Goal: Task Accomplishment & Management: Use online tool/utility

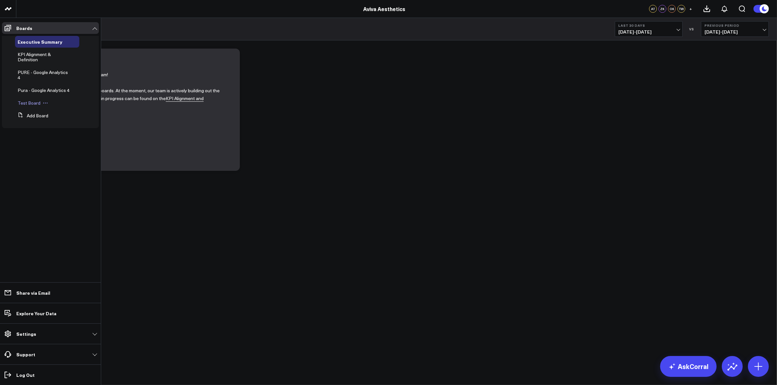
click at [33, 102] on span "Test Board" at bounding box center [29, 103] width 23 height 6
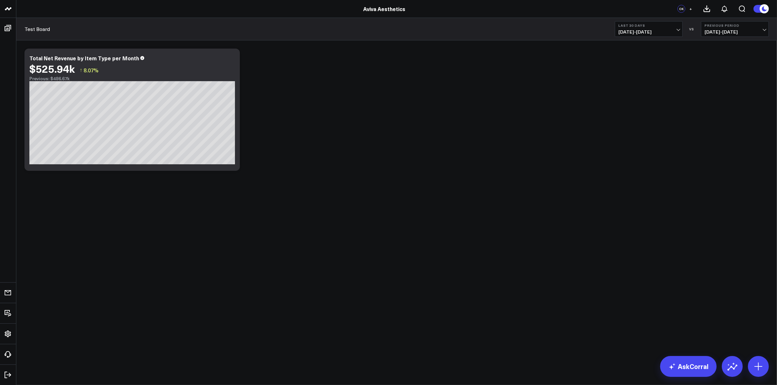
click at [441, 27] on b "Last 30 Days" at bounding box center [648, 25] width 61 height 4
click at [441, 104] on link "Last 365 Days" at bounding box center [648, 106] width 67 height 12
click at [232, 59] on icon at bounding box center [231, 59] width 8 height 8
click at [441, 224] on link "AskCorral" at bounding box center [688, 366] width 56 height 21
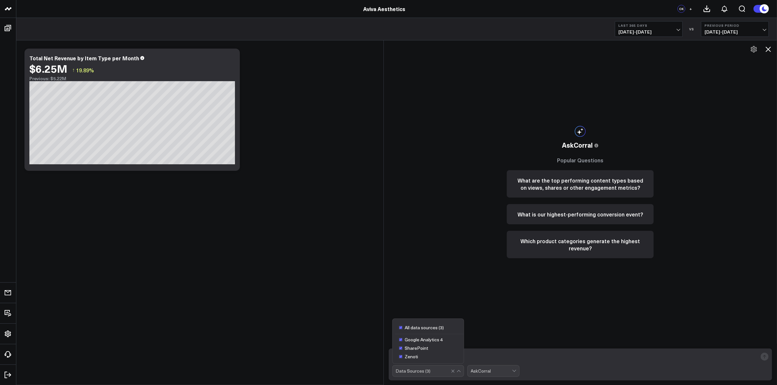
click at [441, 224] on div "Data Sources ( 3 )" at bounding box center [428, 371] width 72 height 12
click at [441, 224] on div "AskCorral" at bounding box center [491, 371] width 41 height 5
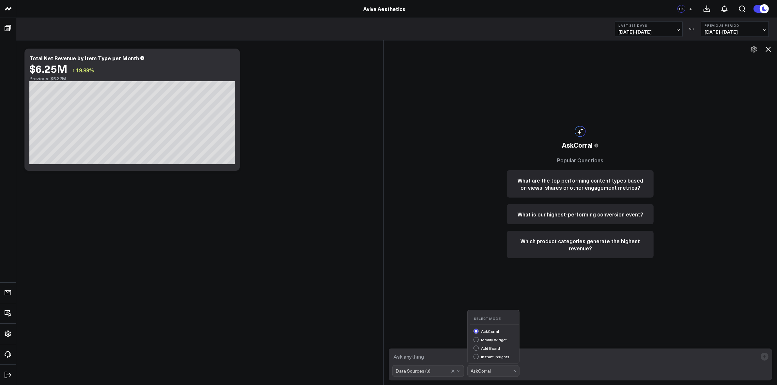
click at [441, 224] on div "Modify Widget" at bounding box center [496, 340] width 46 height 7
click at [441, 224] on textarea at bounding box center [574, 357] width 365 height 12
type textarea "can you breakdown it further by aviva category"
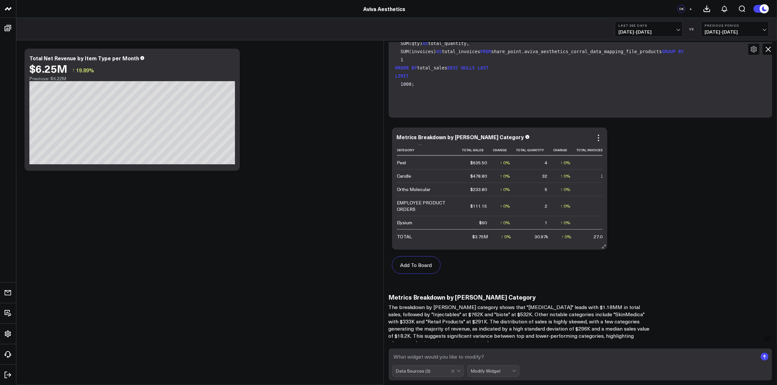
scroll to position [251, 0]
click at [441, 139] on icon at bounding box center [598, 138] width 8 height 8
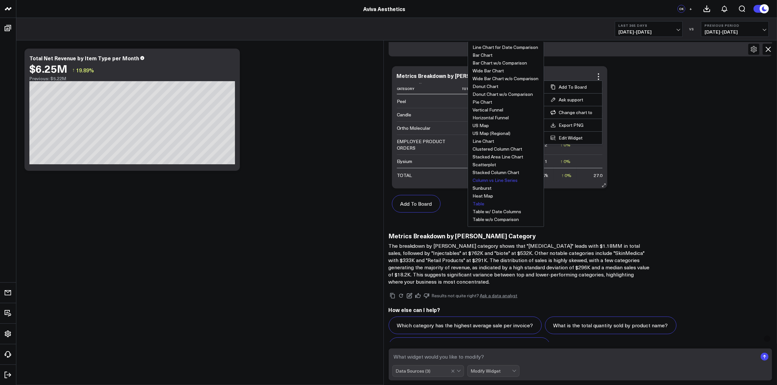
scroll to position [304, 0]
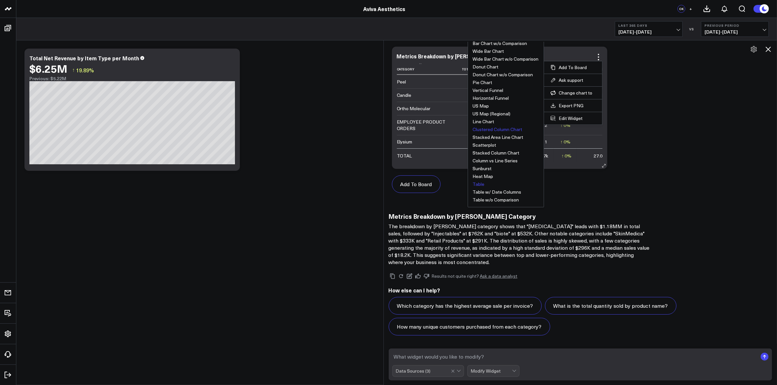
click at [441, 131] on button "Clustered Column Chart" at bounding box center [498, 129] width 50 height 5
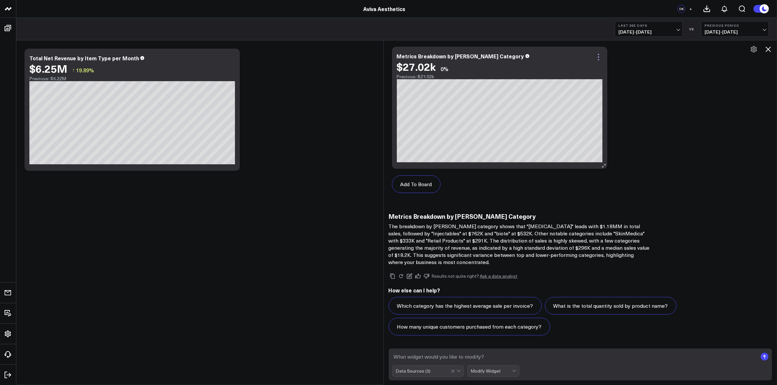
click at [441, 56] on icon at bounding box center [597, 56] width 1 height 1
click at [441, 49] on icon at bounding box center [768, 49] width 8 height 8
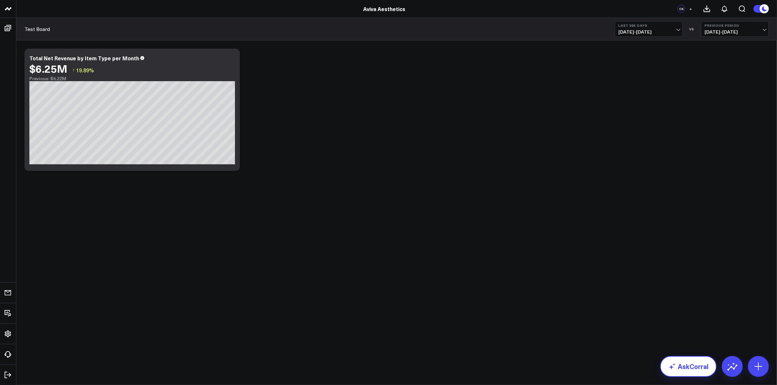
click at [441, 224] on link "AskCorral" at bounding box center [688, 366] width 56 height 21
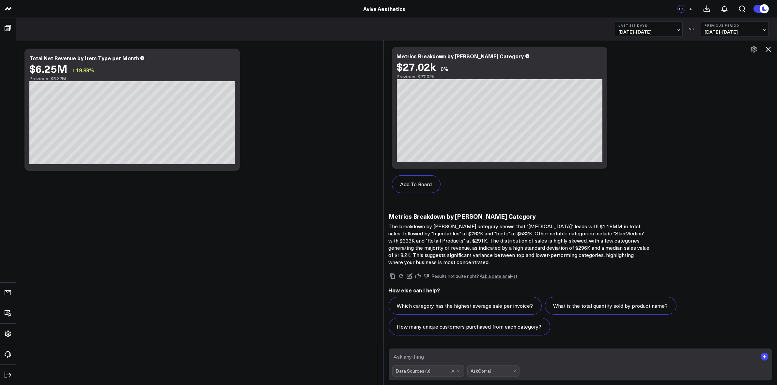
click at [441, 224] on textarea at bounding box center [574, 357] width 365 height 12
click at [441, 50] on button at bounding box center [767, 49] width 11 height 11
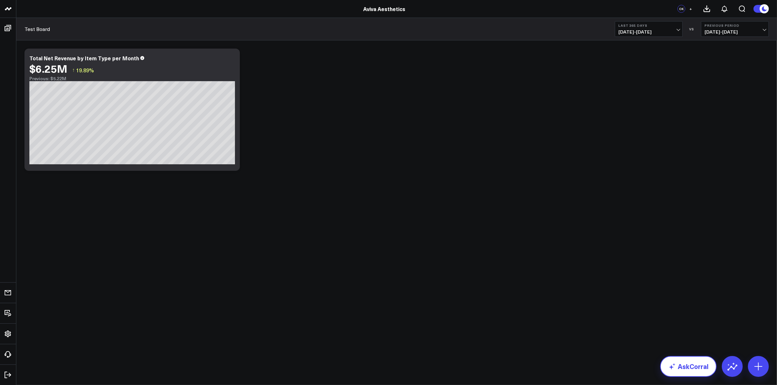
click at [441, 224] on link "AskCorral" at bounding box center [688, 366] width 56 height 21
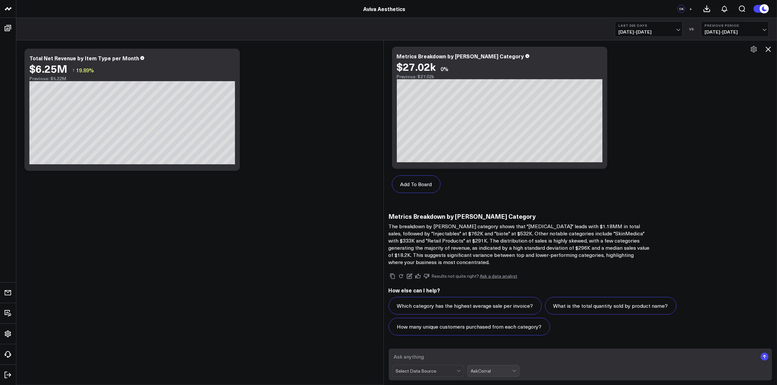
click at [441, 224] on textarea at bounding box center [574, 357] width 365 height 12
click at [441, 224] on div "Select Data Source" at bounding box center [428, 371] width 72 height 12
click at [402, 224] on span at bounding box center [400, 327] width 3 height 3
click at [441, 224] on textarea at bounding box center [574, 357] width 365 height 12
type textarea "C"
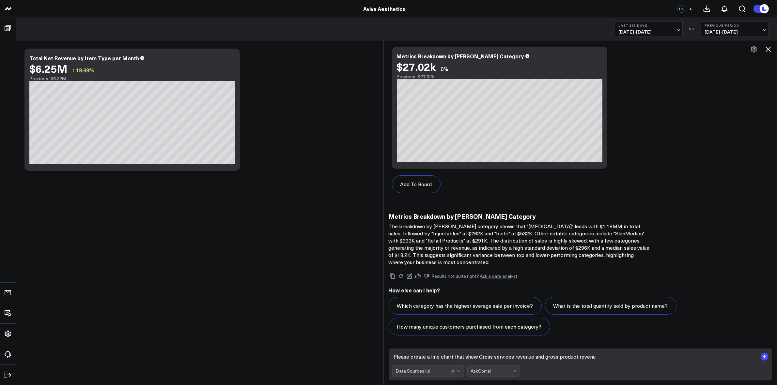
type textarea "Please create a line chart that show Gross services revenue and gross product r…"
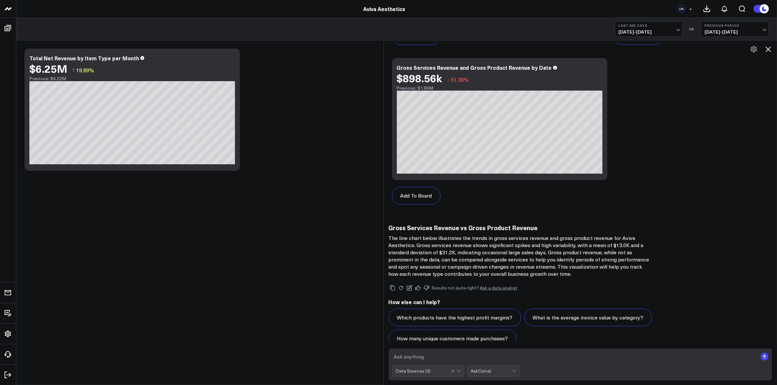
scroll to position [988, 0]
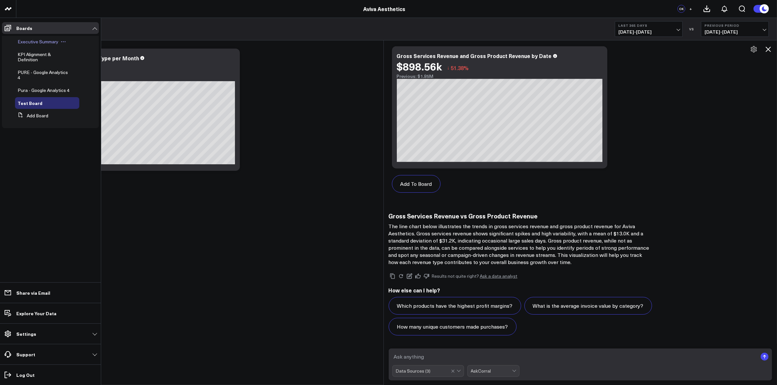
click at [53, 41] on span "Executive Summary" at bounding box center [38, 41] width 41 height 6
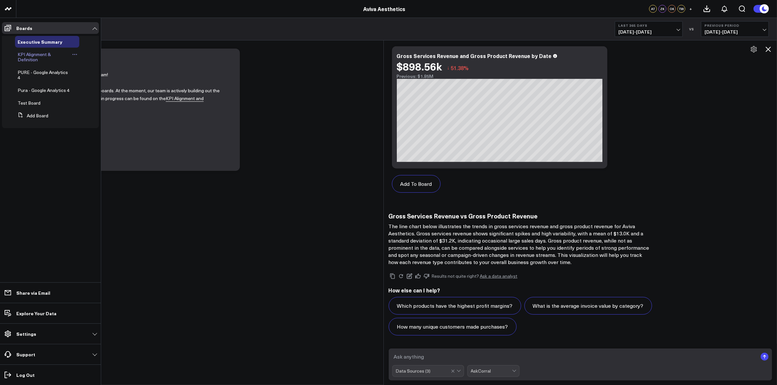
click at [38, 62] on link "KPI Alignment & Definition" at bounding box center [44, 57] width 52 height 10
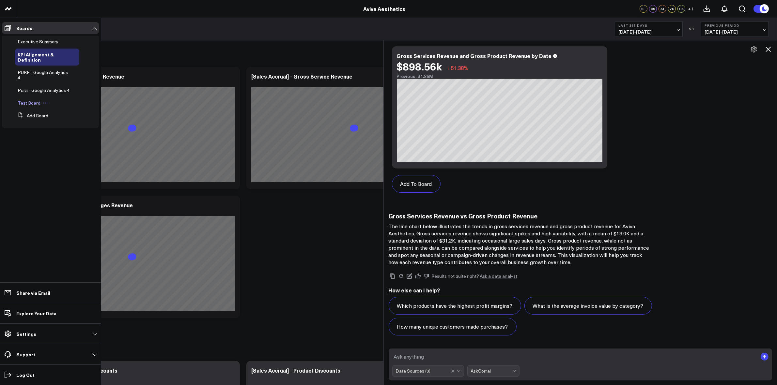
click at [34, 101] on span "Test Board" at bounding box center [29, 103] width 23 height 6
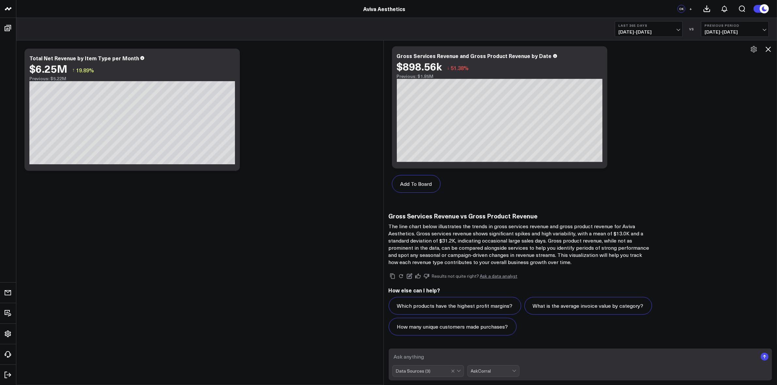
click at [441, 224] on textarea at bounding box center [574, 357] width 365 height 12
type textarea "c"
type textarea "g"
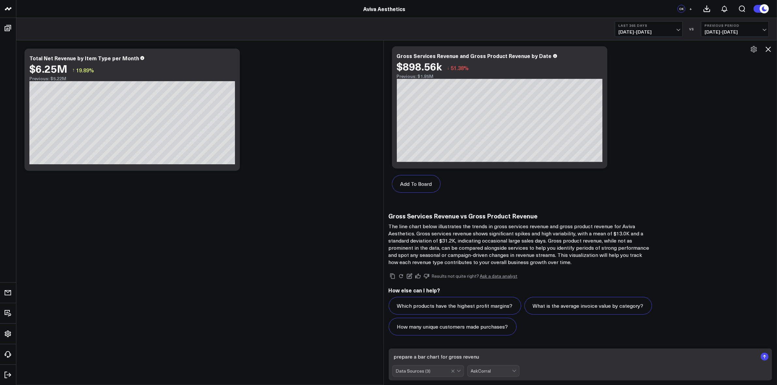
type textarea "prepare a bar chart for gross revenue"
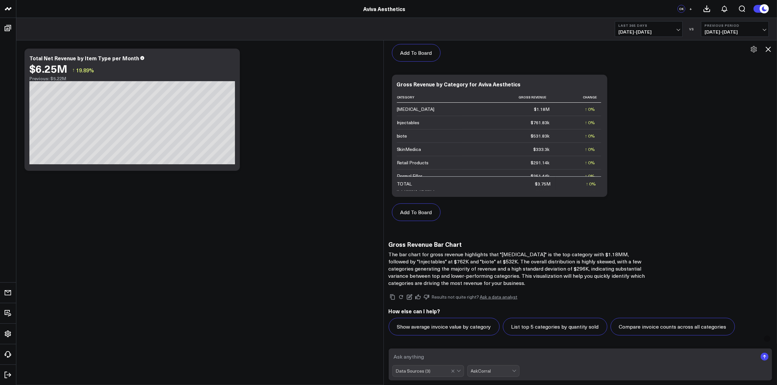
scroll to position [1645, 0]
type textarea "f"
click at [441, 85] on icon at bounding box center [598, 85] width 8 height 8
click at [441, 177] on div "Add To Board Executive Summary KPI Alignment & Definition PURE - Google Analyti…" at bounding box center [580, 71] width 384 height 319
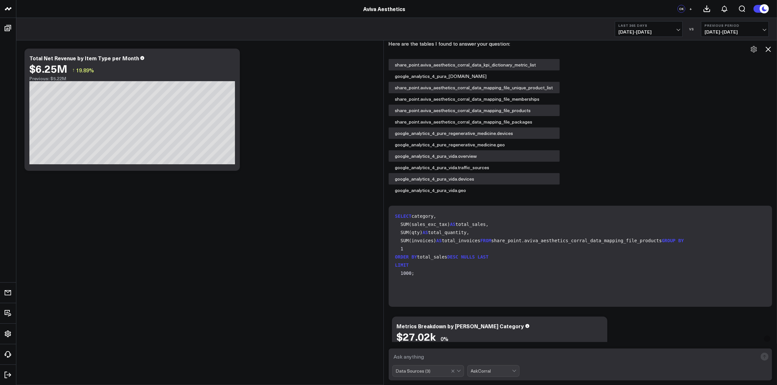
scroll to position [0, 0]
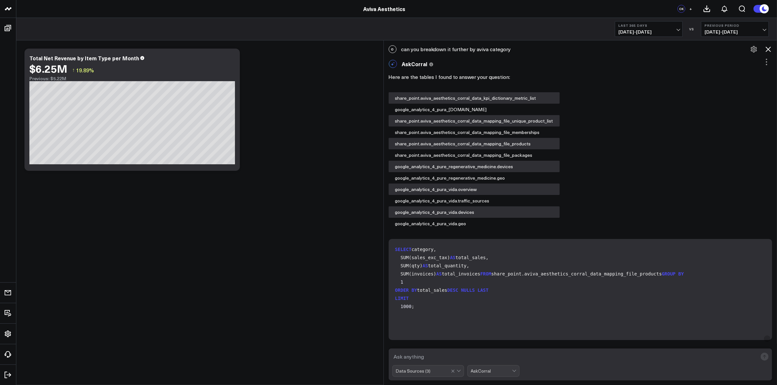
drag, startPoint x: 273, startPoint y: 91, endPoint x: 258, endPoint y: 109, distance: 23.6
click at [258, 109] on div "Modify via AI Copy link to widget Ask support Remove Create linked copy Executi…" at bounding box center [396, 109] width 750 height 129
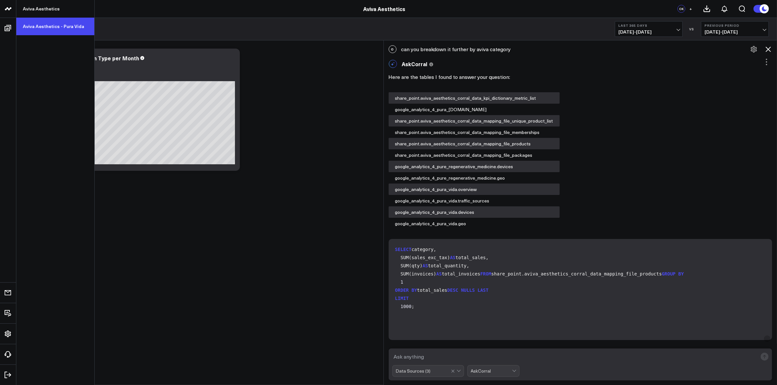
click at [42, 23] on link "Aviva Aesthetics - Pura Vida" at bounding box center [55, 27] width 78 height 18
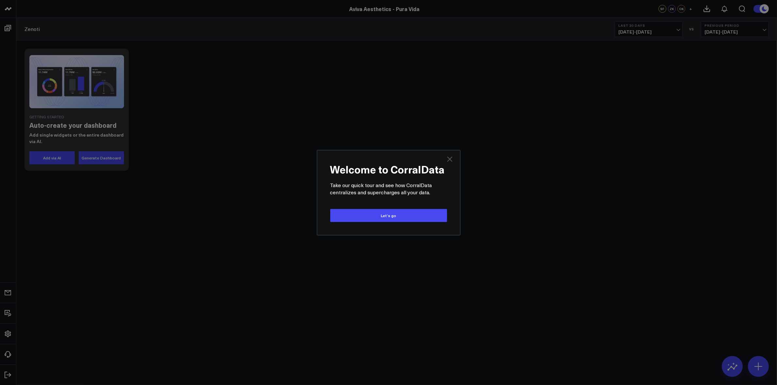
click at [449, 158] on icon "Close" at bounding box center [449, 159] width 5 height 5
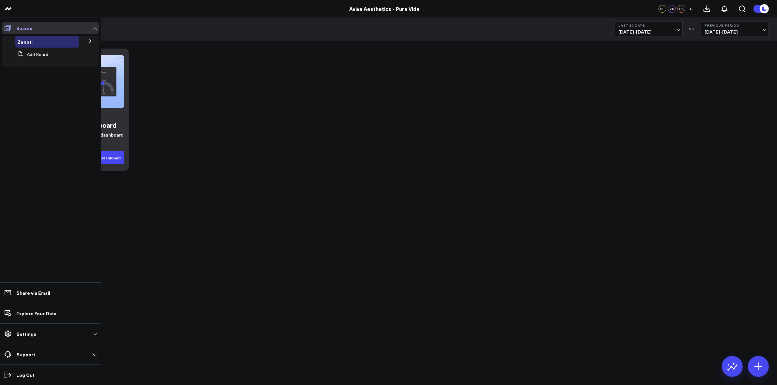
click at [10, 30] on icon at bounding box center [8, 28] width 8 height 8
click at [53, 45] on div "Zenoti" at bounding box center [47, 42] width 64 height 12
click at [53, 41] on div "Zenoti" at bounding box center [47, 42] width 64 height 12
click at [91, 41] on icon at bounding box center [90, 40] width 2 height 3
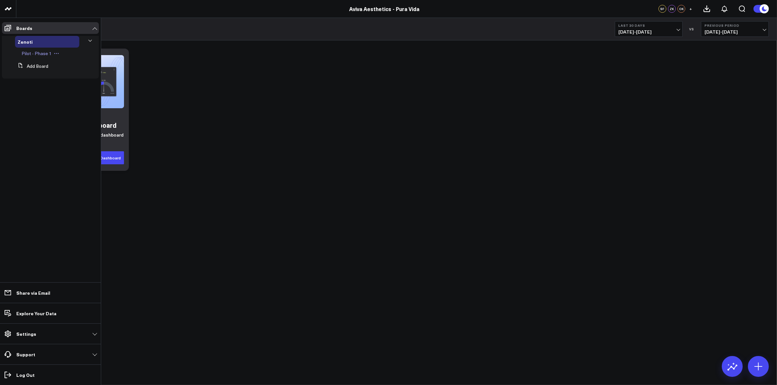
click at [46, 54] on span "Pilot - Phase 1" at bounding box center [37, 53] width 30 height 6
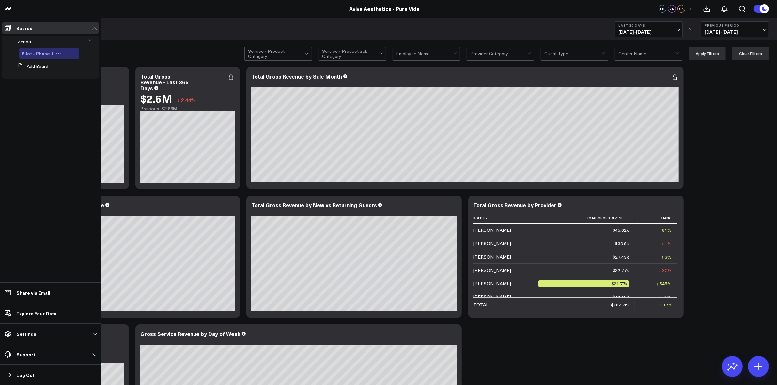
click at [59, 53] on button at bounding box center [58, 53] width 10 height 5
click at [105, 86] on button "Duplicate Board" at bounding box center [86, 87] width 53 height 13
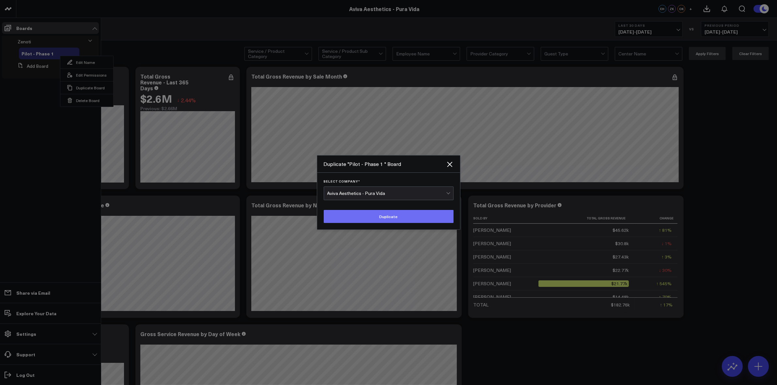
click at [400, 215] on button "Duplicate" at bounding box center [389, 216] width 130 height 13
click at [392, 193] on div "Aviva Aesthetics - Pura Vida" at bounding box center [386, 193] width 119 height 5
click at [374, 218] on div "Aviva Aesthetics - Pura Vida" at bounding box center [388, 220] width 129 height 13
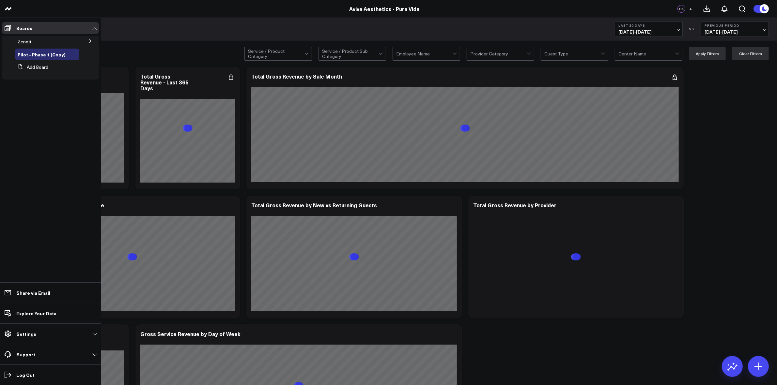
click at [90, 42] on icon at bounding box center [90, 40] width 2 height 3
click at [66, 127] on ul "Boards Zenoti Pilot - Phase 1 Pilot - Phase 1 (Copy) Add Board Share via Email …" at bounding box center [50, 201] width 101 height 367
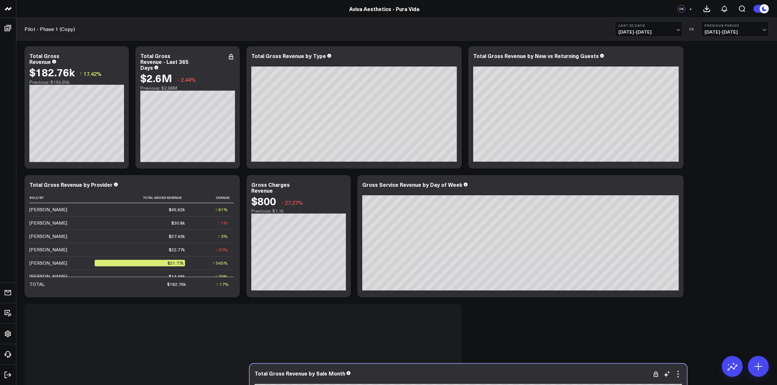
scroll to position [23, 0]
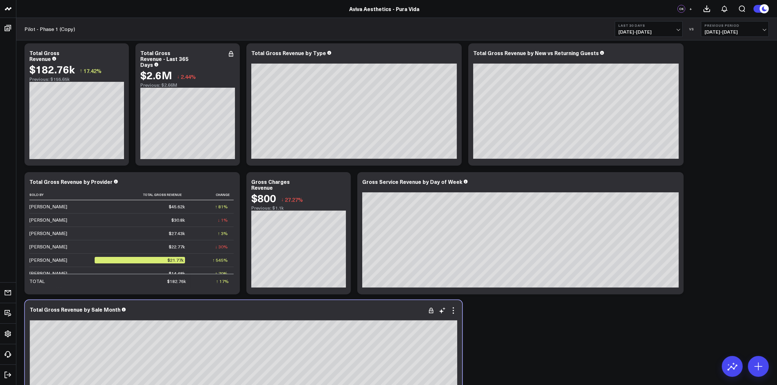
drag, startPoint x: 495, startPoint y: 81, endPoint x: 273, endPoint y: 319, distance: 325.8
click at [273, 319] on div "Total Gross Revenue by Sale Month" at bounding box center [243, 314] width 427 height 14
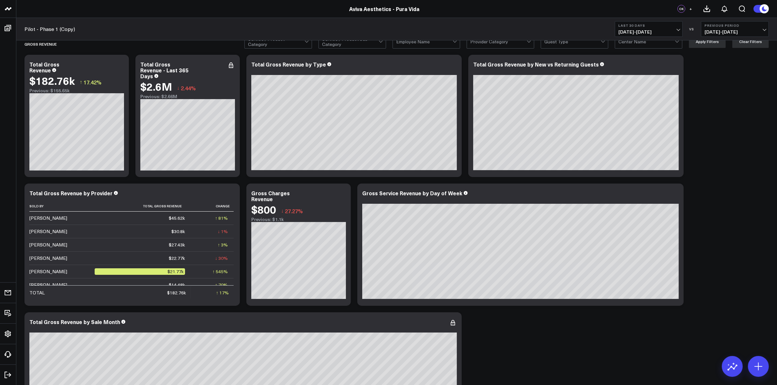
scroll to position [0, 0]
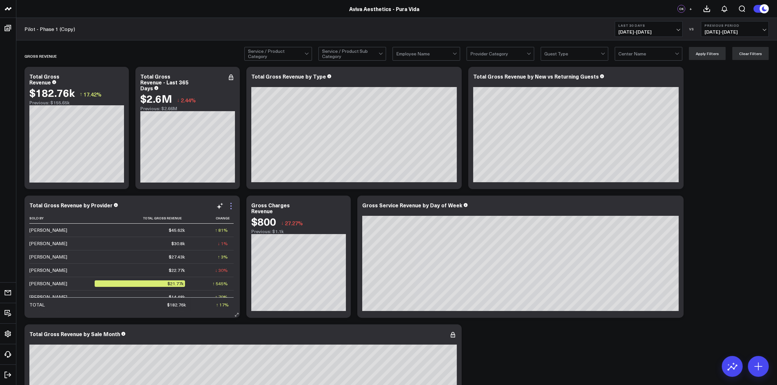
click at [230, 209] on icon at bounding box center [231, 206] width 8 height 8
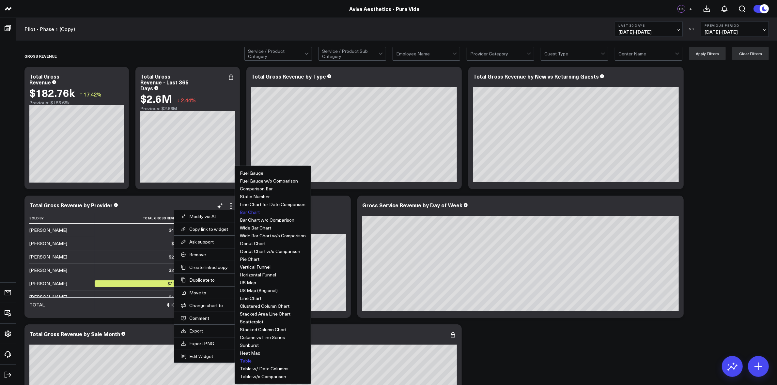
click at [251, 215] on button "Bar Chart" at bounding box center [250, 212] width 20 height 5
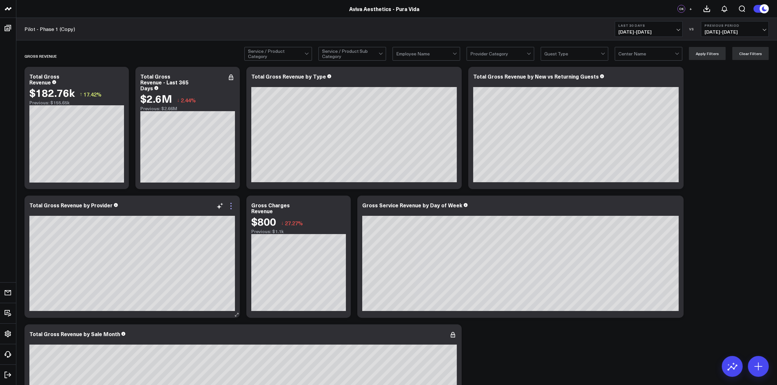
click at [234, 208] on icon at bounding box center [231, 206] width 8 height 8
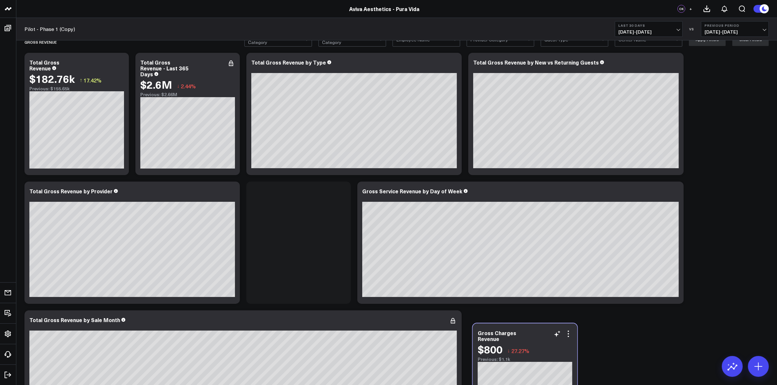
scroll to position [17, 0]
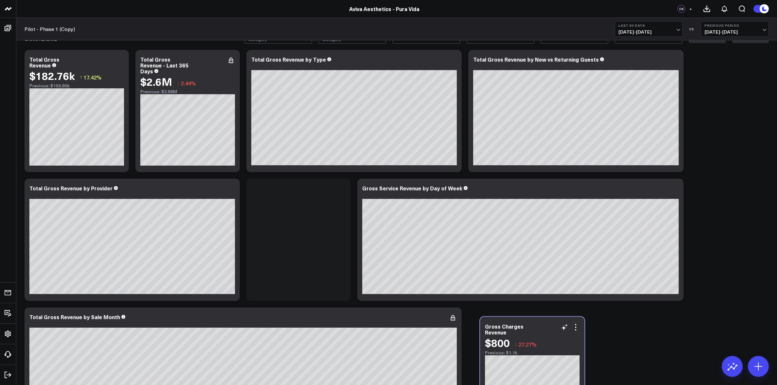
drag, startPoint x: 296, startPoint y: 214, endPoint x: 531, endPoint y: 337, distance: 264.6
click at [531, 337] on div "Gross Charges Revenue $800 ↓ 27.27% Previous: $1.1k" at bounding box center [532, 340] width 95 height 32
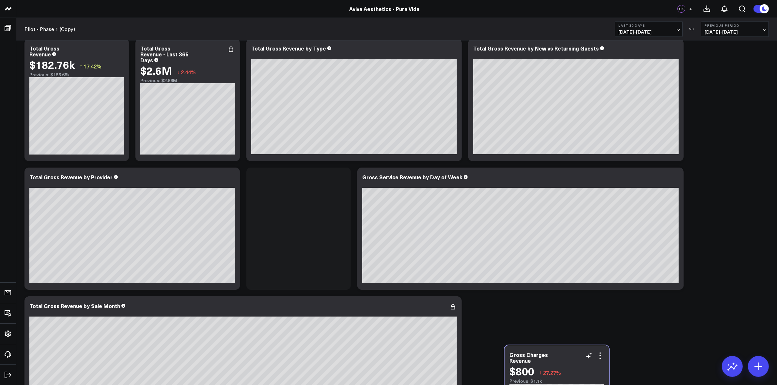
scroll to position [32, 0]
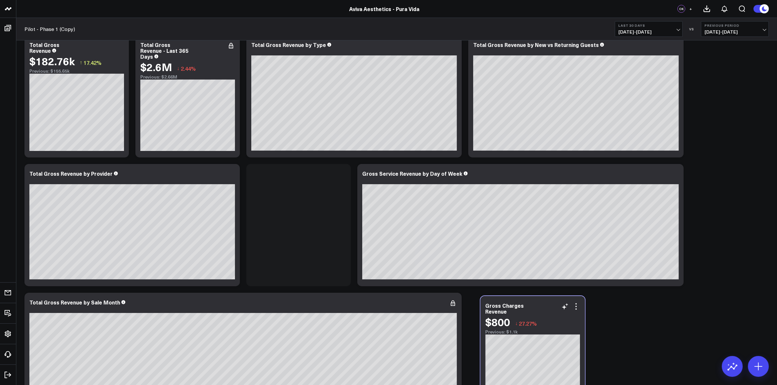
drag, startPoint x: 299, startPoint y: 190, endPoint x: 535, endPoint y: 312, distance: 265.8
click at [535, 312] on div "Gross Charges Revenue" at bounding box center [532, 309] width 95 height 12
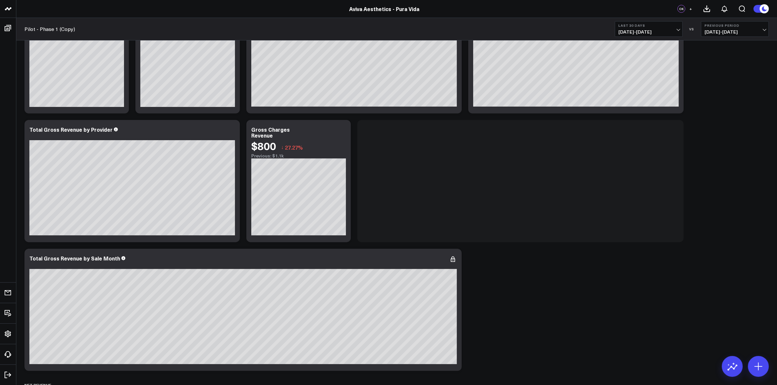
scroll to position [91, 0]
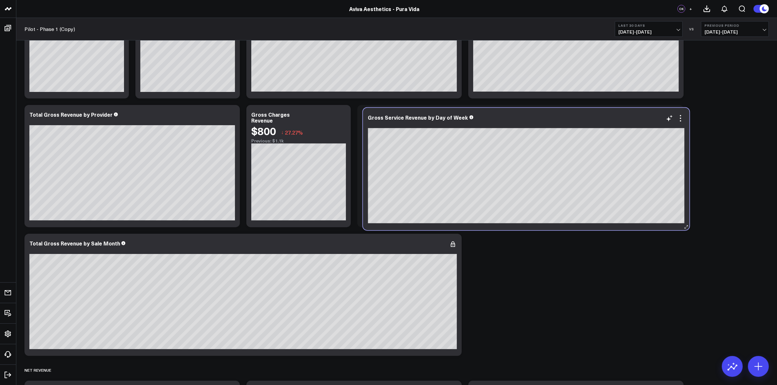
drag, startPoint x: 486, startPoint y: 214, endPoint x: 492, endPoint y: 126, distance: 88.2
click at [492, 126] on div at bounding box center [526, 124] width 316 height 5
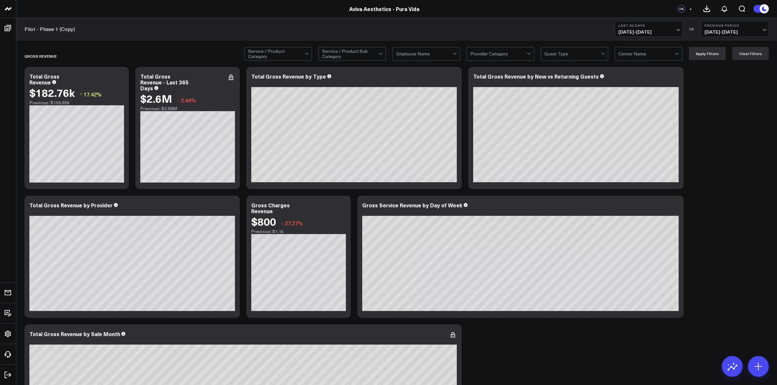
scroll to position [41, 0]
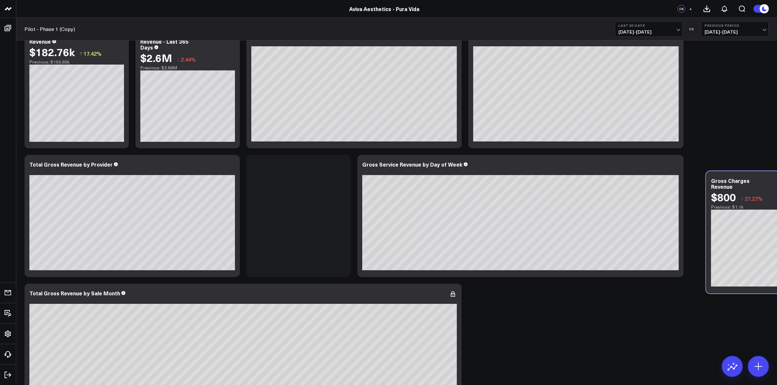
drag, startPoint x: 315, startPoint y: 173, endPoint x: 770, endPoint y: 184, distance: 455.1
click at [770, 184] on div "Gross Charges Revenue" at bounding box center [758, 184] width 95 height 12
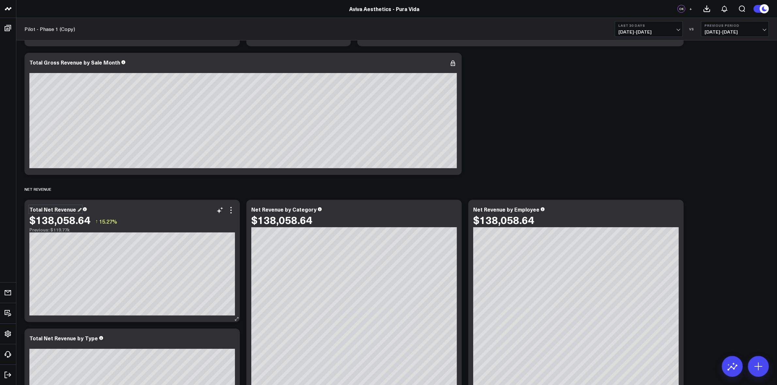
scroll to position [285, 0]
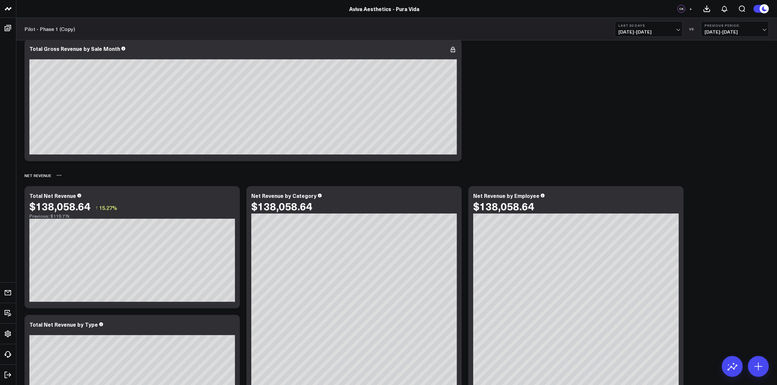
click at [58, 176] on icon at bounding box center [58, 175] width 5 height 5
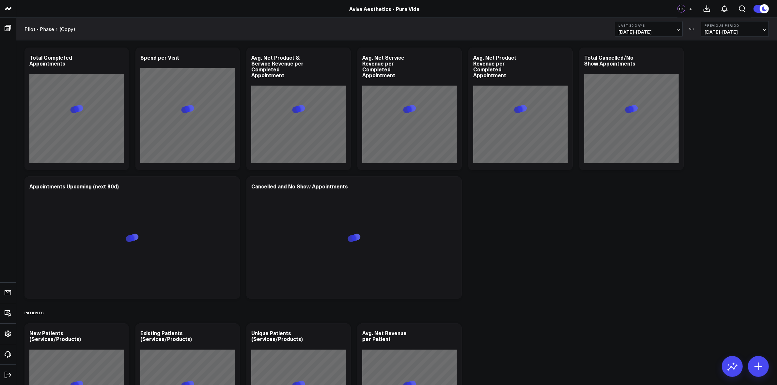
scroll to position [1431, 0]
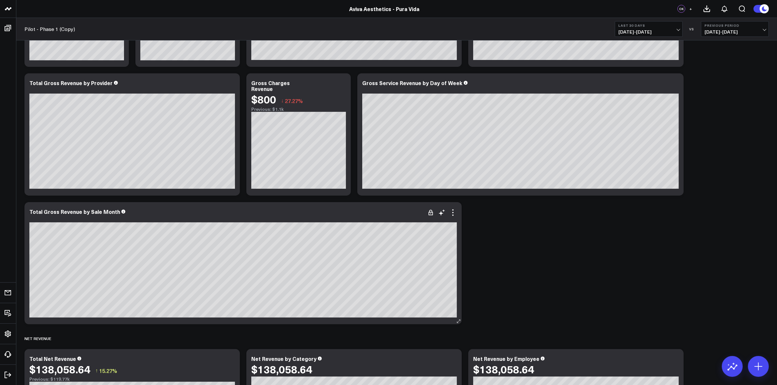
scroll to position [163, 0]
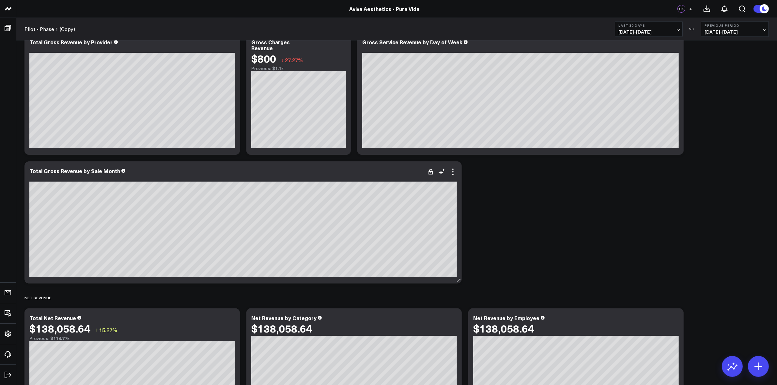
drag, startPoint x: 102, startPoint y: 174, endPoint x: 194, endPoint y: 181, distance: 92.5
click at [194, 181] on div "Total Gross Revenue by Sale Month" at bounding box center [242, 175] width 427 height 14
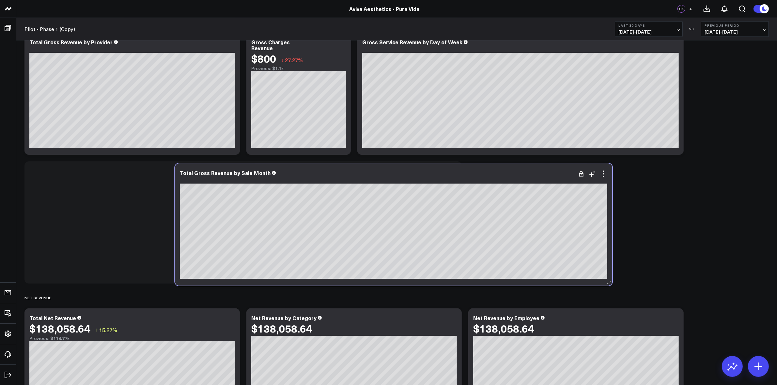
drag, startPoint x: 193, startPoint y: 175, endPoint x: 343, endPoint y: 177, distance: 150.4
click at [343, 177] on div "Total Gross Revenue by Sale Month" at bounding box center [393, 177] width 427 height 14
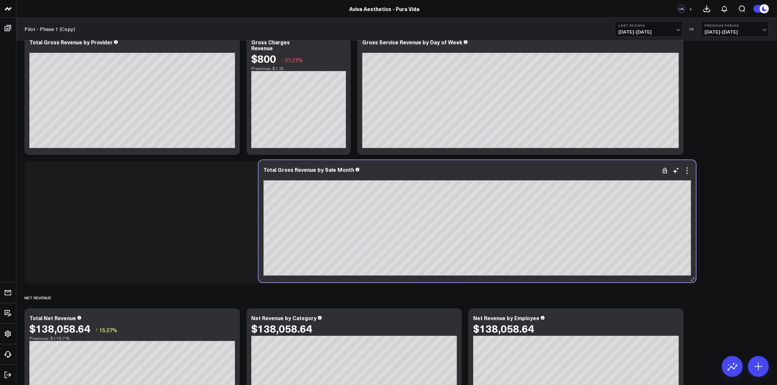
drag, startPoint x: 316, startPoint y: 178, endPoint x: 550, endPoint y: 176, distance: 234.2
click at [550, 176] on div at bounding box center [477, 176] width 427 height 5
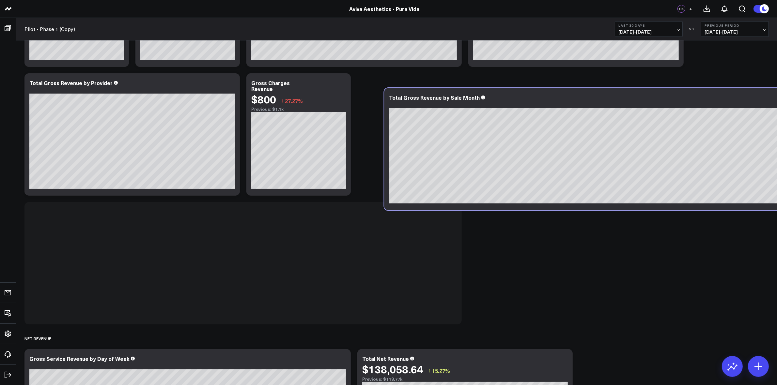
scroll to position [245, 0]
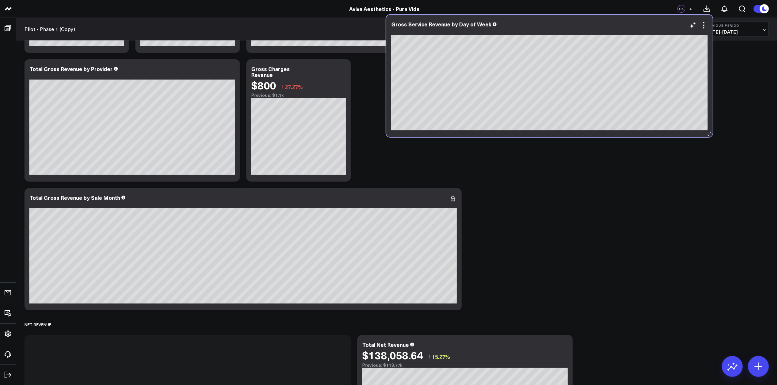
scroll to position [131, 0]
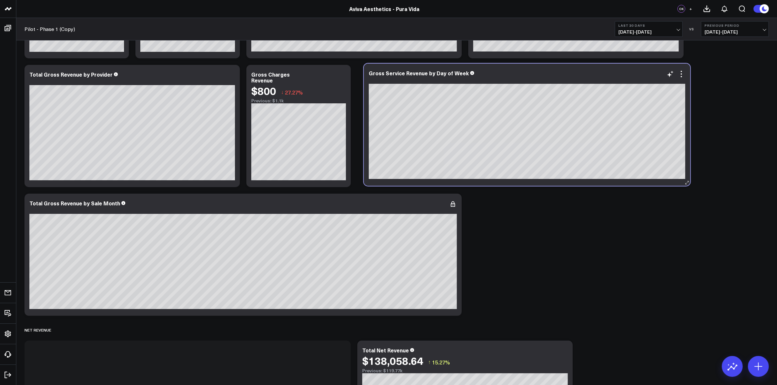
click at [637, 83] on div "Gross Service Revenue by Day of Week" at bounding box center [527, 125] width 326 height 122
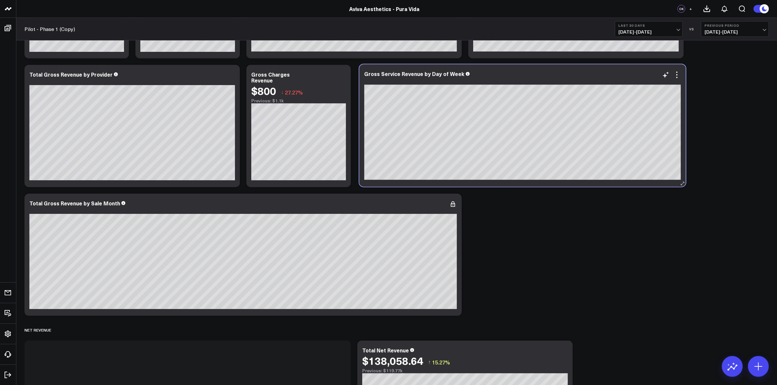
drag, startPoint x: 269, startPoint y: 348, endPoint x: 604, endPoint y: 72, distance: 434.1
click at [604, 72] on div "Gross Service Revenue by Day of Week" at bounding box center [522, 74] width 316 height 6
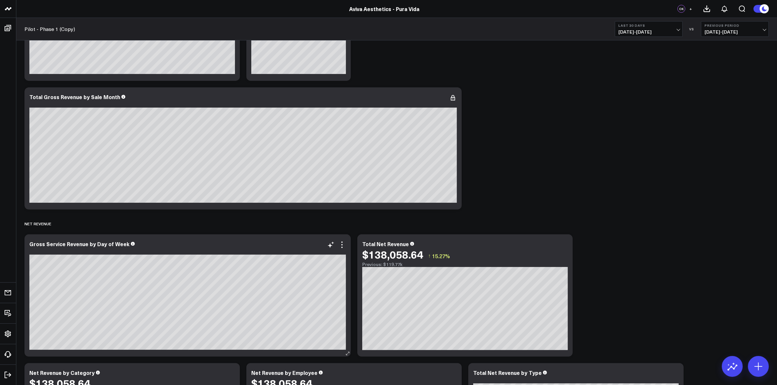
scroll to position [294, 0]
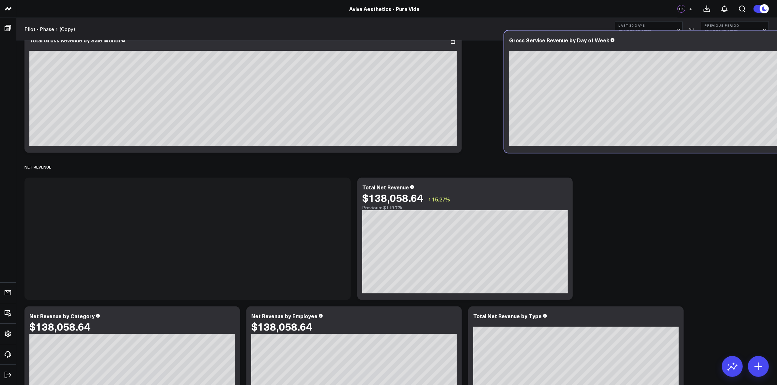
drag, startPoint x: 181, startPoint y: 193, endPoint x: 661, endPoint y: 46, distance: 501.5
click at [661, 46] on div at bounding box center [667, 47] width 316 height 5
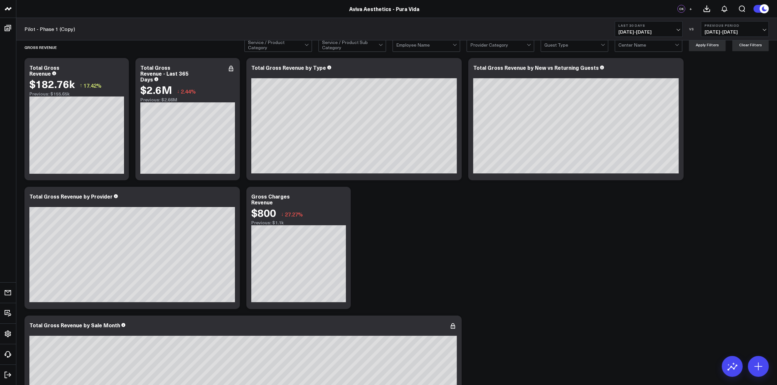
scroll to position [8, 0]
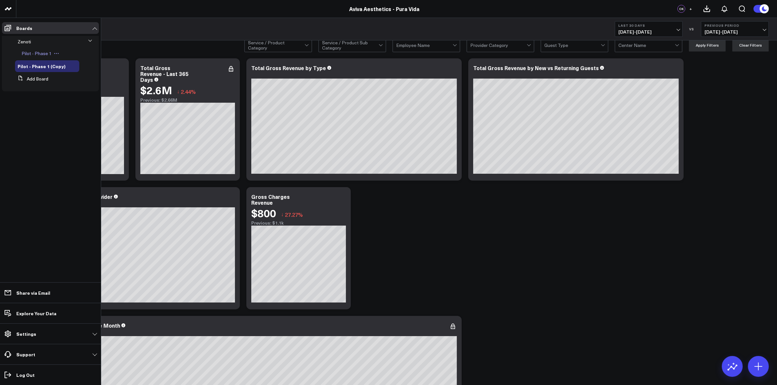
click at [30, 55] on span "Pilot - Phase 1" at bounding box center [37, 53] width 30 height 6
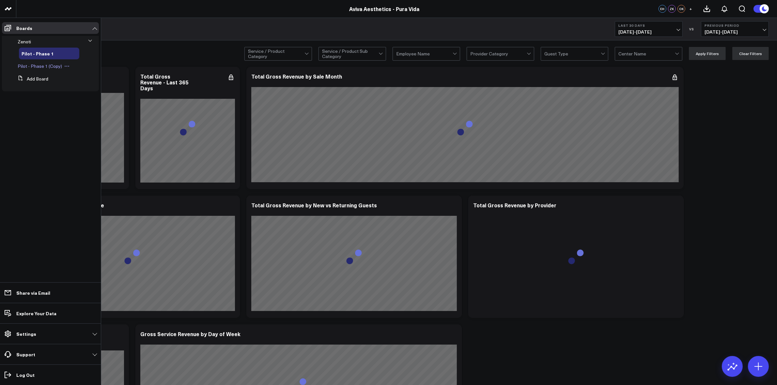
click at [47, 68] on span "Pilot - Phase 1 (Copy)" at bounding box center [40, 66] width 44 height 6
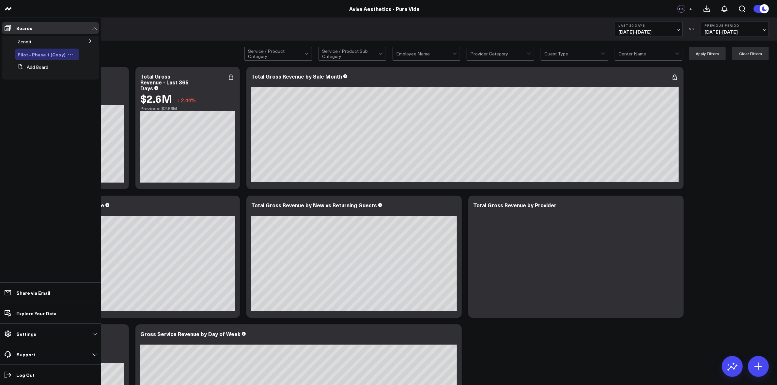
click at [38, 56] on span "Pilot - Phase 1 (Copy)" at bounding box center [42, 54] width 48 height 7
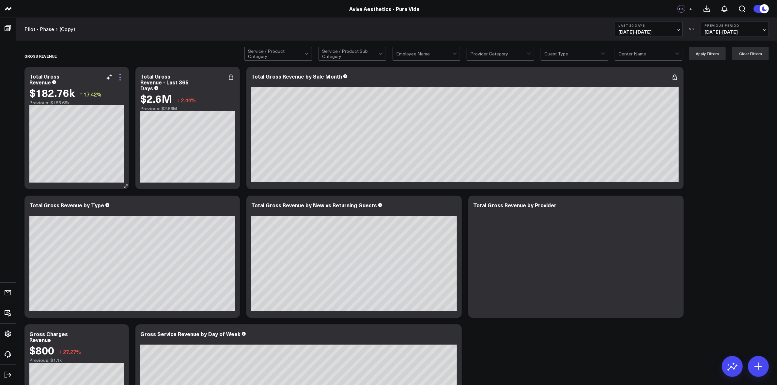
click at [122, 79] on icon at bounding box center [120, 77] width 8 height 8
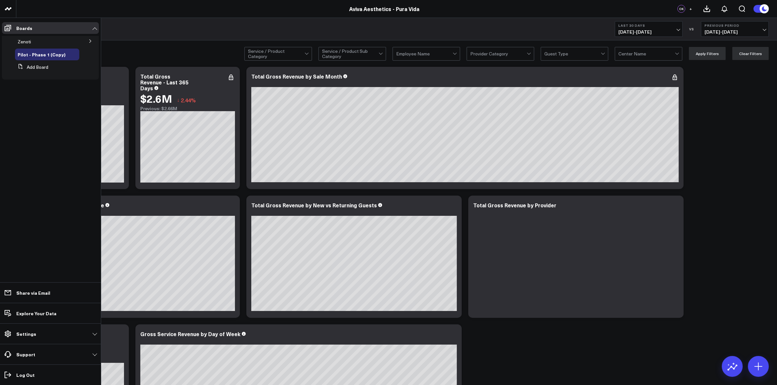
click at [92, 41] on icon at bounding box center [90, 41] width 4 height 4
click at [39, 52] on span "Pilot - Phase 1" at bounding box center [37, 53] width 30 height 6
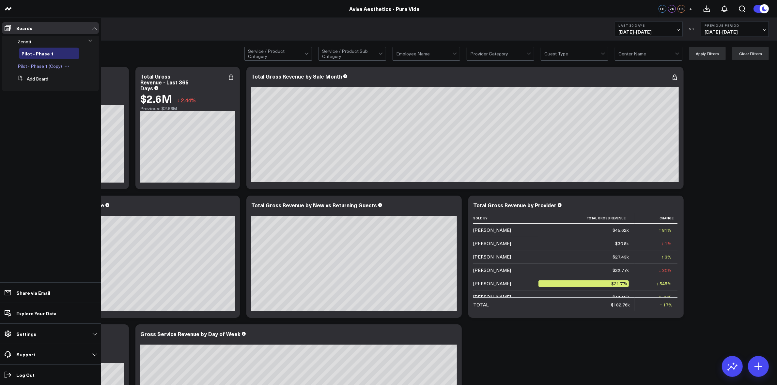
click at [47, 64] on span "Pilot - Phase 1 (Copy)" at bounding box center [40, 66] width 44 height 6
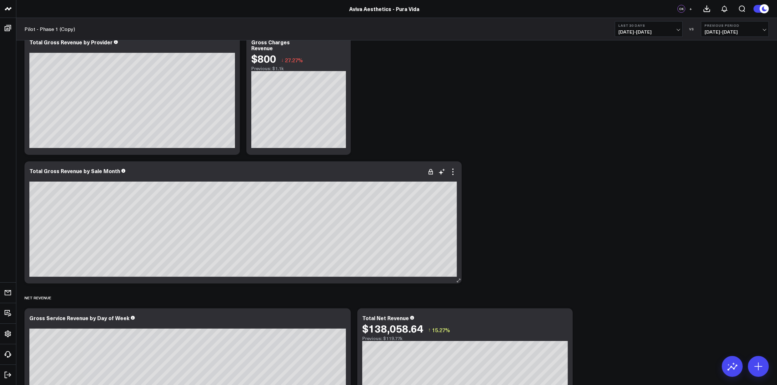
scroll to position [204, 0]
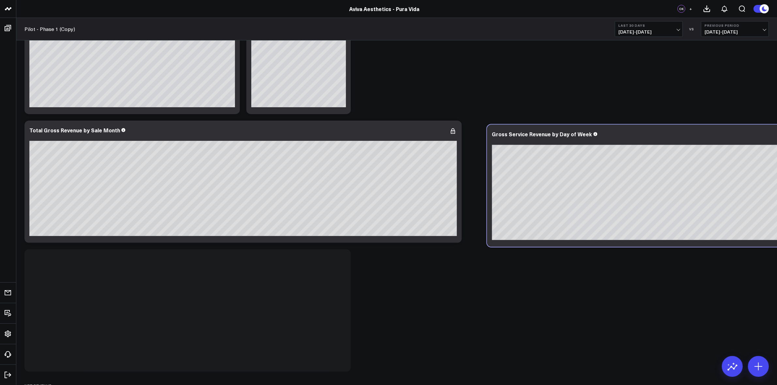
drag, startPoint x: 195, startPoint y: 281, endPoint x: 657, endPoint y: 138, distance: 484.1
click at [657, 138] on div "Gross Service Revenue by Day of Week" at bounding box center [650, 138] width 316 height 14
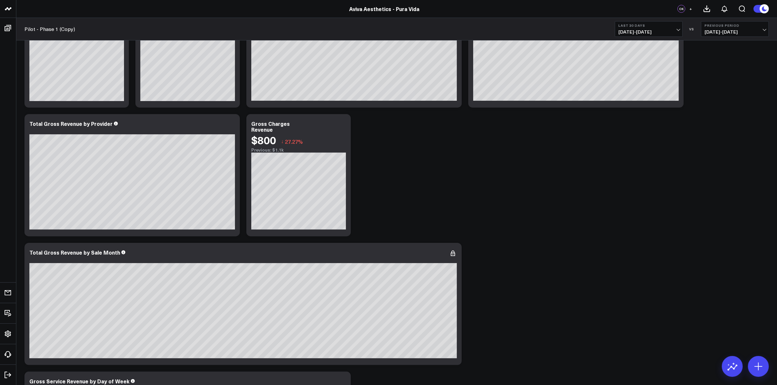
scroll to position [0, 0]
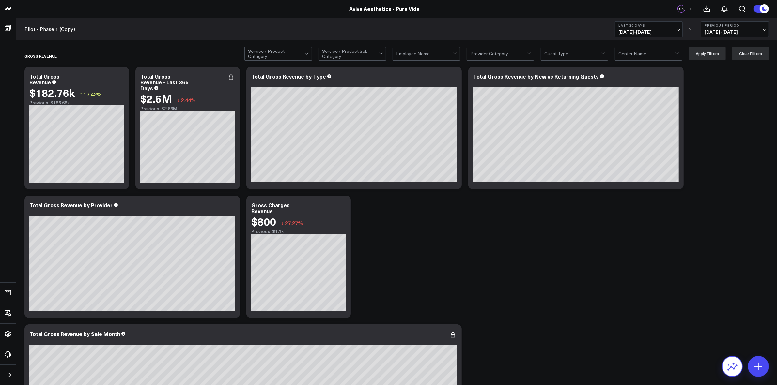
click at [734, 367] on icon at bounding box center [732, 368] width 10 height 6
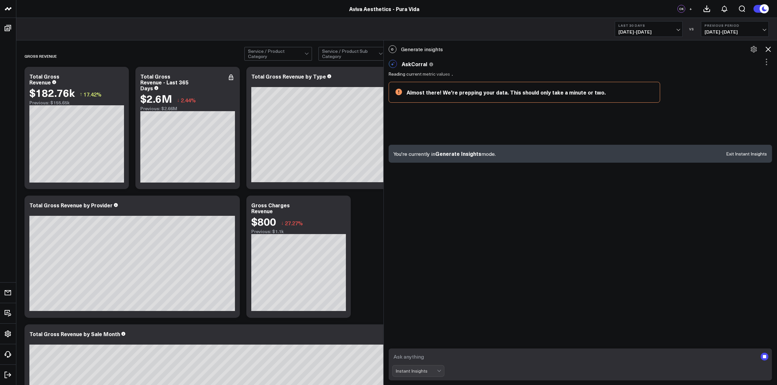
click at [766, 48] on icon at bounding box center [767, 49] width 5 height 5
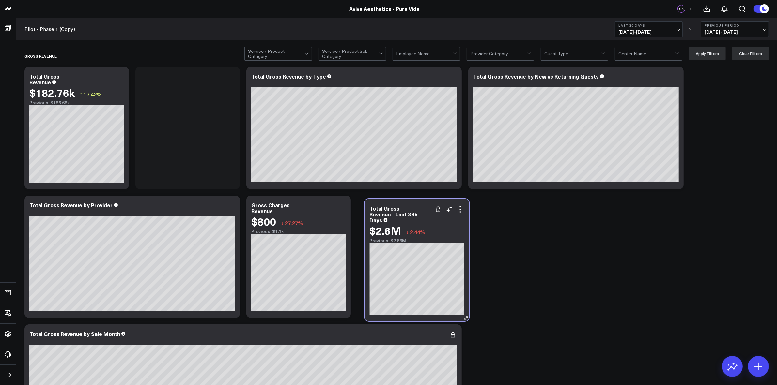
drag, startPoint x: 226, startPoint y: 96, endPoint x: 455, endPoint y: 228, distance: 264.6
click at [455, 228] on div "$2.6M ↓ 2.44%" at bounding box center [417, 231] width 95 height 12
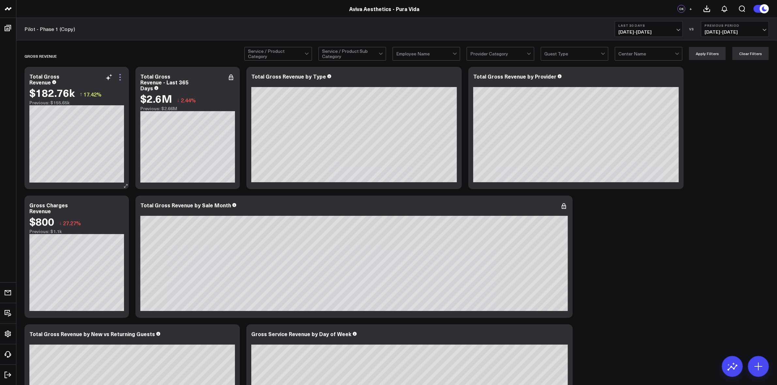
click at [121, 77] on icon at bounding box center [120, 77] width 8 height 8
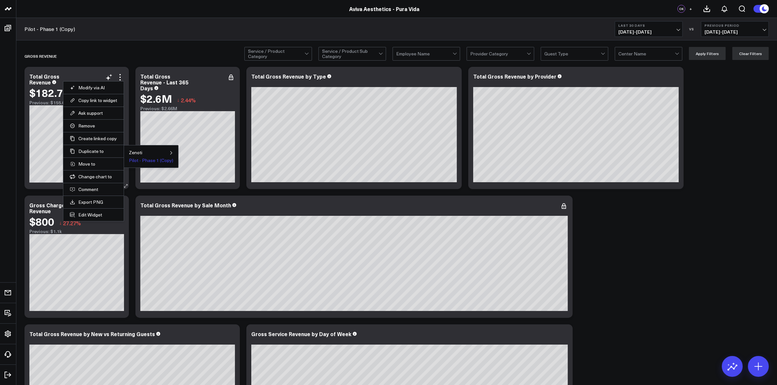
click at [143, 161] on button "Pilot - Phase 1 (Copy)" at bounding box center [151, 160] width 44 height 5
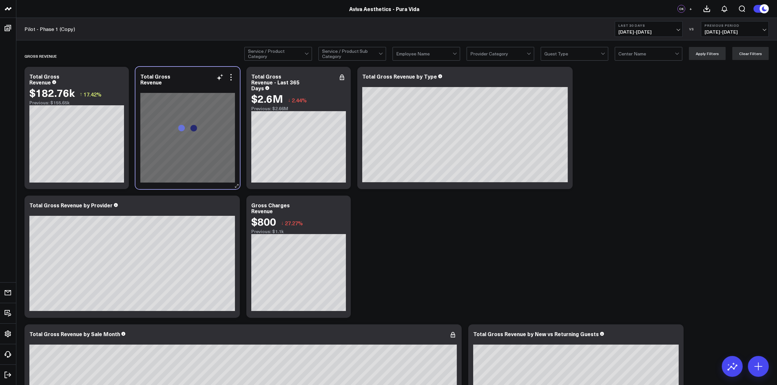
click at [234, 87] on div at bounding box center [187, 89] width 95 height 5
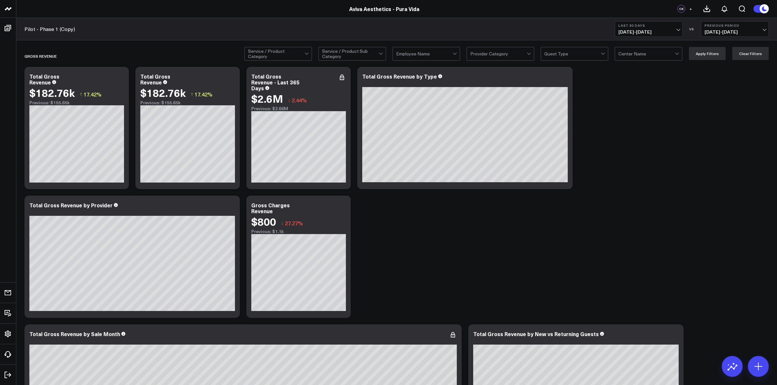
click at [231, 79] on icon at bounding box center [231, 77] width 8 height 8
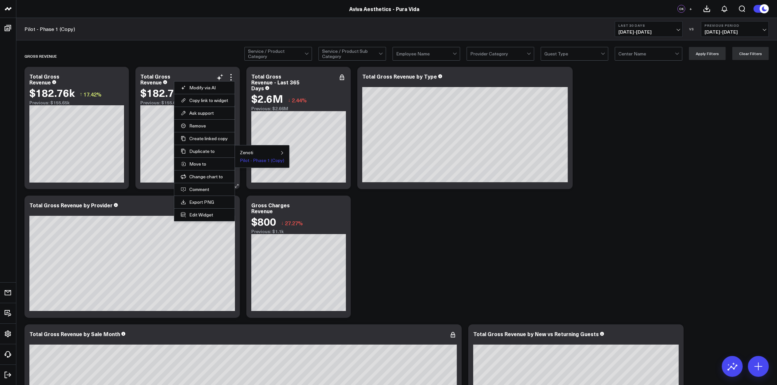
click at [254, 159] on button "Pilot - Phase 1 (Copy)" at bounding box center [262, 160] width 44 height 5
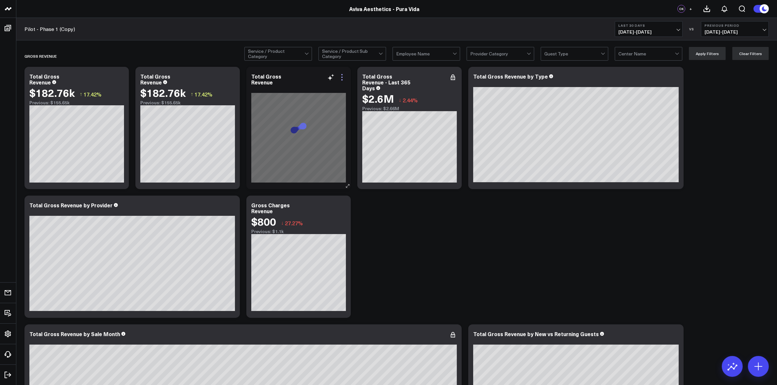
click at [343, 78] on icon at bounding box center [342, 77] width 8 height 8
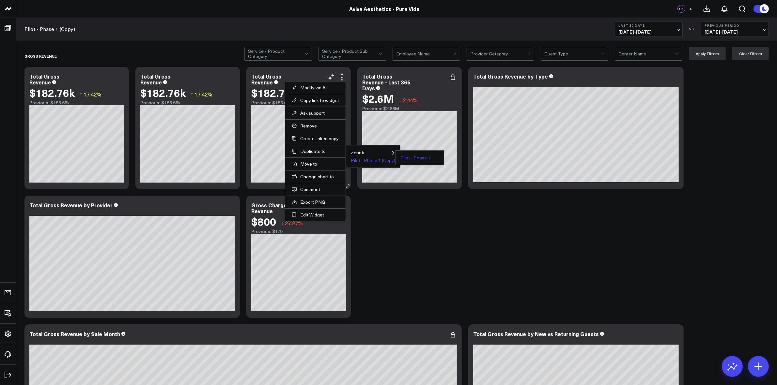
click at [405, 160] on button "Pilot - Phase 1" at bounding box center [415, 158] width 30 height 5
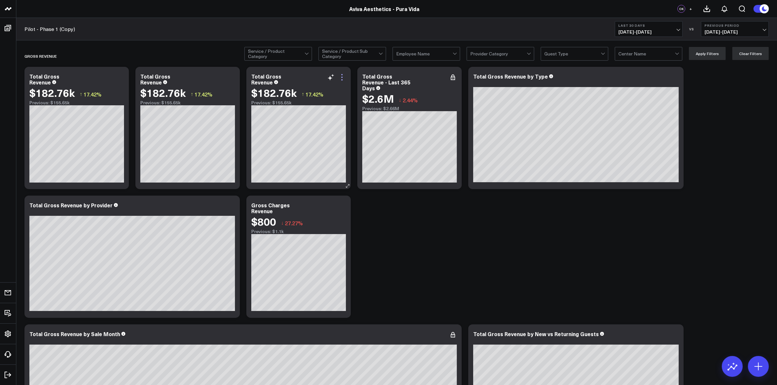
click at [341, 80] on icon at bounding box center [341, 79] width 1 height 1
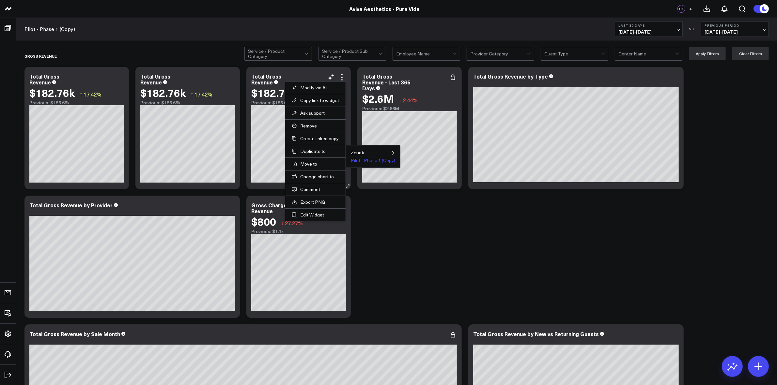
click at [379, 163] on button "Pilot - Phase 1 (Copy)" at bounding box center [373, 160] width 44 height 5
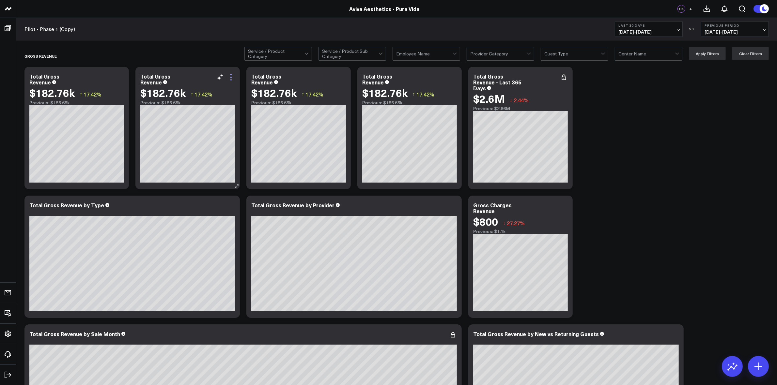
click at [233, 79] on icon at bounding box center [231, 77] width 8 height 8
click at [232, 209] on icon at bounding box center [231, 206] width 8 height 8
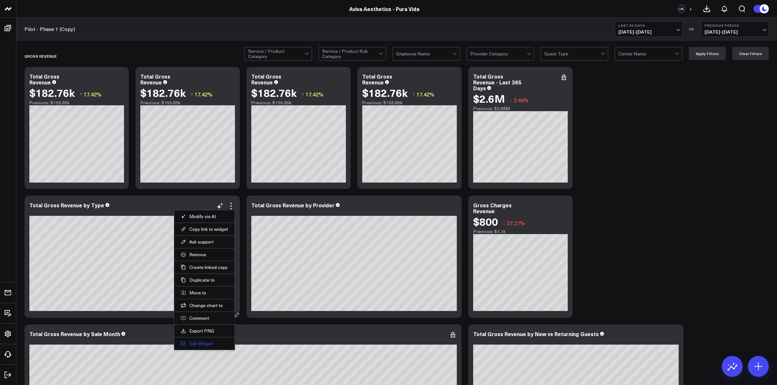
click at [206, 343] on button "Edit Widget" at bounding box center [204, 344] width 47 height 6
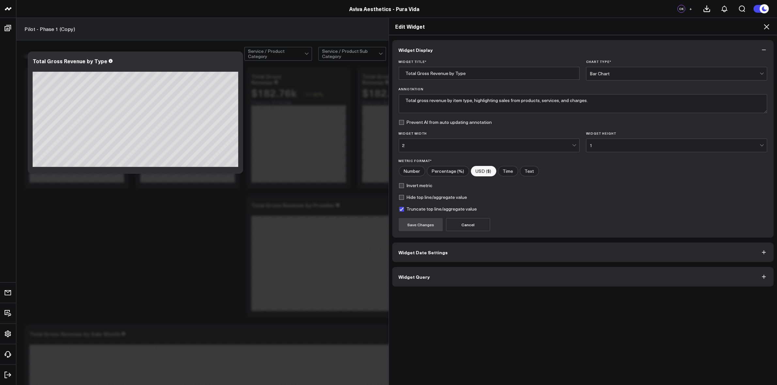
click at [429, 279] on button "Widget Query" at bounding box center [583, 277] width 382 height 20
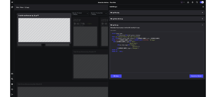
scroll to position [226, 0]
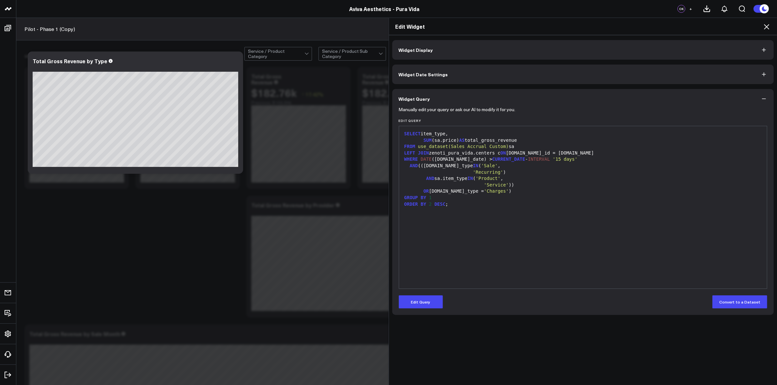
click at [436, 46] on button "Widget Display" at bounding box center [583, 50] width 382 height 20
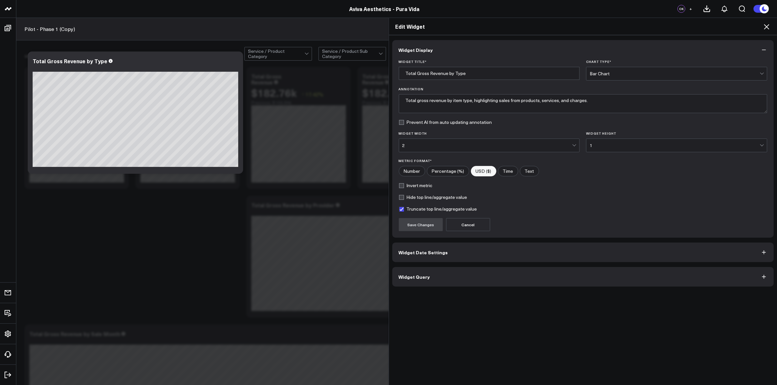
click at [472, 281] on button "Widget Query" at bounding box center [583, 277] width 382 height 20
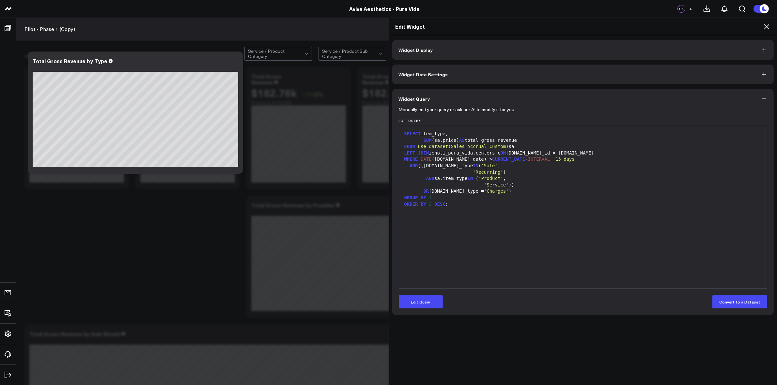
click at [496, 186] on div "'Service' ) )" at bounding box center [582, 185] width 361 height 7
click at [488, 189] on div "OR sa.sale_type = 'Charges' )" at bounding box center [582, 191] width 361 height 7
click at [485, 189] on span "'Charges'" at bounding box center [496, 191] width 25 height 5
click at [472, 216] on div "SELECT item_type, SUM (sa.price) AS total_gross_revenue FROM use_dataset(Sales …" at bounding box center [582, 207] width 361 height 156
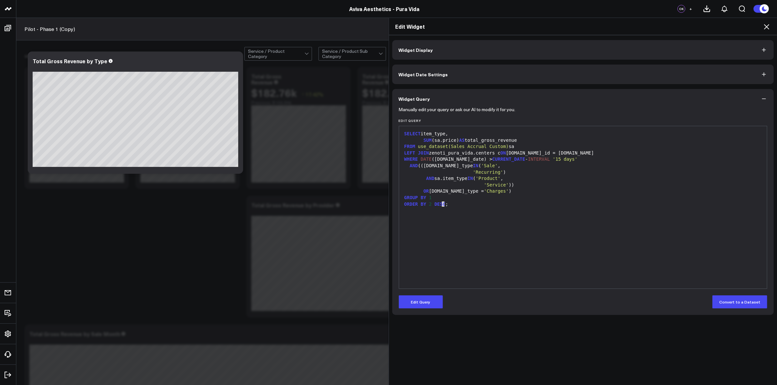
click at [421, 299] on button "Edit Query" at bounding box center [421, 301] width 44 height 13
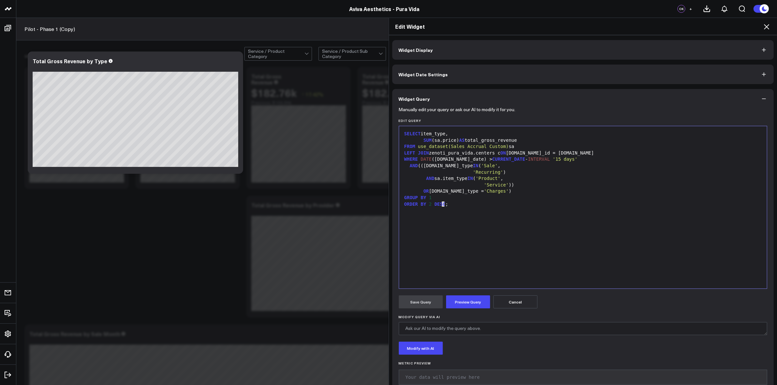
click at [526, 298] on button "Cancel" at bounding box center [515, 301] width 44 height 13
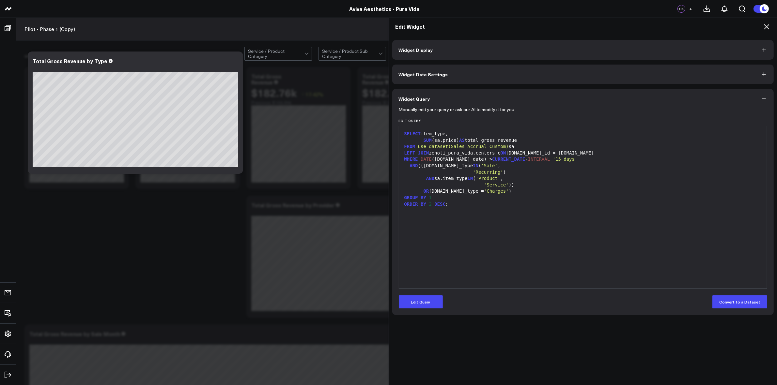
click at [760, 100] on icon "button" at bounding box center [763, 99] width 7 height 7
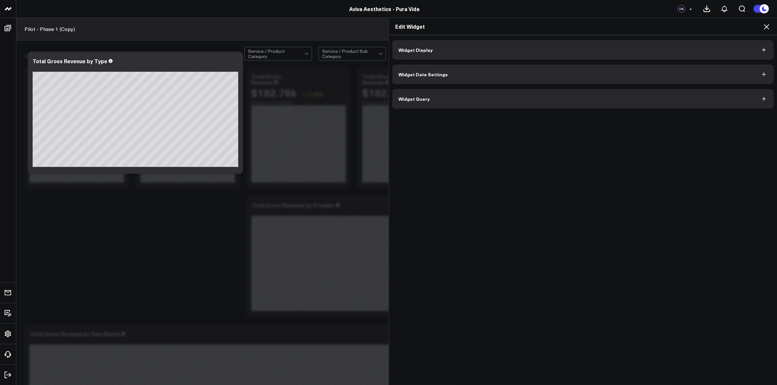
click at [4, 332] on div "Edit Widget Widget Display Widget Date Settings Widget Query" at bounding box center [388, 202] width 777 height 368
click at [7, 333] on div "Edit Widget Widget Display Widget Date Settings Widget Query" at bounding box center [388, 202] width 777 height 368
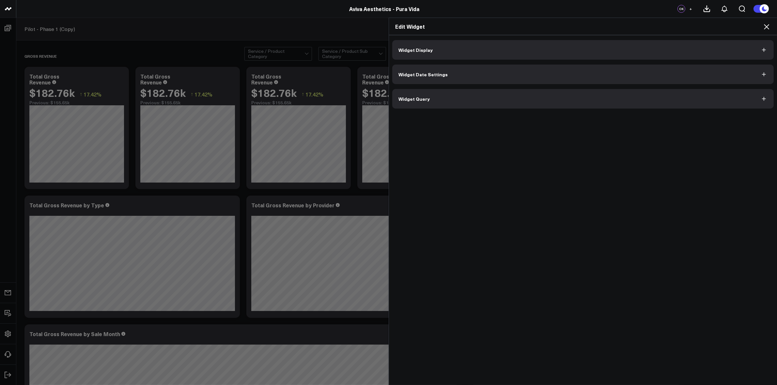
click at [5, 68] on div "Edit Widget Widget Display Widget Date Settings Widget Query" at bounding box center [388, 202] width 777 height 368
click at [767, 28] on icon at bounding box center [766, 27] width 8 height 8
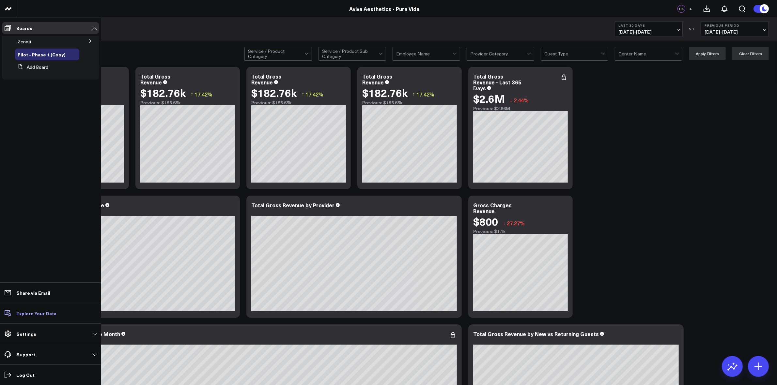
click at [25, 312] on p "Explore Your Data" at bounding box center [36, 313] width 40 height 5
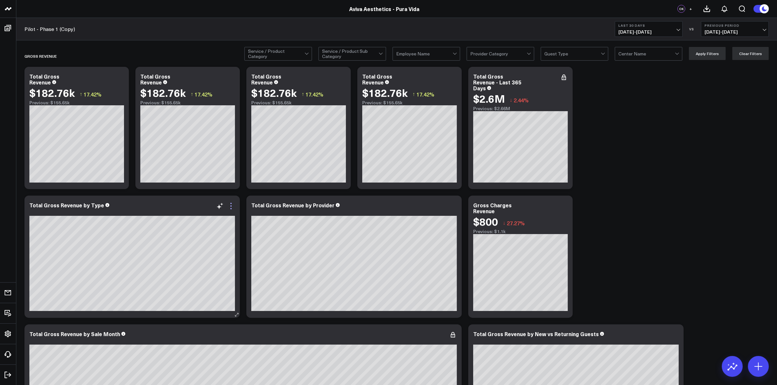
click at [229, 208] on icon at bounding box center [231, 206] width 8 height 8
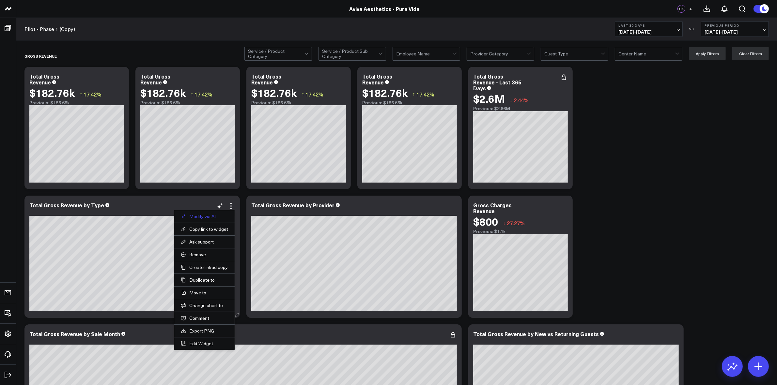
click at [206, 219] on button "Modify via AI" at bounding box center [204, 217] width 47 height 6
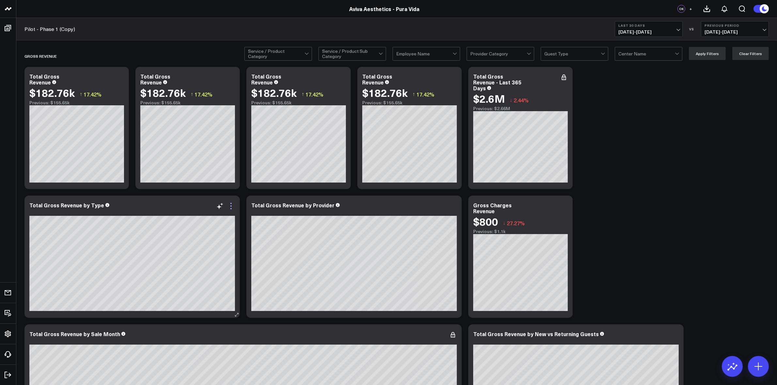
click at [231, 209] on icon at bounding box center [230, 208] width 1 height 1
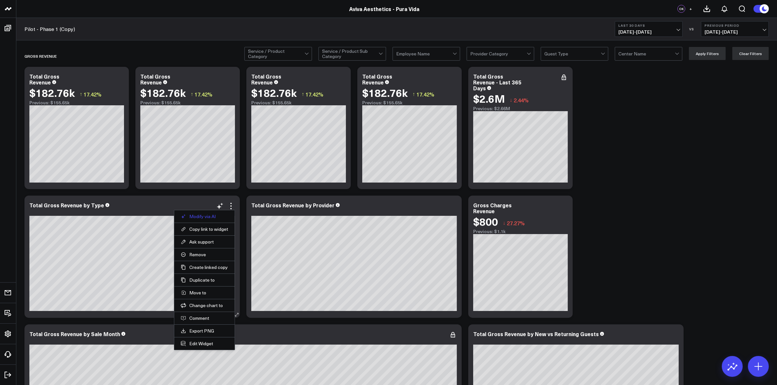
click at [208, 216] on button "Modify via AI" at bounding box center [204, 217] width 47 height 6
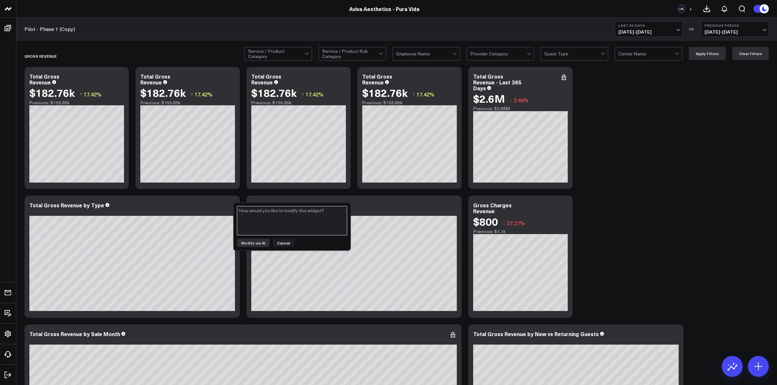
click at [263, 225] on textarea at bounding box center [292, 220] width 110 height 29
type textarea "C"
type textarea "add charges to the chart as well as a separate item"
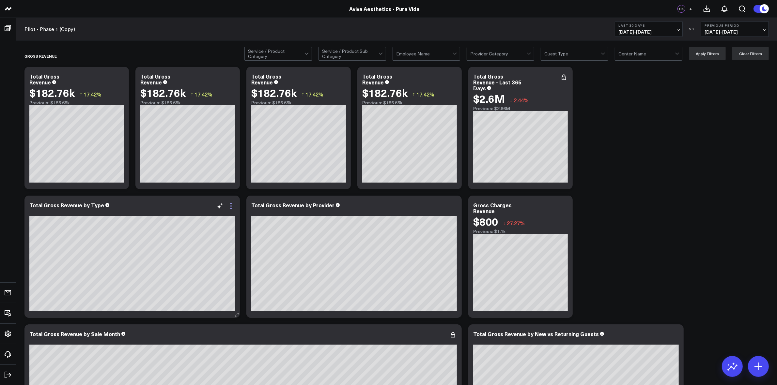
click at [232, 209] on icon at bounding box center [231, 206] width 8 height 8
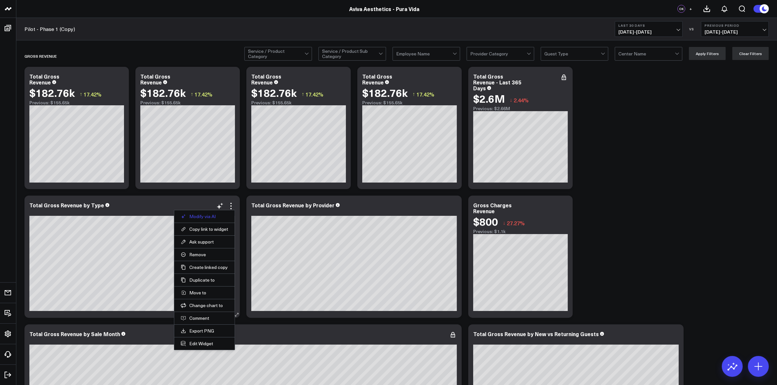
click at [213, 218] on button "Modify via AI" at bounding box center [204, 217] width 47 height 6
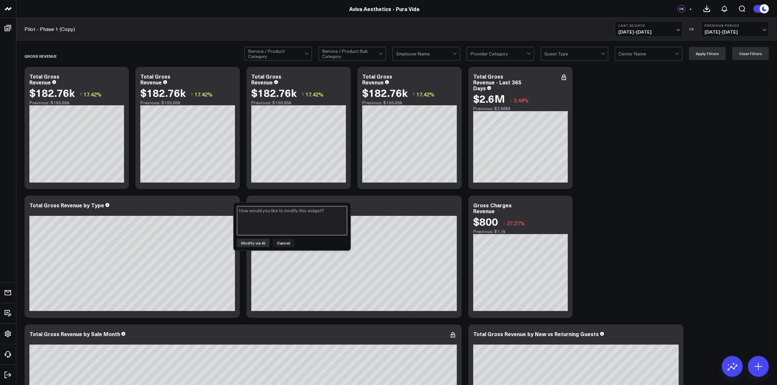
click at [260, 226] on textarea at bounding box center [292, 220] width 110 height 29
type textarea "add charges as a different column to the chart"
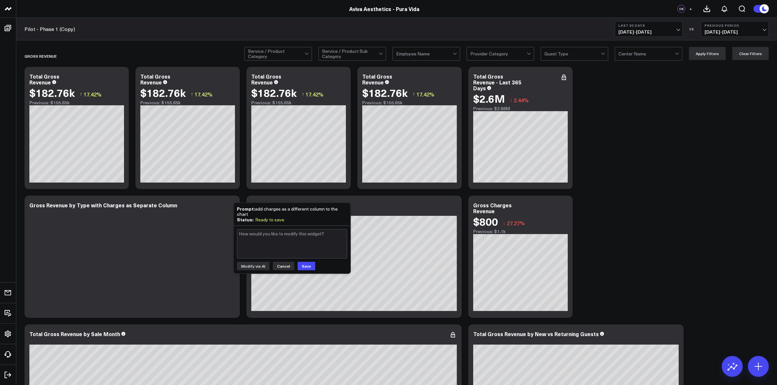
click at [284, 268] on button "Cancel" at bounding box center [284, 266] width 22 height 8
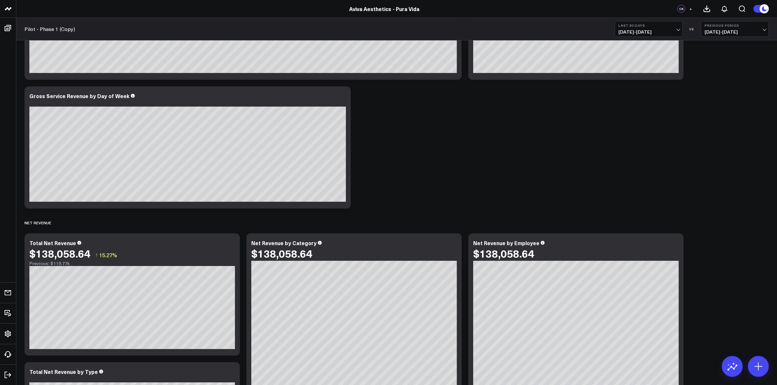
scroll to position [41, 0]
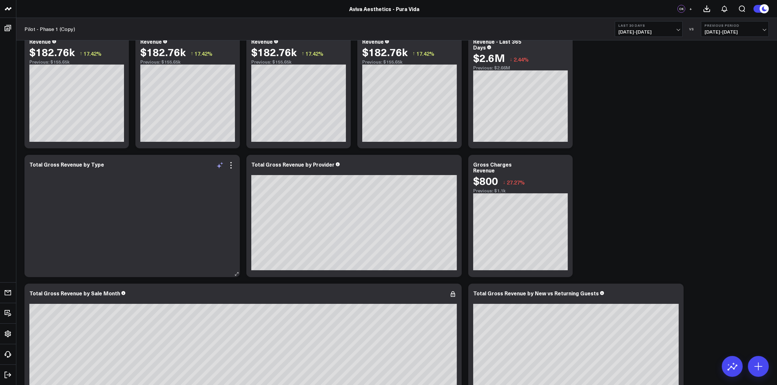
click at [220, 169] on icon at bounding box center [220, 165] width 8 height 8
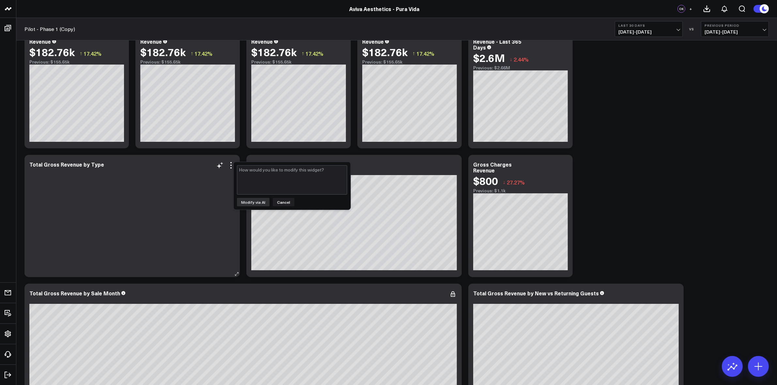
click at [198, 189] on div at bounding box center [131, 223] width 205 height 96
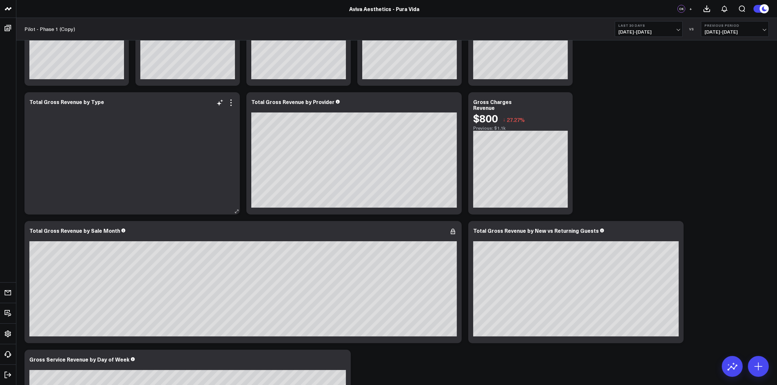
scroll to position [0, 0]
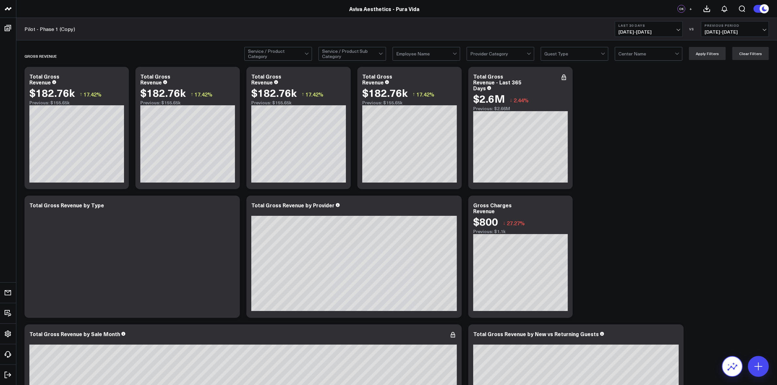
click at [736, 363] on icon at bounding box center [732, 366] width 10 height 10
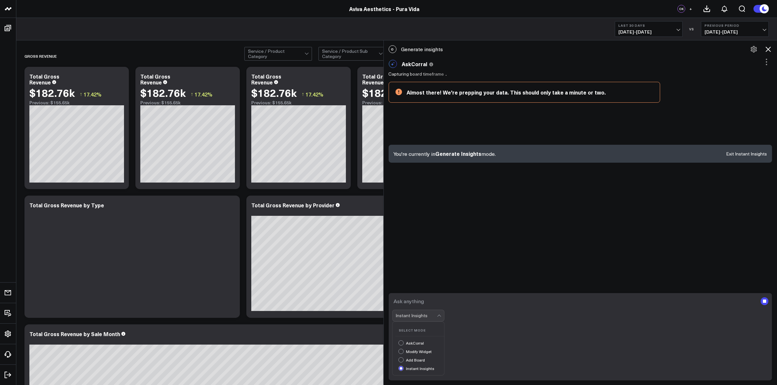
click at [440, 322] on div "Instant Insights" at bounding box center [418, 316] width 52 height 12
click at [424, 340] on div "AskCorral" at bounding box center [421, 343] width 46 height 7
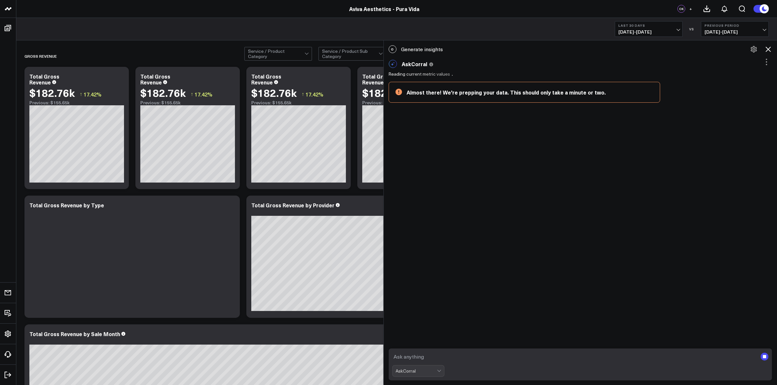
click at [768, 48] on icon at bounding box center [768, 49] width 8 height 8
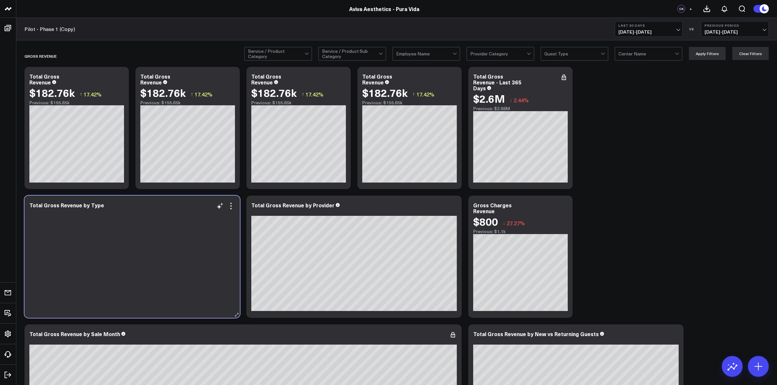
click at [201, 216] on div at bounding box center [131, 264] width 205 height 96
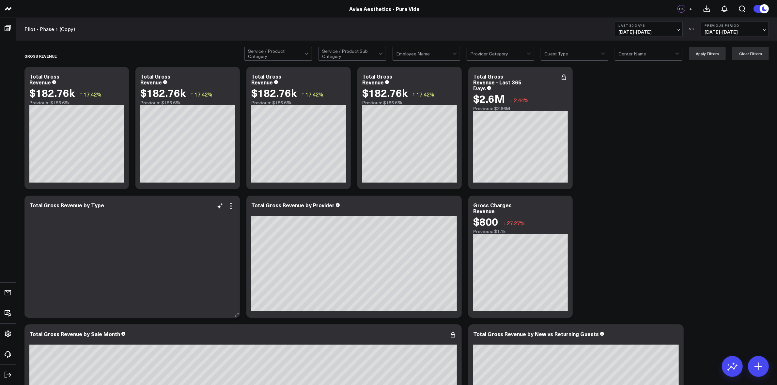
click at [139, 216] on div at bounding box center [131, 213] width 205 height 6
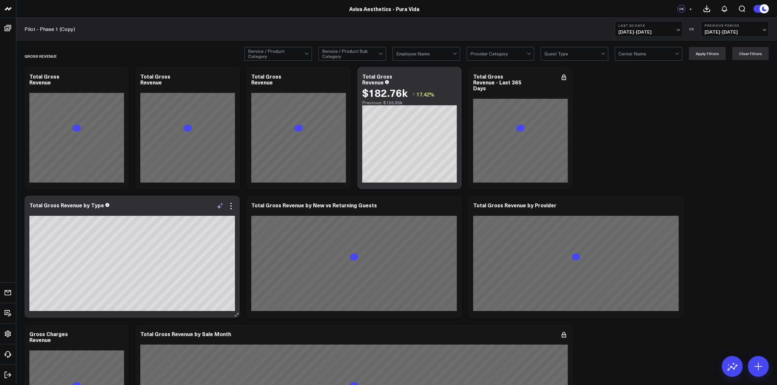
click at [223, 207] on icon at bounding box center [220, 206] width 8 height 8
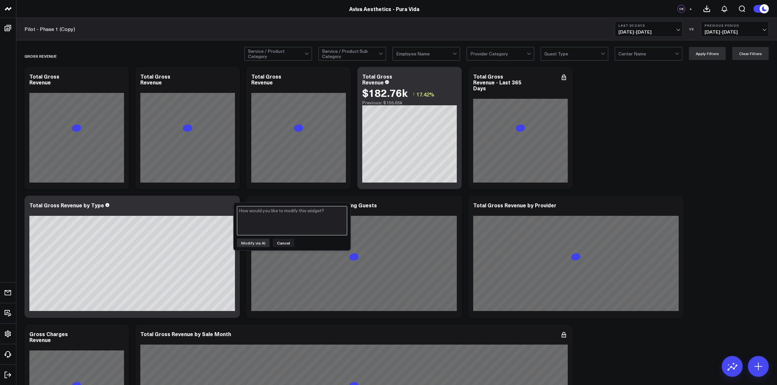
click at [254, 218] on textarea at bounding box center [292, 220] width 110 height 29
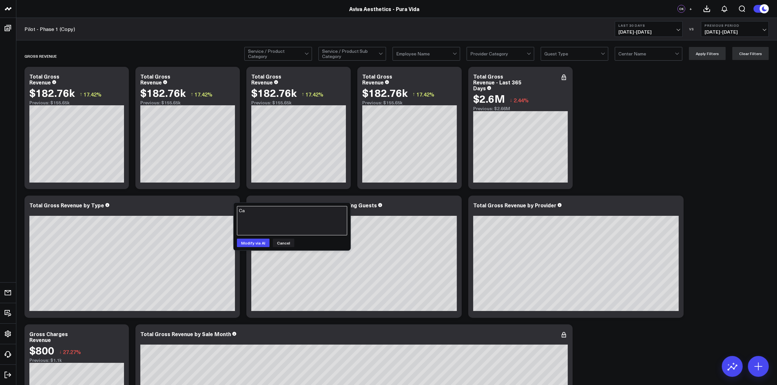
type textarea "C"
type textarea "can you also add charges as a separate item type"
click at [251, 243] on button "Modify via AI" at bounding box center [253, 243] width 33 height 8
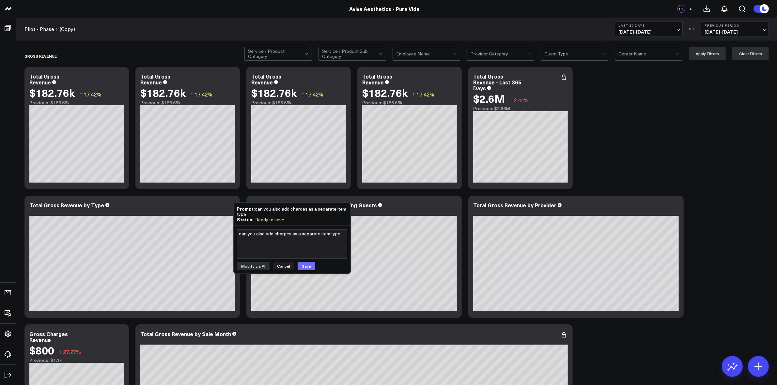
click at [308, 264] on button "Save" at bounding box center [306, 266] width 18 height 8
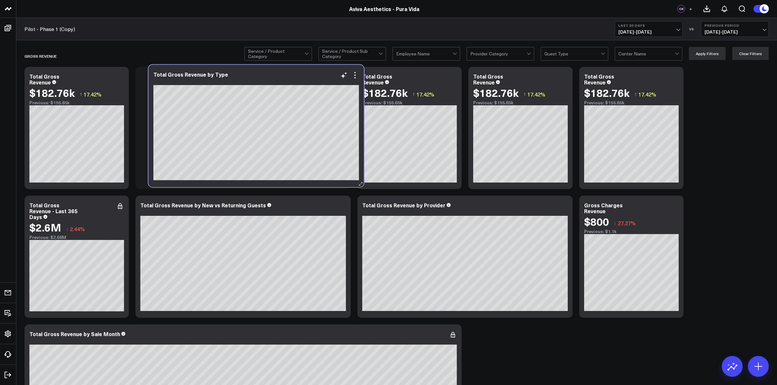
drag, startPoint x: 159, startPoint y: 206, endPoint x: 283, endPoint y: 75, distance: 180.6
click at [283, 75] on div "Total Gross Revenue by Type" at bounding box center [255, 74] width 205 height 6
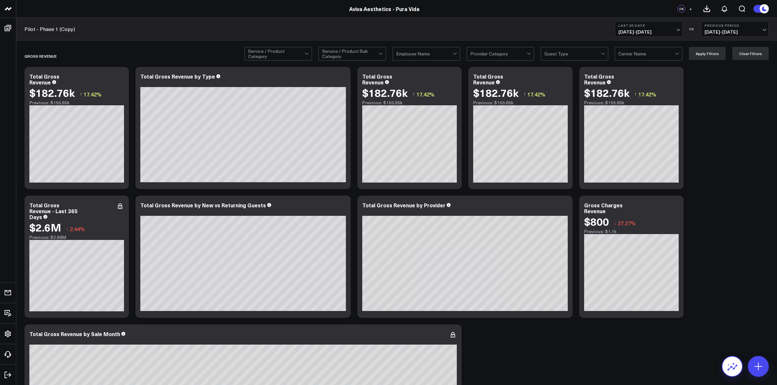
click at [726, 364] on button at bounding box center [731, 366] width 21 height 21
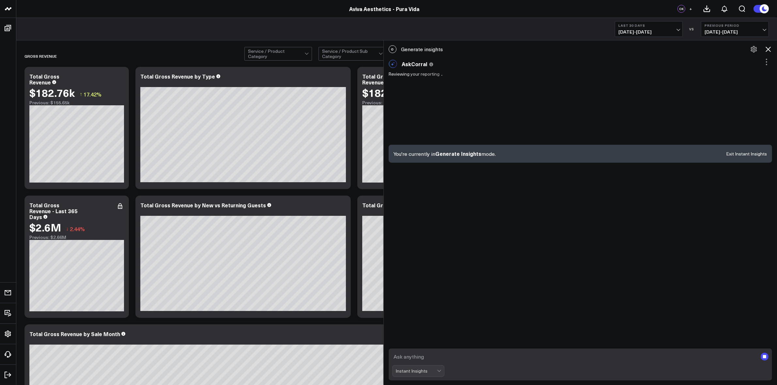
click at [420, 353] on textarea at bounding box center [574, 357] width 365 height 12
click at [437, 370] on div "Instant Insights" at bounding box center [416, 371] width 41 height 5
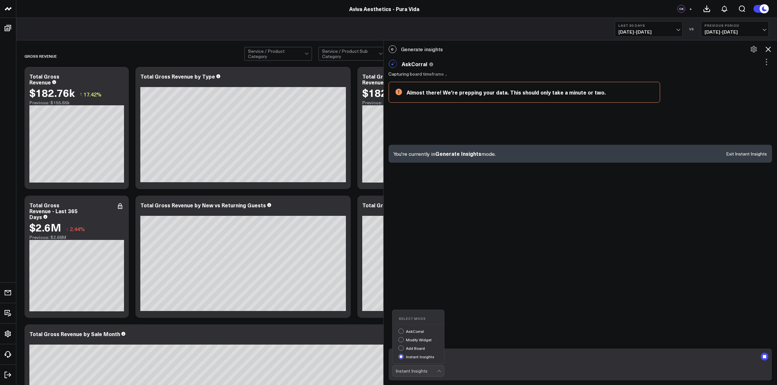
click at [417, 330] on div "AskCorral" at bounding box center [421, 332] width 46 height 7
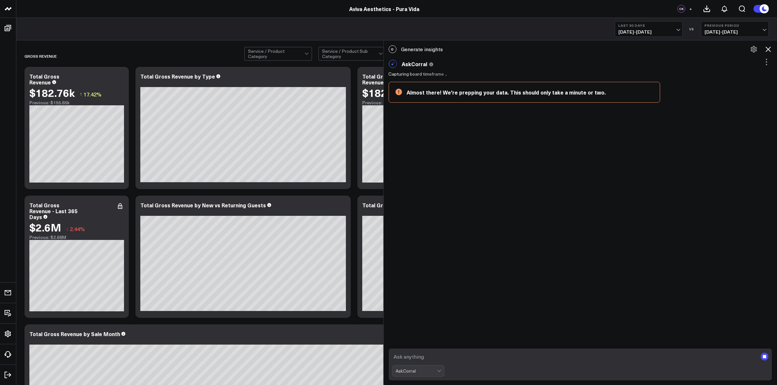
click at [428, 355] on textarea at bounding box center [574, 357] width 365 height 12
type textarea "c"
type textarea "g"
type textarea "create a bar chart with 4 different items - gross revenue, discounts, refunds, …"
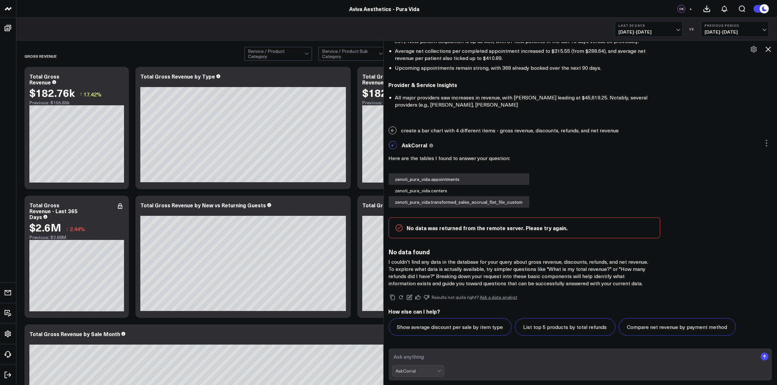
click at [426, 295] on button at bounding box center [426, 298] width 8 height 8
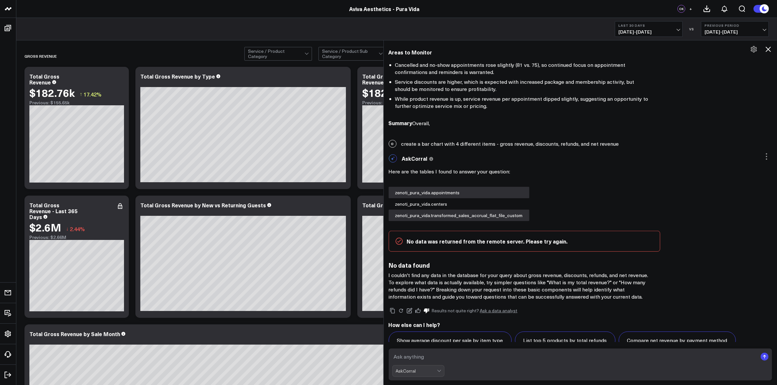
scroll to position [372, 0]
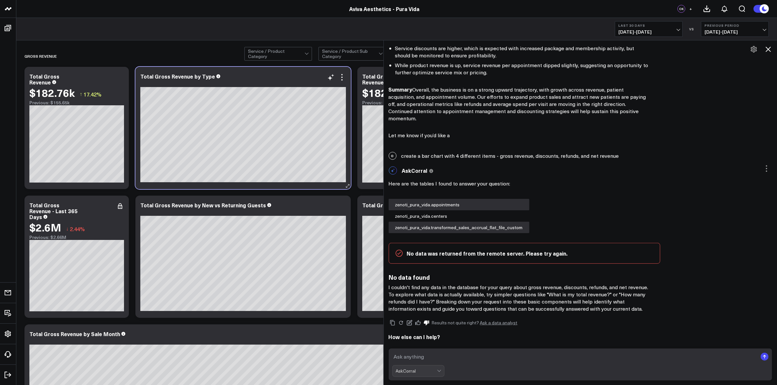
click at [344, 82] on div at bounding box center [242, 83] width 205 height 5
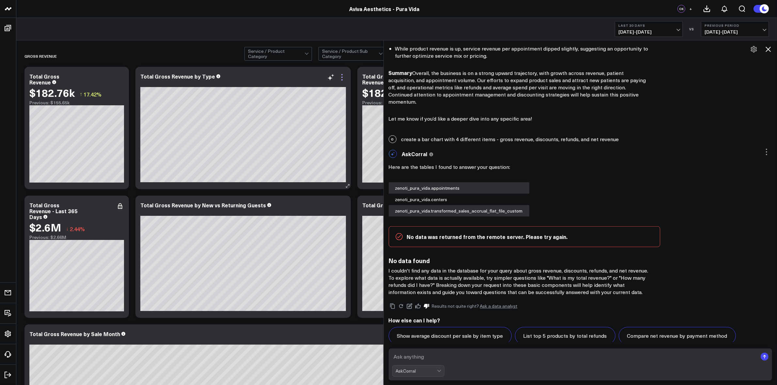
click at [342, 81] on icon at bounding box center [342, 77] width 8 height 8
click at [436, 356] on textarea at bounding box center [574, 357] width 365 height 12
type textarea "create a bar chart with 4 columns: gross revenue, discounts, refunds, and net r…"
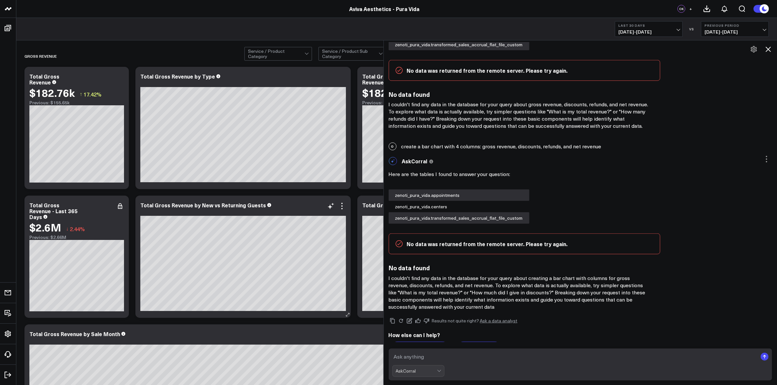
scroll to position [591, 0]
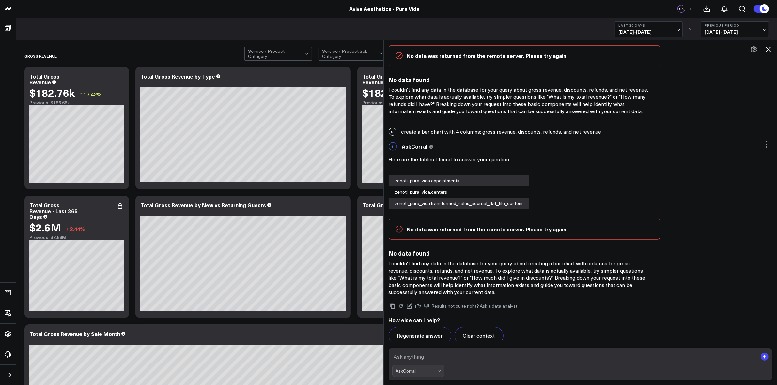
click at [767, 49] on icon at bounding box center [768, 49] width 8 height 8
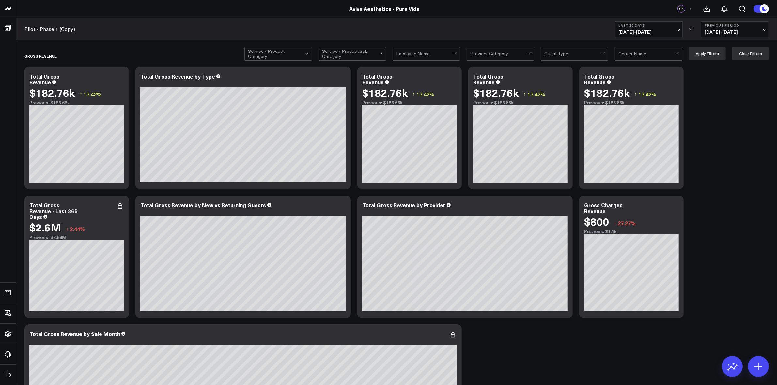
scroll to position [612, 0]
click at [307, 56] on div at bounding box center [307, 53] width 6 height 13
click at [308, 55] on div at bounding box center [307, 53] width 6 height 13
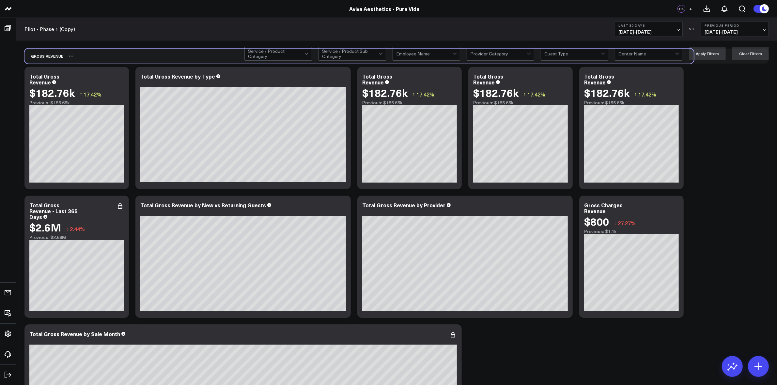
click at [382, 61] on div "Gross Revenue" at bounding box center [358, 56] width 669 height 15
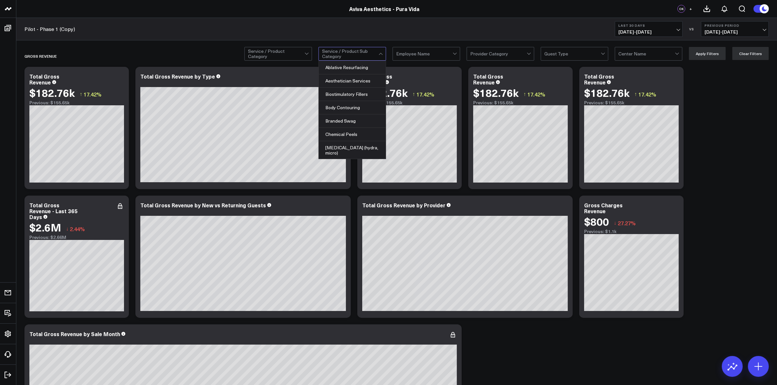
click at [382, 55] on div at bounding box center [381, 53] width 6 height 13
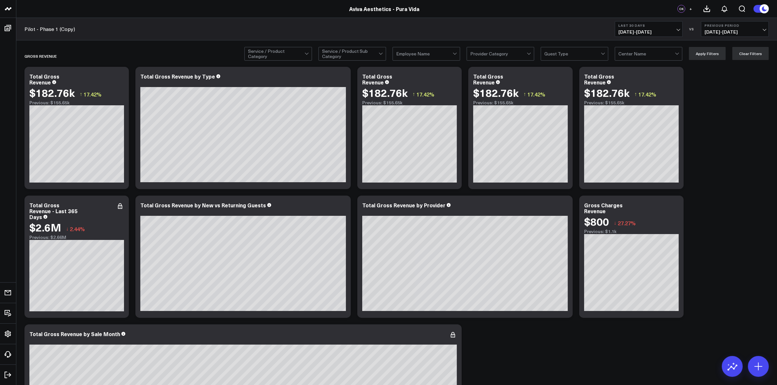
click at [383, 55] on div at bounding box center [381, 53] width 6 height 13
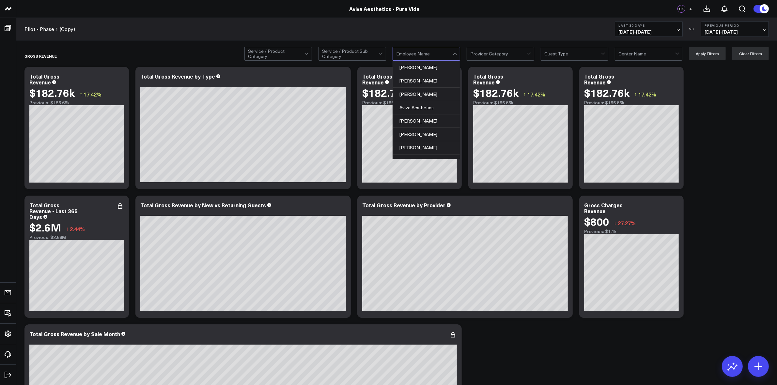
click at [458, 54] on div at bounding box center [455, 53] width 6 height 13
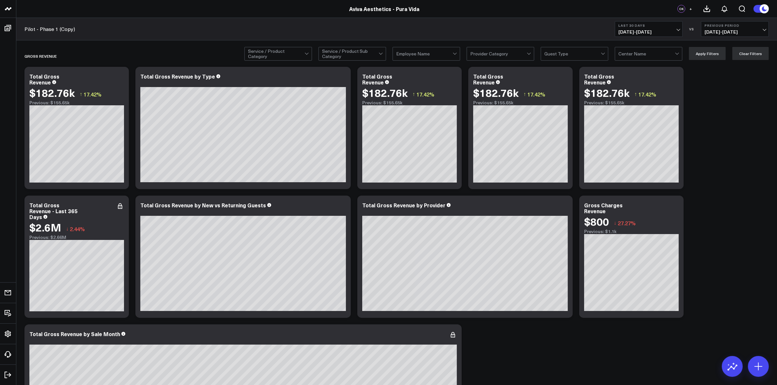
click at [458, 54] on div at bounding box center [455, 53] width 6 height 13
click at [530, 54] on div at bounding box center [529, 53] width 4 height 4
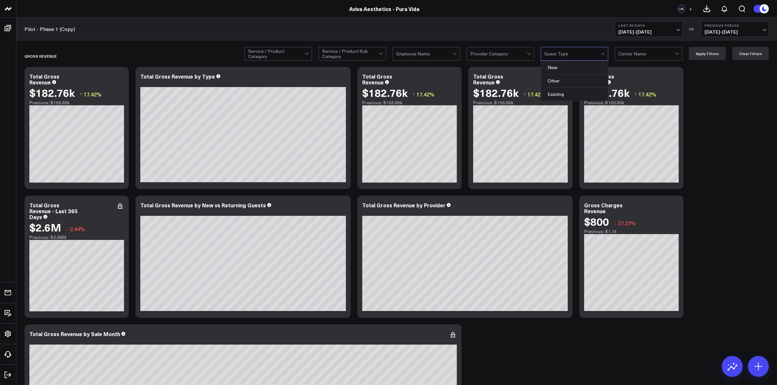
click at [602, 52] on div "Guest Type" at bounding box center [574, 54] width 68 height 14
click at [600, 52] on div at bounding box center [572, 53] width 56 height 13
click at [672, 52] on div at bounding box center [646, 53] width 56 height 13
click at [307, 54] on div at bounding box center [307, 53] width 4 height 4
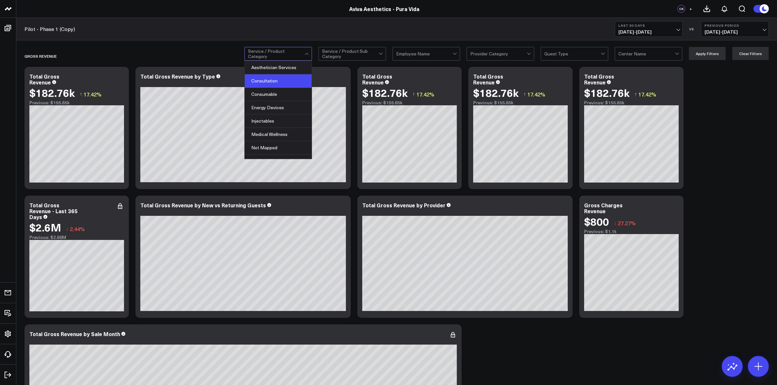
click at [287, 78] on div "Consultation" at bounding box center [278, 80] width 67 height 13
click at [705, 56] on button "Apply Filters" at bounding box center [706, 53] width 37 height 13
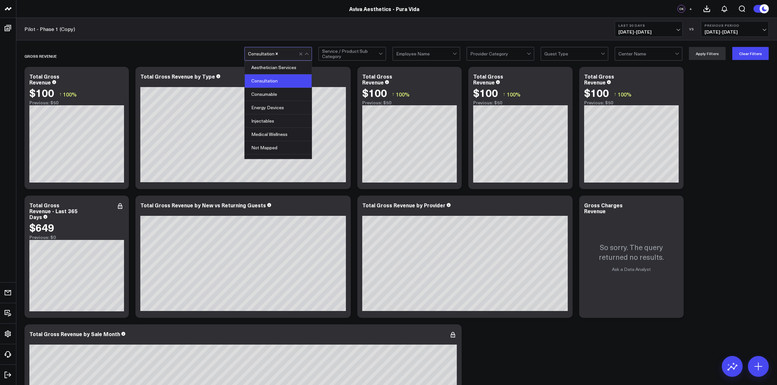
click at [307, 55] on div at bounding box center [304, 53] width 11 height 13
click at [277, 118] on div "Injectables" at bounding box center [278, 120] width 67 height 13
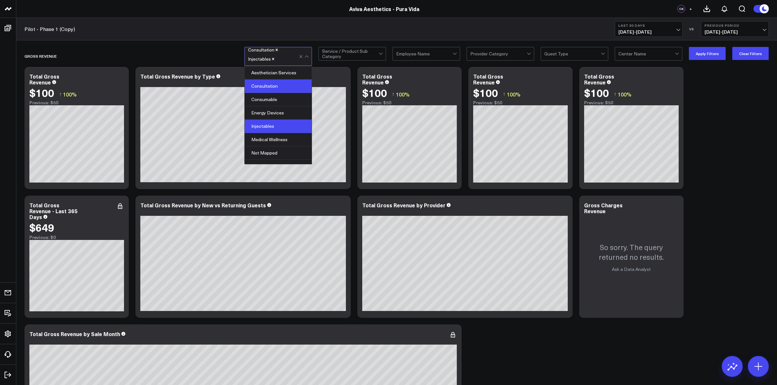
click at [286, 87] on div "Consultation" at bounding box center [278, 86] width 67 height 13
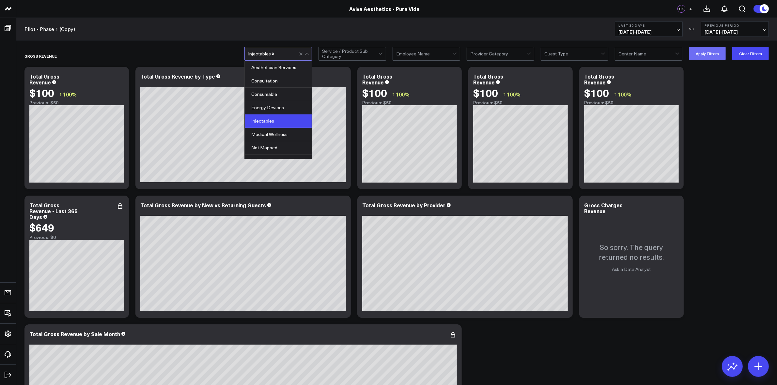
click at [709, 51] on button "Apply Filters" at bounding box center [706, 53] width 37 height 13
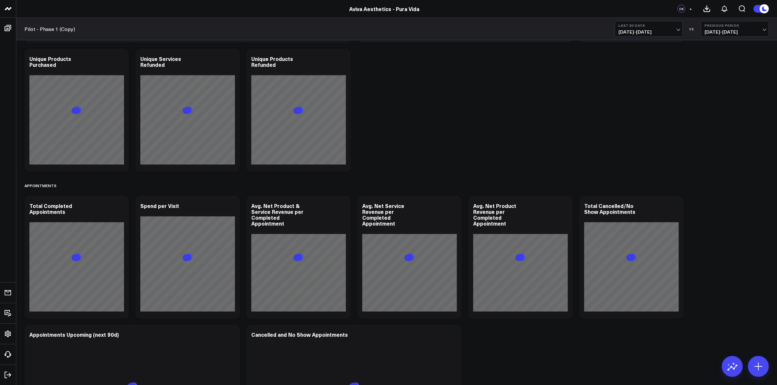
scroll to position [1431, 0]
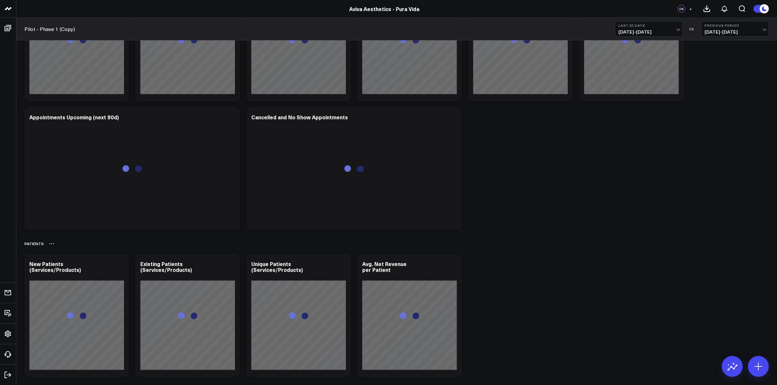
click at [49, 247] on button at bounding box center [51, 244] width 5 height 8
click at [67, 262] on button "Delete" at bounding box center [68, 262] width 28 height 11
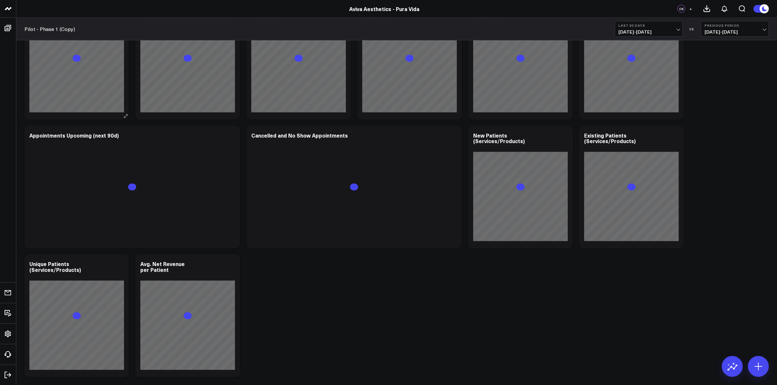
scroll to position [1250, 0]
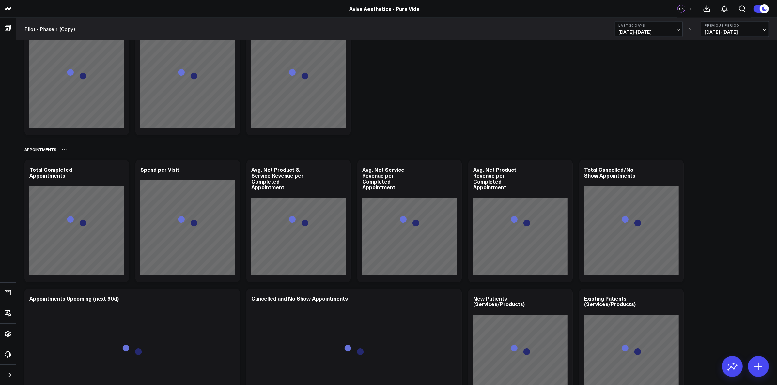
click at [63, 151] on icon at bounding box center [64, 149] width 5 height 5
click at [83, 165] on button "Delete" at bounding box center [81, 167] width 28 height 11
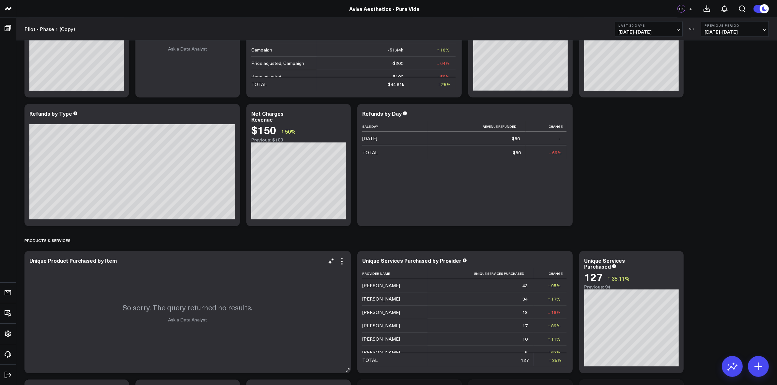
scroll to position [924, 0]
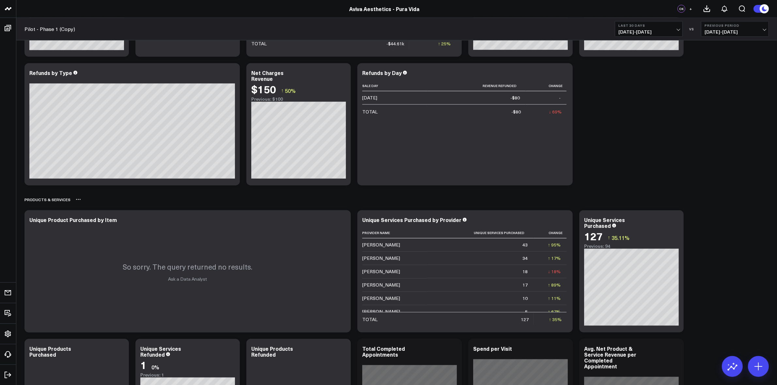
click at [77, 200] on icon at bounding box center [78, 199] width 5 height 5
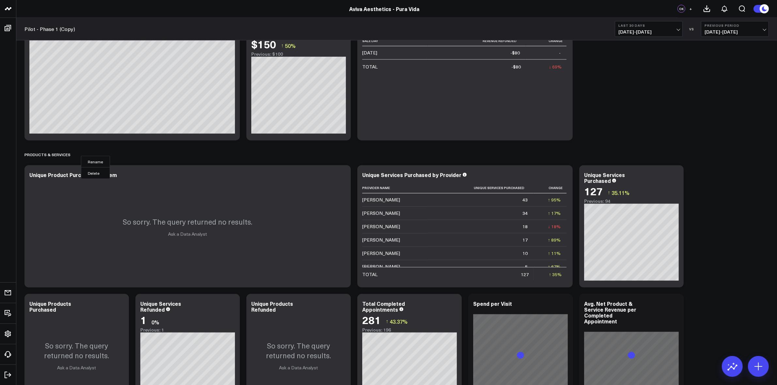
scroll to position [940, 0]
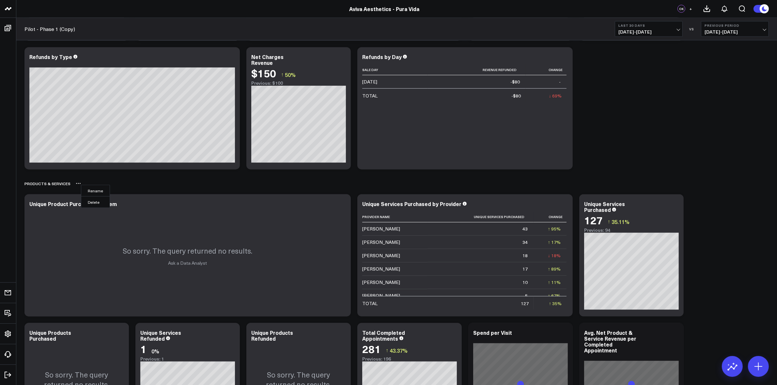
click at [182, 187] on div "Products & Services Rename Delete" at bounding box center [396, 183] width 744 height 15
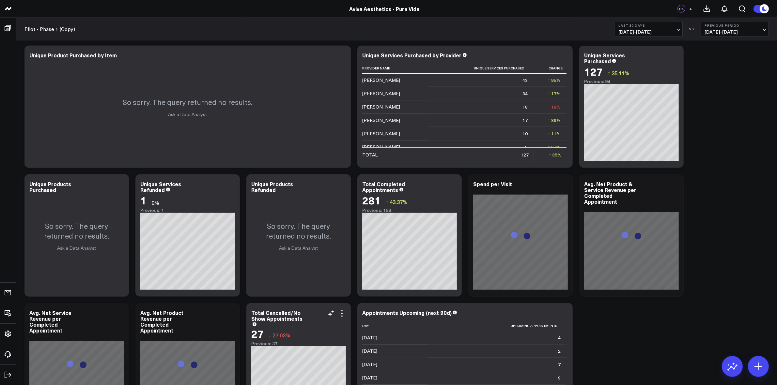
scroll to position [980, 0]
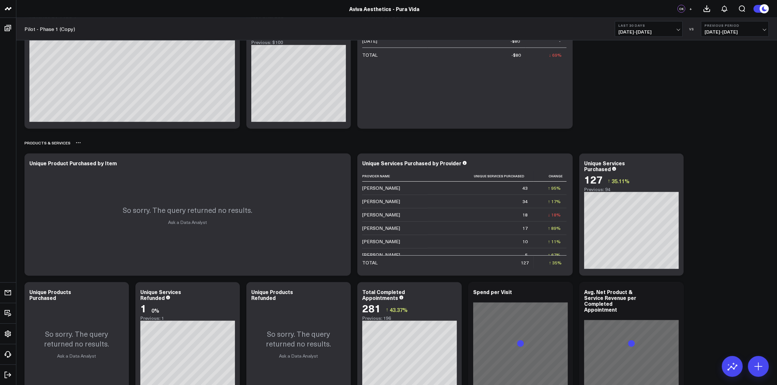
click at [76, 144] on icon at bounding box center [78, 142] width 5 height 5
click at [92, 160] on button "Delete" at bounding box center [95, 161] width 28 height 11
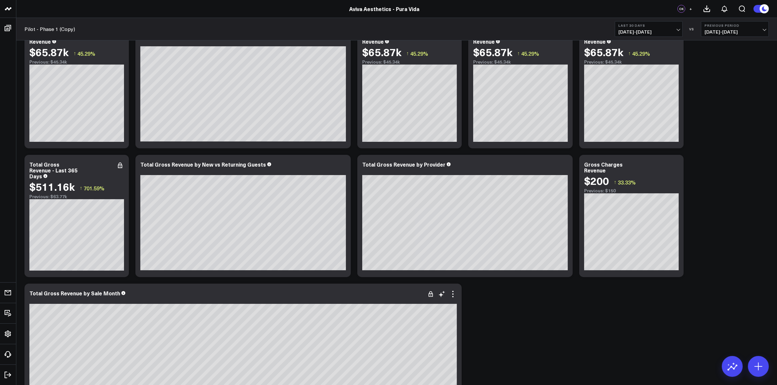
scroll to position [0, 0]
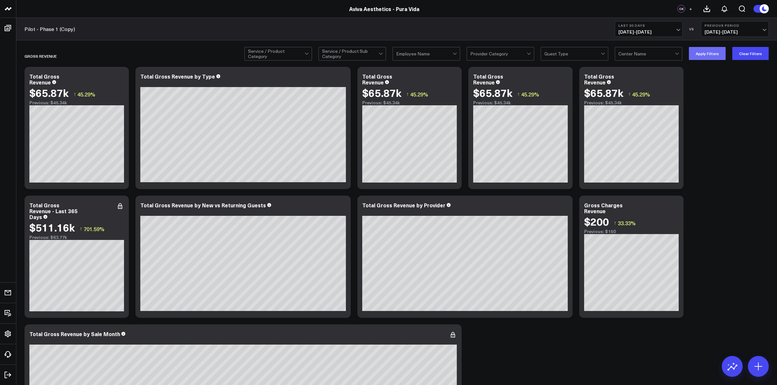
click at [708, 54] on button "Apply Filters" at bounding box center [706, 53] width 37 height 13
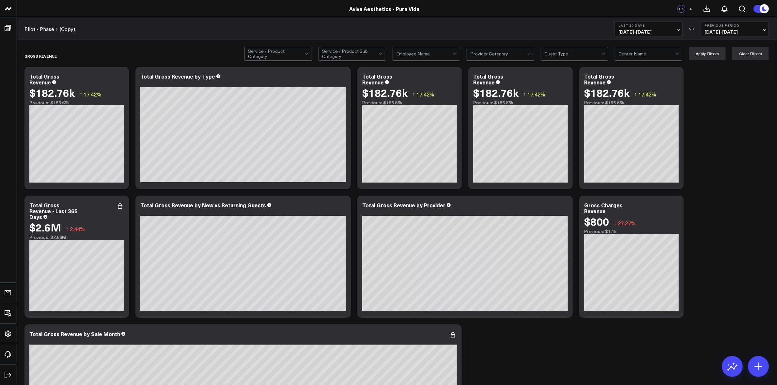
click at [605, 51] on div at bounding box center [603, 53] width 6 height 13
click at [725, 369] on button at bounding box center [731, 366] width 21 height 21
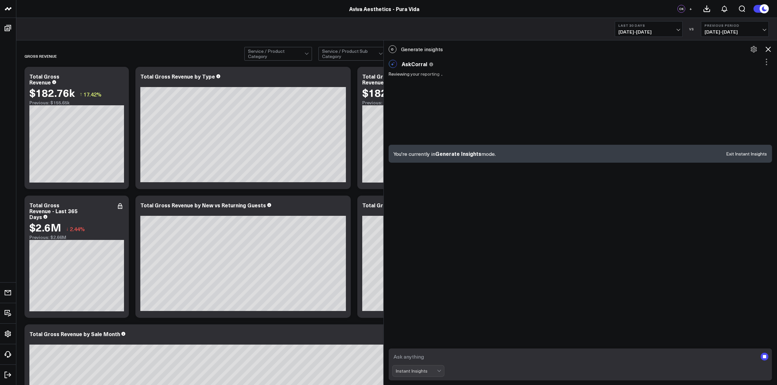
click at [435, 356] on textarea at bounding box center [574, 357] width 365 height 12
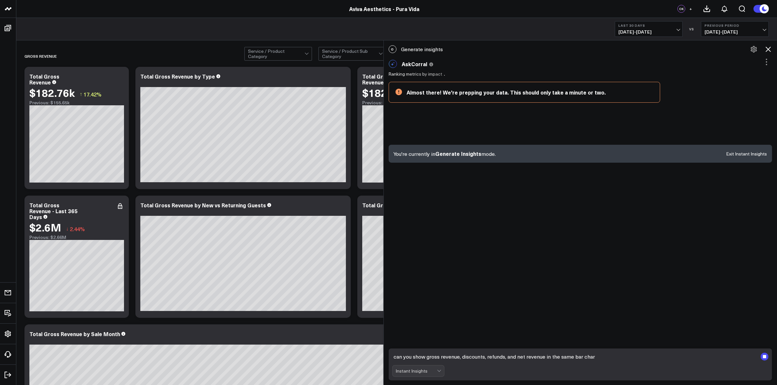
type textarea "can you show gross revenue, discounts, refunds, and net revenue in the same bar…"
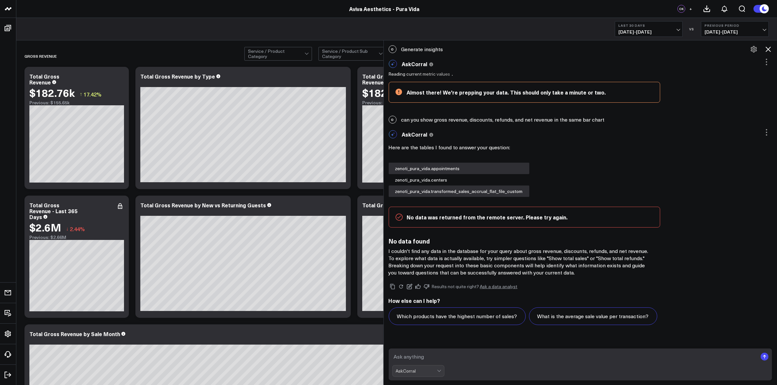
scroll to position [11, 0]
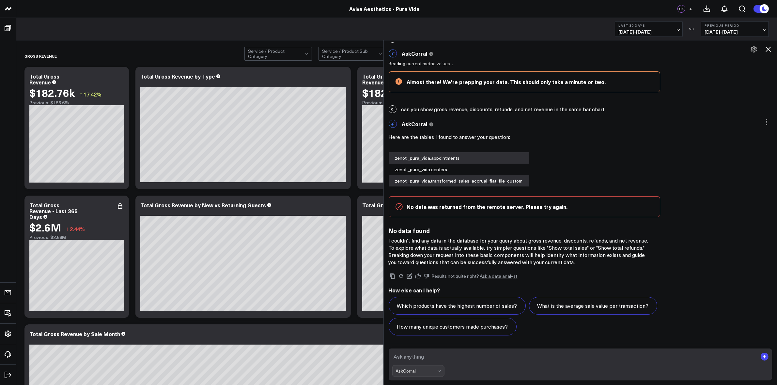
click at [431, 289] on h2 "How else can I help?" at bounding box center [580, 290] width 384 height 7
click at [429, 278] on icon at bounding box center [426, 276] width 6 height 6
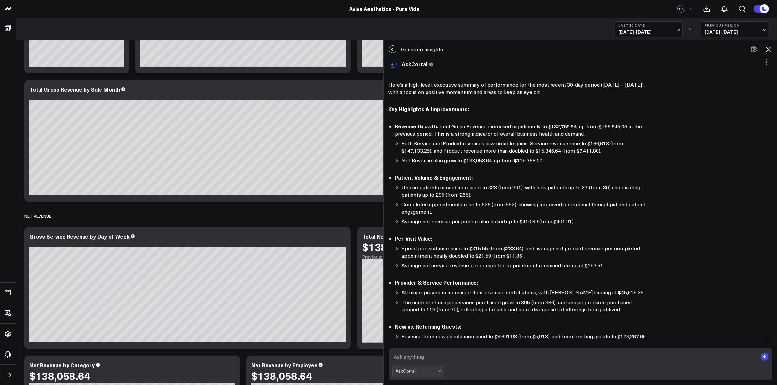
scroll to position [0, 0]
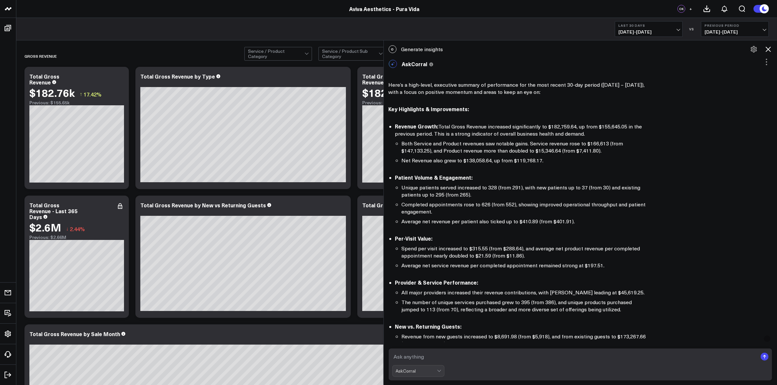
click at [767, 50] on icon at bounding box center [767, 49] width 5 height 5
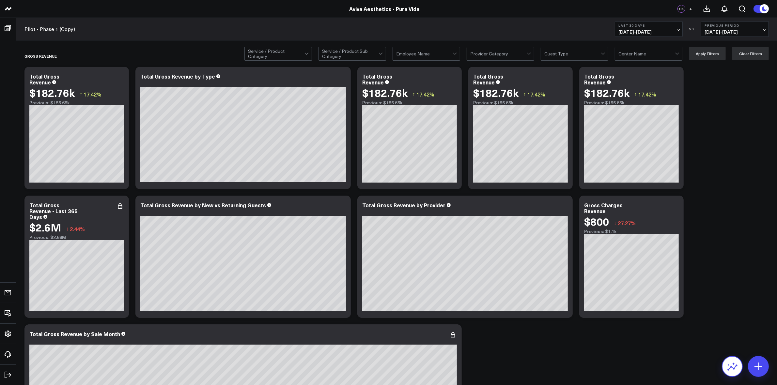
click at [732, 368] on icon at bounding box center [732, 368] width 10 height 6
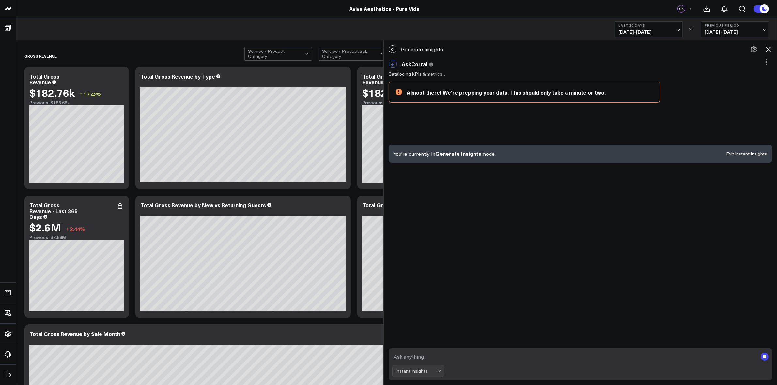
click at [767, 62] on icon at bounding box center [766, 62] width 8 height 8
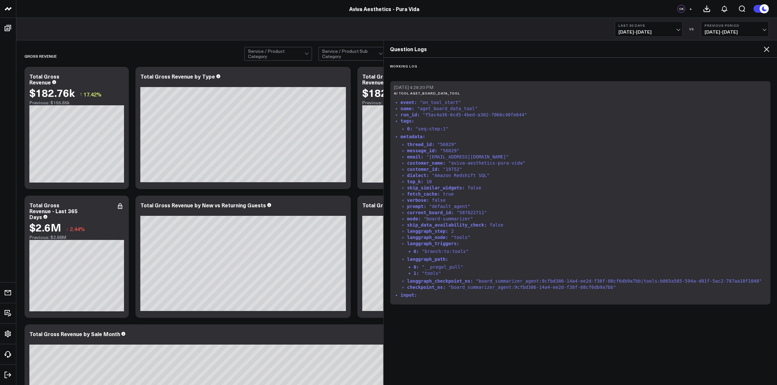
click at [767, 62] on div "Working Log 9/12/2025, 4:28:20 PM ai tool aget_board_data_tool event : "on_tool…" at bounding box center [580, 221] width 393 height 326
click at [764, 47] on icon at bounding box center [765, 49] width 5 height 5
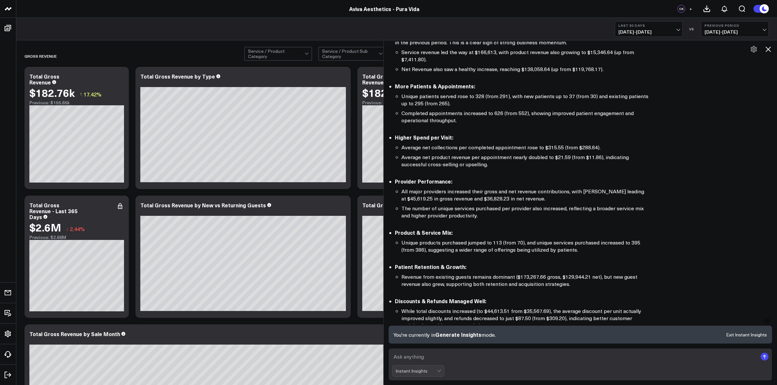
click at [771, 47] on icon at bounding box center [768, 49] width 8 height 8
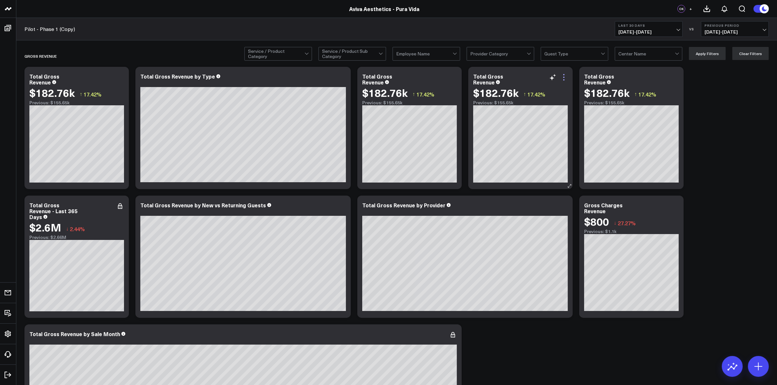
click at [563, 79] on icon at bounding box center [564, 77] width 8 height 8
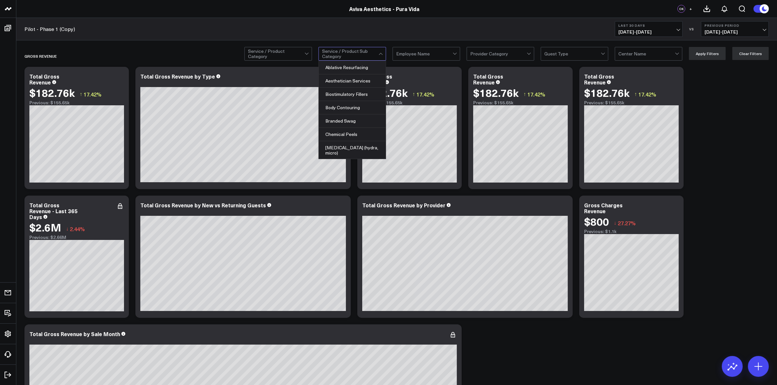
click at [382, 54] on div at bounding box center [381, 55] width 4 height 4
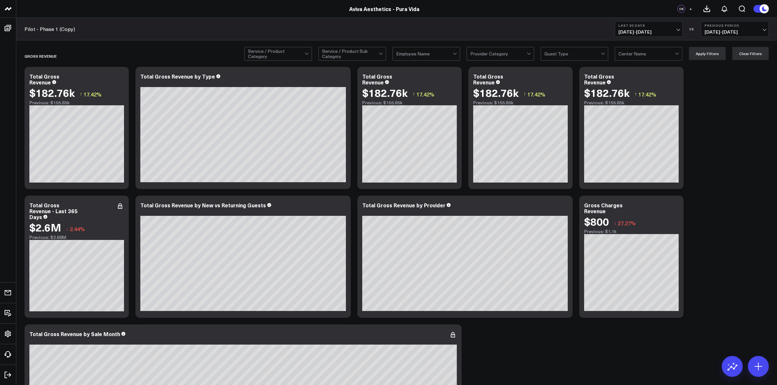
click at [449, 56] on div at bounding box center [424, 53] width 56 height 13
click at [526, 51] on div at bounding box center [498, 53] width 56 height 13
click at [599, 53] on div at bounding box center [572, 53] width 56 height 13
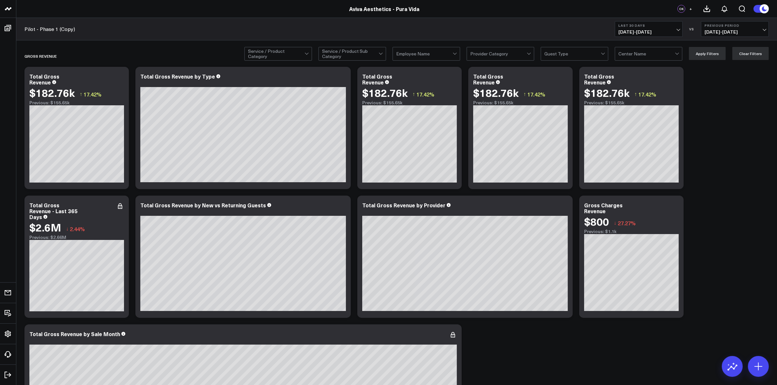
click at [599, 53] on div at bounding box center [572, 53] width 56 height 13
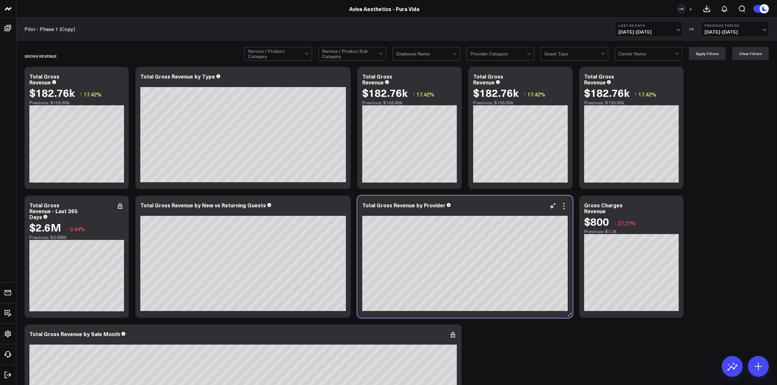
click at [566, 210] on div at bounding box center [464, 212] width 205 height 5
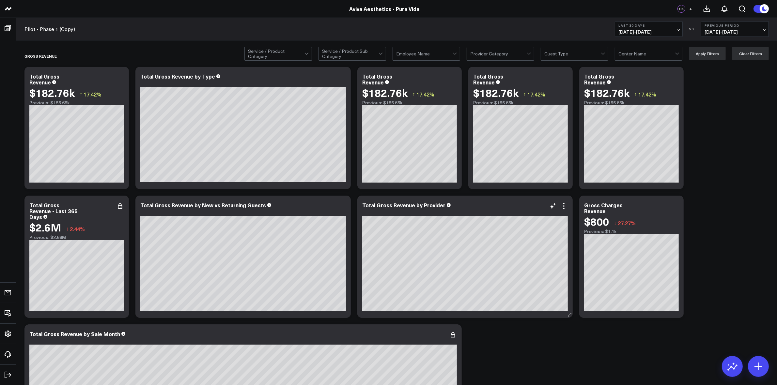
click at [565, 212] on div at bounding box center [464, 212] width 205 height 5
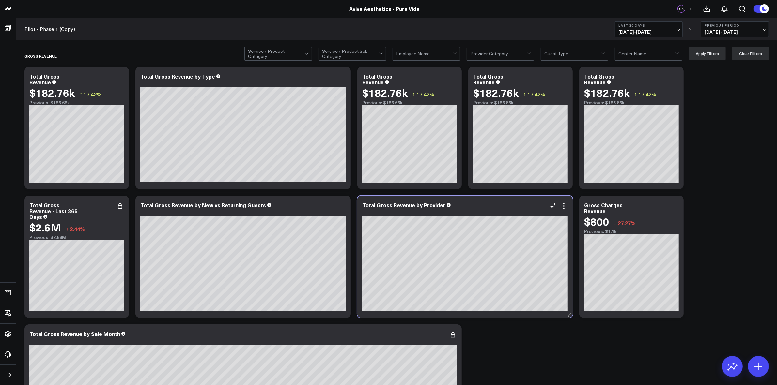
click at [563, 212] on div at bounding box center [464, 212] width 205 height 5
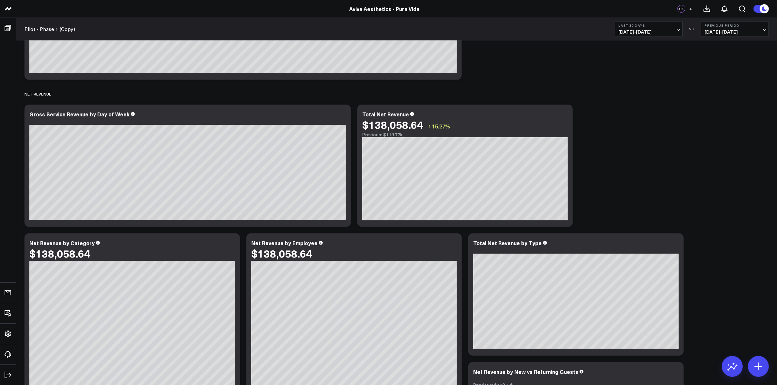
scroll to position [41, 0]
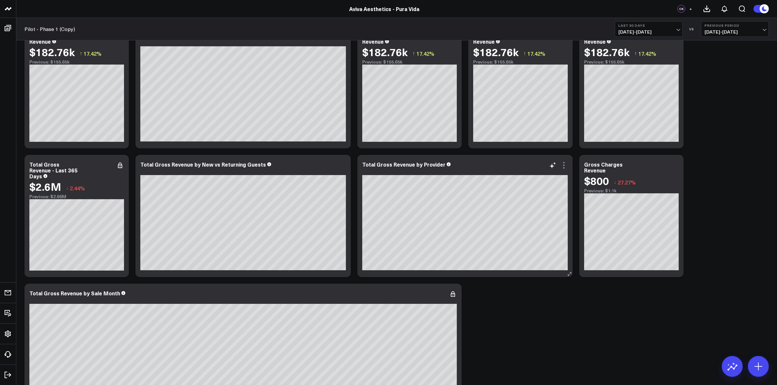
click at [563, 169] on icon at bounding box center [564, 165] width 8 height 8
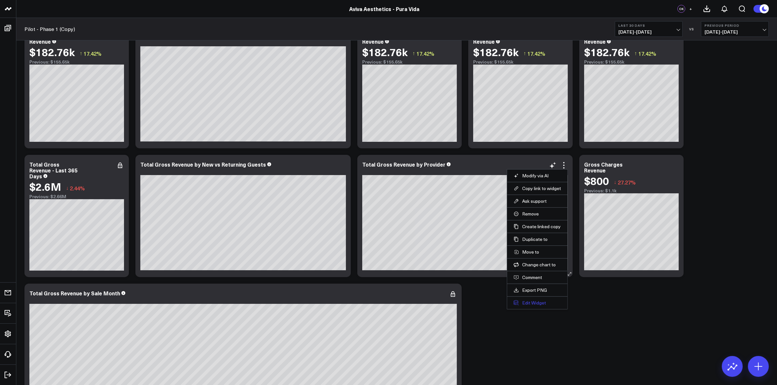
click at [534, 303] on button "Edit Widget" at bounding box center [536, 303] width 47 height 6
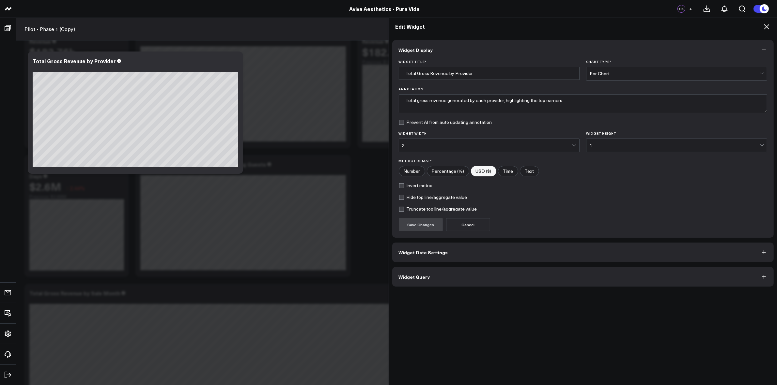
click at [436, 250] on span "Widget Date Settings" at bounding box center [423, 252] width 49 height 5
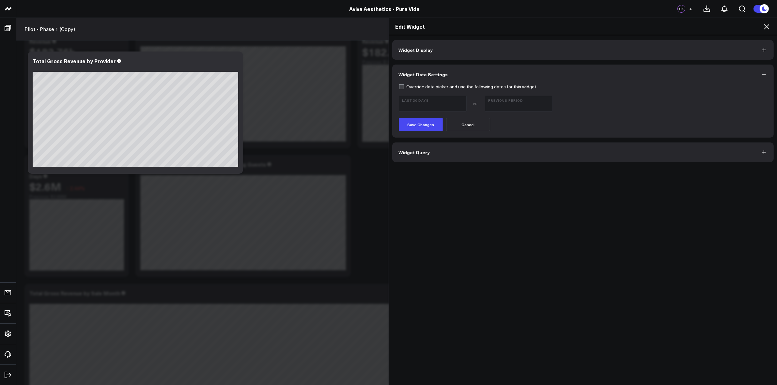
click at [425, 55] on button "Widget Display" at bounding box center [583, 50] width 382 height 20
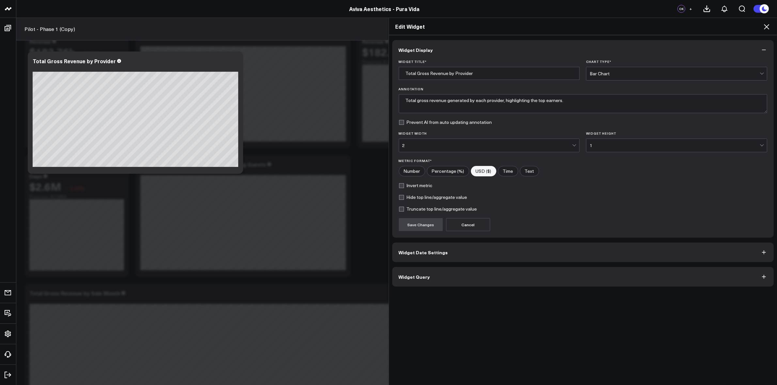
click at [465, 277] on button "Widget Query" at bounding box center [583, 277] width 382 height 20
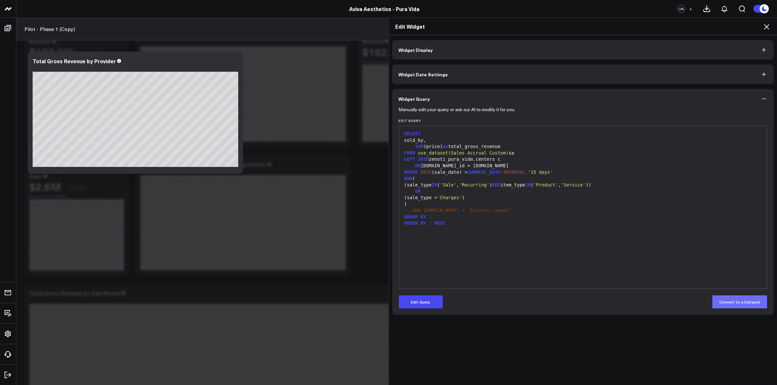
click at [742, 304] on button "Convert to a Dataset" at bounding box center [739, 301] width 55 height 13
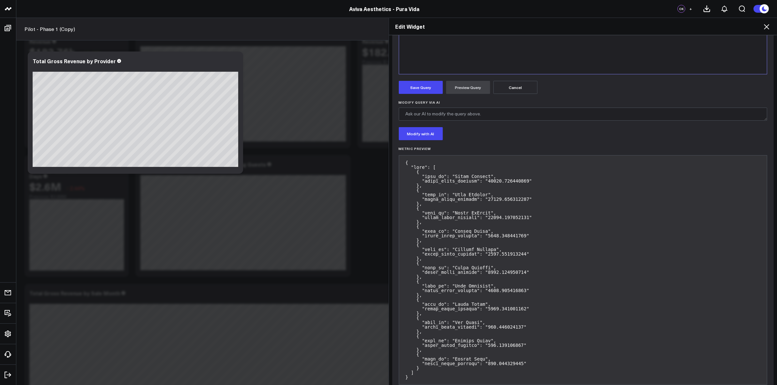
scroll to position [230, 0]
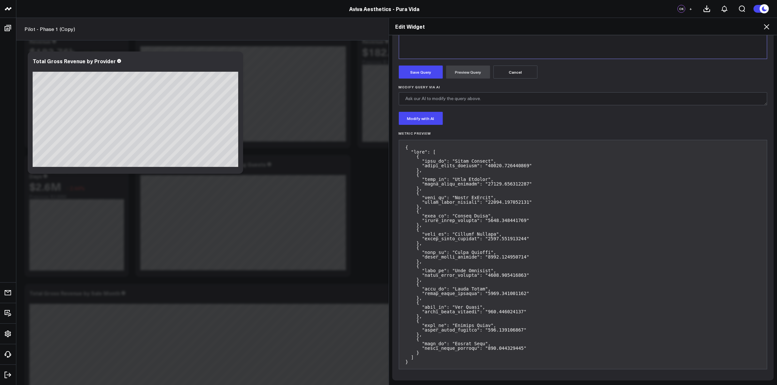
click at [765, 26] on icon at bounding box center [765, 26] width 5 height 5
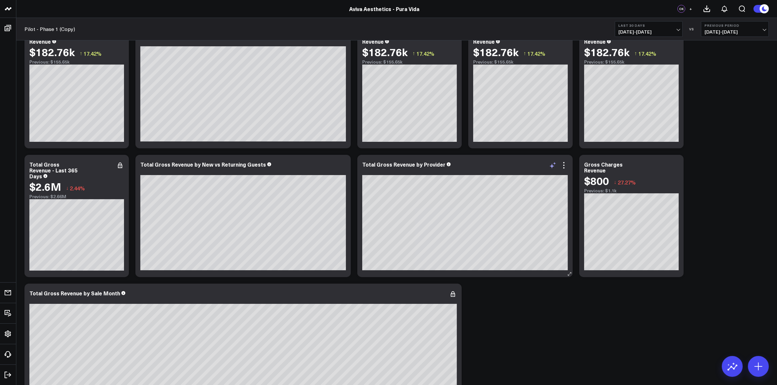
click at [553, 169] on icon at bounding box center [553, 165] width 8 height 8
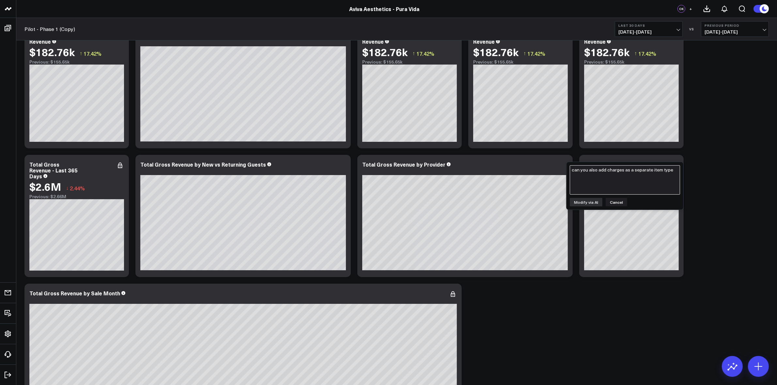
click at [580, 187] on textarea "can you also add charges as a separate item type" at bounding box center [624, 179] width 110 height 29
type textarea "do not aggregate as others and keep each provider in a different column"
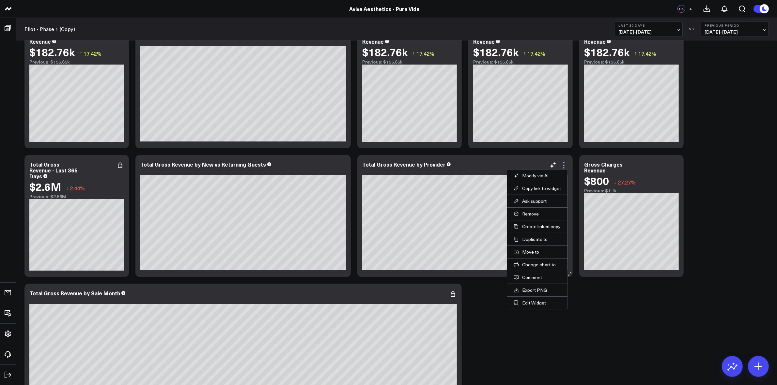
click at [565, 167] on icon at bounding box center [564, 165] width 8 height 8
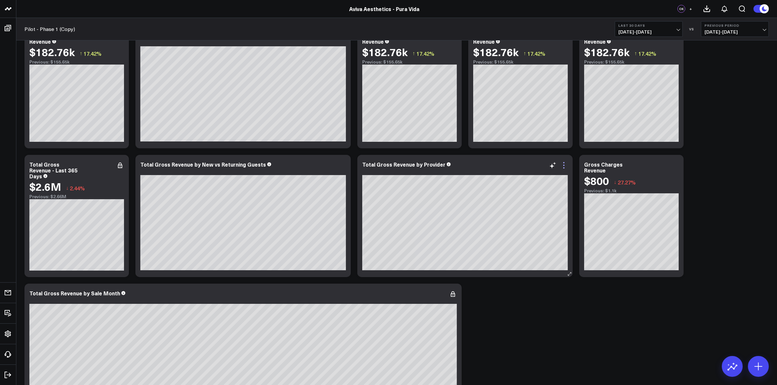
click at [565, 167] on icon at bounding box center [564, 165] width 8 height 8
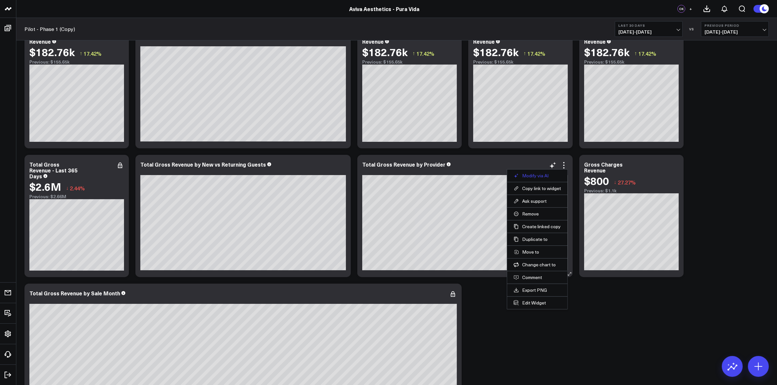
click at [537, 173] on button "Modify via AI" at bounding box center [536, 176] width 47 height 6
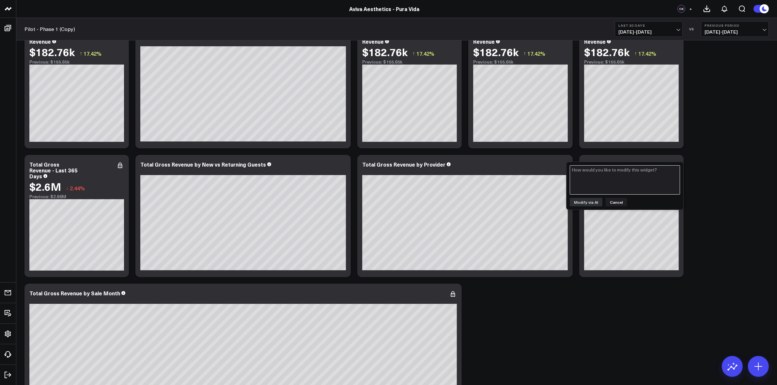
click at [586, 186] on textarea at bounding box center [624, 179] width 110 height 29
type textarea "can you expand others separately"
click at [587, 203] on button "Modify via AI" at bounding box center [585, 202] width 33 height 8
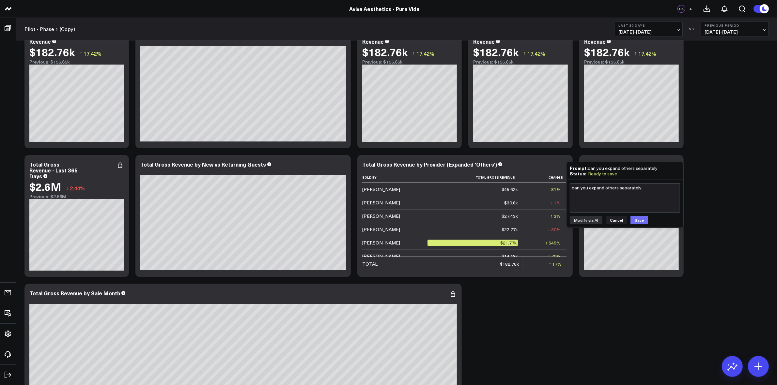
click at [638, 219] on button "Save" at bounding box center [639, 220] width 18 height 8
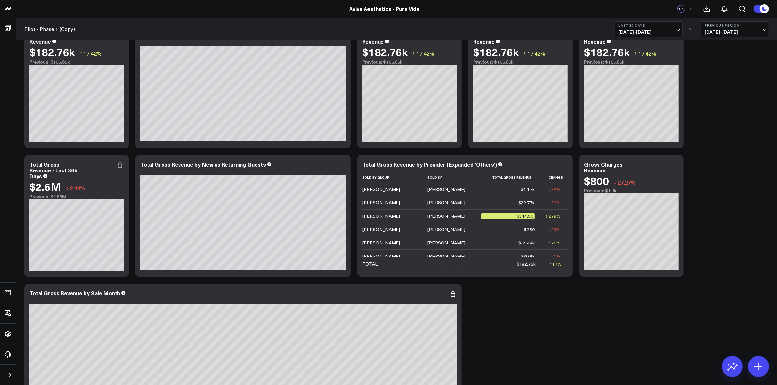
click at [564, 167] on icon at bounding box center [564, 165] width 8 height 8
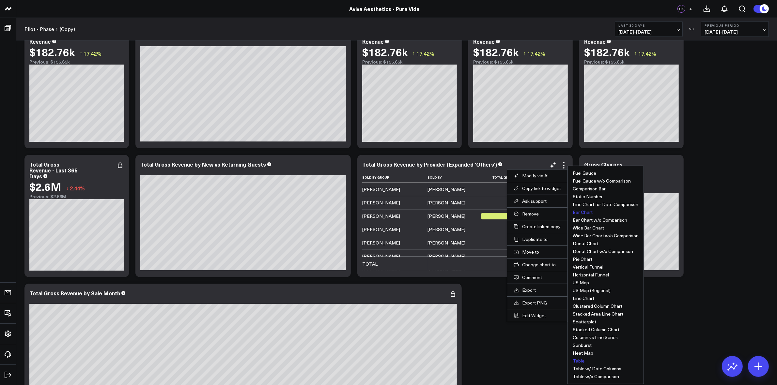
click at [582, 212] on button "Bar Chart" at bounding box center [582, 212] width 20 height 5
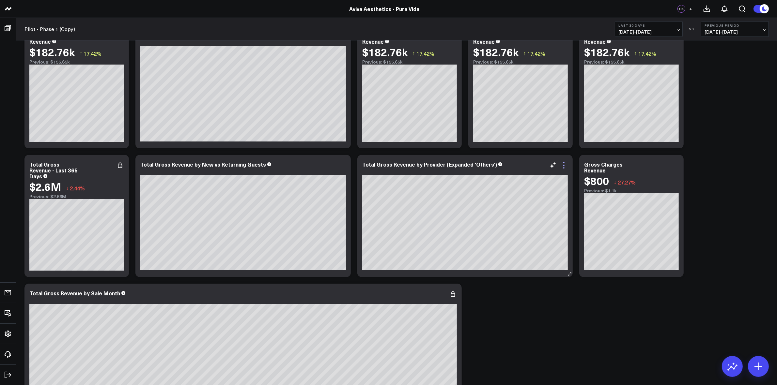
click at [565, 165] on icon at bounding box center [564, 165] width 8 height 8
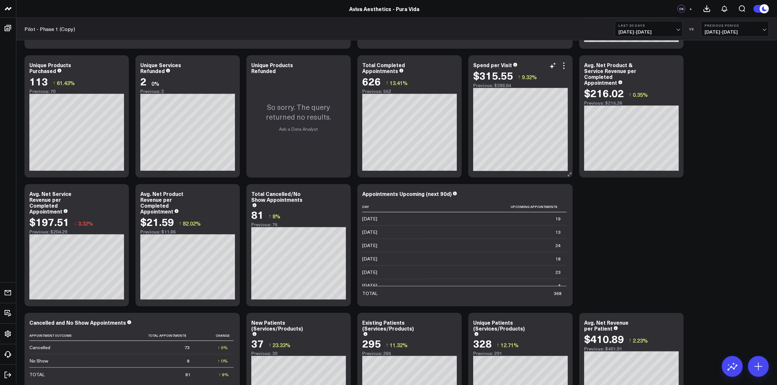
scroll to position [1247, 0]
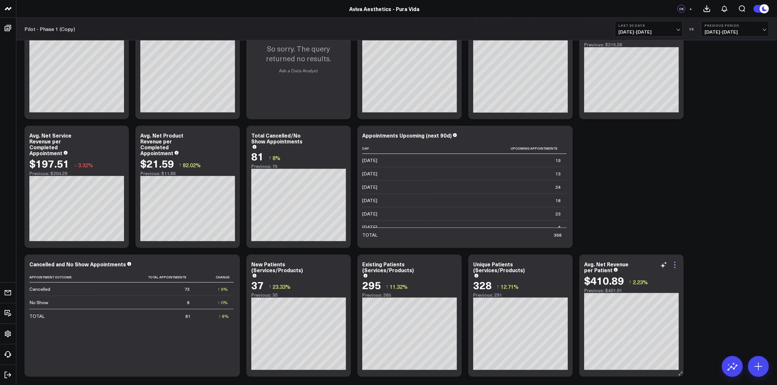
click at [673, 268] on icon at bounding box center [675, 265] width 8 height 8
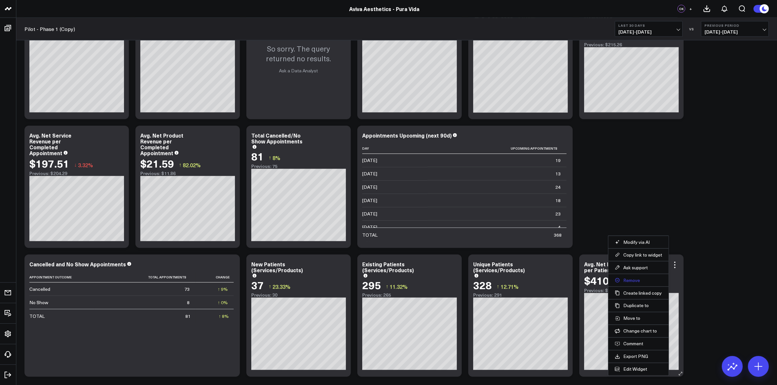
click at [635, 282] on button "Remove" at bounding box center [637, 281] width 47 height 6
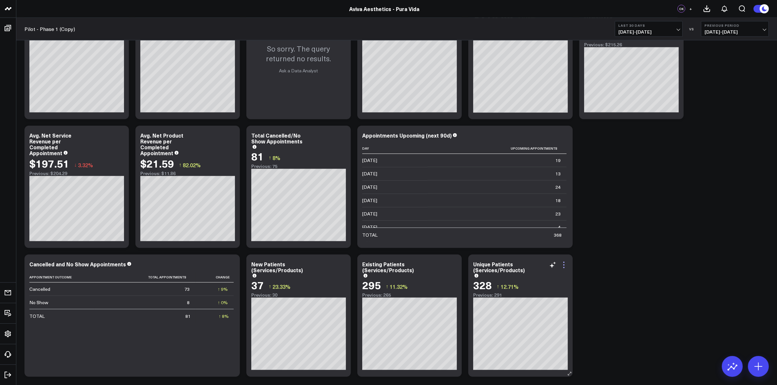
click at [566, 264] on icon at bounding box center [564, 265] width 8 height 8
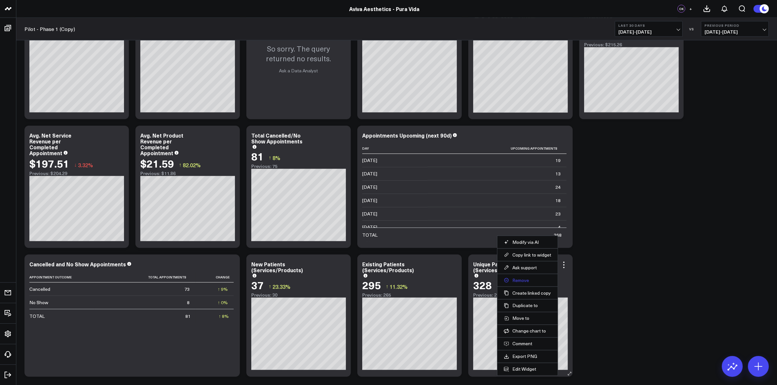
click at [529, 281] on button "Remove" at bounding box center [527, 281] width 47 height 6
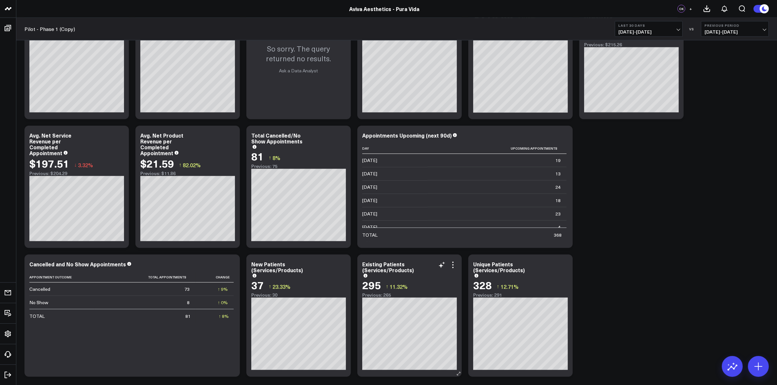
click at [454, 262] on icon at bounding box center [453, 265] width 8 height 8
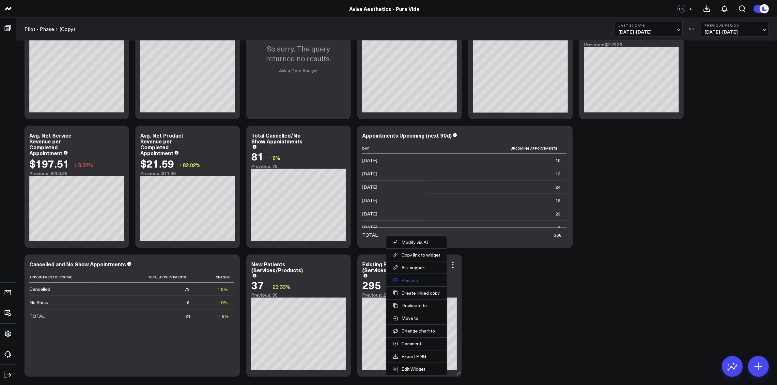
click at [422, 279] on button "Remove" at bounding box center [416, 281] width 47 height 6
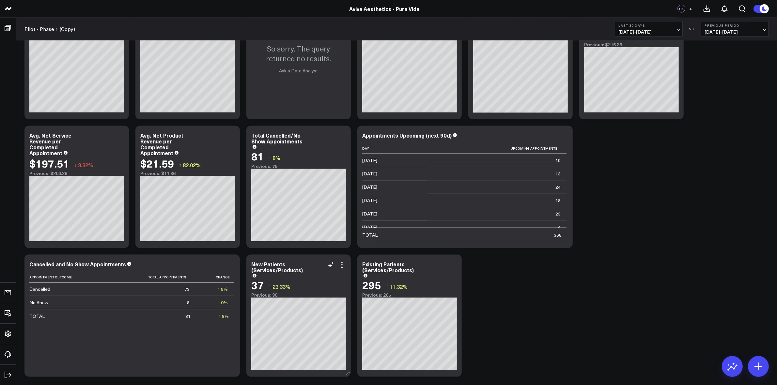
click at [342, 261] on icon at bounding box center [342, 265] width 8 height 8
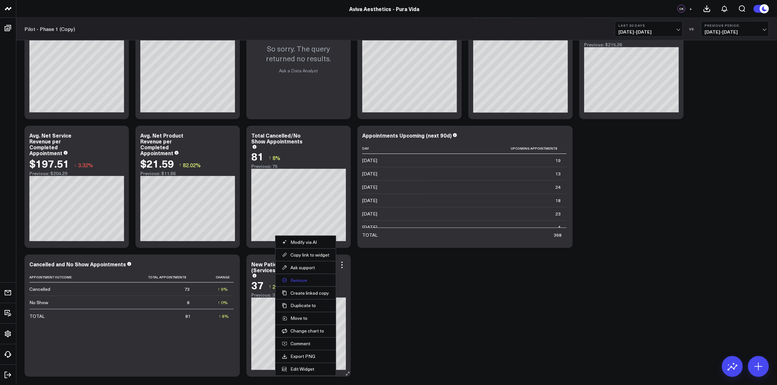
click at [302, 279] on button "Remove" at bounding box center [305, 281] width 47 height 6
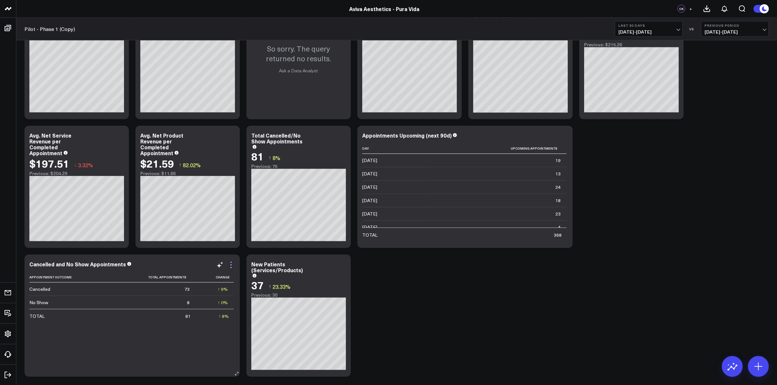
click at [228, 262] on icon at bounding box center [231, 265] width 8 height 8
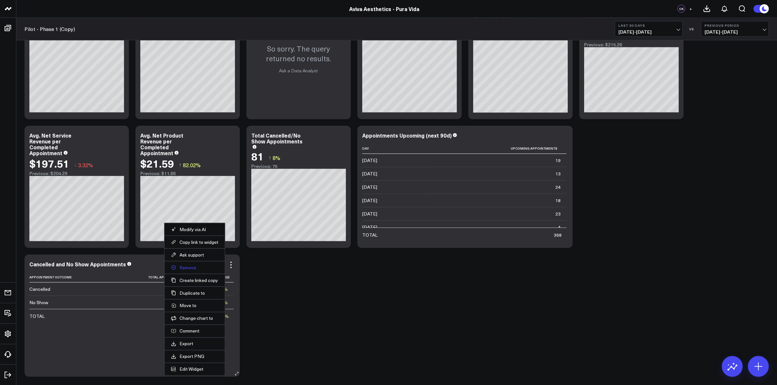
click at [204, 268] on button "Remove" at bounding box center [194, 268] width 47 height 6
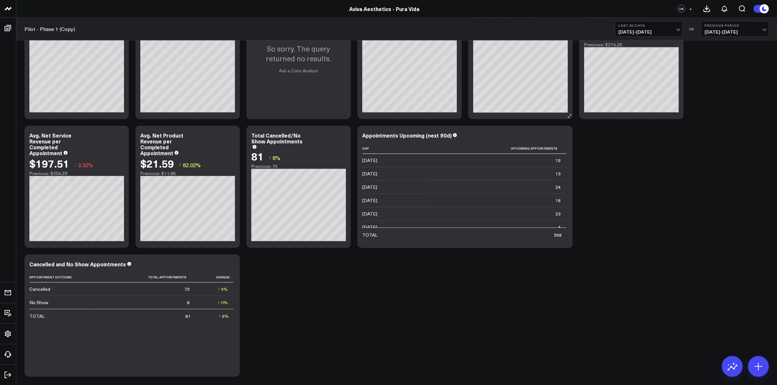
click at [563, 11] on icon at bounding box center [564, 8] width 8 height 8
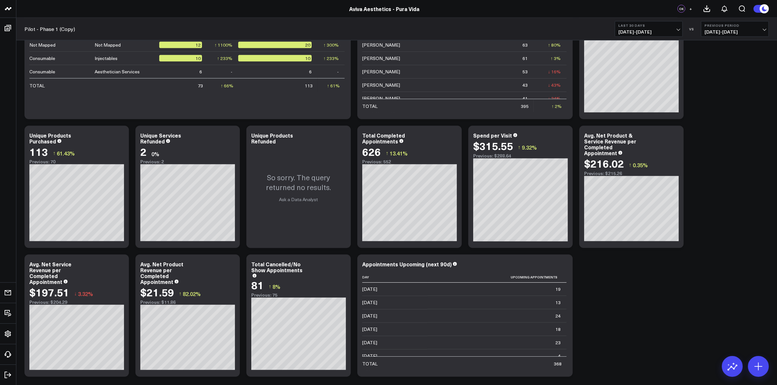
scroll to position [1119, 0]
click at [564, 266] on icon at bounding box center [563, 264] width 1 height 1
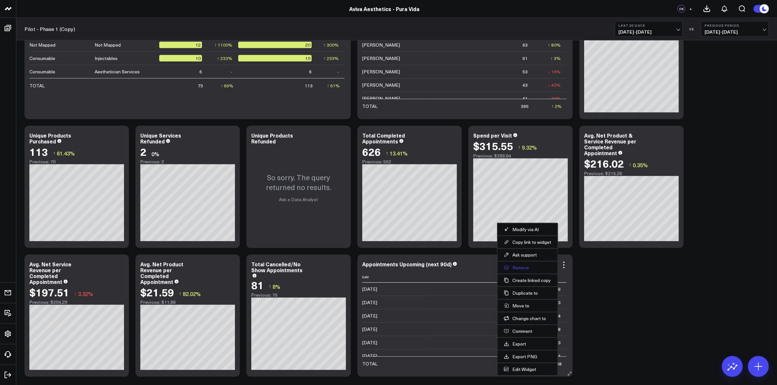
click at [529, 268] on button "Remove" at bounding box center [527, 268] width 47 height 6
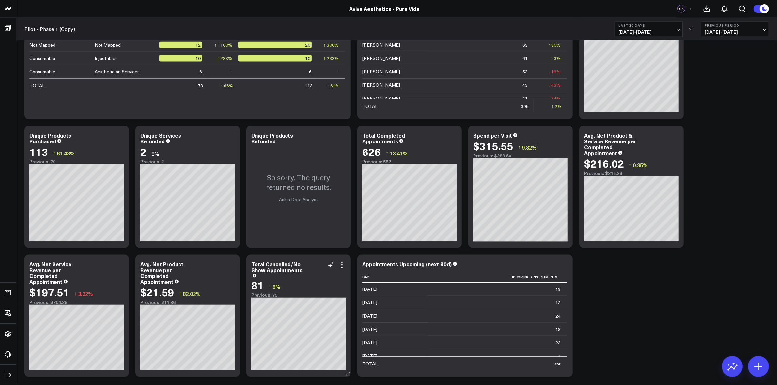
click at [343, 264] on icon at bounding box center [342, 265] width 8 height 8
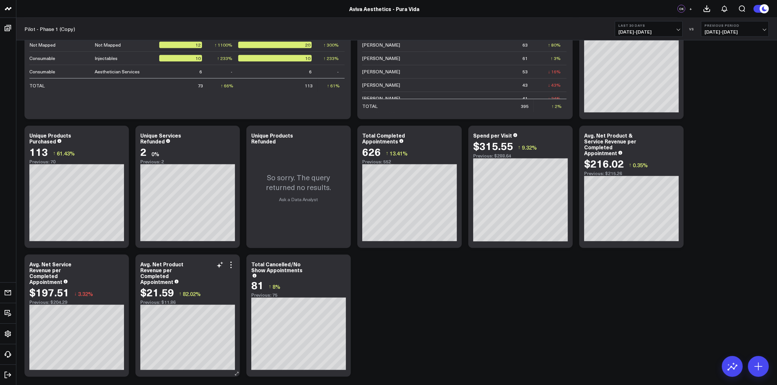
drag, startPoint x: 301, startPoint y: 281, endPoint x: 231, endPoint y: 263, distance: 72.5
click at [0, 0] on button "Remove" at bounding box center [0, 0] width 0 height 0
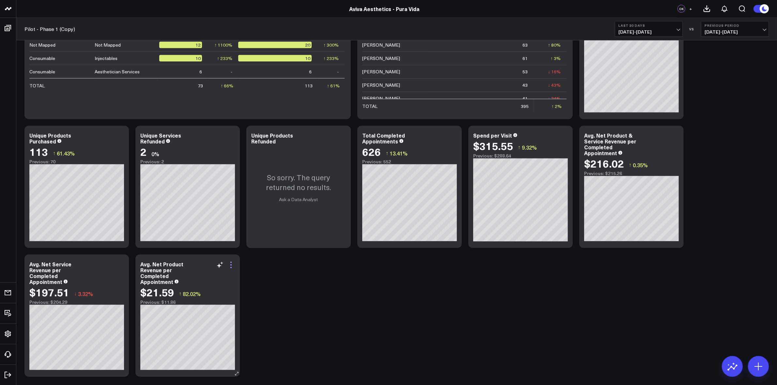
click at [231, 263] on icon at bounding box center [230, 262] width 1 height 1
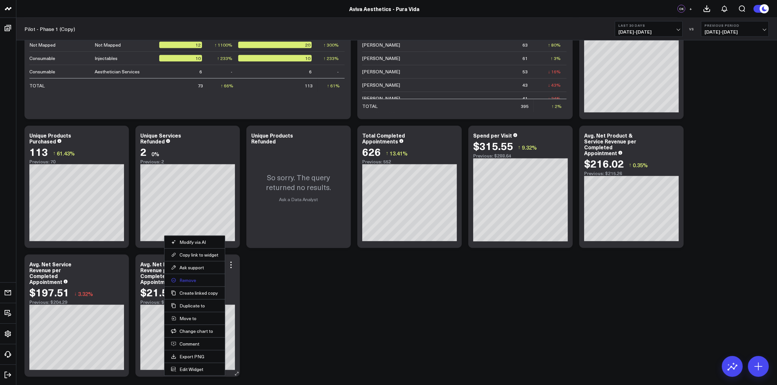
click at [186, 279] on button "Remove" at bounding box center [194, 281] width 47 height 6
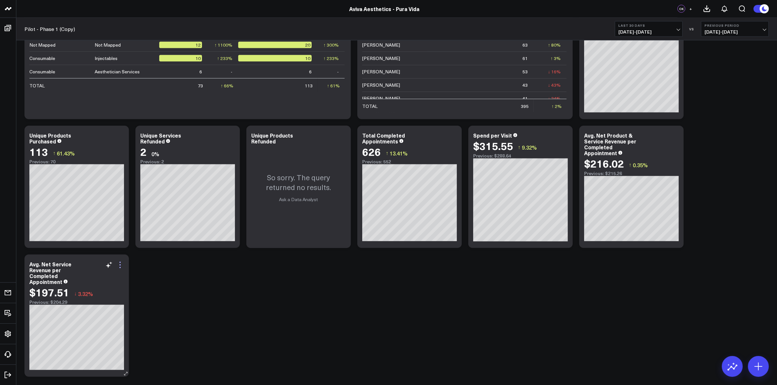
click at [122, 266] on icon at bounding box center [120, 265] width 8 height 8
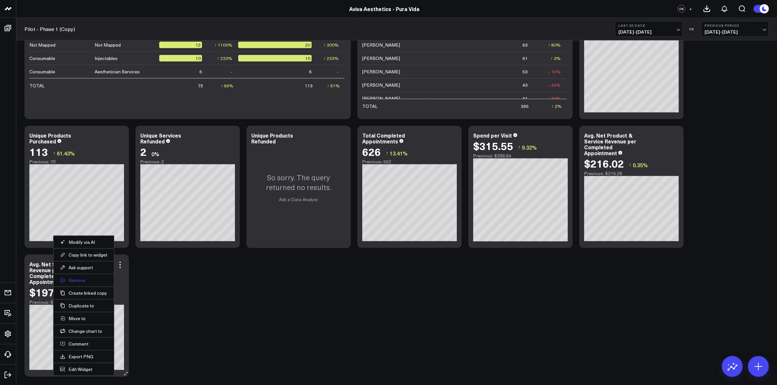
click at [91, 278] on button "Remove" at bounding box center [83, 281] width 47 height 6
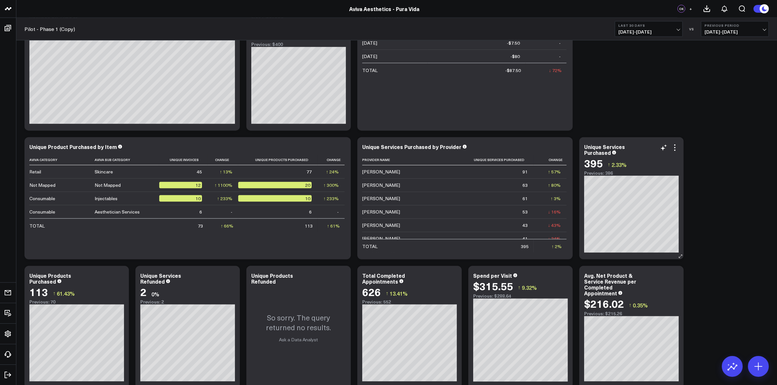
scroll to position [990, 0]
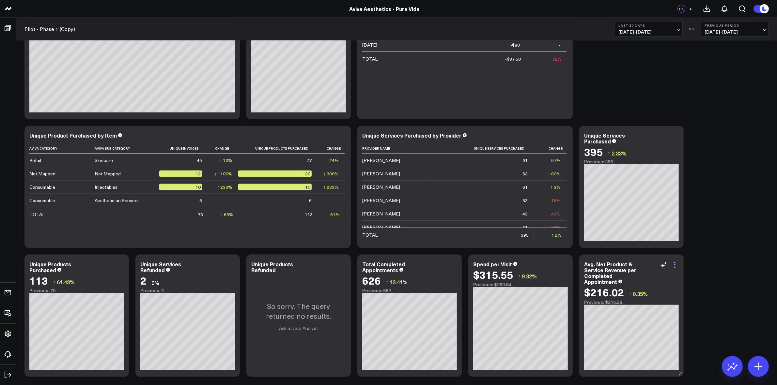
click at [675, 264] on icon at bounding box center [675, 265] width 8 height 8
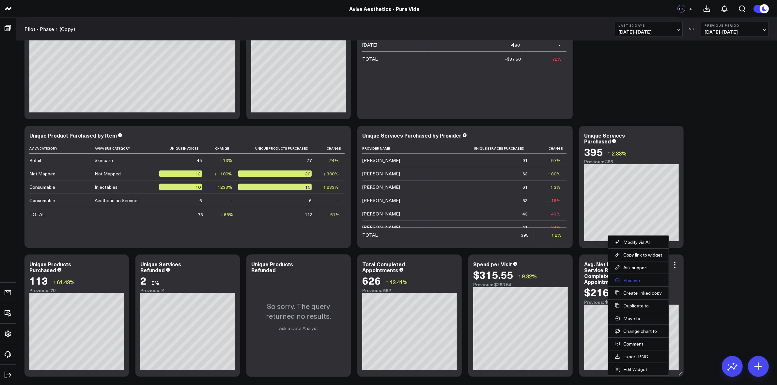
click at [636, 279] on button "Remove" at bounding box center [637, 281] width 47 height 6
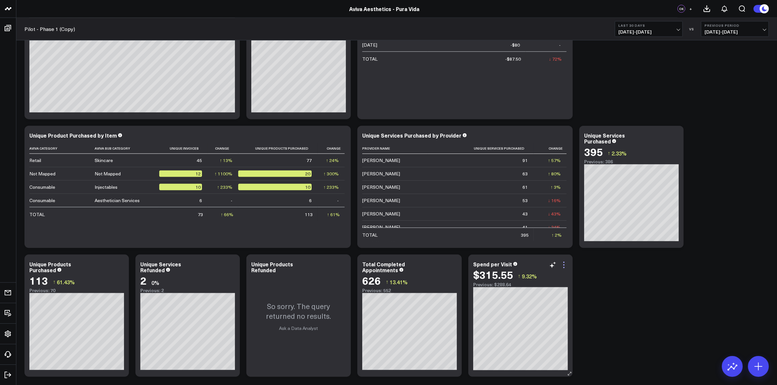
click at [564, 268] on icon at bounding box center [564, 265] width 8 height 8
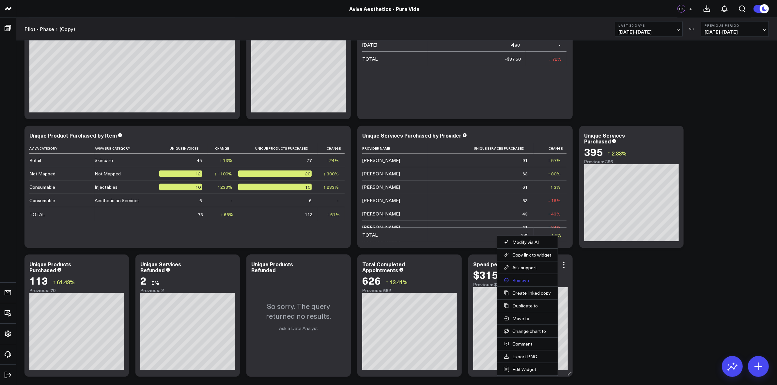
click at [527, 279] on button "Remove" at bounding box center [527, 281] width 47 height 6
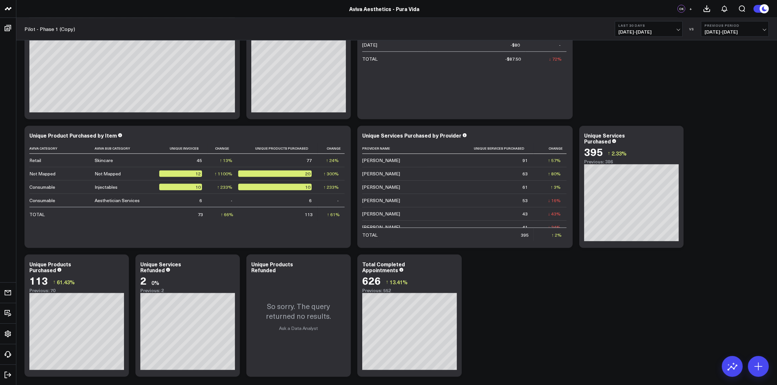
click at [0, 0] on icon at bounding box center [0, 0] width 0 height 0
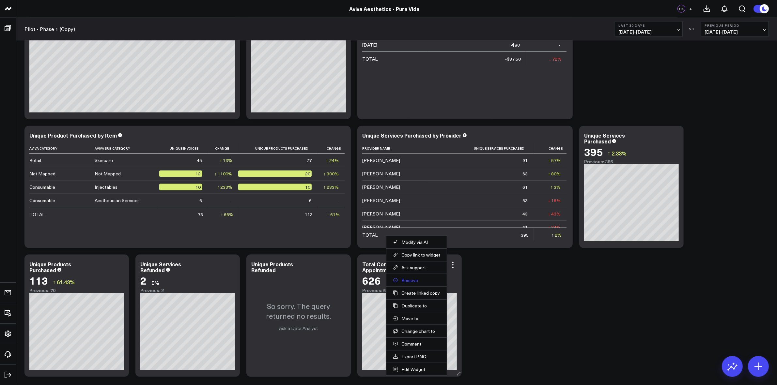
click at [426, 281] on button "Remove" at bounding box center [416, 281] width 47 height 6
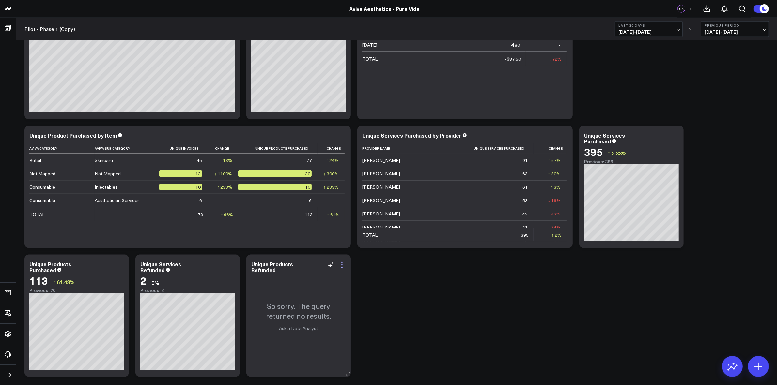
click at [342, 264] on icon at bounding box center [342, 265] width 8 height 8
drag, startPoint x: 311, startPoint y: 280, endPoint x: 214, endPoint y: 269, distance: 97.7
click at [0, 0] on button "Remove" at bounding box center [0, 0] width 0 height 0
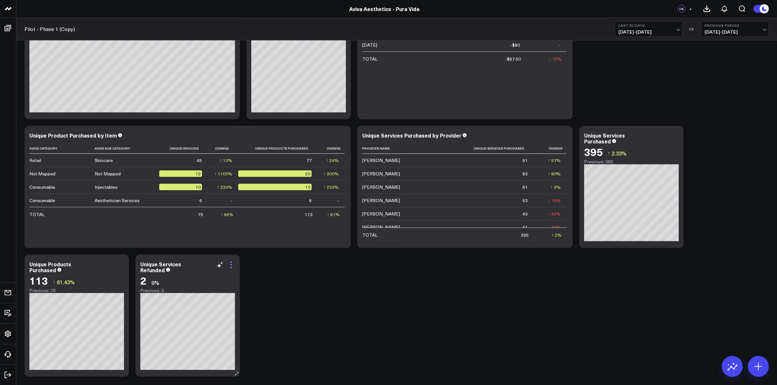
click at [230, 265] on icon at bounding box center [231, 265] width 8 height 8
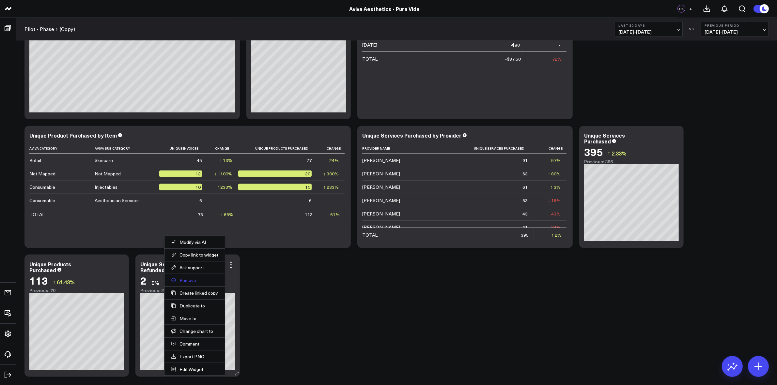
click at [184, 278] on button "Remove" at bounding box center [194, 281] width 47 height 6
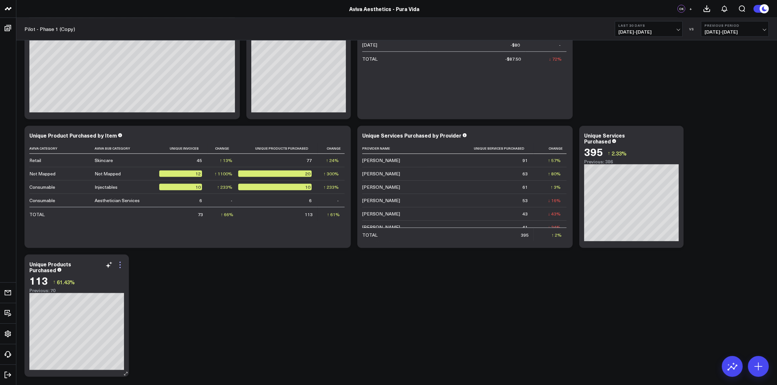
click at [120, 265] on icon at bounding box center [119, 264] width 1 height 1
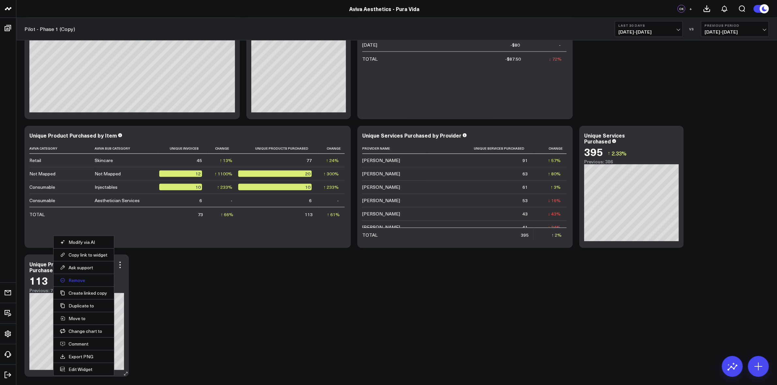
click at [86, 283] on button "Remove" at bounding box center [83, 281] width 47 height 6
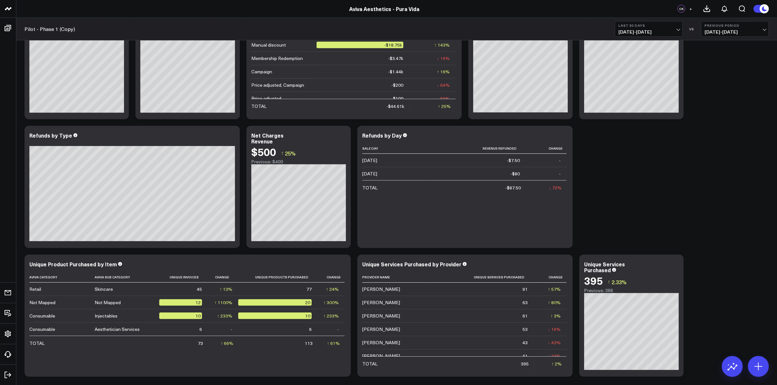
scroll to position [861, 0]
click at [672, 266] on icon at bounding box center [675, 265] width 8 height 8
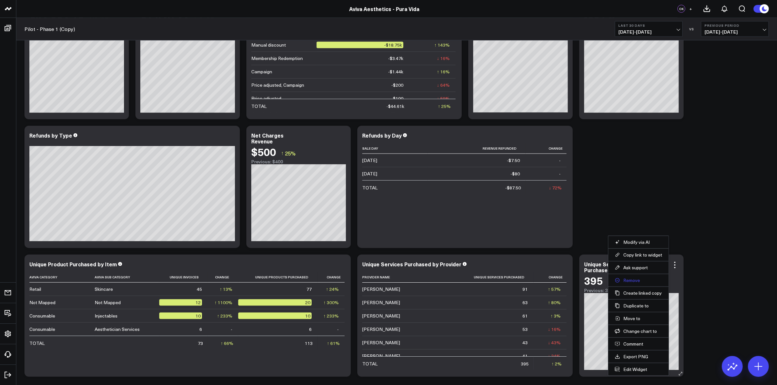
click at [631, 279] on button "Remove" at bounding box center [637, 281] width 47 height 6
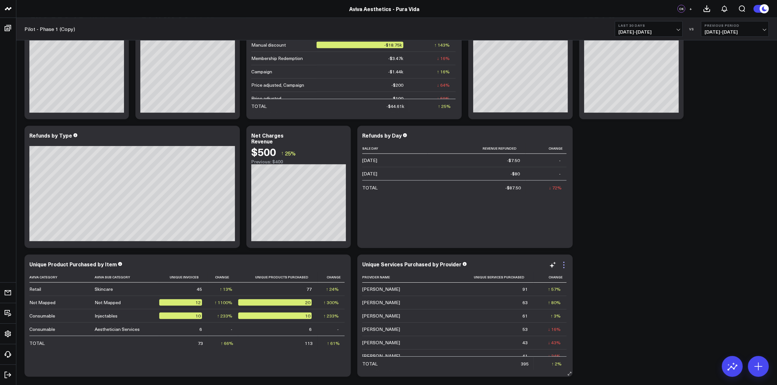
click at [563, 263] on icon at bounding box center [563, 262] width 1 height 1
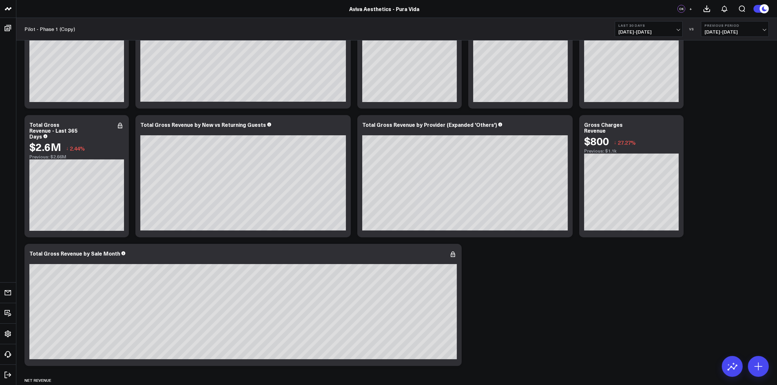
scroll to position [0, 0]
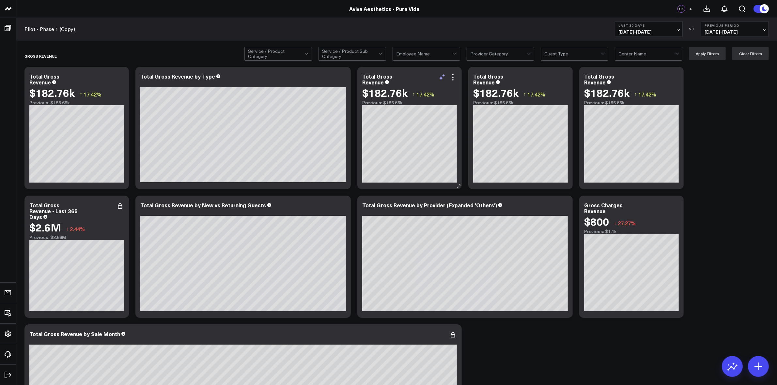
click at [440, 80] on icon at bounding box center [442, 77] width 8 height 8
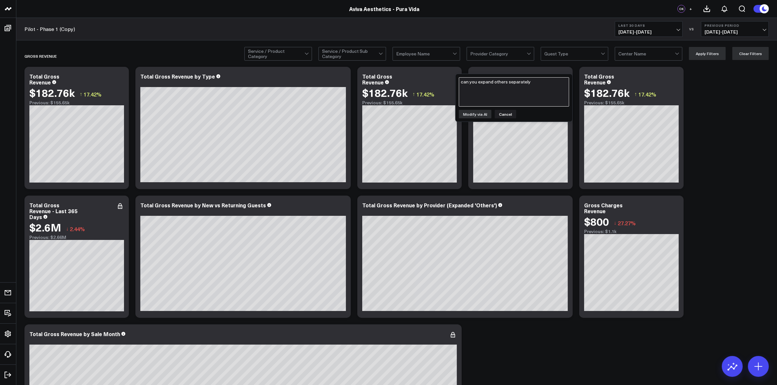
click at [504, 87] on textarea "can you expand others separately" at bounding box center [514, 91] width 110 height 29
type textarea "c"
type textarea "can you also add total net revenue on this chart"
click at [478, 113] on button "Modify via AI" at bounding box center [475, 114] width 33 height 8
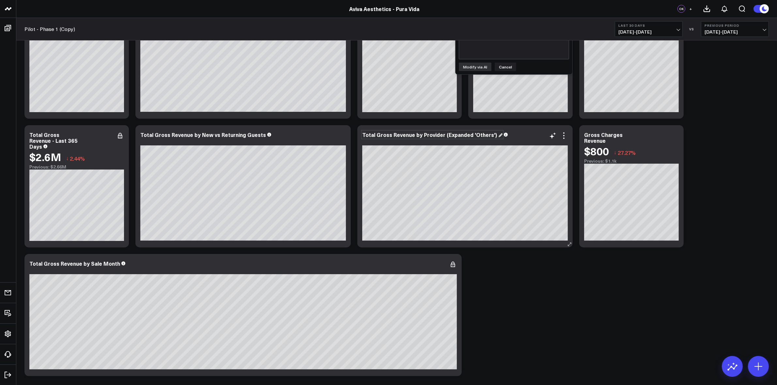
scroll to position [82, 0]
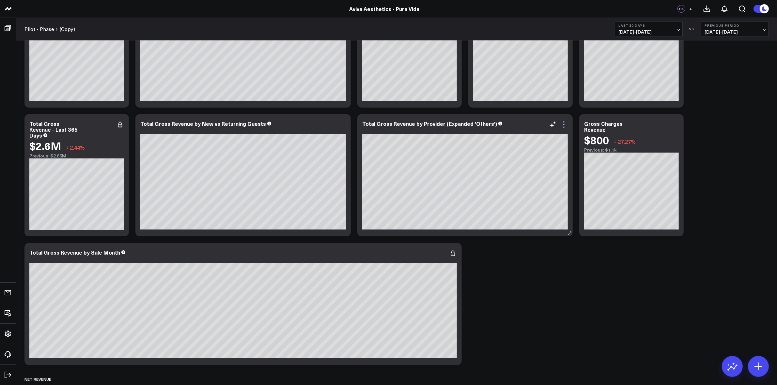
click at [563, 123] on icon at bounding box center [564, 125] width 8 height 8
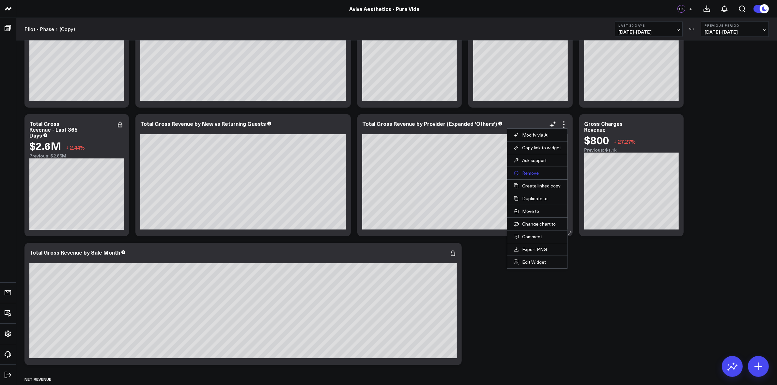
click at [537, 172] on button "Remove" at bounding box center [536, 173] width 47 height 6
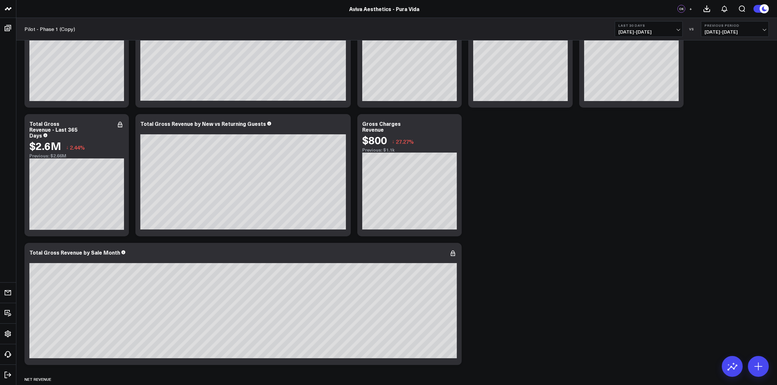
scroll to position [0, 0]
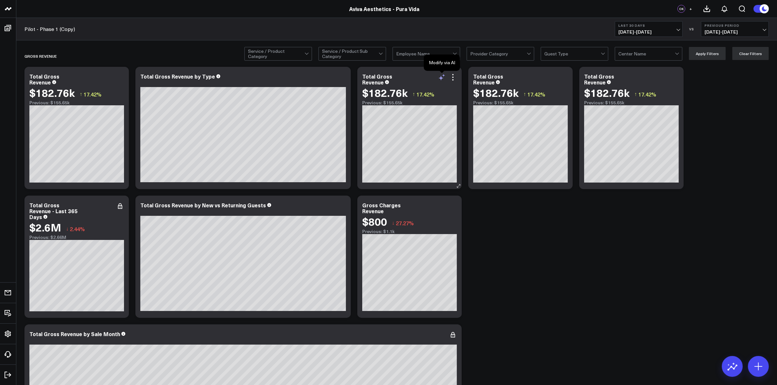
click at [439, 79] on icon at bounding box center [442, 77] width 8 height 8
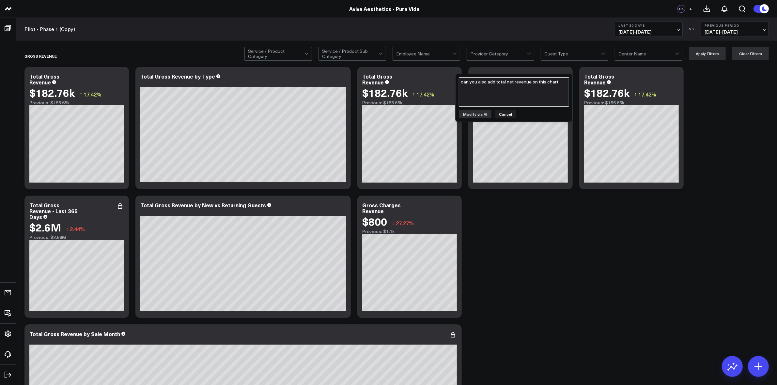
click at [482, 98] on textarea "can you also add total net revenue on this chart" at bounding box center [514, 91] width 110 height 29
type textarea "add net revenue on this chart"
click at [482, 116] on button "Modify via AI" at bounding box center [475, 114] width 33 height 8
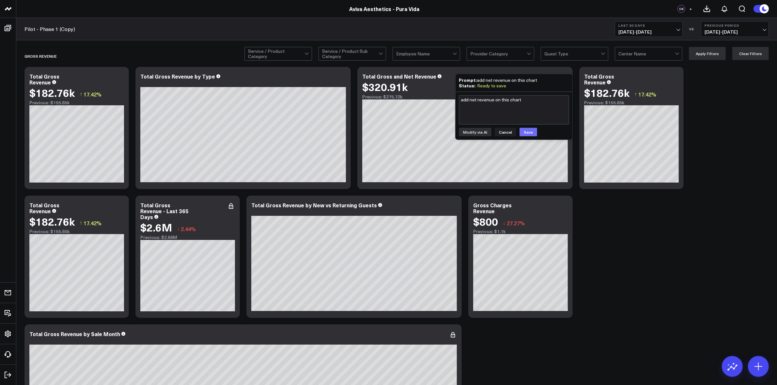
click at [527, 134] on button "Save" at bounding box center [528, 132] width 18 height 8
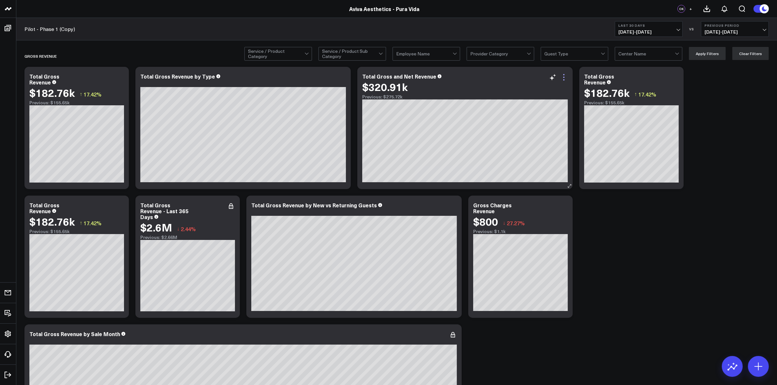
click at [562, 80] on icon at bounding box center [564, 77] width 8 height 8
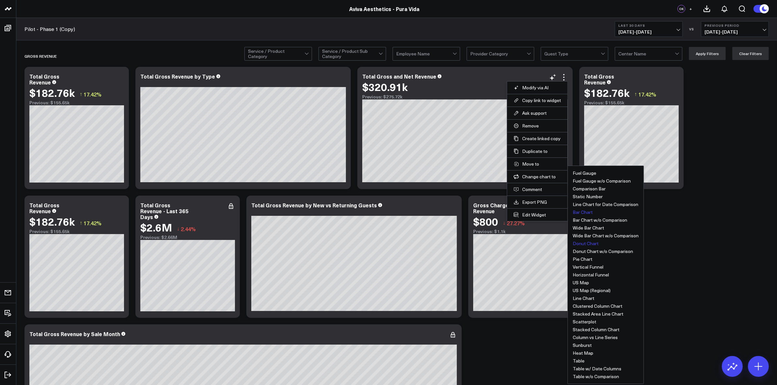
click at [587, 214] on button "Bar Chart" at bounding box center [582, 212] width 20 height 5
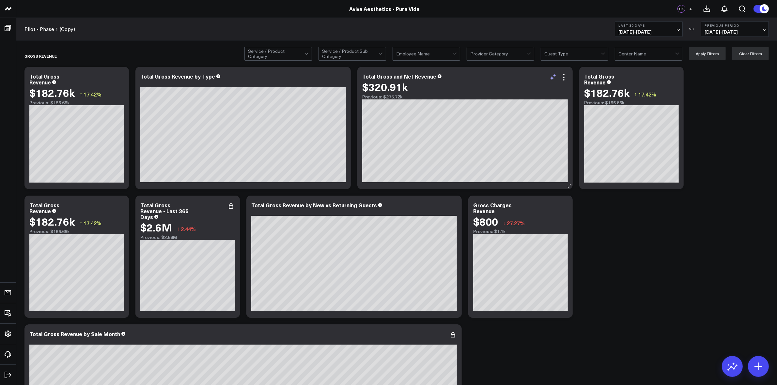
click at [550, 78] on icon at bounding box center [551, 78] width 5 height 5
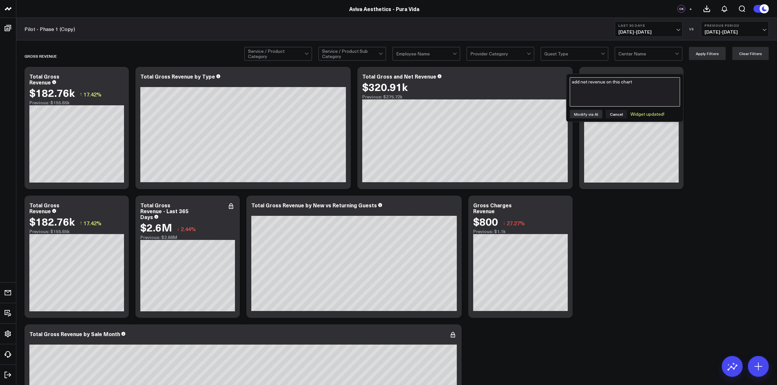
click at [587, 98] on textarea "add net revenue on this chart" at bounding box center [624, 91] width 110 height 29
type textarea "add discounts to this chart"
click at [586, 113] on button "Modify via AI" at bounding box center [585, 114] width 33 height 8
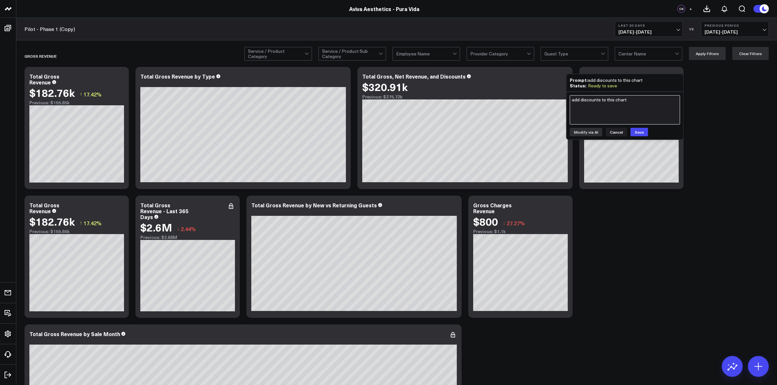
click at [586, 113] on textarea "add discounts to this chart" at bounding box center [624, 109] width 110 height 29
type textarea "add refunds to this chart"
click at [579, 133] on button "Modify via AI" at bounding box center [585, 132] width 33 height 8
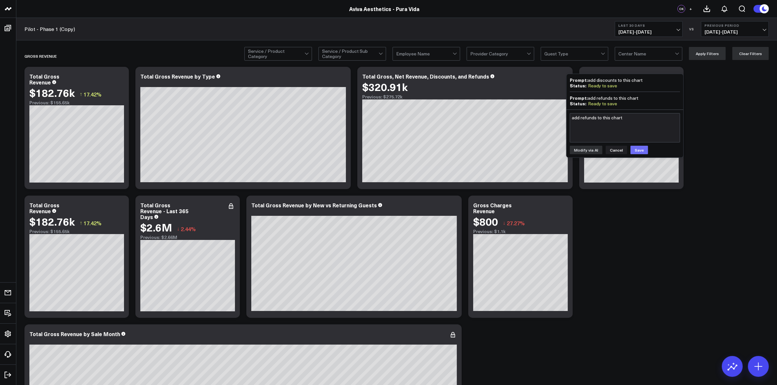
click at [635, 147] on button "Save" at bounding box center [639, 150] width 18 height 8
click at [585, 123] on textarea "add refunds to this chart" at bounding box center [624, 127] width 110 height 29
type textarea "c"
type textarea "order from left to right should be as follows: gross revenue, discounts, refund…"
click at [591, 147] on button "Modify via AI" at bounding box center [585, 150] width 33 height 8
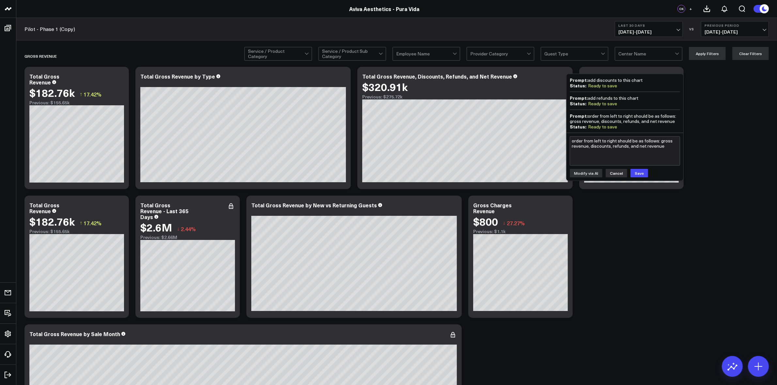
click at [612, 172] on button "Cancel" at bounding box center [616, 173] width 22 height 8
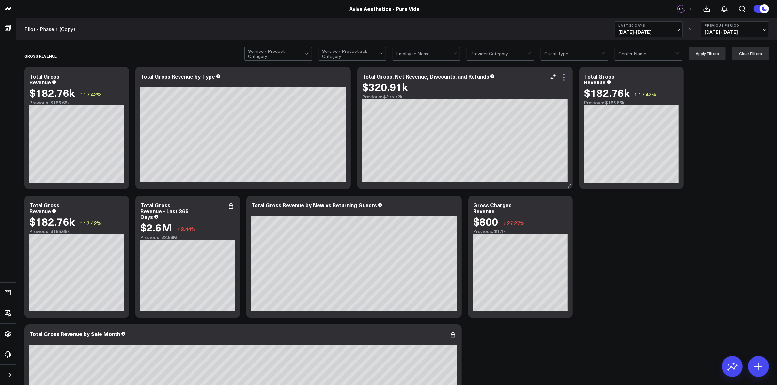
drag, startPoint x: 612, startPoint y: 172, endPoint x: 566, endPoint y: 76, distance: 106.5
click at [566, 76] on icon at bounding box center [564, 77] width 8 height 8
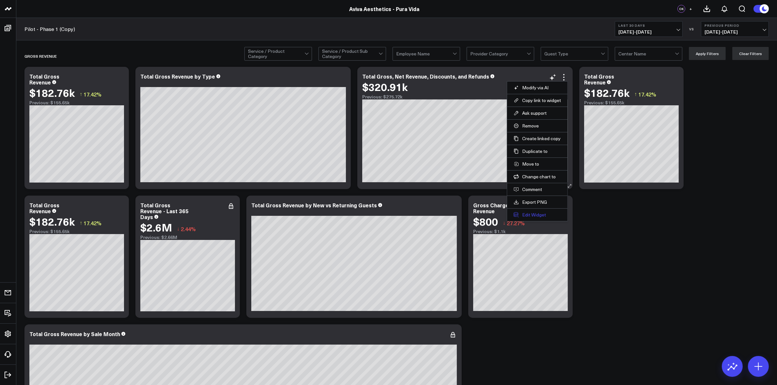
click at [536, 214] on button "Edit Widget" at bounding box center [536, 215] width 47 height 6
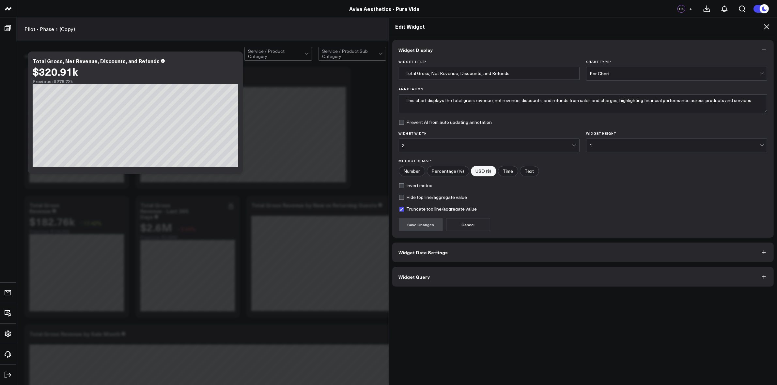
click at [444, 276] on button "Widget Query" at bounding box center [583, 277] width 382 height 20
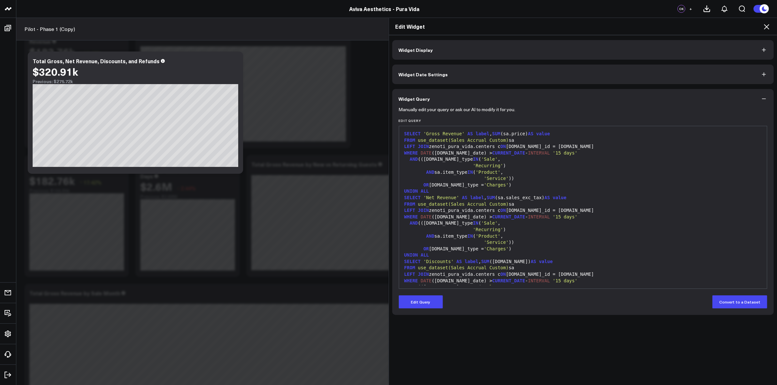
click at [418, 49] on span "Widget Display" at bounding box center [416, 49] width 34 height 5
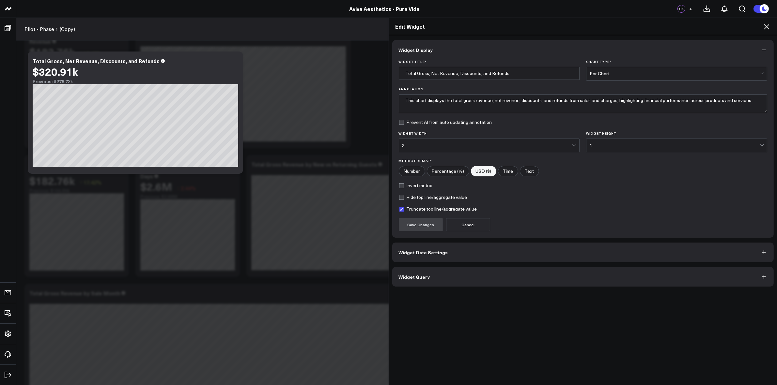
click at [399, 211] on label "Truncate top line/aggregate value" at bounding box center [438, 208] width 78 height 5
click at [399, 211] on input "Truncate top line/aggregate value" at bounding box center [401, 208] width 5 height 5
checkbox input "false"
click at [414, 224] on button "Save Changes" at bounding box center [421, 224] width 44 height 13
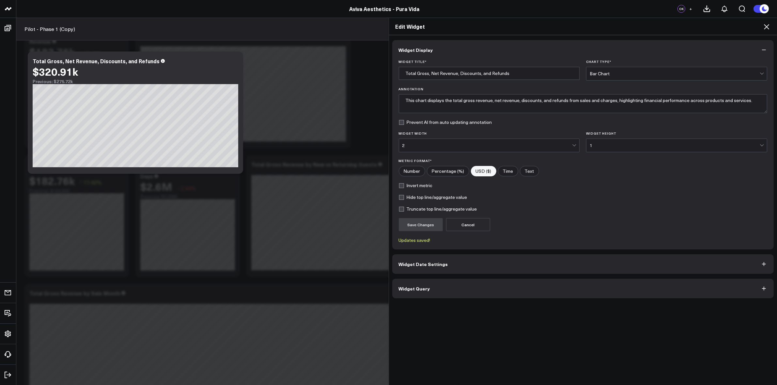
click at [768, 25] on icon at bounding box center [766, 27] width 8 height 8
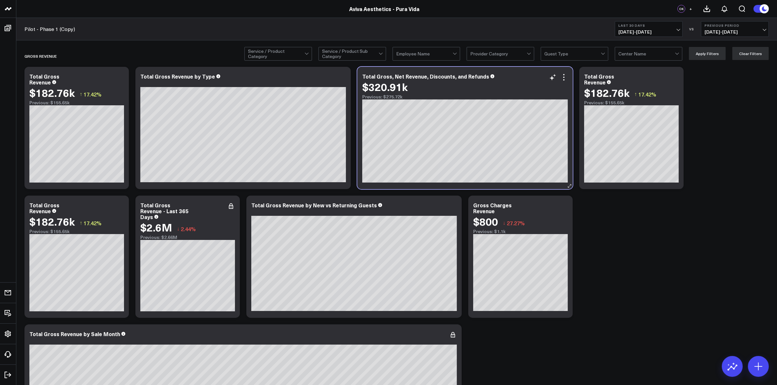
click at [553, 82] on div "$320.91k" at bounding box center [464, 87] width 205 height 12
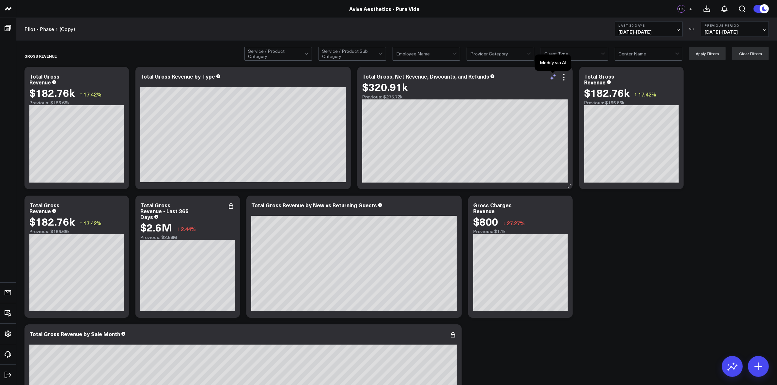
click at [553, 79] on icon at bounding box center [553, 77] width 8 height 8
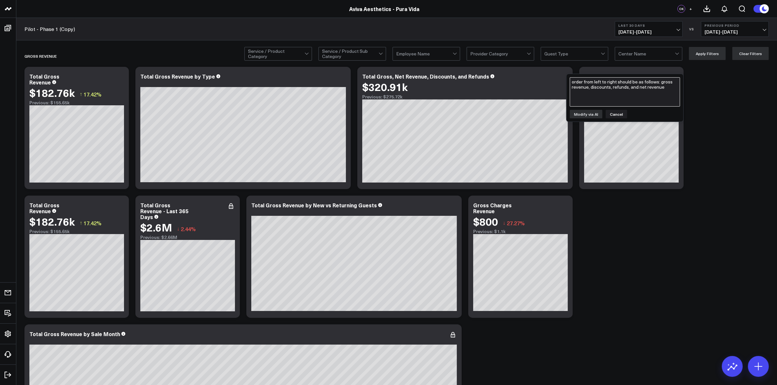
click at [591, 91] on textarea "order from left to right should be as follows: gross revenue, discounts, refund…" at bounding box center [624, 91] width 110 height 29
click at [613, 82] on textarea "can you move net revemue to most right" at bounding box center [624, 91] width 110 height 29
click at [619, 83] on textarea "can you move net revemue to most right" at bounding box center [624, 91] width 110 height 29
click at [661, 79] on textarea "can you move net revenue to most right" at bounding box center [624, 91] width 110 height 29
type textarea "can you move net revenue to most right on this chart"
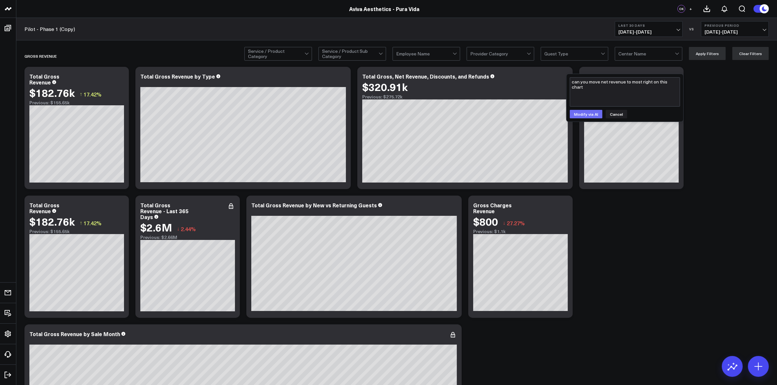
click at [591, 115] on button "Modify via AI" at bounding box center [585, 114] width 33 height 8
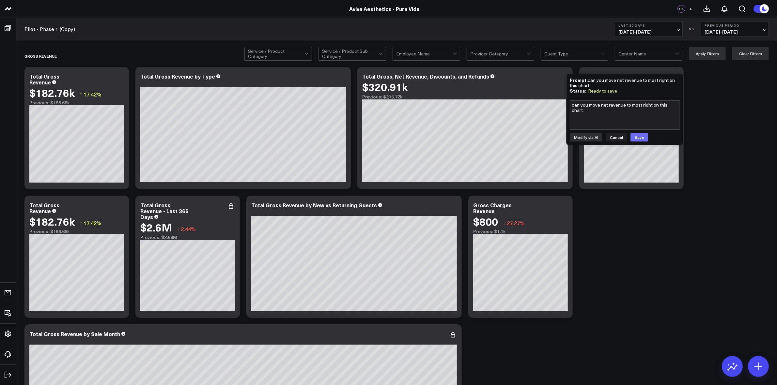
click at [640, 136] on button "Save" at bounding box center [639, 137] width 18 height 8
click at [601, 119] on textarea "can you move net revenue to most right on this chart" at bounding box center [624, 114] width 110 height 29
type textarea "Can you move gross revenue to the most left"
click at [584, 136] on button "Modify via AI" at bounding box center [585, 137] width 33 height 8
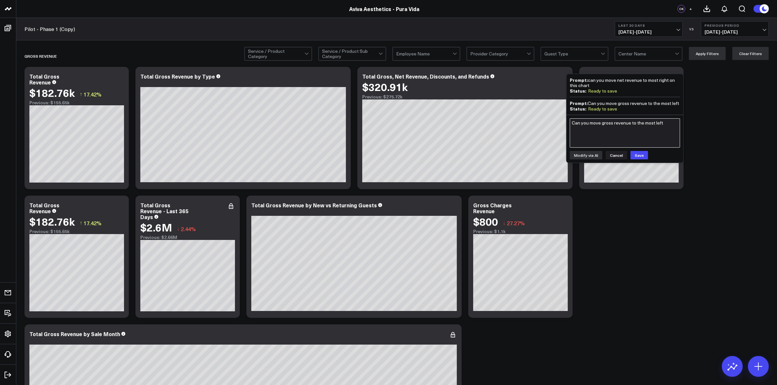
click at [581, 126] on textarea "Can you move gross revenue to the most left" at bounding box center [624, 132] width 110 height 29
type textarea "can you keep gross revenue on most left and net revenue on most right on this c…"
click at [591, 155] on button "Modify via AI" at bounding box center [585, 155] width 33 height 8
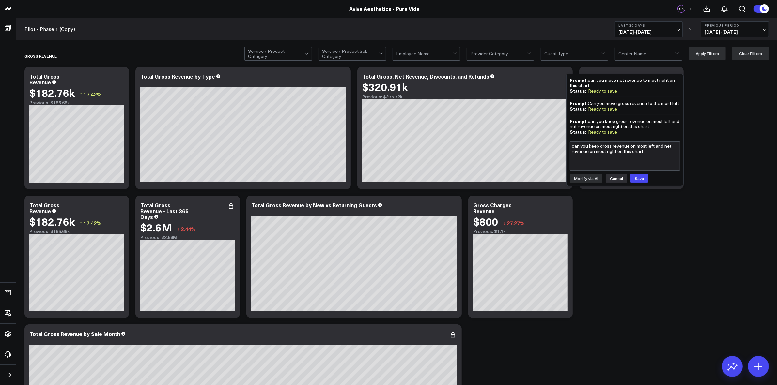
click at [615, 175] on button "Cancel" at bounding box center [616, 178] width 22 height 8
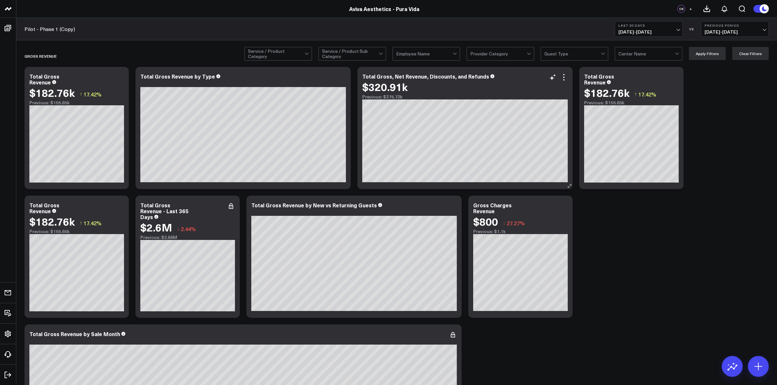
click at [565, 83] on div "$320.91k" at bounding box center [464, 87] width 205 height 12
click at [565, 82] on div "$320.91k" at bounding box center [464, 87] width 205 height 12
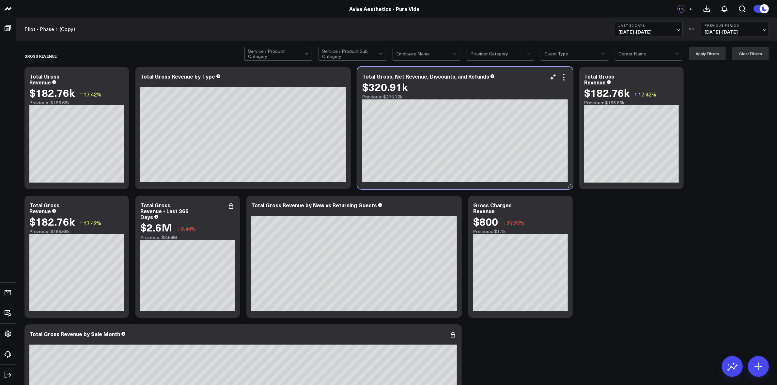
click at [553, 83] on div "$320.91k" at bounding box center [464, 87] width 205 height 12
click at [565, 82] on div "$320.91k" at bounding box center [464, 87] width 205 height 12
click at [566, 83] on div "$320.91k" at bounding box center [464, 87] width 205 height 12
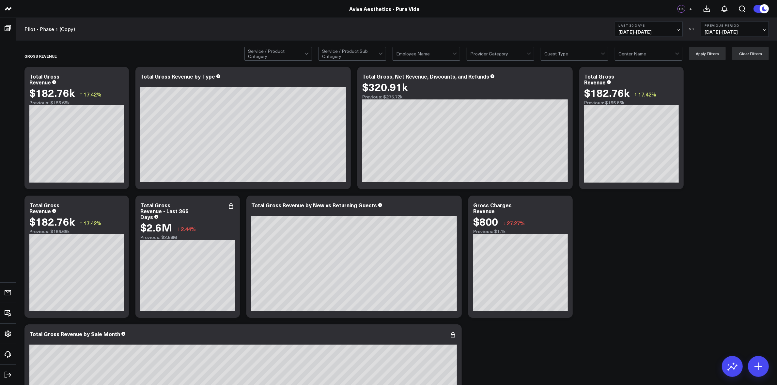
click at [563, 78] on icon at bounding box center [564, 77] width 8 height 8
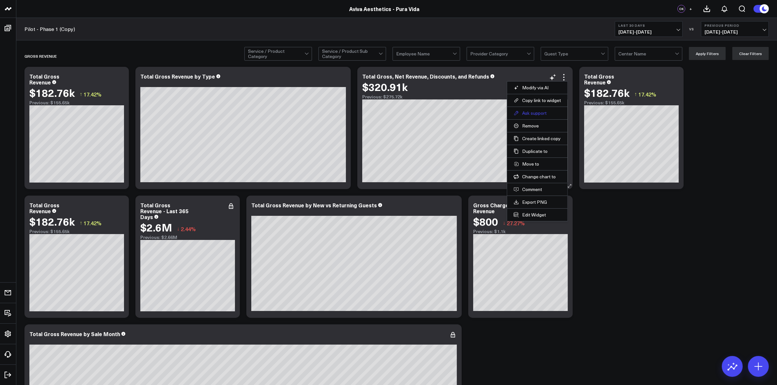
click at [541, 114] on button "Ask support" at bounding box center [536, 113] width 47 height 6
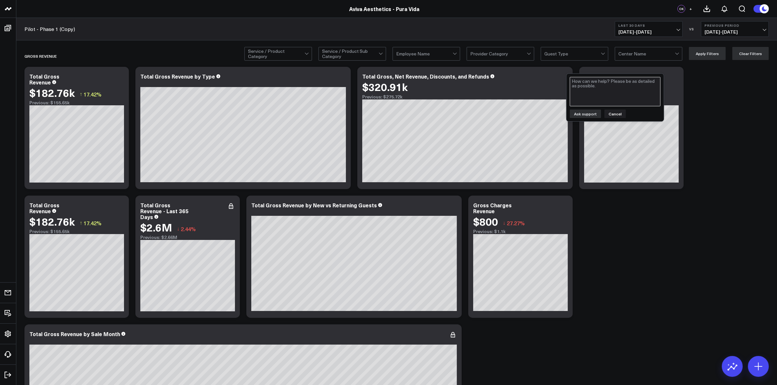
click at [594, 92] on textarea at bounding box center [614, 91] width 91 height 29
type textarea "T"
type textarea "We are unable to order the columns on this chart - we would like to keep gross …"
click at [594, 114] on button "Ask support" at bounding box center [584, 114] width 31 height 8
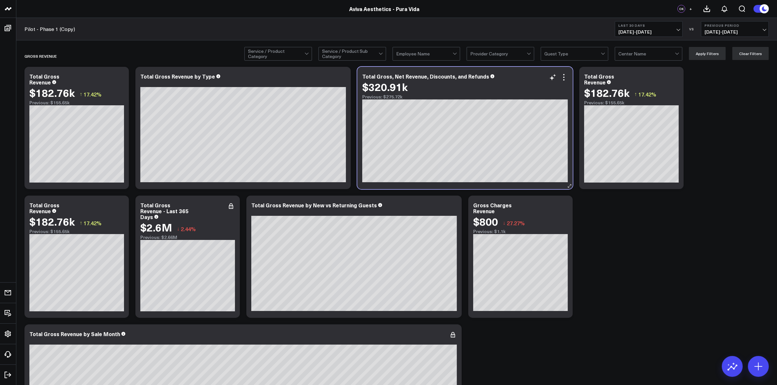
click at [565, 82] on div "$320.91k" at bounding box center [464, 87] width 205 height 12
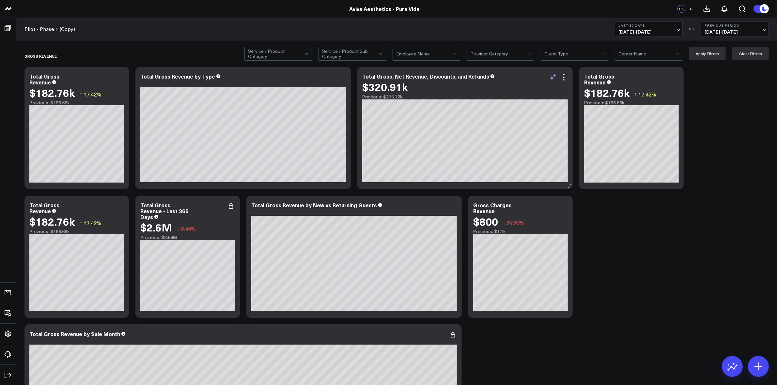
click at [553, 80] on icon at bounding box center [553, 77] width 8 height 8
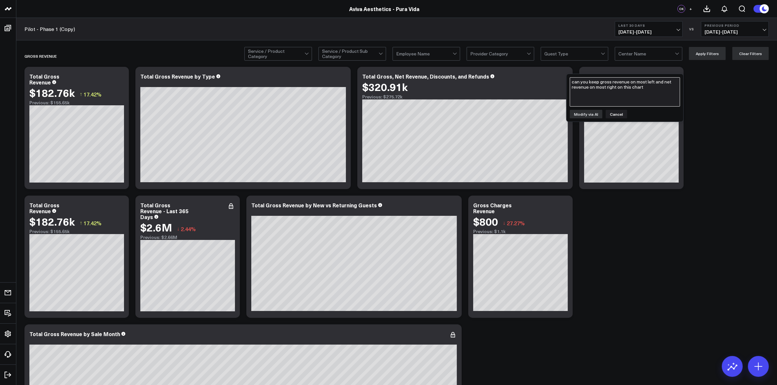
click at [590, 83] on textarea "can you keep gross revenue on most left and net revenue on most right on this c…" at bounding box center [624, 91] width 110 height 29
type textarea "C"
type textarea "remove the total right below the title of the chart"
click at [589, 112] on button "Modify via AI" at bounding box center [585, 114] width 33 height 8
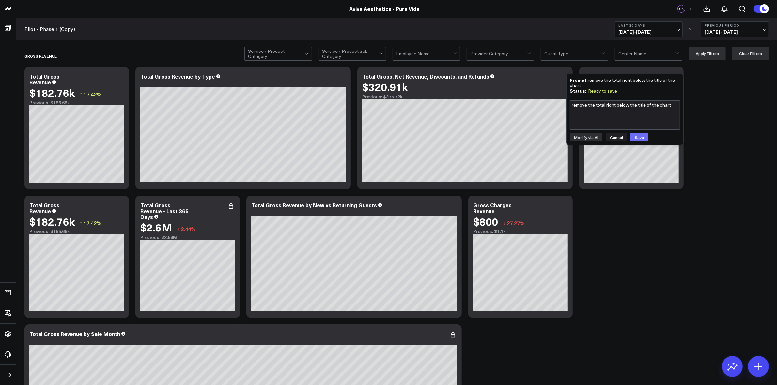
click at [640, 136] on button "Save" at bounding box center [639, 137] width 18 height 8
click at [589, 118] on textarea "remove the total right below the title of the chart" at bounding box center [624, 114] width 110 height 29
type textarea "i"
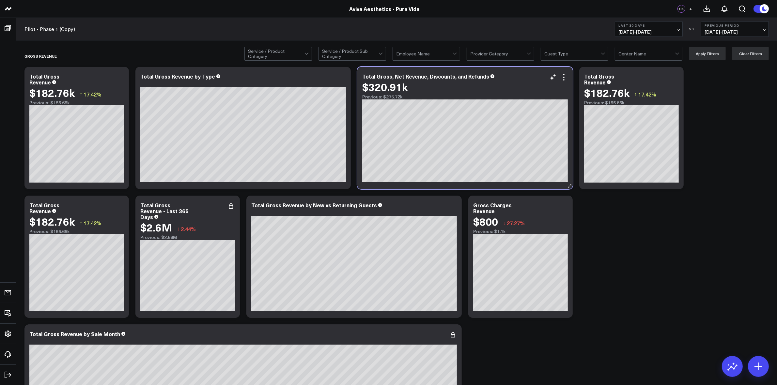
click at [387, 95] on div "Previous: $275.72k" at bounding box center [464, 96] width 205 height 5
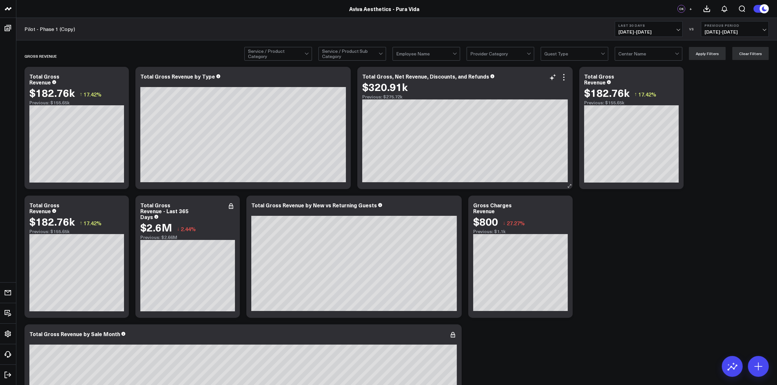
drag, startPoint x: 388, startPoint y: 95, endPoint x: 384, endPoint y: 94, distance: 4.2
click at [384, 93] on div "$320.91k" at bounding box center [384, 87] width 45 height 12
click at [551, 79] on icon at bounding box center [553, 77] width 8 height 8
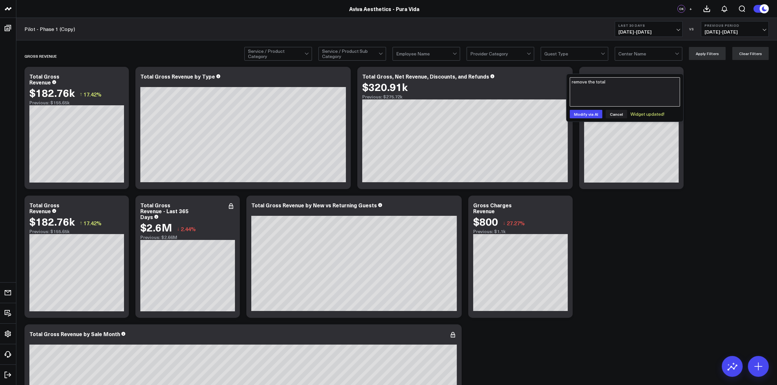
click at [608, 87] on textarea "remove the total" at bounding box center [624, 91] width 110 height 29
type textarea "r"
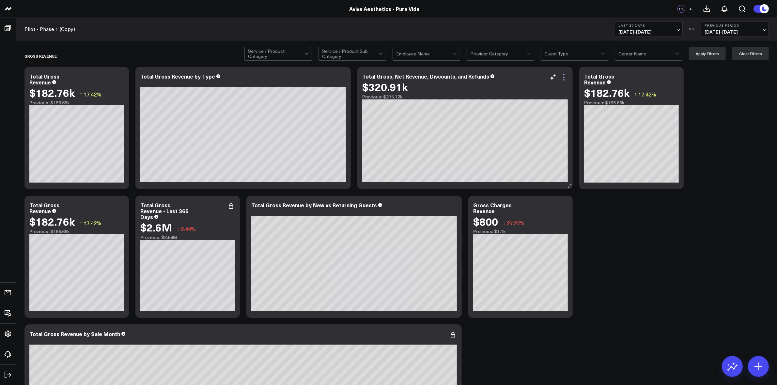
click at [563, 78] on icon at bounding box center [564, 77] width 8 height 8
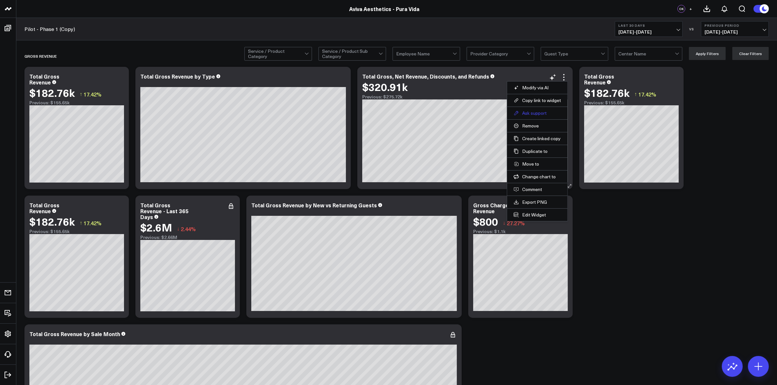
click at [542, 113] on button "Ask support" at bounding box center [536, 113] width 47 height 6
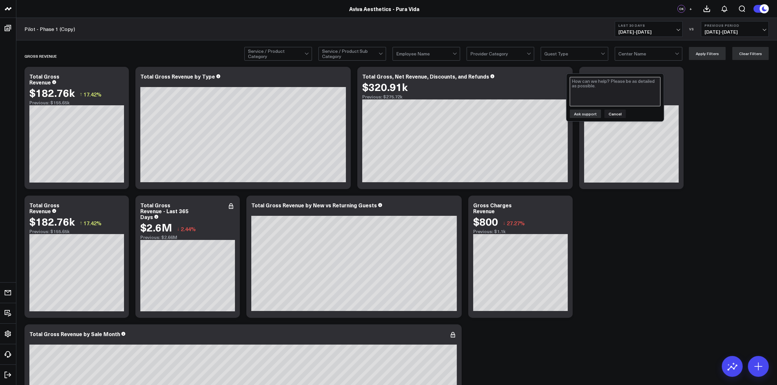
click at [595, 91] on textarea at bounding box center [614, 91] width 91 height 29
type textarea "C"
click at [577, 87] on textarea "A couple of things: 1) Can we make this a waterfall? Gross revenue - discounts …" at bounding box center [614, 91] width 91 height 29
click at [582, 84] on textarea "A couple of things: 1) 2) Can we make this a waterfall? Gross revenue - discoun…" at bounding box center [614, 91] width 91 height 29
click at [581, 85] on textarea "A couple of things: 1) 2) Can we make this a waterfall? Gross revenue - discoun…" at bounding box center [614, 91] width 91 height 29
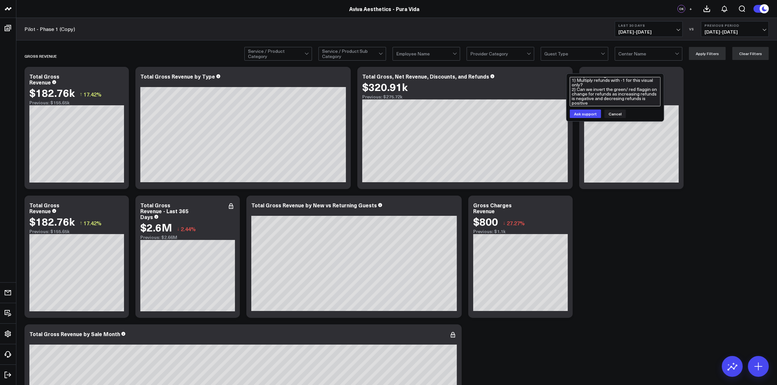
scroll to position [20, 0]
click at [575, 92] on textarea "A couple of things: 1) Multiply refunds with -1 for this visual only? 2) Can we…" at bounding box center [614, 91] width 91 height 29
type textarea "A couple of things: 1) Multiply refunds with -1 for this visual only? 2) Can we…"
click at [586, 117] on button "Ask support" at bounding box center [584, 114] width 31 height 8
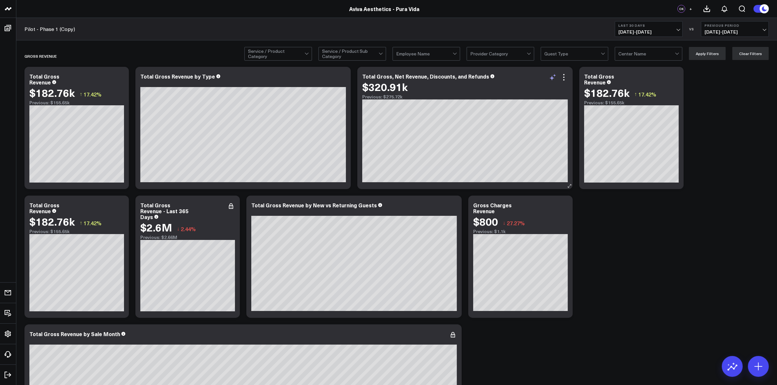
click at [554, 77] on icon at bounding box center [553, 77] width 8 height 8
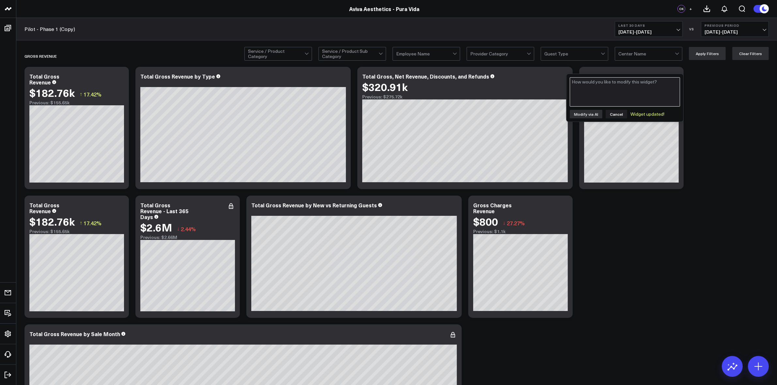
click at [596, 90] on textarea at bounding box center [624, 91] width 110 height 29
click at [656, 83] on textarea "Remove the filed that shows $320.91k" at bounding box center [624, 91] width 110 height 29
type textarea "Remove the filed that shows $320.91k from this chart"
click at [592, 111] on button "Modify via AI" at bounding box center [585, 114] width 33 height 8
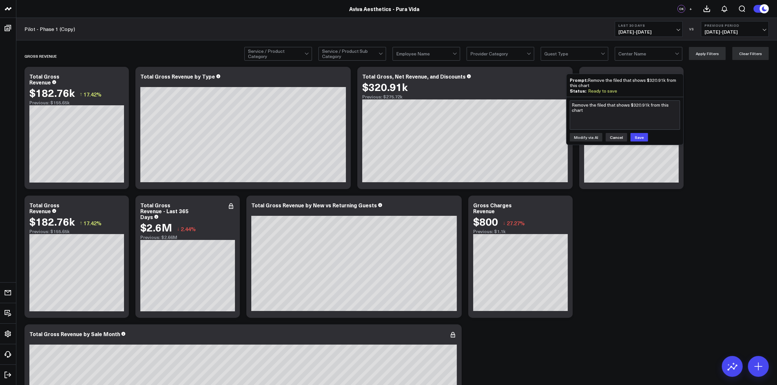
click at [609, 135] on button "Cancel" at bounding box center [616, 137] width 22 height 8
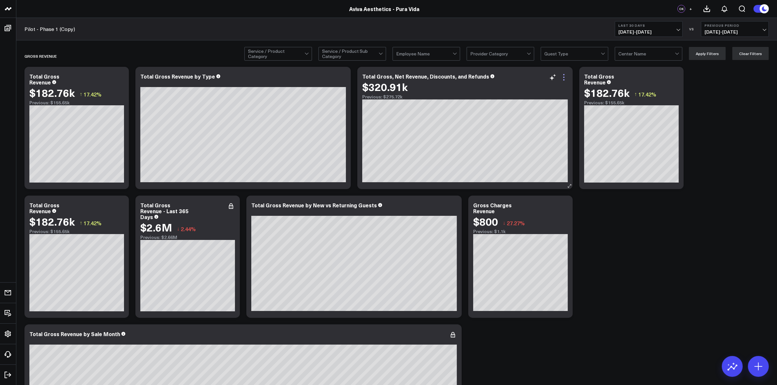
click at [563, 78] on icon at bounding box center [564, 77] width 8 height 8
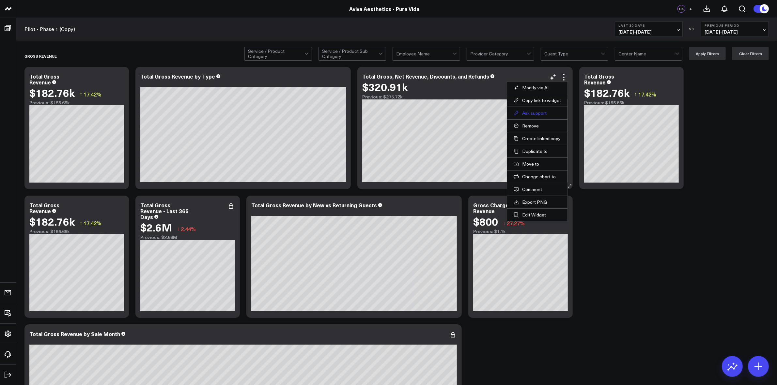
click at [539, 114] on button "Ask support" at bounding box center [536, 113] width 47 height 6
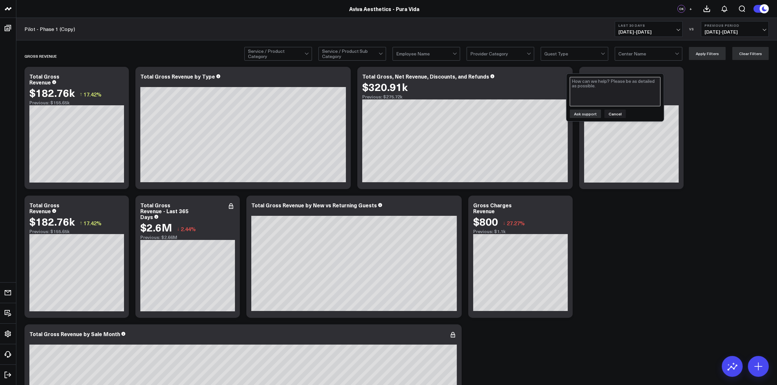
click at [589, 95] on textarea at bounding box center [614, 91] width 91 height 29
click at [632, 82] on textarea "Can you also remove the total below the title?" at bounding box center [614, 91] width 91 height 29
type textarea "Can you also remove the totals below the title?"
click at [595, 116] on button "Ask support" at bounding box center [584, 114] width 31 height 8
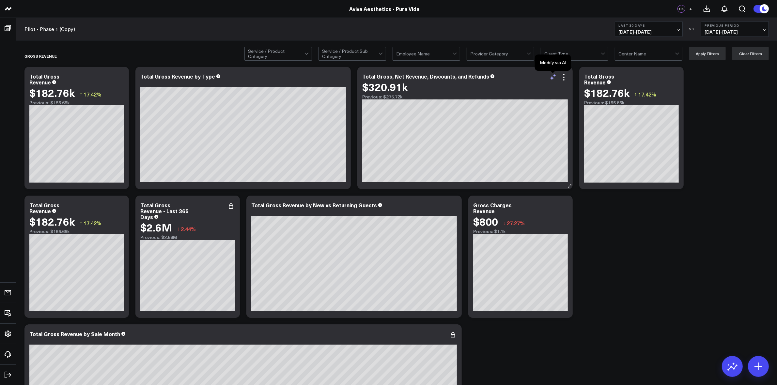
click at [556, 80] on icon at bounding box center [553, 77] width 8 height 8
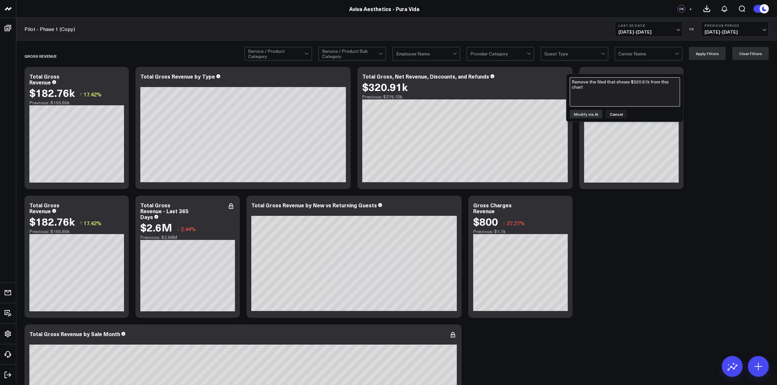
click at [581, 92] on textarea "Remove the filed that shows $320.91k from this chart" at bounding box center [624, 91] width 110 height 29
type textarea "Can you rename the"
click at [462, 78] on div "Total Gross, Net Revenue, Discounts, and Refunds" at bounding box center [428, 76] width 132 height 7
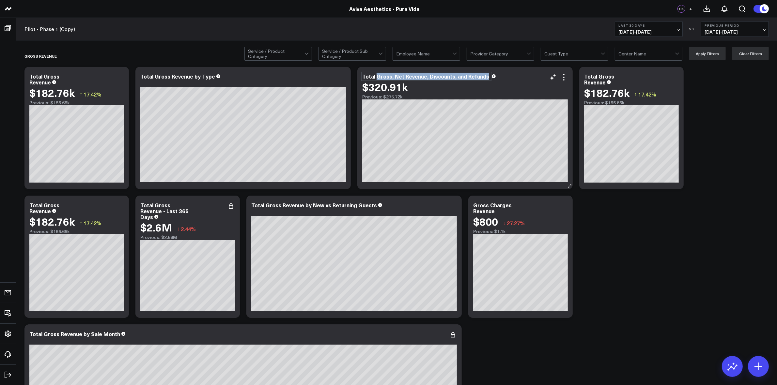
drag, startPoint x: 374, startPoint y: 77, endPoint x: 484, endPoint y: 77, distance: 109.9
click at [484, 77] on div "Total Gross, Net Revenue, Discounts, and Refunds" at bounding box center [426, 76] width 128 height 7
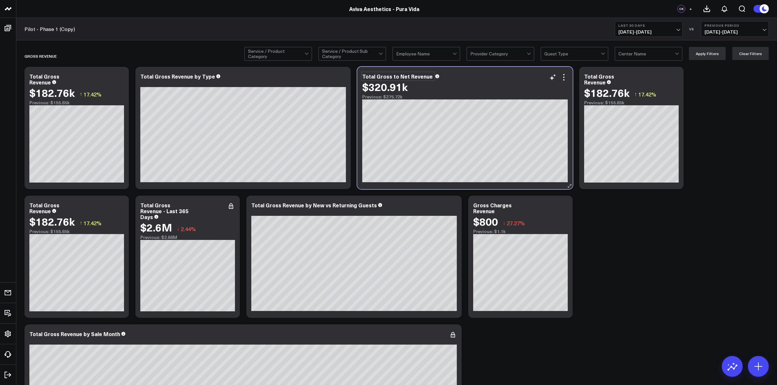
drag, startPoint x: 413, startPoint y: 91, endPoint x: 405, endPoint y: 91, distance: 7.9
click at [412, 91] on div "$320.91k" at bounding box center [464, 87] width 205 height 12
click at [395, 90] on div "$320.91k" at bounding box center [384, 87] width 45 height 12
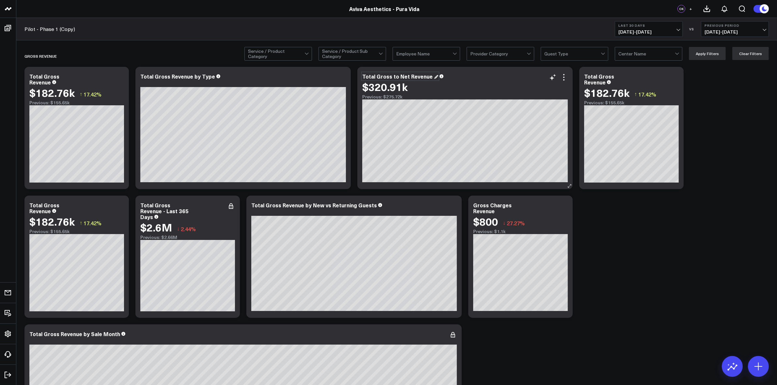
click at [397, 77] on div "Total Gross to Net Revenue" at bounding box center [400, 76] width 76 height 7
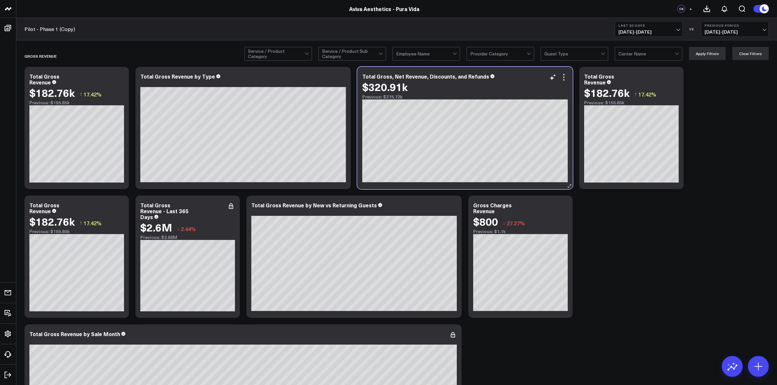
click at [395, 92] on div "$320.91k" at bounding box center [384, 87] width 45 height 12
click at [397, 99] on div "Total Gross, Net Revenue, Discounts, and Refunds $320.91k Previous: $275.72k" at bounding box center [464, 128] width 215 height 122
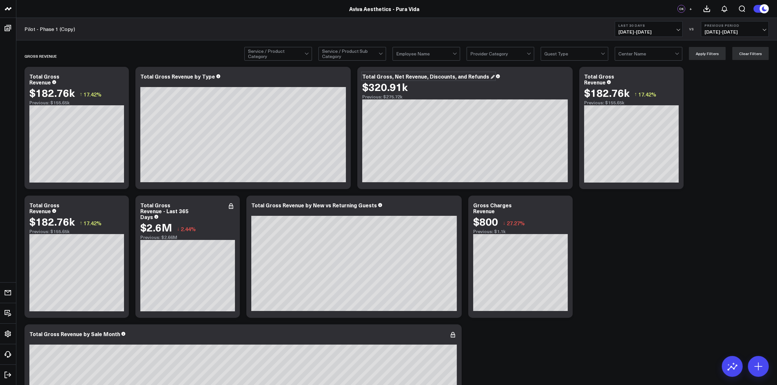
click at [421, 79] on div "Total Gross, Net Revenue, Discounts, and Refunds" at bounding box center [428, 76] width 132 height 7
drag, startPoint x: 393, startPoint y: 76, endPoint x: 485, endPoint y: 79, distance: 91.4
click at [485, 79] on div "Total Gross, Net Revenue, Discounts, and Refunds" at bounding box center [426, 76] width 128 height 7
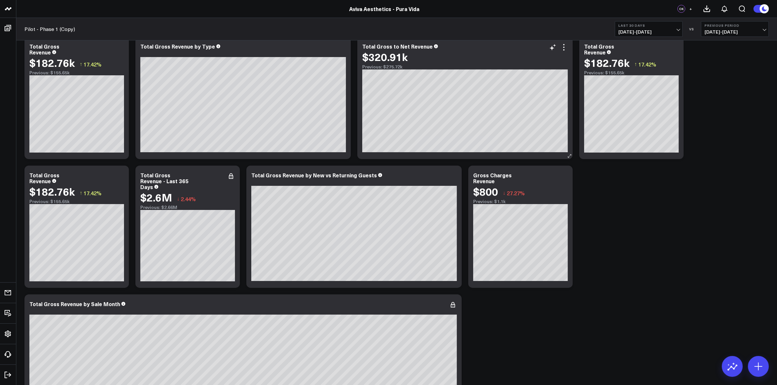
scroll to position [0, 0]
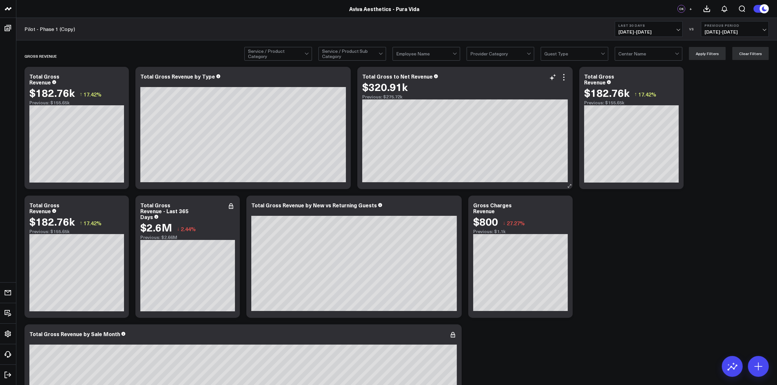
click at [392, 98] on div "Previous: $275.72k" at bounding box center [464, 96] width 205 height 5
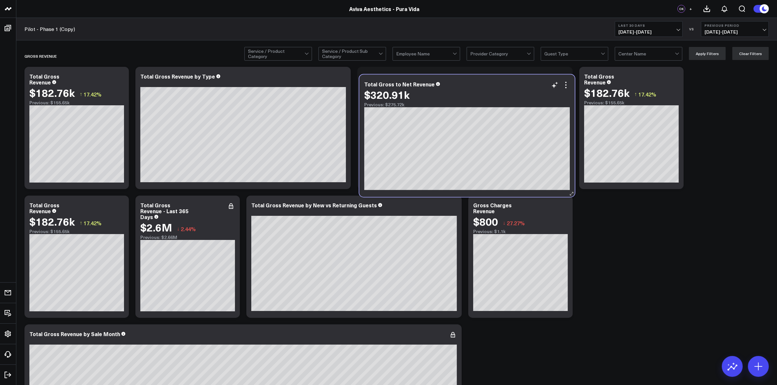
drag, startPoint x: 388, startPoint y: 92, endPoint x: 390, endPoint y: 100, distance: 8.1
click at [390, 100] on div "$320.91k" at bounding box center [386, 95] width 45 height 12
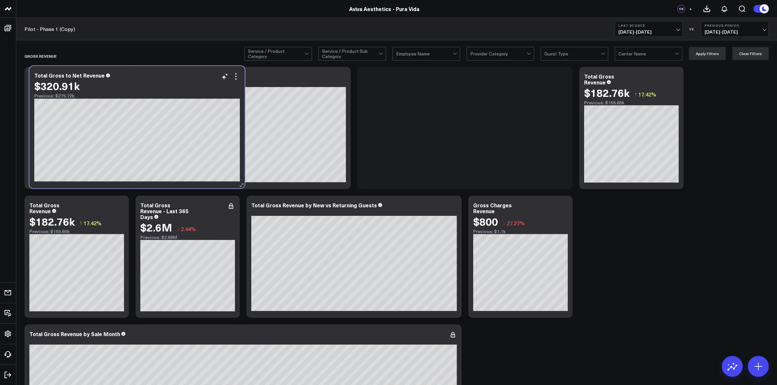
drag, startPoint x: 463, startPoint y: 83, endPoint x: 130, endPoint y: 83, distance: 333.3
click at [130, 83] on div "$320.91k" at bounding box center [136, 86] width 205 height 12
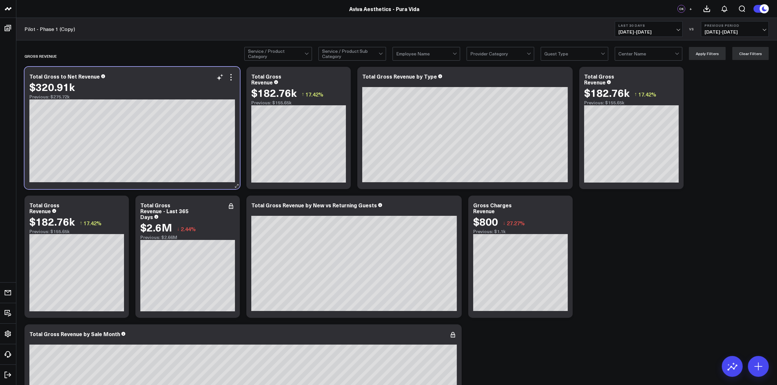
click at [234, 82] on div "$320.91k" at bounding box center [131, 87] width 205 height 12
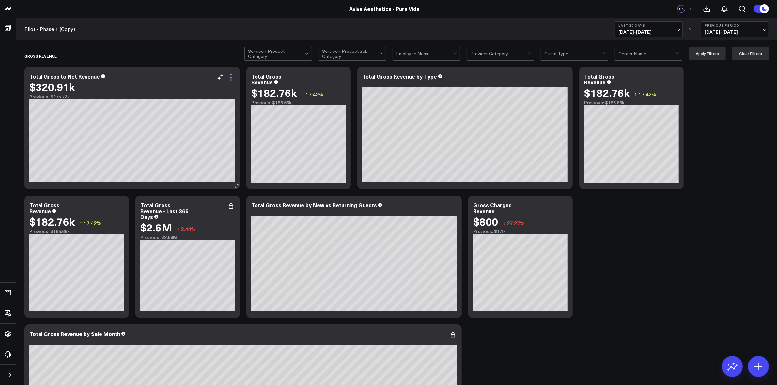
click at [232, 80] on icon at bounding box center [231, 77] width 8 height 8
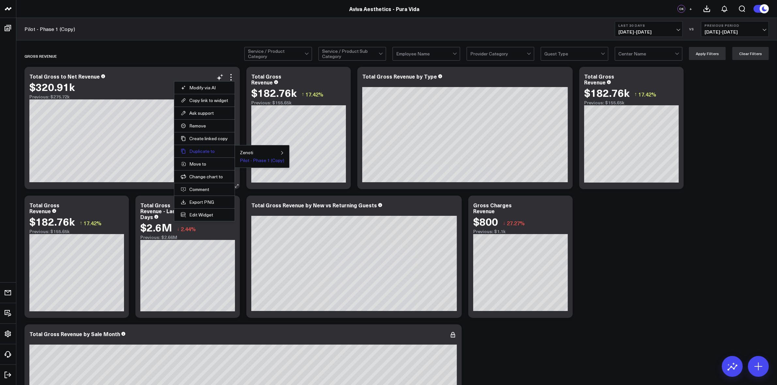
click at [211, 154] on button "Duplicate to" at bounding box center [204, 151] width 47 height 6
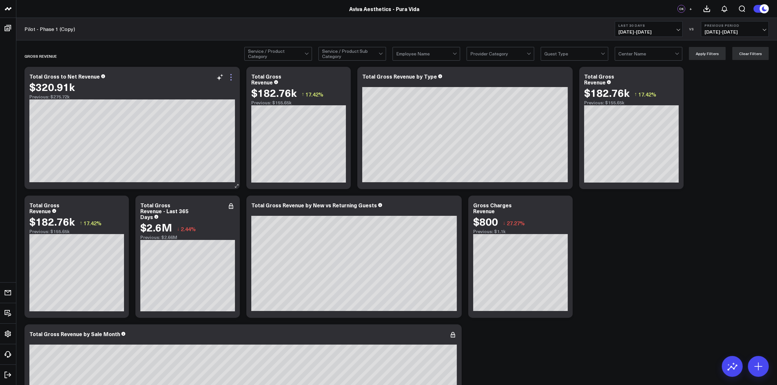
click at [232, 78] on icon at bounding box center [231, 77] width 8 height 8
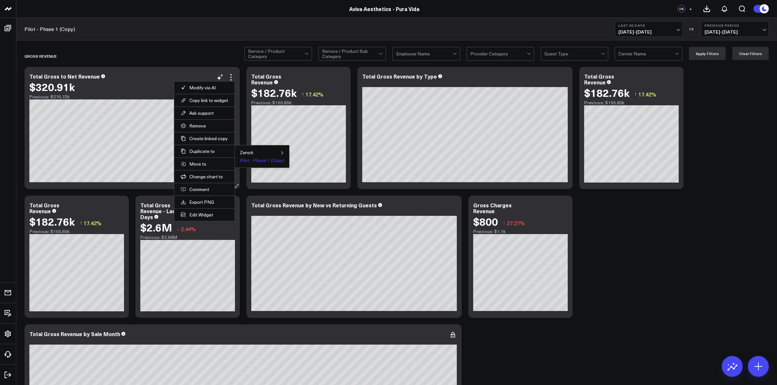
click at [258, 161] on button "Pilot - Phase 1 (Copy)" at bounding box center [262, 160] width 44 height 5
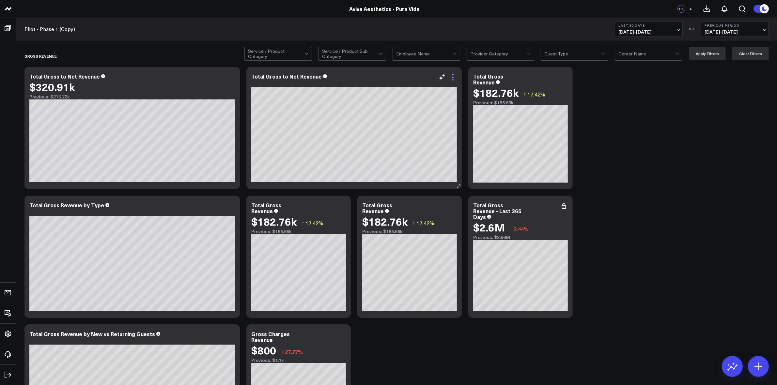
click at [453, 81] on icon at bounding box center [453, 77] width 8 height 8
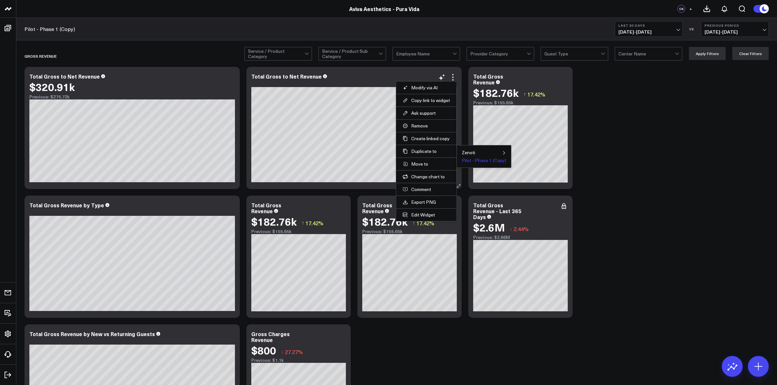
click at [474, 160] on button "Pilot - Phase 1 (Copy)" at bounding box center [483, 160] width 44 height 5
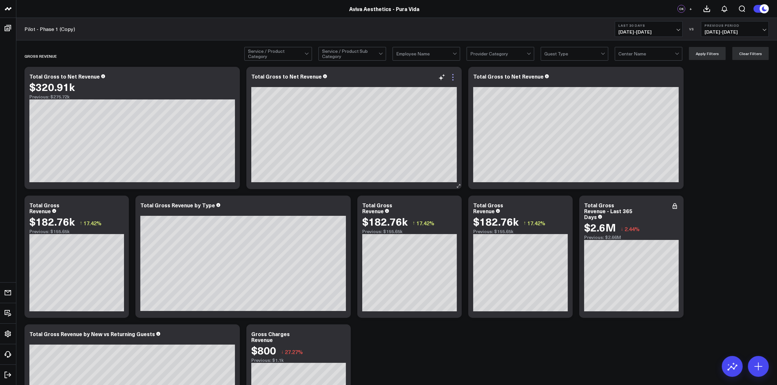
click at [452, 80] on icon at bounding box center [453, 77] width 8 height 8
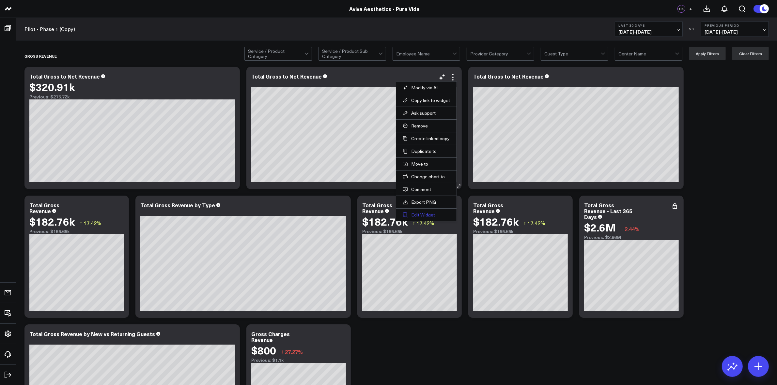
click at [427, 215] on button "Edit Widget" at bounding box center [425, 215] width 47 height 6
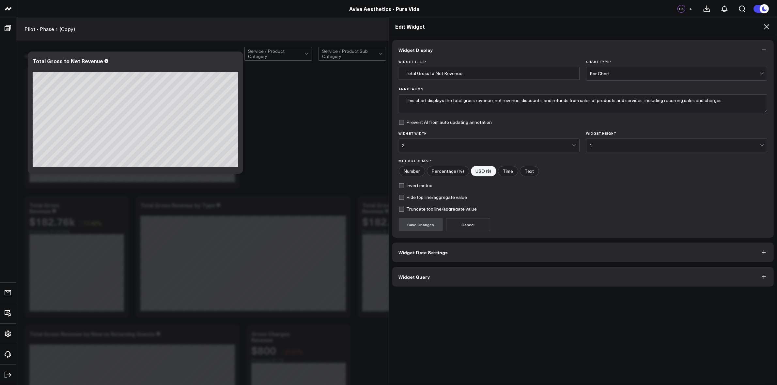
click at [415, 249] on button "Widget Date Settings" at bounding box center [583, 253] width 382 height 20
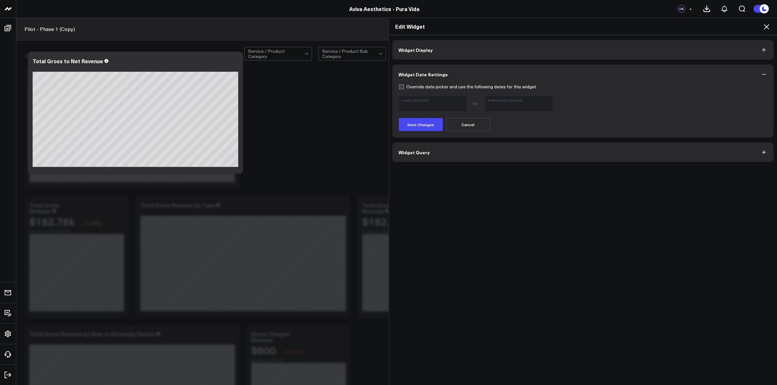
click at [399, 87] on label "Override date picker and use the following dates for this widget" at bounding box center [468, 86] width 138 height 5
click at [399, 87] on input "Override date picker and use the following dates for this widget" at bounding box center [401, 86] width 5 height 5
checkbox input "true"
click at [459, 104] on span "08/13/25 - 09/11/25" at bounding box center [432, 106] width 61 height 5
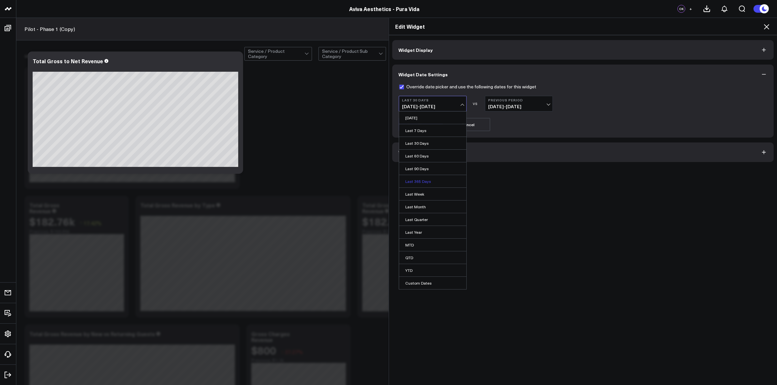
click at [422, 177] on link "Last 365 Days" at bounding box center [432, 181] width 67 height 12
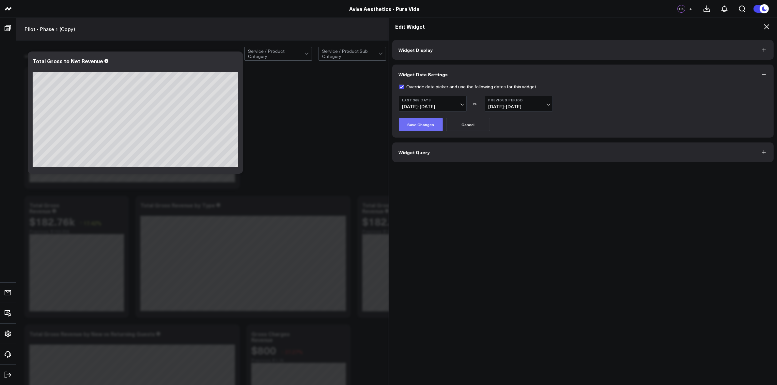
click at [421, 125] on button "Save Changes" at bounding box center [421, 124] width 44 height 13
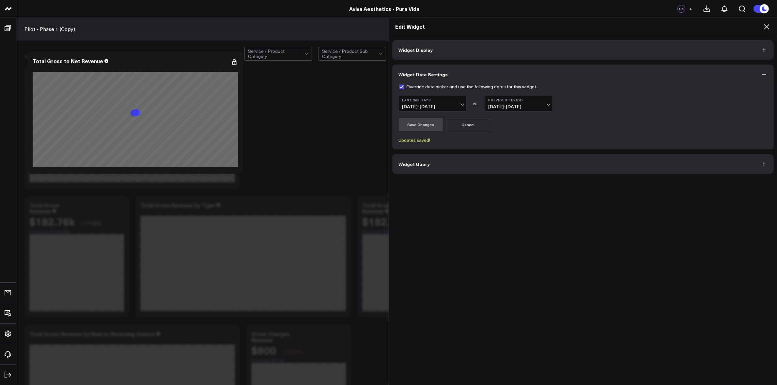
click at [763, 25] on icon at bounding box center [766, 27] width 8 height 8
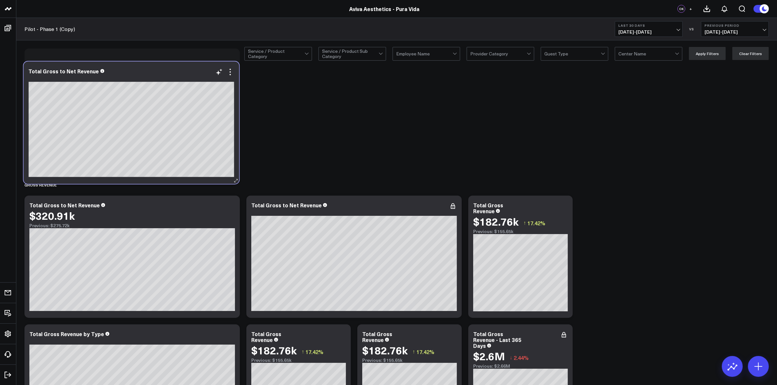
drag, startPoint x: 560, startPoint y: 80, endPoint x: 118, endPoint y: 71, distance: 441.7
click at [117, 73] on div "Total Gross to Net Revenue" at bounding box center [131, 75] width 205 height 14
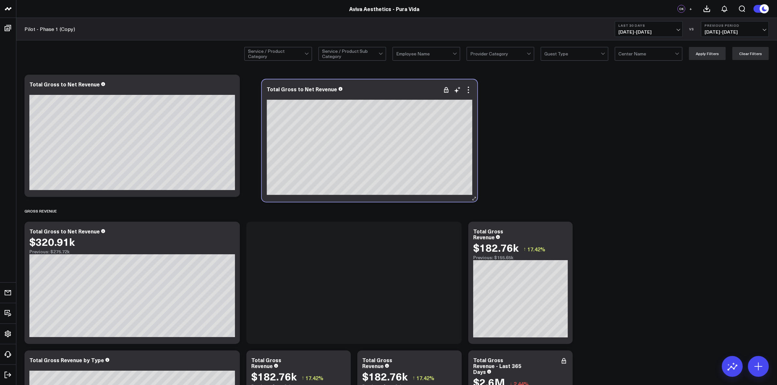
drag, startPoint x: 363, startPoint y: 241, endPoint x: 379, endPoint y: 98, distance: 143.4
click at [379, 98] on div at bounding box center [369, 97] width 205 height 6
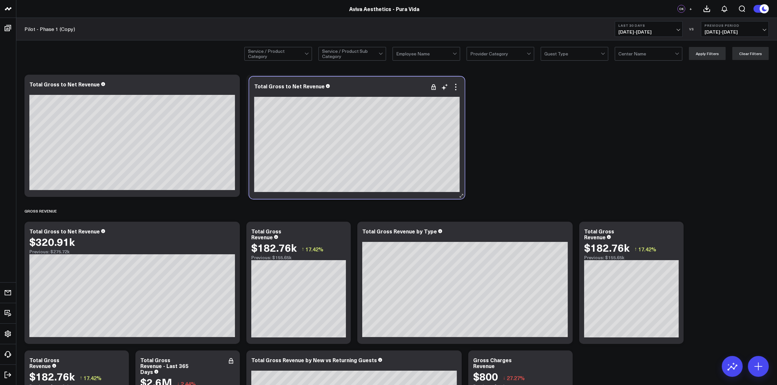
click at [381, 89] on div "Total Gross to Net Revenue" at bounding box center [356, 86] width 205 height 6
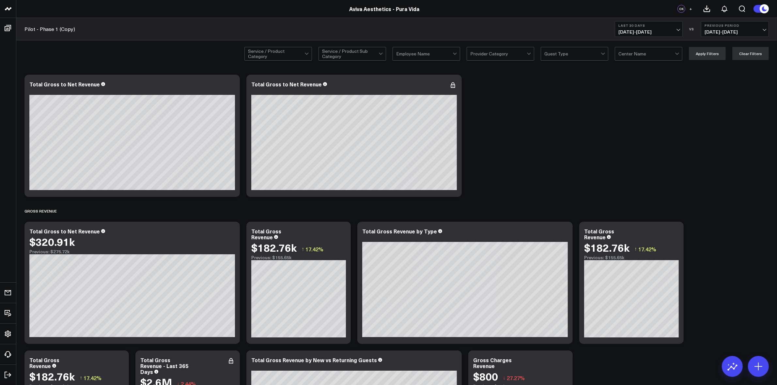
click at [309, 55] on div at bounding box center [307, 53] width 6 height 13
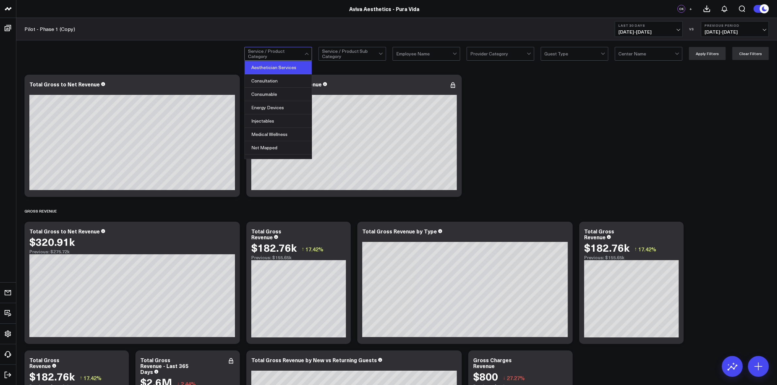
click at [269, 69] on div "Aesthetician Services" at bounding box center [278, 67] width 67 height 13
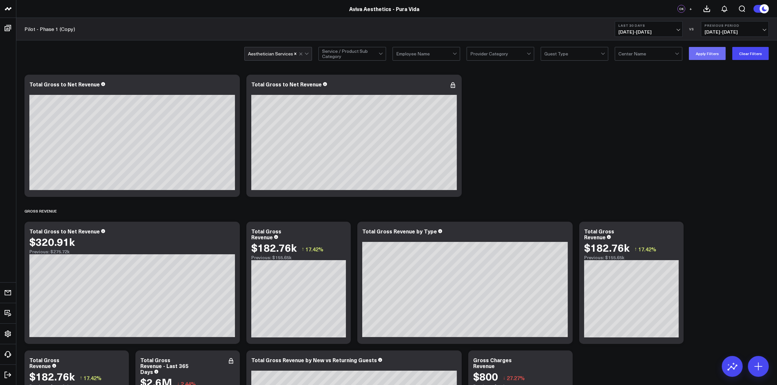
click at [699, 50] on button "Apply Filters" at bounding box center [706, 53] width 37 height 13
click at [739, 51] on button "Clear Filters" at bounding box center [750, 53] width 37 height 13
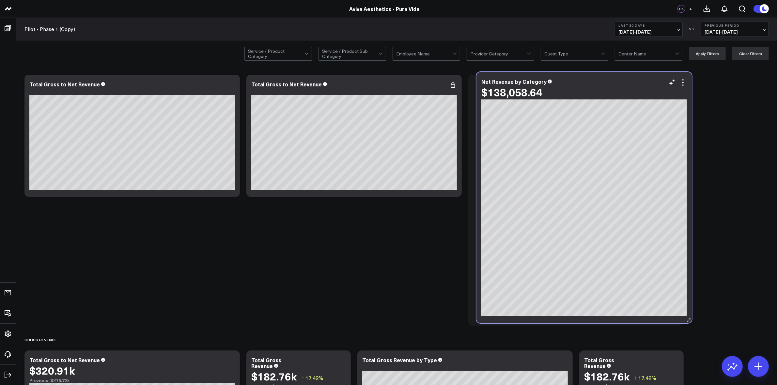
drag, startPoint x: 188, startPoint y: 157, endPoint x: 639, endPoint y: 85, distance: 457.3
click at [639, 85] on div "Net Revenue by Category $138,058.64" at bounding box center [583, 89] width 205 height 21
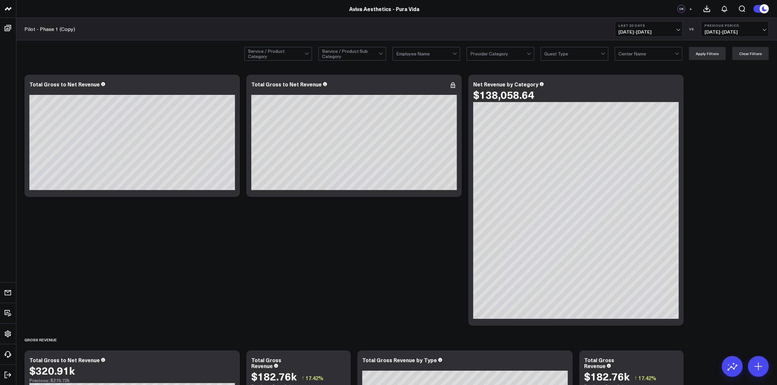
click at [307, 53] on div at bounding box center [307, 53] width 6 height 13
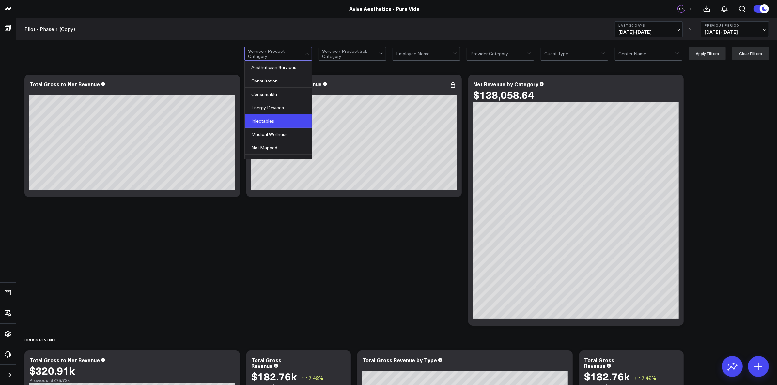
click at [270, 123] on div "Injectables" at bounding box center [278, 120] width 67 height 13
click at [708, 55] on button "Apply Filters" at bounding box center [706, 53] width 37 height 13
click at [308, 55] on div at bounding box center [304, 53] width 11 height 13
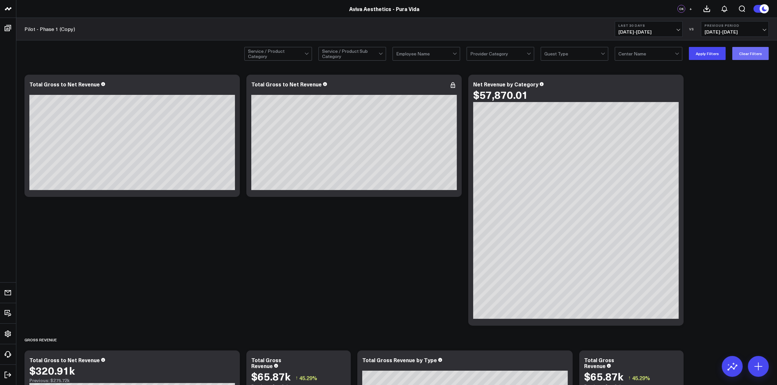
click at [738, 56] on button "Clear Filters" at bounding box center [750, 53] width 37 height 13
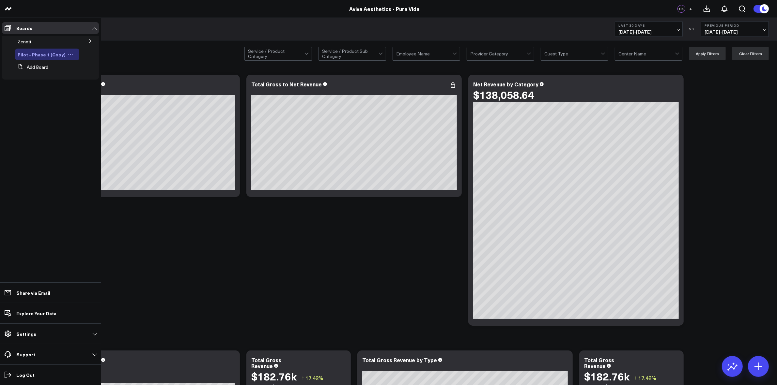
click at [68, 54] on icon at bounding box center [70, 54] width 5 height 5
click at [102, 77] on button "Edit Permissions" at bounding box center [97, 75] width 53 height 13
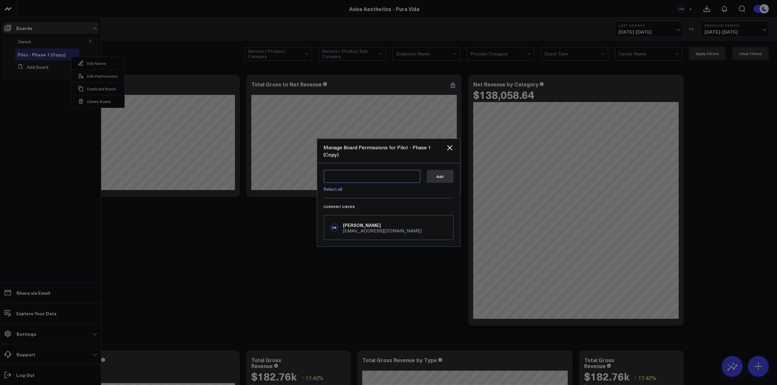
click at [354, 174] on textarea at bounding box center [372, 176] width 97 height 13
click at [396, 173] on textarea "zkatsulis@duneglasscapital.com" at bounding box center [372, 176] width 97 height 13
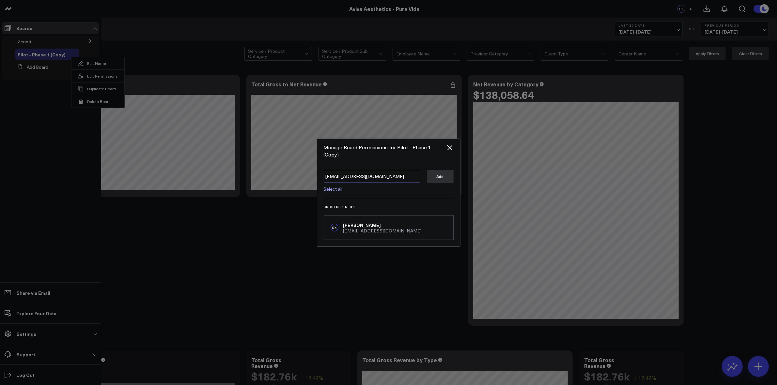
click at [399, 179] on textarea "zkatsulis@duneglasscapital.com" at bounding box center [372, 176] width 97 height 13
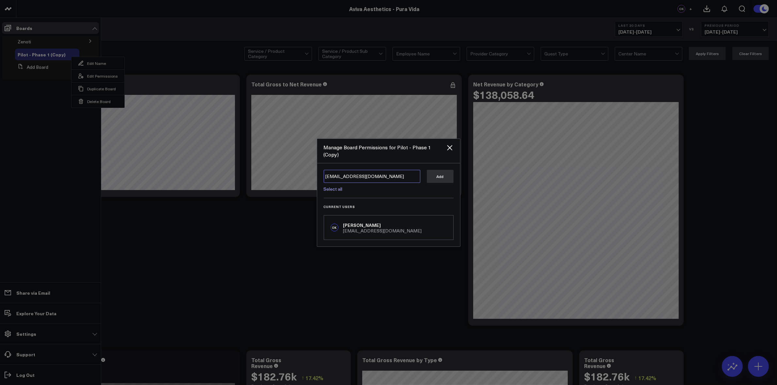
click at [364, 175] on textarea "zkatsulis@duneglasscapital.com" at bounding box center [372, 176] width 97 height 13
click at [336, 186] on link "Select all" at bounding box center [333, 189] width 19 height 6
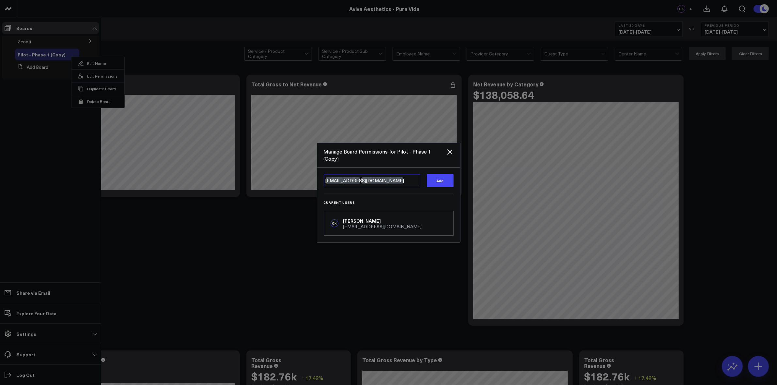
click at [361, 180] on textarea "@Corral Support @Zachary Katsulis" at bounding box center [372, 180] width 97 height 13
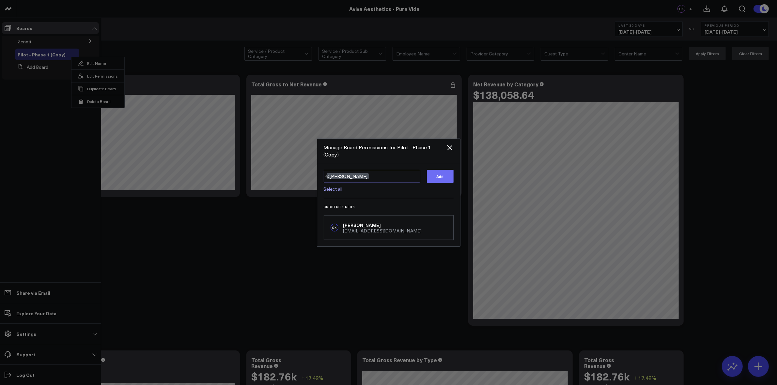
type textarea "@Zachary Katsulis"
click at [433, 179] on button "Add" at bounding box center [440, 176] width 27 height 13
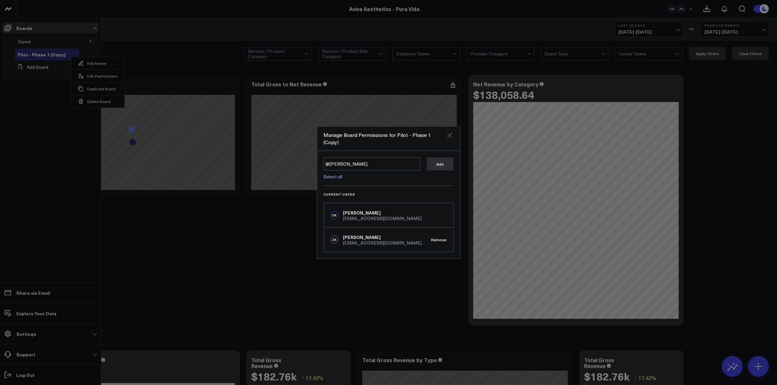
click at [447, 137] on icon "Close" at bounding box center [449, 135] width 5 height 5
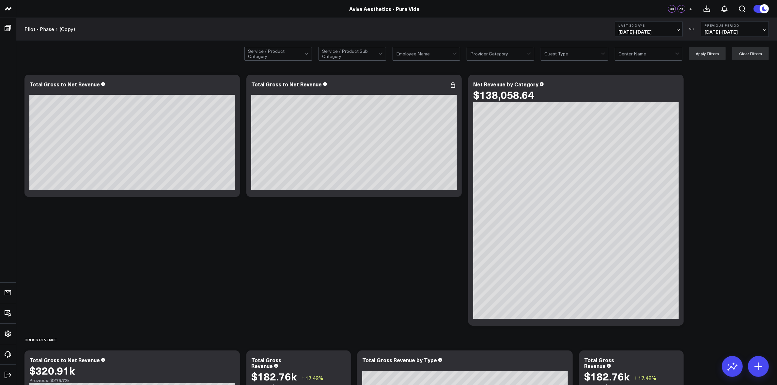
click at [674, 87] on icon at bounding box center [675, 85] width 8 height 8
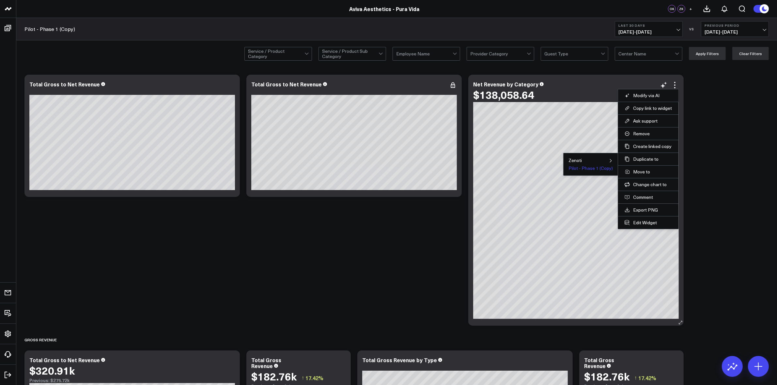
click at [600, 168] on button "Pilot - Phase 1 (Copy)" at bounding box center [590, 168] width 44 height 5
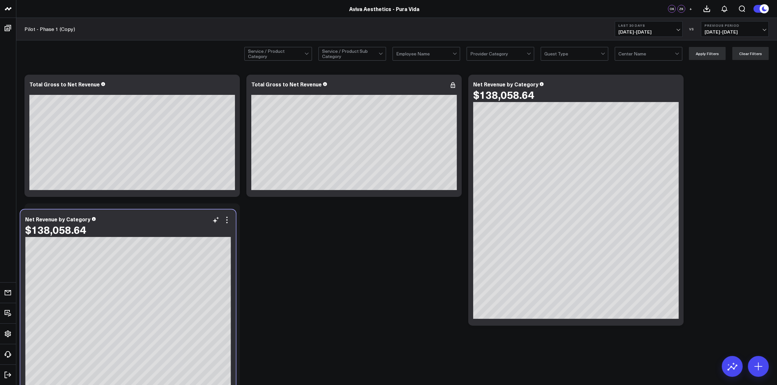
drag, startPoint x: 571, startPoint y: 86, endPoint x: 123, endPoint y: 221, distance: 467.6
click at [123, 221] on div "Net Revenue by Category" at bounding box center [127, 219] width 205 height 6
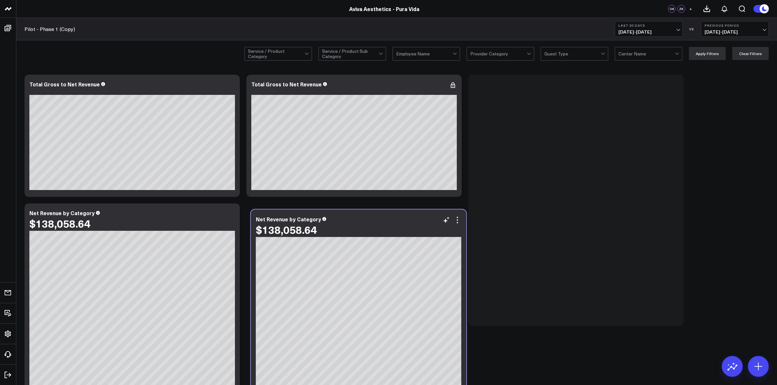
click at [405, 227] on div "$138,058.64" at bounding box center [358, 230] width 205 height 12
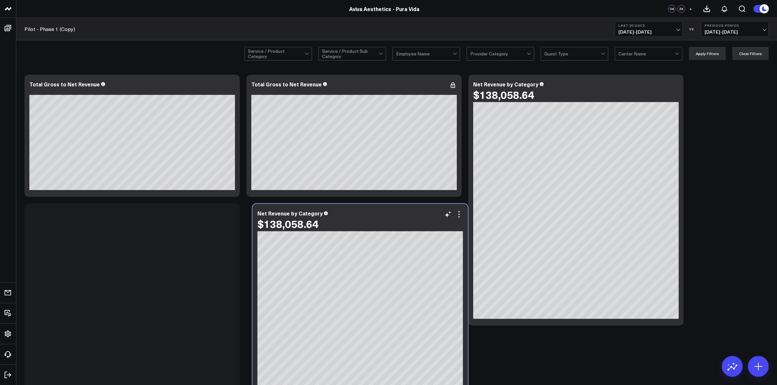
drag, startPoint x: 594, startPoint y: 84, endPoint x: 379, endPoint y: 214, distance: 251.5
click at [379, 214] on div "Net Revenue by Category" at bounding box center [359, 213] width 205 height 6
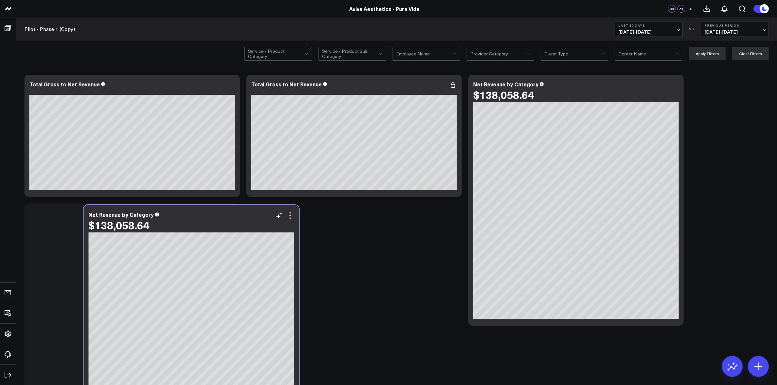
drag, startPoint x: 471, startPoint y: 206, endPoint x: 240, endPoint y: 218, distance: 230.9
click at [240, 218] on div "Net Revenue by Category $138,058.64" at bounding box center [190, 222] width 205 height 21
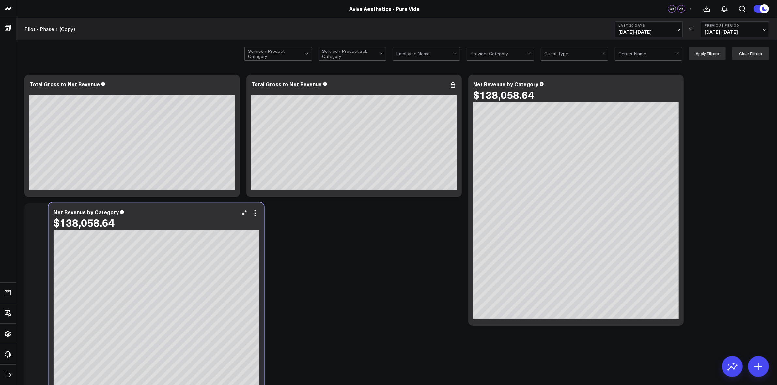
drag, startPoint x: 625, startPoint y: 93, endPoint x: 205, endPoint y: 221, distance: 438.5
click at [205, 221] on div "$138,058.64" at bounding box center [155, 223] width 205 height 12
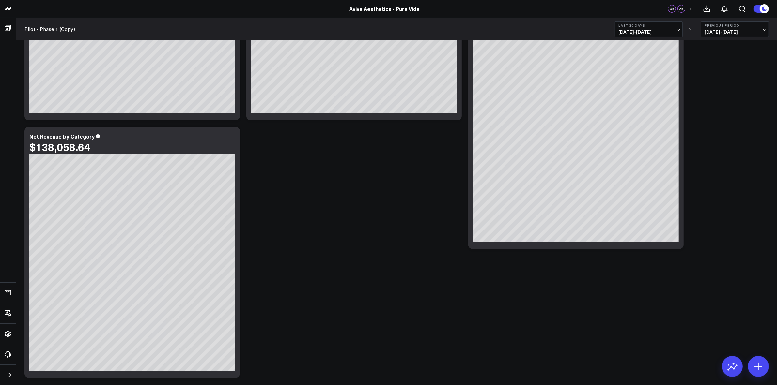
scroll to position [82, 0]
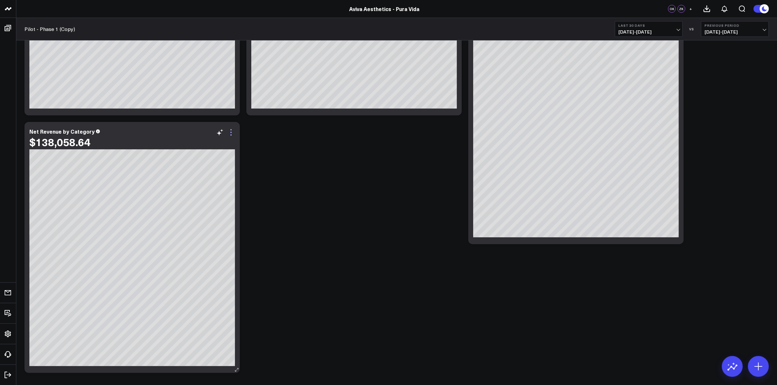
click at [229, 133] on icon at bounding box center [231, 132] width 8 height 8
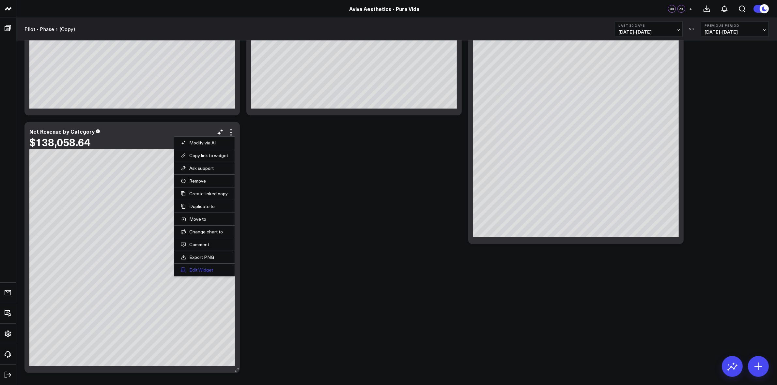
click at [206, 272] on button "Edit Widget" at bounding box center [204, 270] width 47 height 6
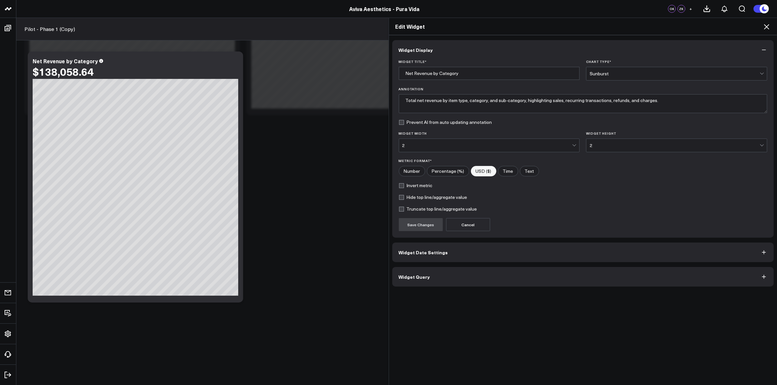
click at [431, 260] on button "Widget Date Settings" at bounding box center [583, 253] width 382 height 20
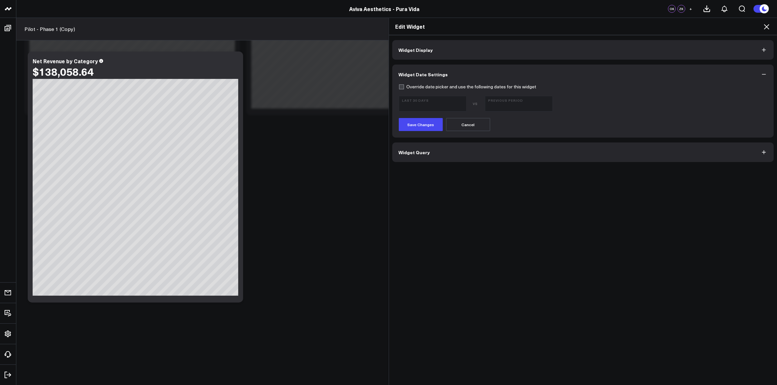
click at [399, 87] on label "Override date picker and use the following dates for this widget" at bounding box center [468, 86] width 138 height 5
click at [399, 87] on input "Override date picker and use the following dates for this widget" at bounding box center [401, 86] width 5 height 5
checkbox input "true"
click at [462, 106] on button "Last 30 Days 08/13/25 - 09/11/25" at bounding box center [433, 104] width 68 height 16
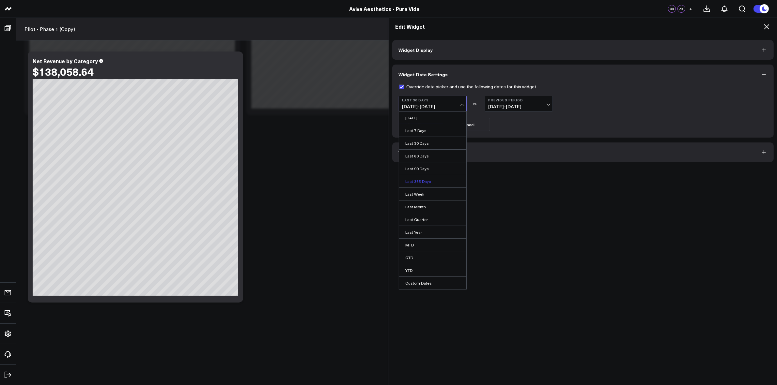
click at [427, 179] on link "Last 365 Days" at bounding box center [432, 181] width 67 height 12
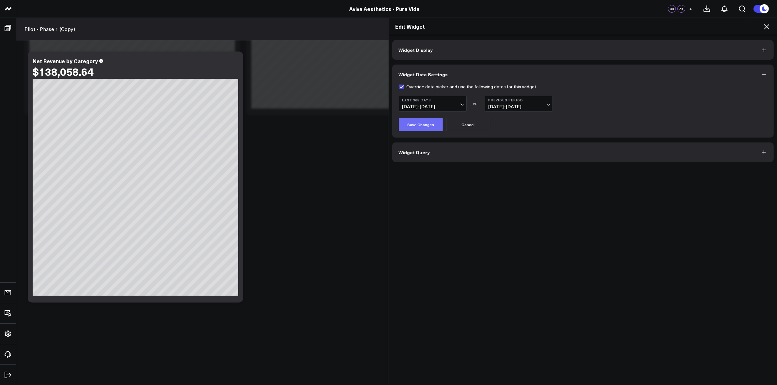
click at [423, 127] on button "Save Changes" at bounding box center [421, 124] width 44 height 13
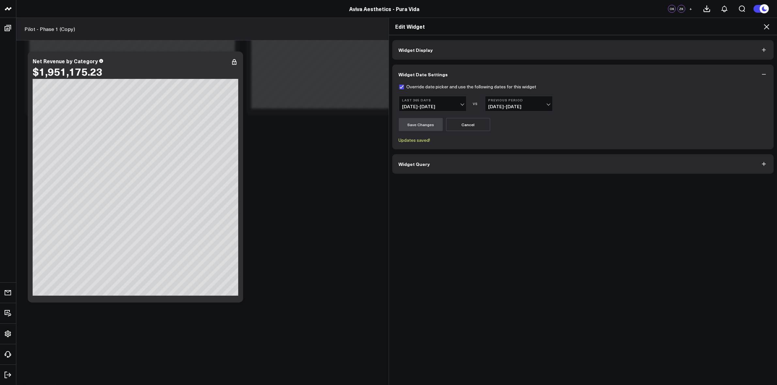
click at [766, 29] on icon at bounding box center [766, 27] width 8 height 8
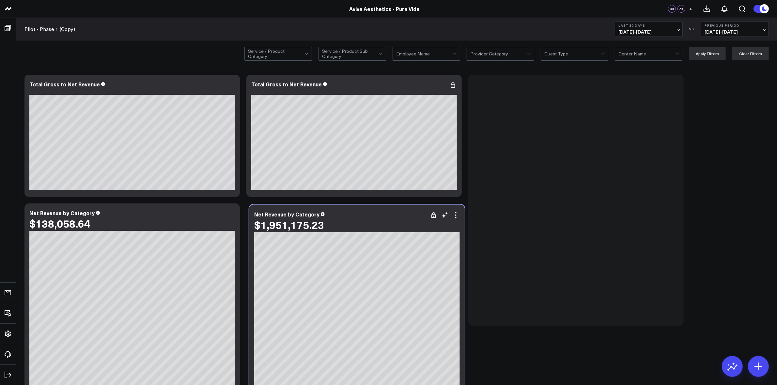
click at [381, 213] on div "Net Revenue by Category" at bounding box center [356, 214] width 205 height 6
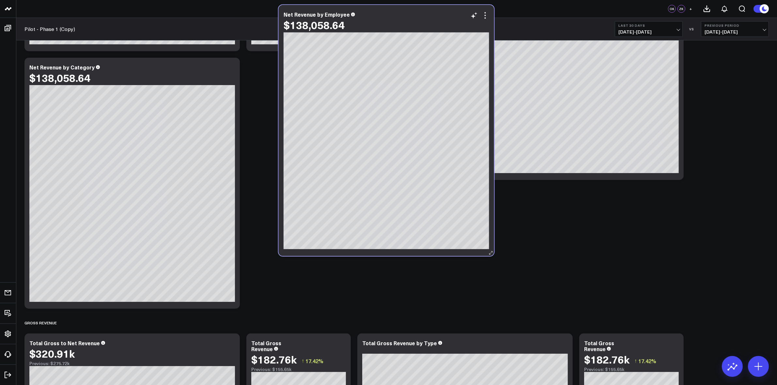
scroll to position [145, 0]
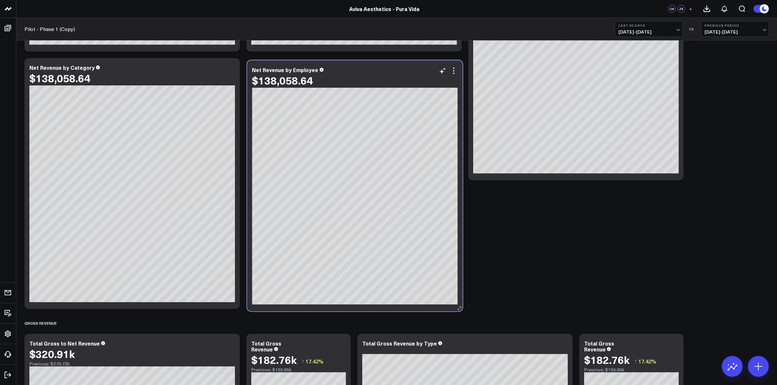
drag, startPoint x: 175, startPoint y: 142, endPoint x: 401, endPoint y: 83, distance: 233.8
click at [401, 83] on div "$138,058.64" at bounding box center [354, 80] width 205 height 13
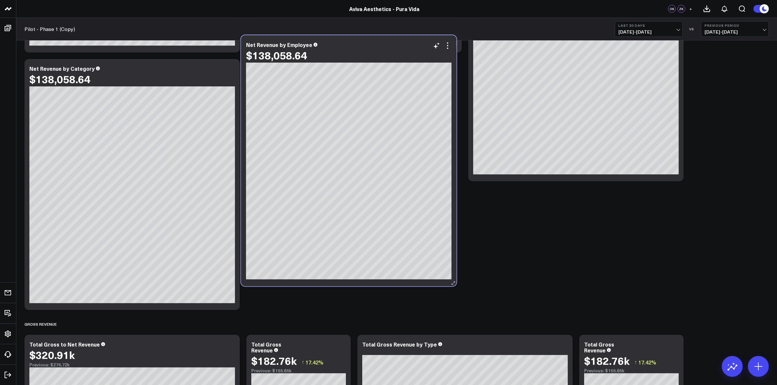
scroll to position [139, 0]
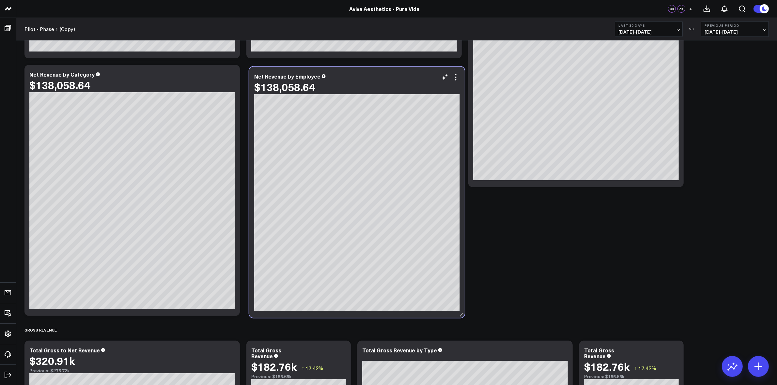
click at [408, 90] on div "Net Revenue by Employee $138,058.64 Dawn Rachuba: $36.83k" at bounding box center [356, 192] width 215 height 251
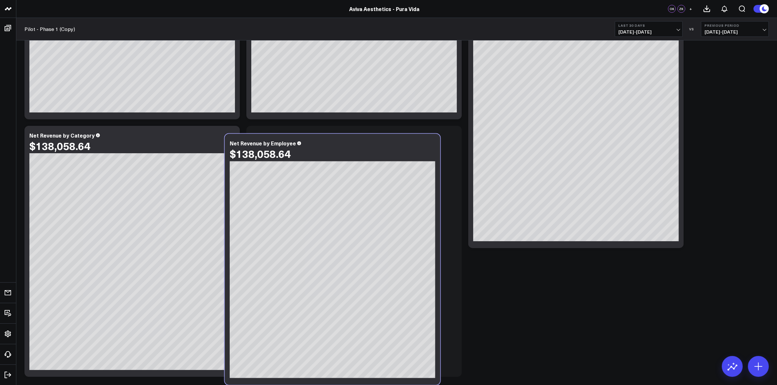
scroll to position [85, 0]
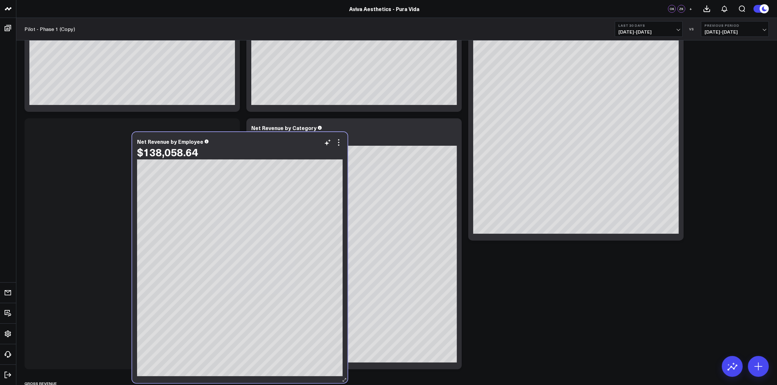
click at [325, 156] on div "Net Revenue by Employee $138,058.64 Dawn Rachuba: $36.83k" at bounding box center [239, 257] width 215 height 251
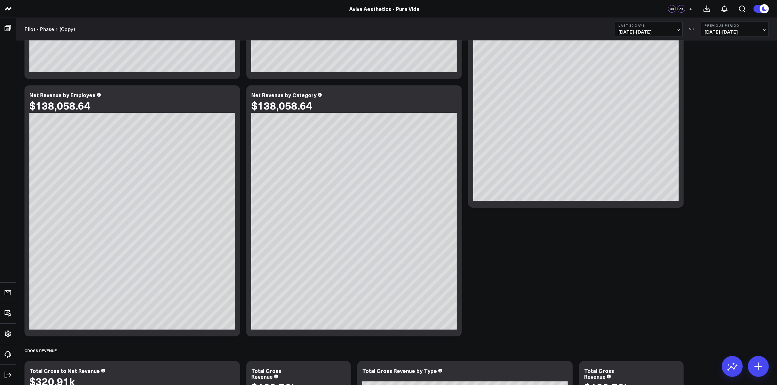
scroll to position [0, 0]
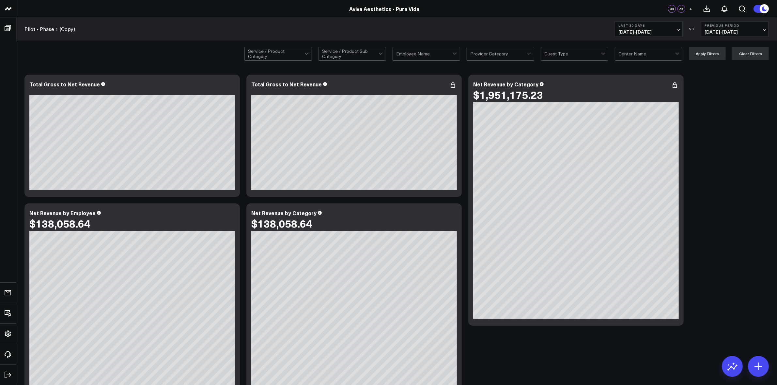
click at [674, 26] on b "Last 30 Days" at bounding box center [648, 25] width 61 height 4
click at [675, 29] on span "08/13/25 - 09/11/25" at bounding box center [648, 31] width 61 height 5
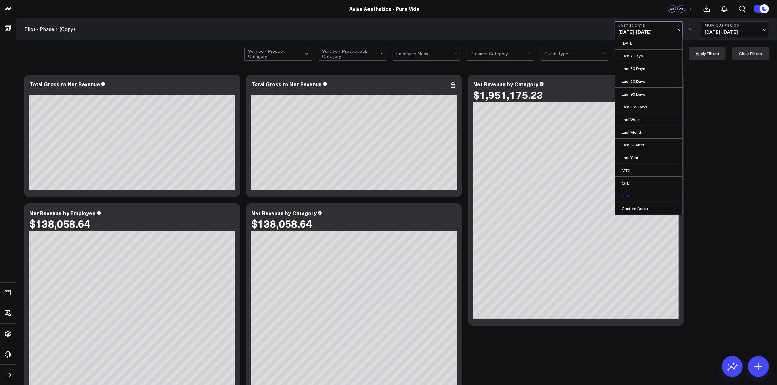
click at [636, 197] on link "YTD" at bounding box center [648, 195] width 67 height 12
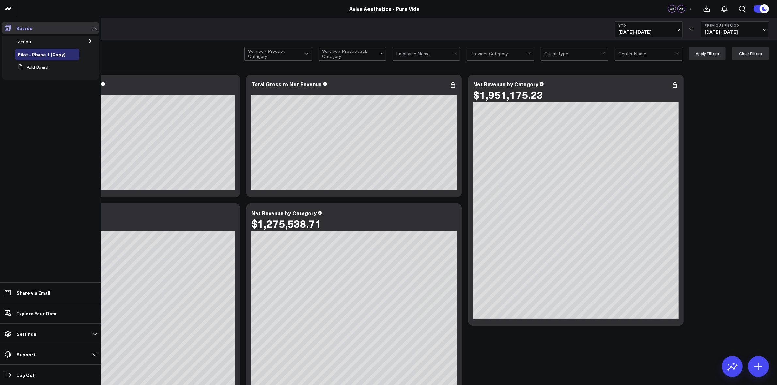
click at [51, 30] on link "Boards" at bounding box center [50, 28] width 97 height 12
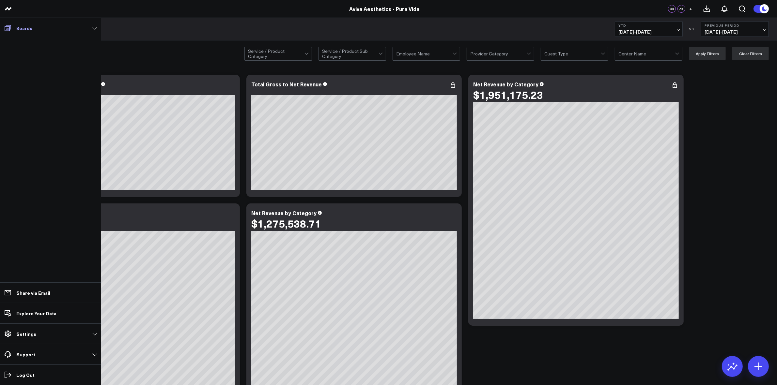
click at [53, 30] on link "Boards" at bounding box center [50, 28] width 97 height 12
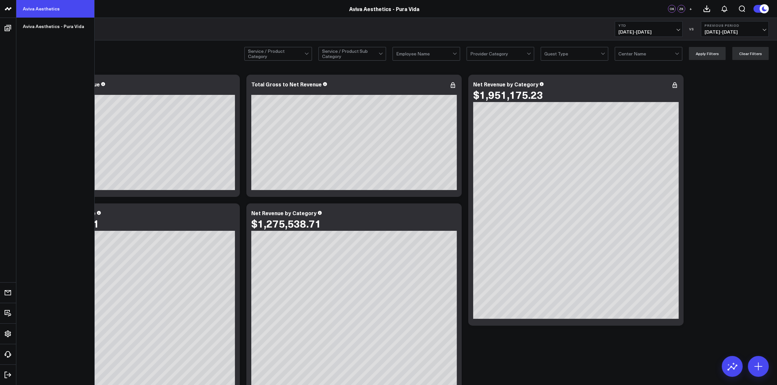
click at [37, 8] on link "Aviva Aesthetics" at bounding box center [55, 9] width 78 height 18
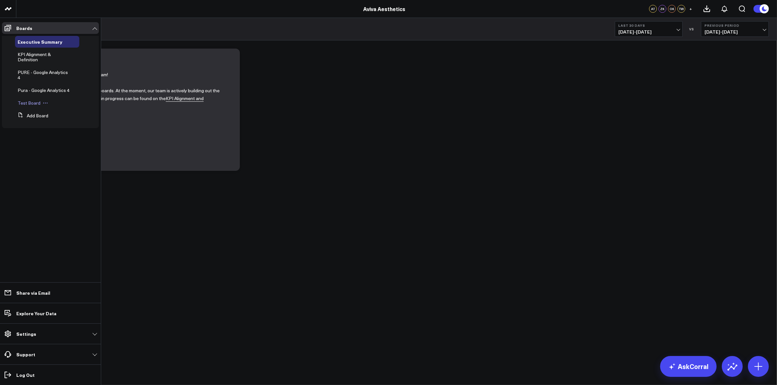
click at [35, 105] on span "Test Board" at bounding box center [29, 103] width 23 height 6
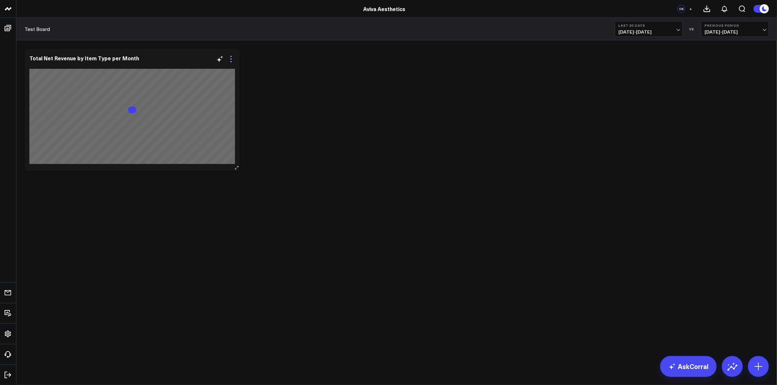
click at [232, 62] on icon at bounding box center [231, 59] width 8 height 8
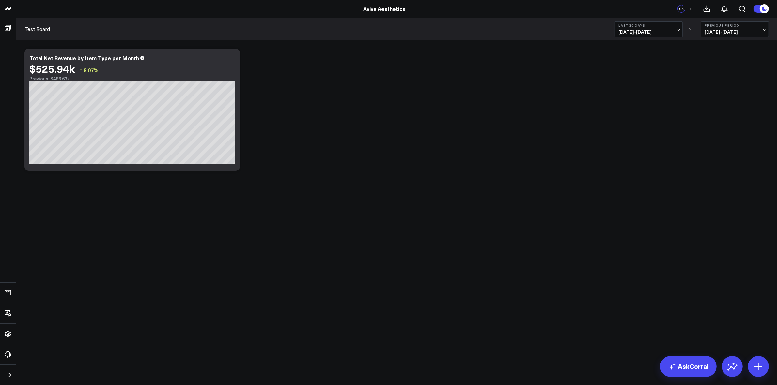
click at [674, 27] on b "Last 30 Days" at bounding box center [648, 25] width 61 height 4
click at [636, 196] on link "YTD" at bounding box center [648, 195] width 67 height 12
click at [232, 62] on icon at bounding box center [231, 59] width 8 height 8
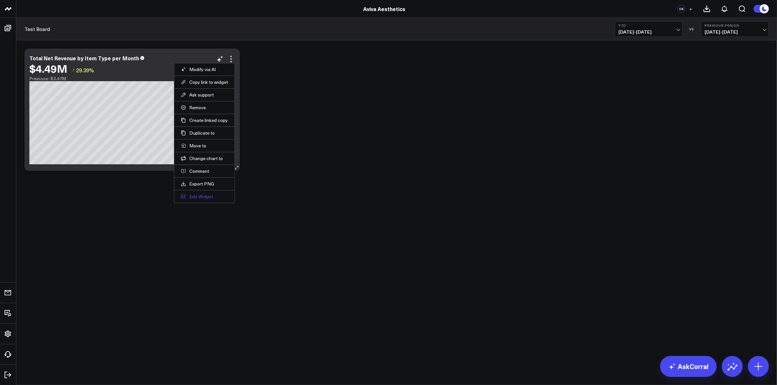
click at [204, 198] on button "Edit Widget" at bounding box center [204, 197] width 47 height 6
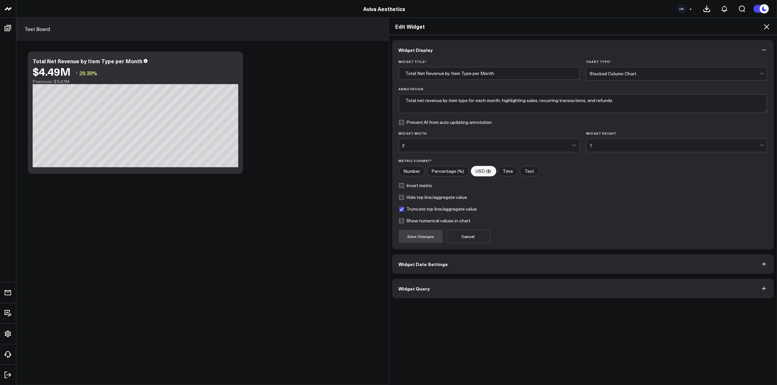
click at [434, 288] on button "Widget Query" at bounding box center [583, 289] width 382 height 20
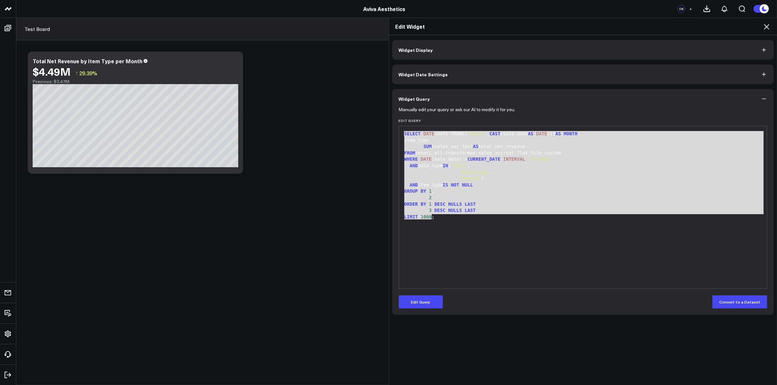
drag, startPoint x: 465, startPoint y: 217, endPoint x: 393, endPoint y: 110, distance: 128.6
click at [393, 110] on div "Manually edit your query or ask our AI to modify it for you. Edit Query 99 1 2 …" at bounding box center [583, 212] width 382 height 206
copy div "SELECT DATE (DATE_TRUNC( 'month' , CAST (sale_date AS DATE ))) AS MONTH , item_…"
click at [286, 189] on div "Edit Widget Widget Display Widget Date Settings Widget Query Manually edit your…" at bounding box center [388, 202] width 777 height 368
click at [765, 28] on icon at bounding box center [765, 26] width 5 height 5
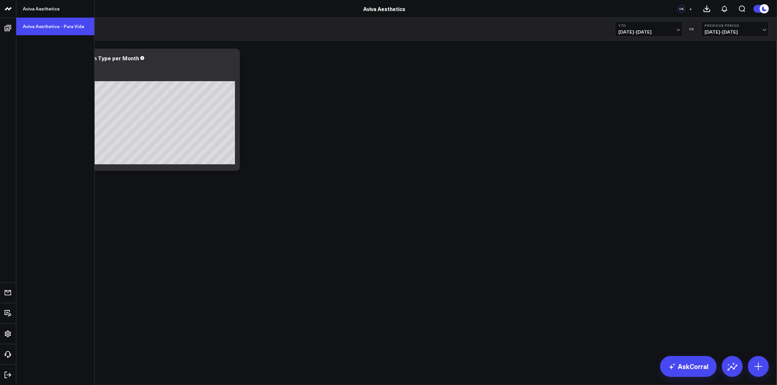
click at [44, 28] on link "Aviva Aesthetics - Pura Vida" at bounding box center [55, 27] width 78 height 18
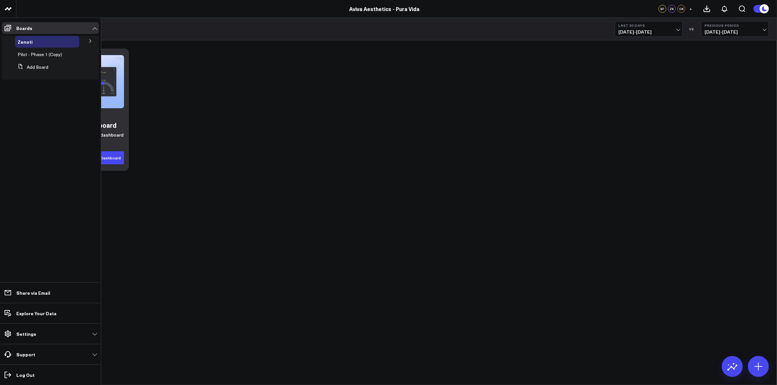
click at [34, 54] on span "Pilot - Phase 1 (Copy)" at bounding box center [40, 54] width 44 height 6
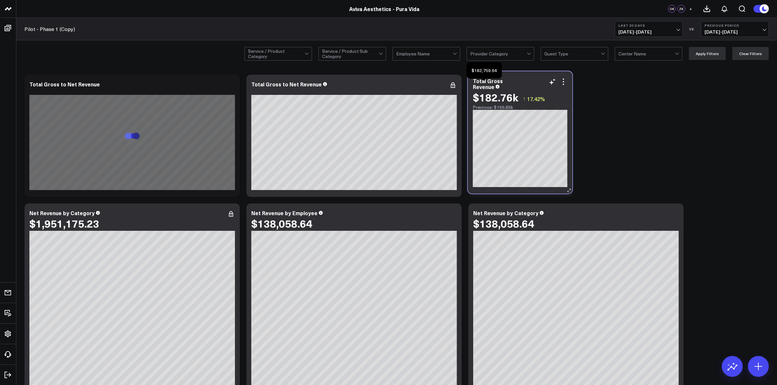
click at [516, 100] on div "Total Gross Revenue $182.76k ↑ 17.42% Previous: $155.65k" at bounding box center [520, 132] width 104 height 122
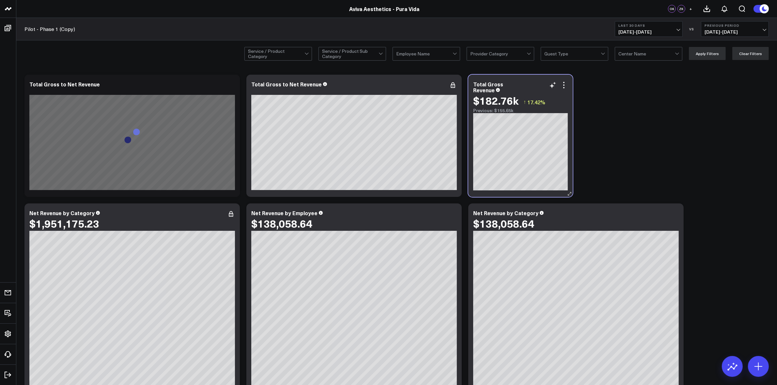
click at [565, 92] on div "Total Gross Revenue" at bounding box center [520, 87] width 95 height 12
click at [566, 91] on div "Total Gross Revenue" at bounding box center [520, 87] width 95 height 12
click at [565, 91] on div "Total Gross Revenue" at bounding box center [520, 87] width 95 height 12
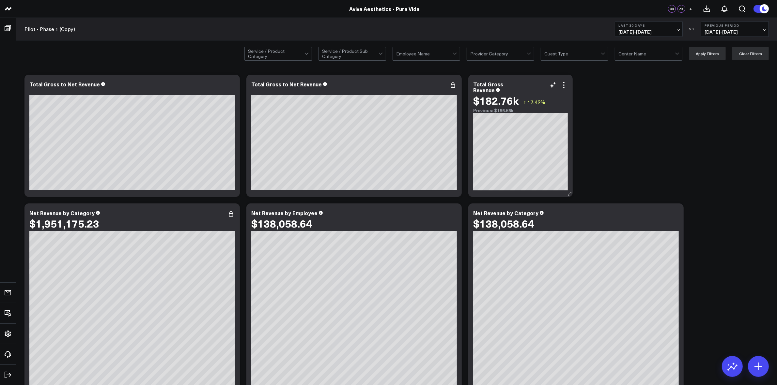
click at [565, 91] on div "Total Gross Revenue" at bounding box center [520, 87] width 95 height 12
click at [562, 83] on icon at bounding box center [564, 85] width 8 height 8
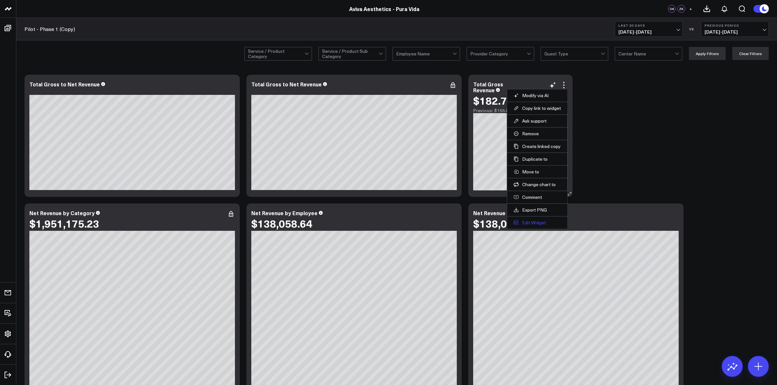
click at [537, 226] on button "Edit Widget" at bounding box center [536, 223] width 47 height 6
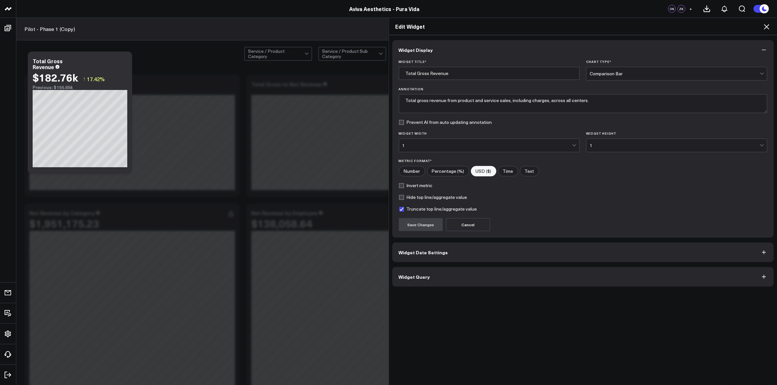
click at [434, 279] on button "Widget Query" at bounding box center [583, 277] width 382 height 20
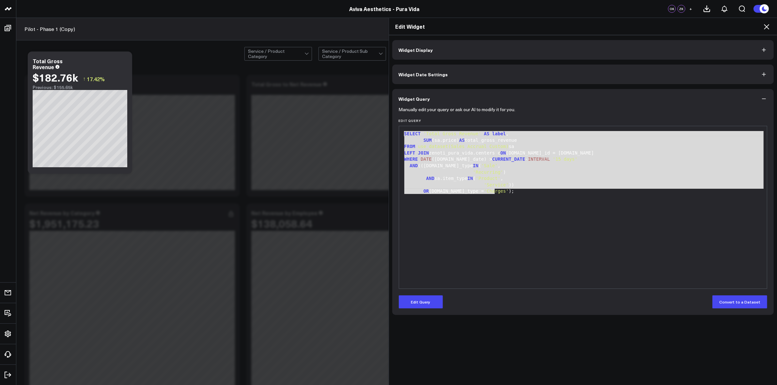
drag, startPoint x: 522, startPoint y: 203, endPoint x: 380, endPoint y: 119, distance: 164.9
click at [380, 119] on div "Edit Widget Widget Display Widget Date Settings Widget Query Manually edit your…" at bounding box center [388, 202] width 777 height 368
click at [420, 301] on button "Edit Query" at bounding box center [421, 301] width 44 height 13
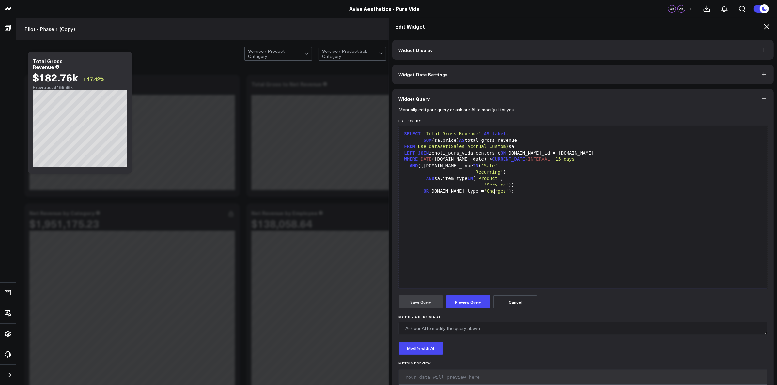
click at [536, 227] on div "SELECT 'Total Gross Revenue' AS label , SUM (sa.price) AS total_gross_revenue F…" at bounding box center [582, 207] width 361 height 156
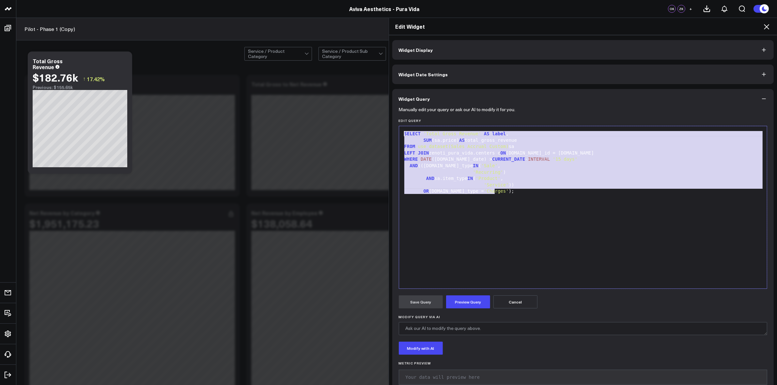
drag, startPoint x: 470, startPoint y: 172, endPoint x: 399, endPoint y: 120, distance: 88.5
click at [399, 120] on div "Edit Query 99 1 2 3 4 5 6 7 8 9 10 › ⌄ SELECT 'Total Gross Revenue' AS label , …" at bounding box center [583, 204] width 369 height 170
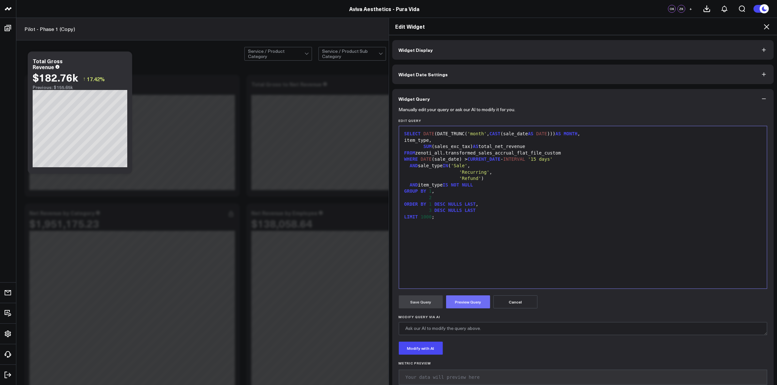
click at [453, 302] on button "Preview Query" at bounding box center [468, 301] width 44 height 13
click at [437, 152] on div "FROM zenoti_all.transformed_sales_accrual_flat_file_custom" at bounding box center [582, 153] width 361 height 7
drag, startPoint x: 438, startPoint y: 152, endPoint x: 415, endPoint y: 155, distance: 23.7
click at [415, 155] on div "FROM zenoti_all.transformed_sales_accrual_flat_file_custom" at bounding box center [582, 153] width 361 height 7
click at [454, 298] on button "Preview Query" at bounding box center [468, 301] width 44 height 13
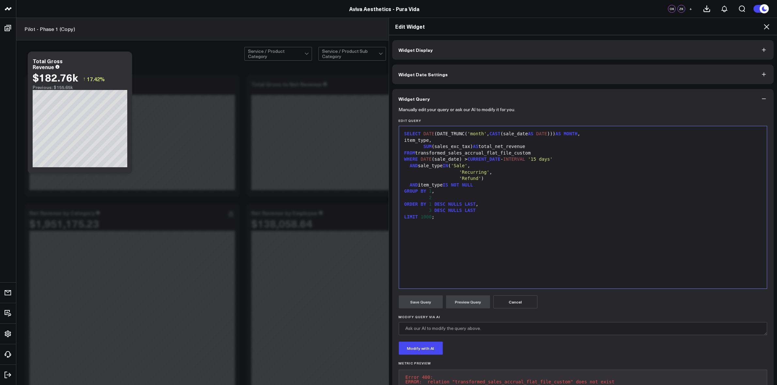
scroll to position [25, 0]
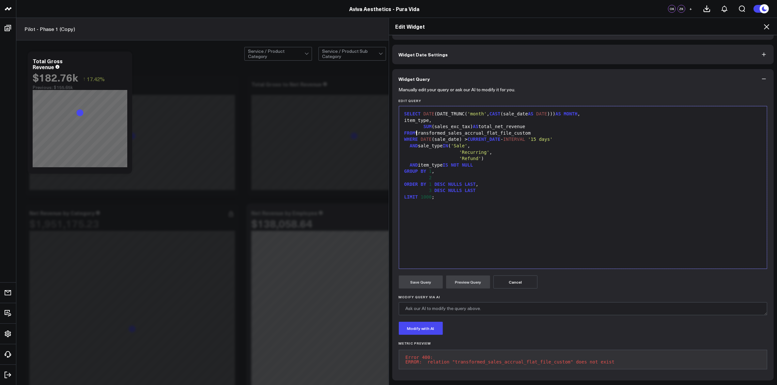
click at [414, 130] on div "FROM transformed_sales_accrual_flat_file_custom" at bounding box center [582, 133] width 361 height 7
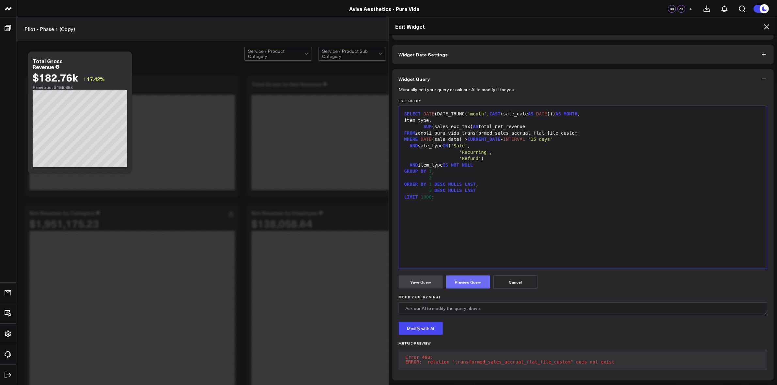
click at [468, 278] on button "Preview Query" at bounding box center [468, 282] width 44 height 13
click at [457, 130] on div "FROM zenoti_pura_vida_transformed_sales_accrual_flat_file_custom" at bounding box center [582, 133] width 361 height 7
click at [462, 279] on button "Preview Query" at bounding box center [468, 282] width 44 height 13
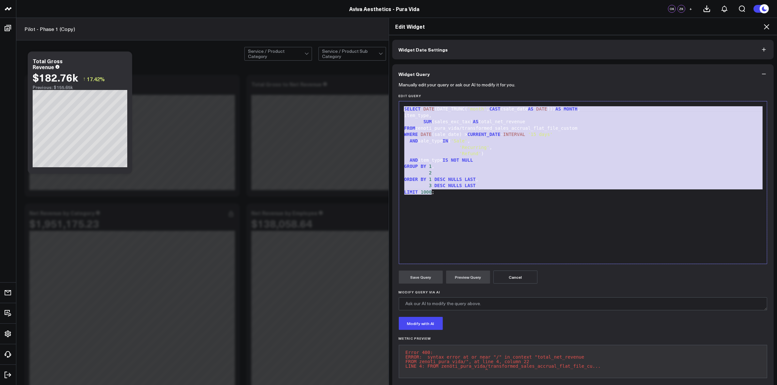
drag, startPoint x: 446, startPoint y: 193, endPoint x: 387, endPoint y: 103, distance: 107.6
click at [389, 103] on div "Widget Display Widget Date Settings Widget Query Manually edit your query or as…" at bounding box center [583, 210] width 388 height 350
copy div "SELECT DATE (DATE_TRUNC( 'month' , CAST (sale_date AS DATE ))) AS MONTH , item_…"
click at [323, 111] on div "Edit Widget Widget Display Widget Date Settings Widget Query Manually edit your…" at bounding box center [388, 202] width 777 height 368
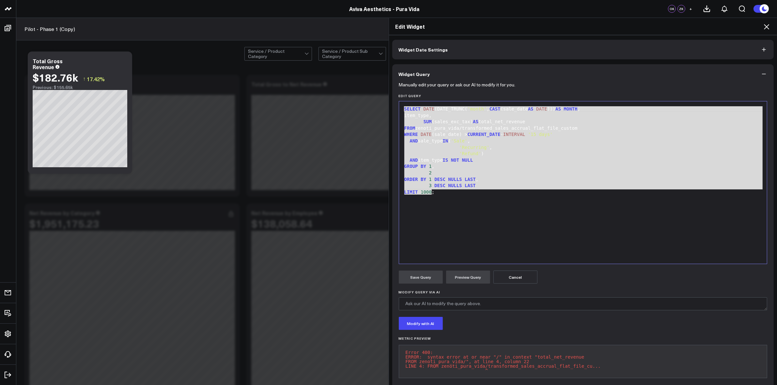
click at [765, 27] on icon at bounding box center [766, 27] width 8 height 8
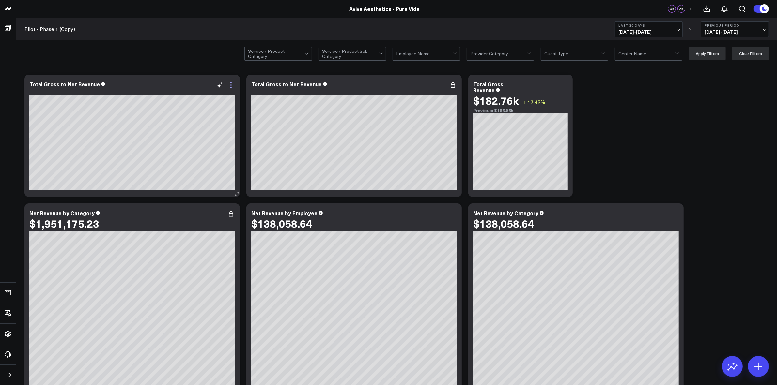
click at [232, 89] on icon at bounding box center [231, 85] width 8 height 8
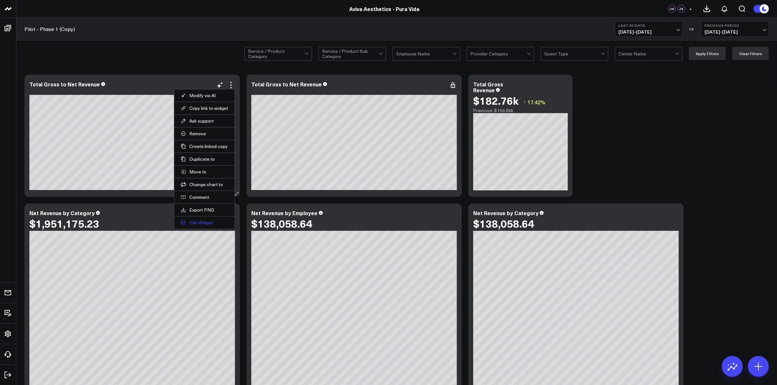
click at [206, 223] on button "Edit Widget" at bounding box center [204, 223] width 47 height 6
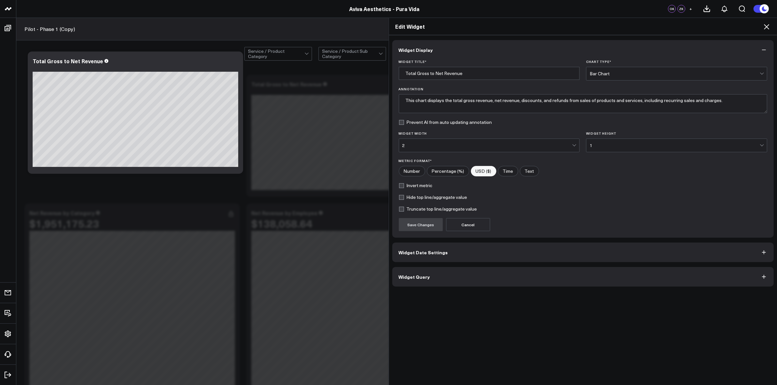
click at [423, 277] on span "Widget Query" at bounding box center [414, 276] width 31 height 5
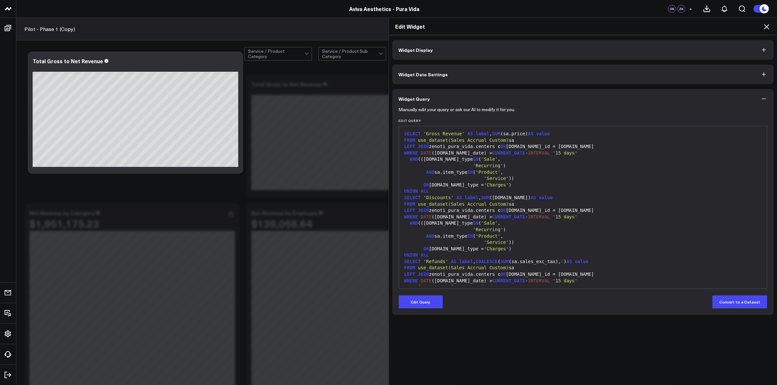
click at [767, 27] on icon at bounding box center [766, 27] width 8 height 8
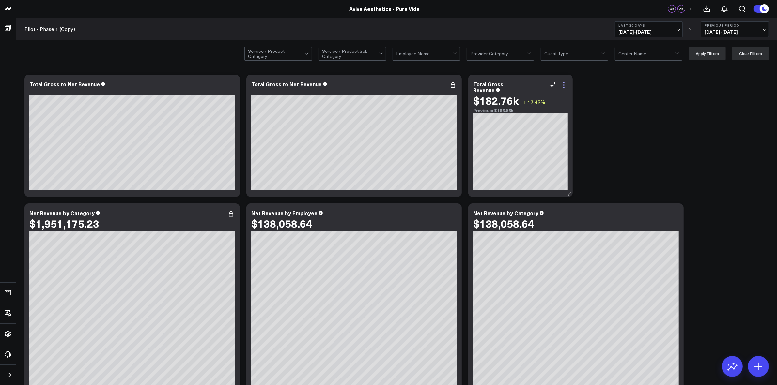
click at [565, 88] on icon at bounding box center [564, 85] width 8 height 8
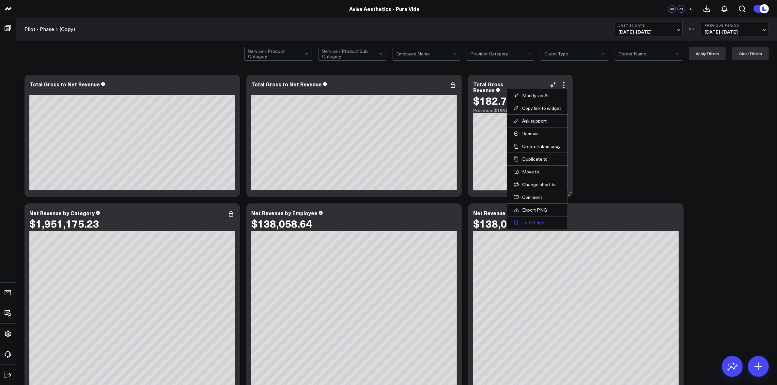
click at [528, 224] on button "Edit Widget" at bounding box center [536, 223] width 47 height 6
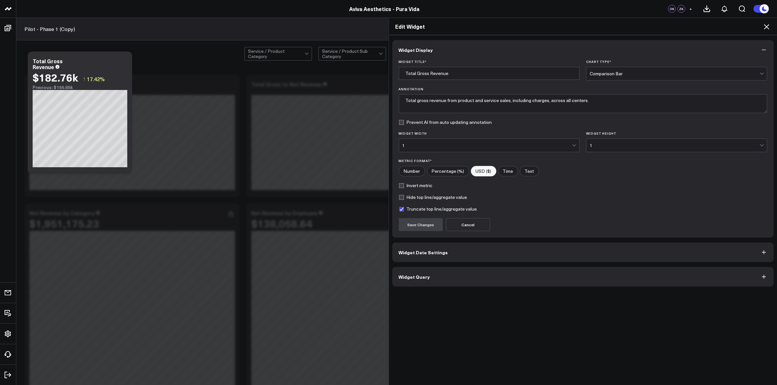
click at [428, 282] on button "Widget Query" at bounding box center [583, 277] width 382 height 20
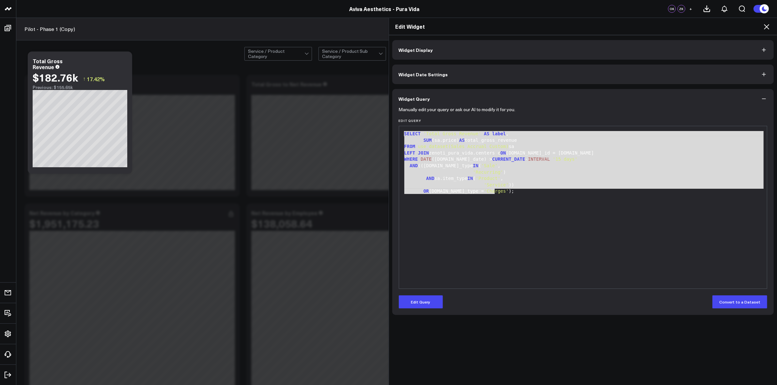
drag, startPoint x: 503, startPoint y: 189, endPoint x: 403, endPoint y: 119, distance: 122.0
click at [403, 119] on div "Edit Query 99 1 2 3 4 5 6 7 8 9 10 › ⌄ SELECT 'Total Gross Revenue' AS label , …" at bounding box center [583, 204] width 369 height 170
click at [418, 306] on button "Edit Query" at bounding box center [421, 301] width 44 height 13
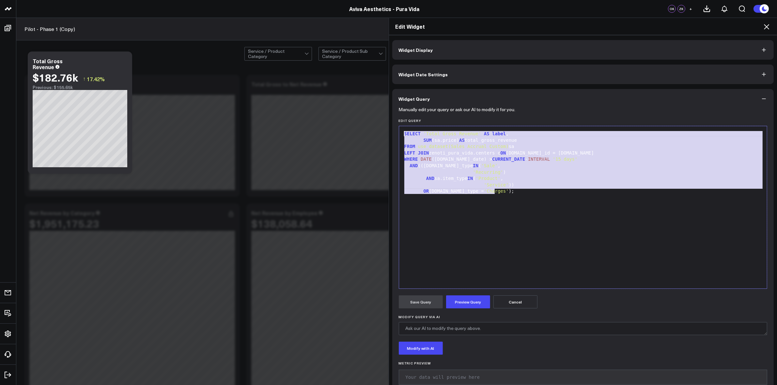
drag, startPoint x: 526, startPoint y: 209, endPoint x: 379, endPoint y: 123, distance: 169.5
click at [379, 123] on div "Edit Widget Widget Display Widget Date Settings Widget Query Manually edit your…" at bounding box center [388, 202] width 777 height 368
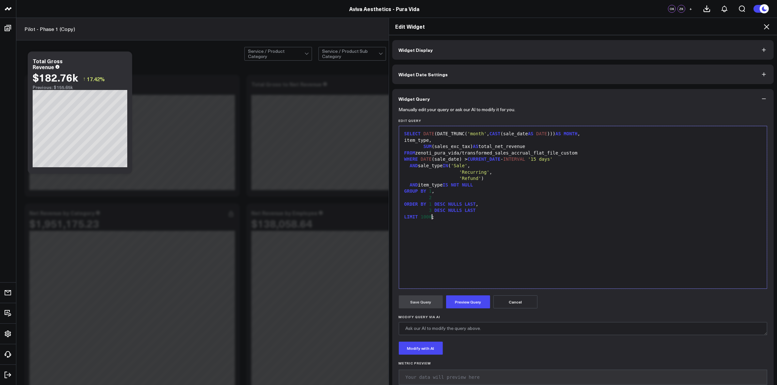
click at [456, 153] on div "FROM zenoti_pura_vida/transformed_sales_accrual_flat_file_custom" at bounding box center [582, 153] width 361 height 7
click at [465, 303] on button "Preview Query" at bounding box center [468, 301] width 44 height 13
click at [422, 307] on button "Save Query" at bounding box center [421, 301] width 44 height 13
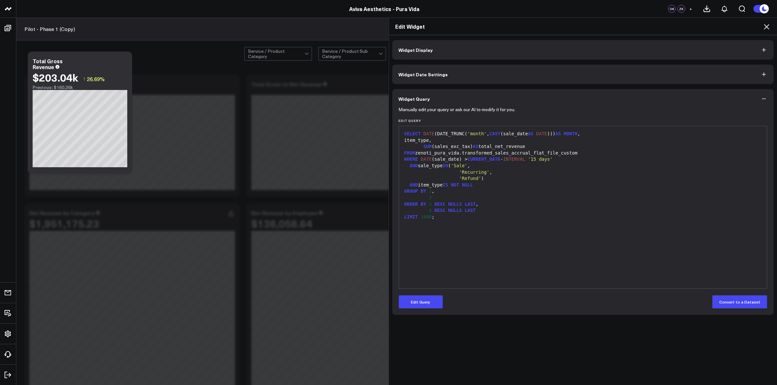
click at [764, 25] on icon at bounding box center [765, 26] width 5 height 5
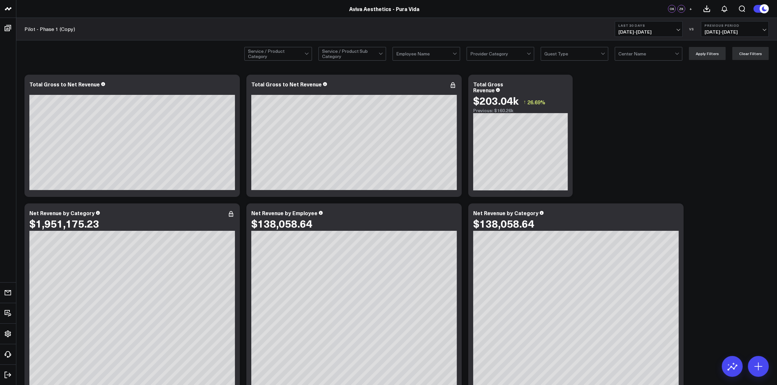
click at [674, 31] on span "08/13/25 - 09/11/25" at bounding box center [648, 31] width 61 height 5
click at [564, 85] on icon at bounding box center [563, 84] width 1 height 1
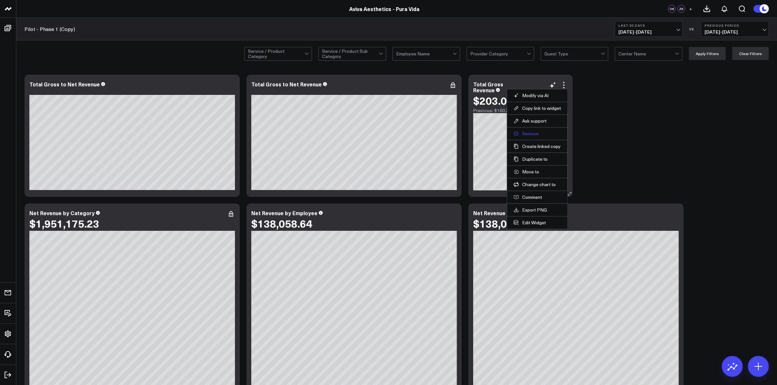
click at [536, 136] on button "Remove" at bounding box center [536, 134] width 47 height 6
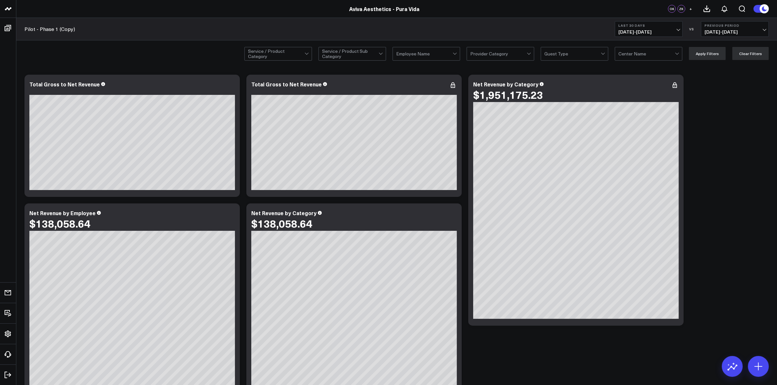
click at [677, 29] on span "08/13/25 - 09/11/25" at bounding box center [648, 31] width 61 height 5
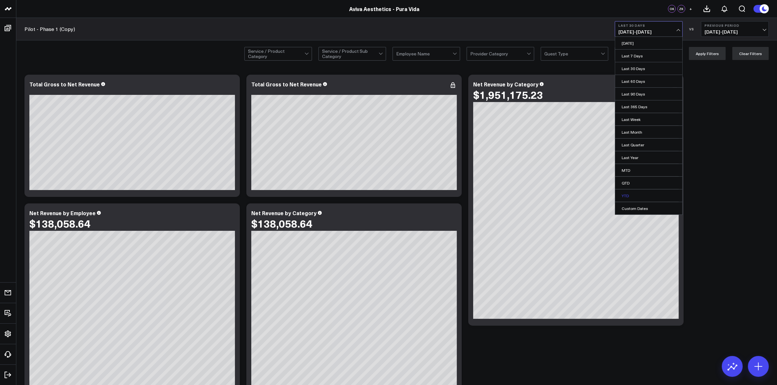
click at [632, 191] on link "YTD" at bounding box center [648, 195] width 67 height 12
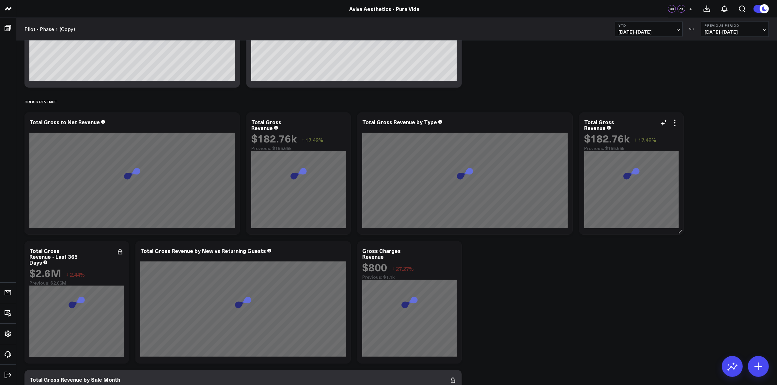
scroll to position [326, 0]
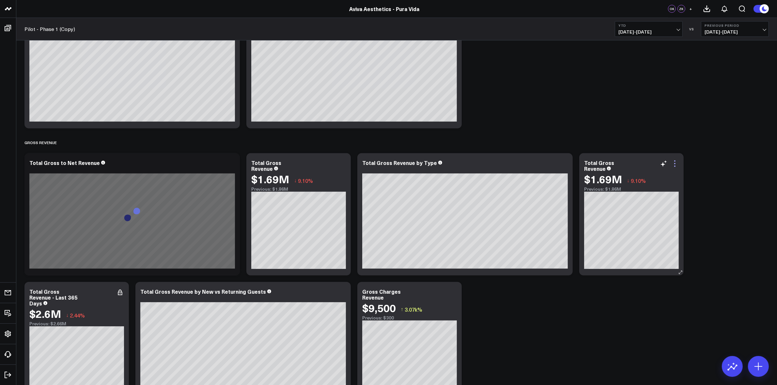
click at [674, 166] on icon at bounding box center [675, 164] width 8 height 8
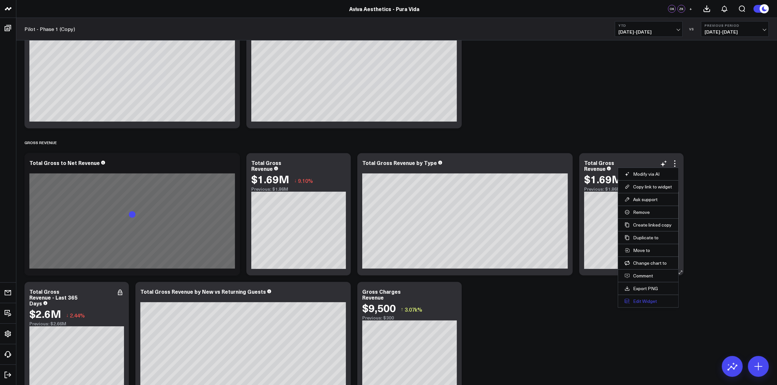
click at [647, 302] on button "Edit Widget" at bounding box center [647, 301] width 47 height 6
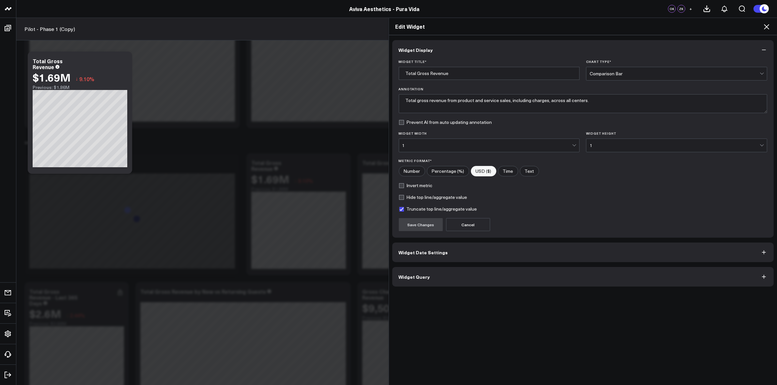
click at [453, 276] on button "Widget Query" at bounding box center [583, 277] width 382 height 20
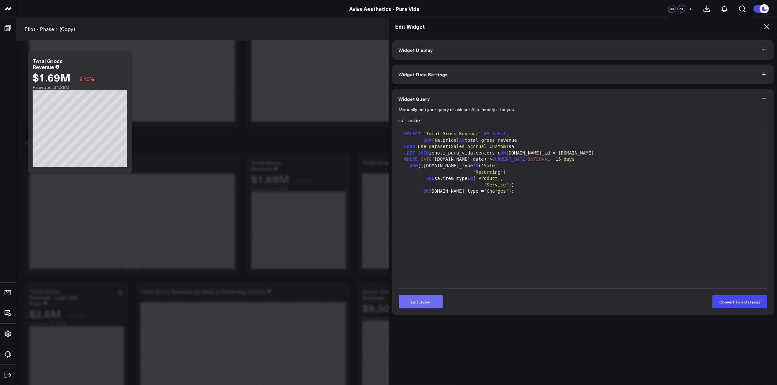
click at [431, 298] on button "Edit Query" at bounding box center [421, 301] width 44 height 13
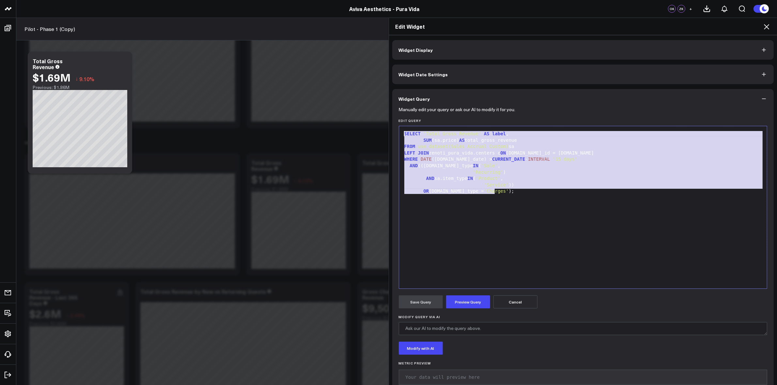
drag, startPoint x: 520, startPoint y: 197, endPoint x: 341, endPoint y: 123, distance: 193.6
click at [341, 123] on div "Edit Widget Widget Display Widget Date Settings Widget Query Manually edit your…" at bounding box center [388, 202] width 777 height 368
paste div
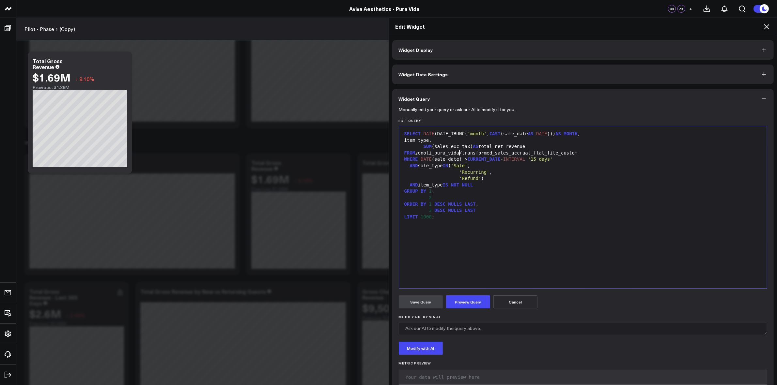
click at [457, 154] on div "FROM zenoti_pura_vida/transformed_sales_accrual_flat_file_custom" at bounding box center [582, 153] width 361 height 7
click at [464, 303] on button "Preview Query" at bounding box center [468, 301] width 44 height 13
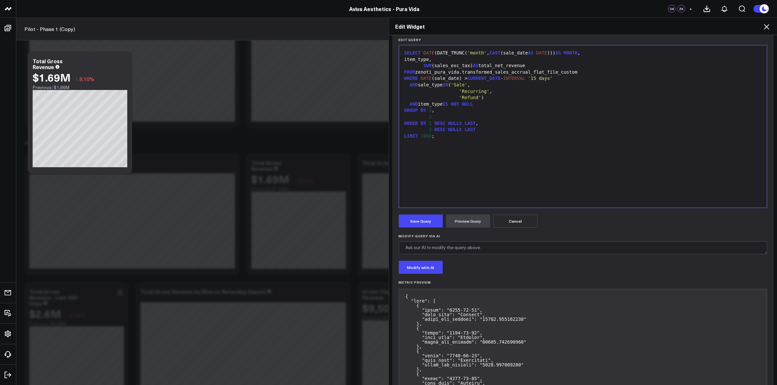
scroll to position [82, 0]
click at [428, 264] on button "Modify with AI" at bounding box center [421, 266] width 44 height 13
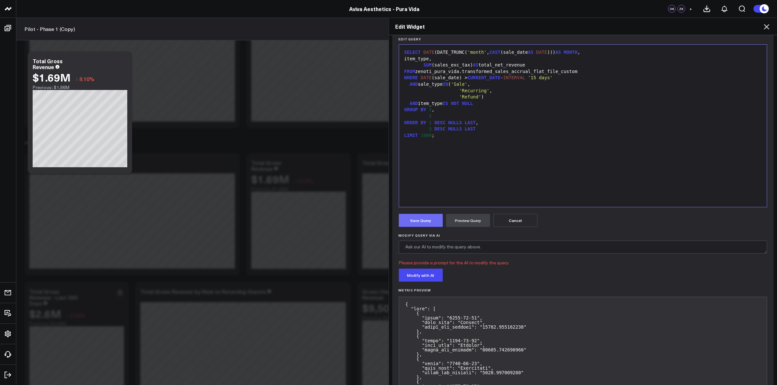
click at [416, 218] on button "Save Query" at bounding box center [421, 220] width 44 height 13
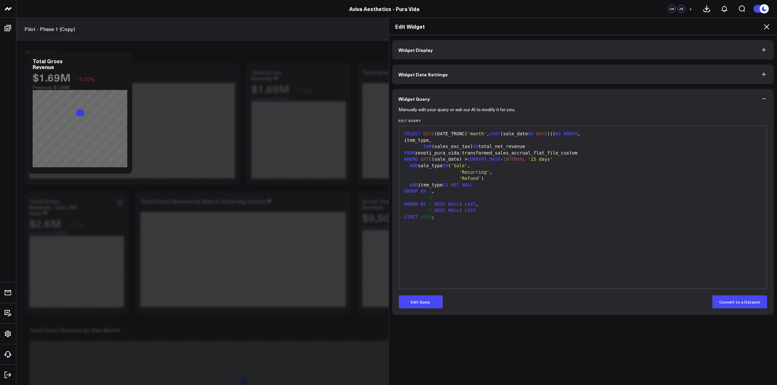
scroll to position [489, 0]
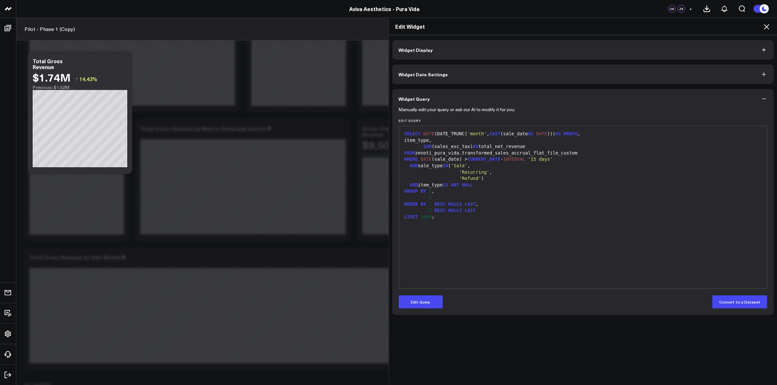
click at [769, 28] on icon at bounding box center [766, 27] width 8 height 8
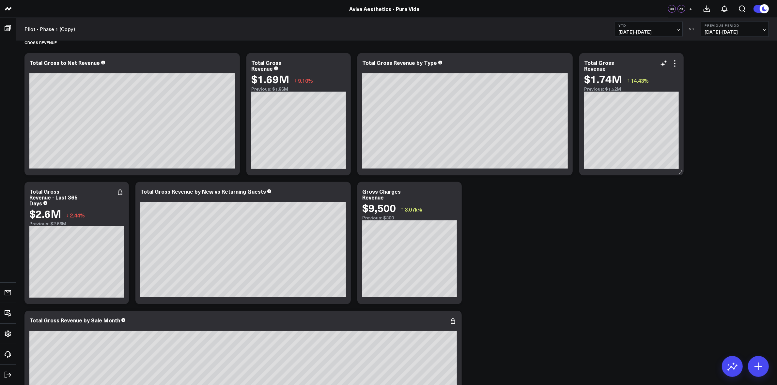
scroll to position [367, 0]
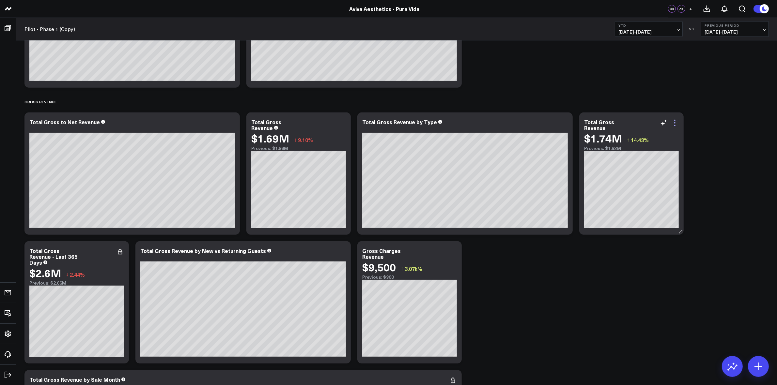
click at [675, 125] on icon at bounding box center [675, 123] width 8 height 8
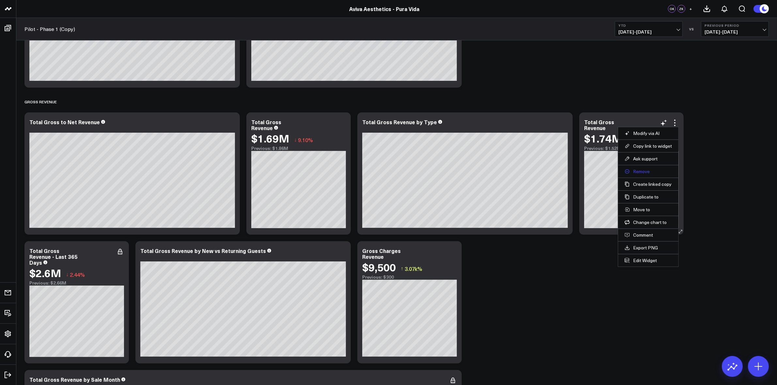
click at [647, 170] on button "Remove" at bounding box center [647, 172] width 47 height 6
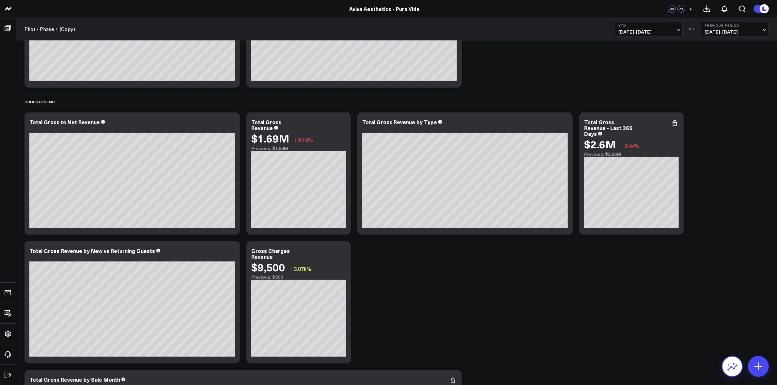
click at [726, 366] on button at bounding box center [731, 366] width 21 height 21
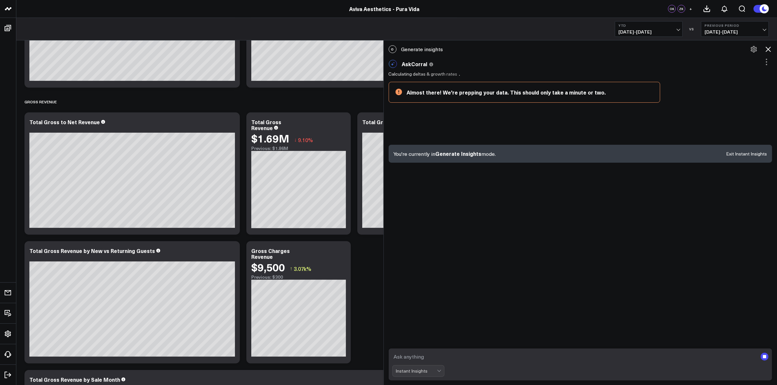
click at [764, 48] on icon at bounding box center [768, 49] width 8 height 8
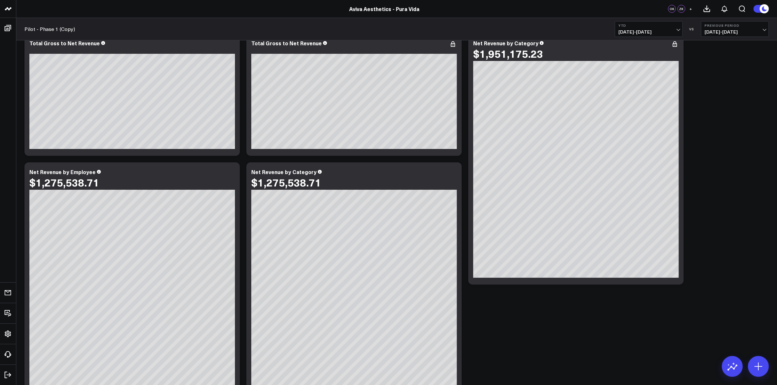
scroll to position [0, 0]
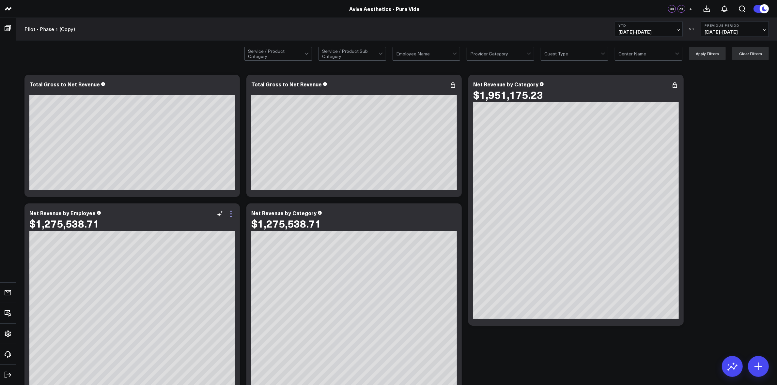
click at [230, 216] on icon at bounding box center [231, 214] width 8 height 8
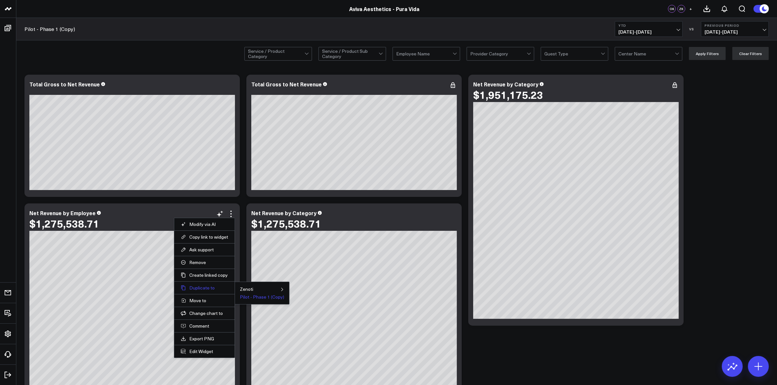
click at [212, 288] on button "Duplicate to" at bounding box center [204, 288] width 47 height 6
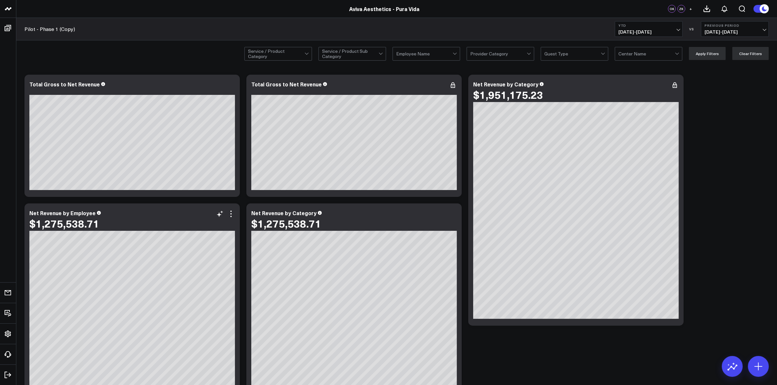
click at [232, 219] on div "$1,275,538.71" at bounding box center [131, 224] width 205 height 12
click at [229, 216] on icon at bounding box center [231, 214] width 8 height 8
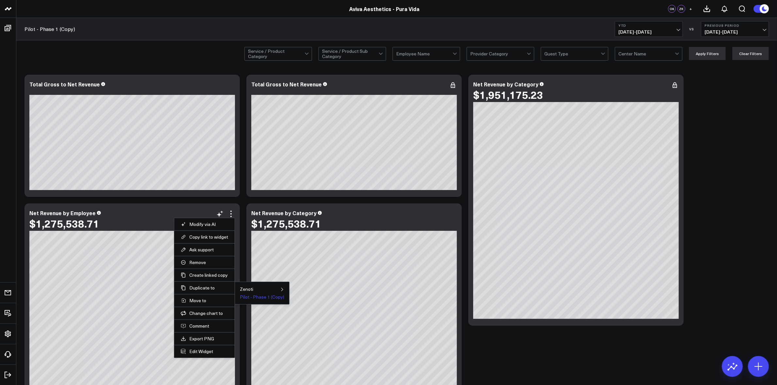
click at [255, 297] on button "Pilot - Phase 1 (Copy)" at bounding box center [262, 297] width 44 height 5
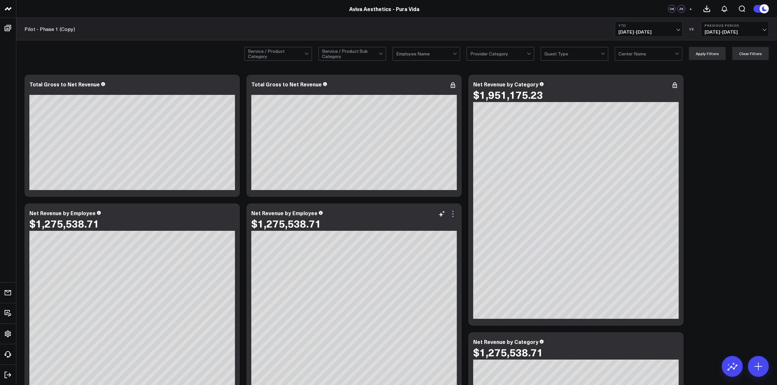
click at [454, 217] on icon at bounding box center [453, 214] width 8 height 8
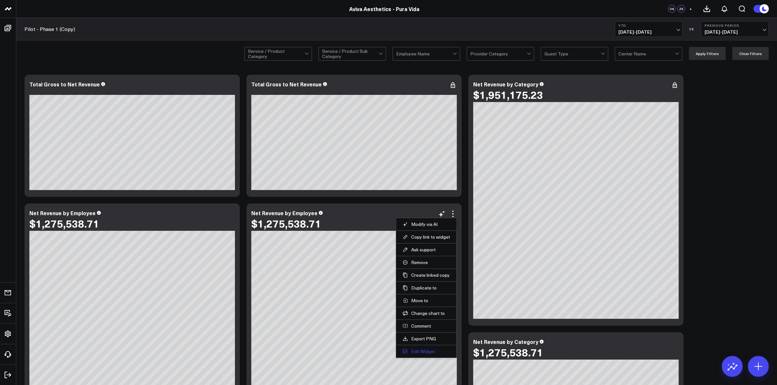
click at [418, 351] on button "Edit Widget" at bounding box center [425, 352] width 47 height 6
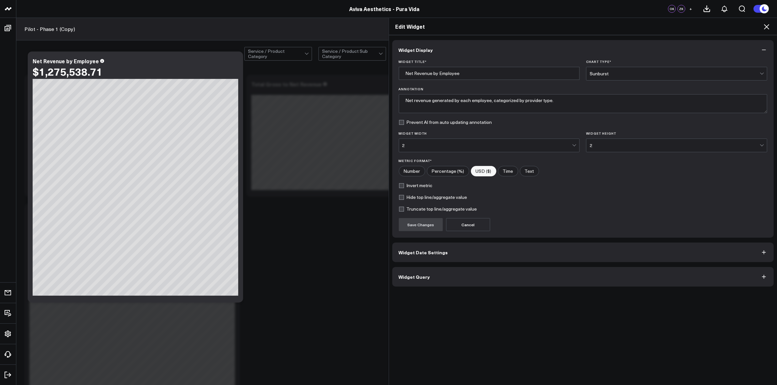
click at [438, 260] on button "Widget Date Settings" at bounding box center [583, 253] width 382 height 20
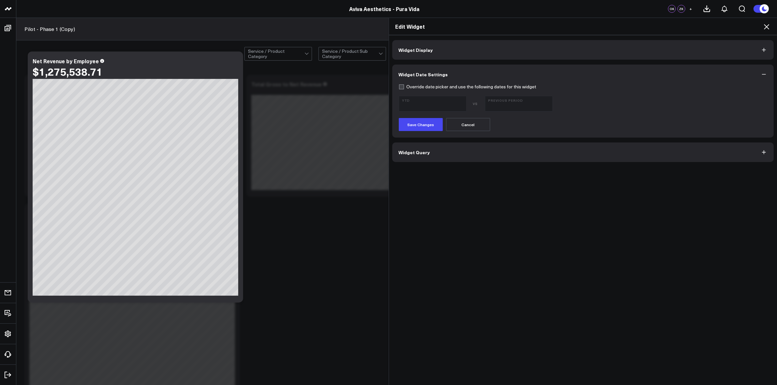
click at [399, 86] on label "Override date picker and use the following dates for this widget" at bounding box center [468, 86] width 138 height 5
click at [399, 86] on input "Override date picker and use the following dates for this widget" at bounding box center [401, 86] width 5 height 5
checkbox input "true"
click at [434, 110] on button "YTD [DATE] - [DATE]" at bounding box center [433, 104] width 68 height 16
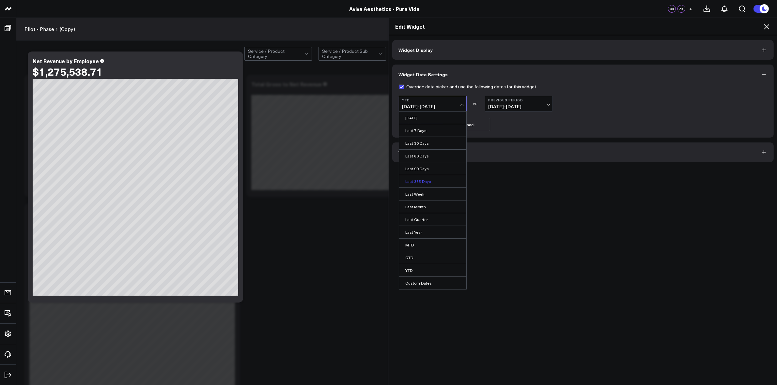
click at [428, 180] on link "Last 365 Days" at bounding box center [432, 181] width 67 height 12
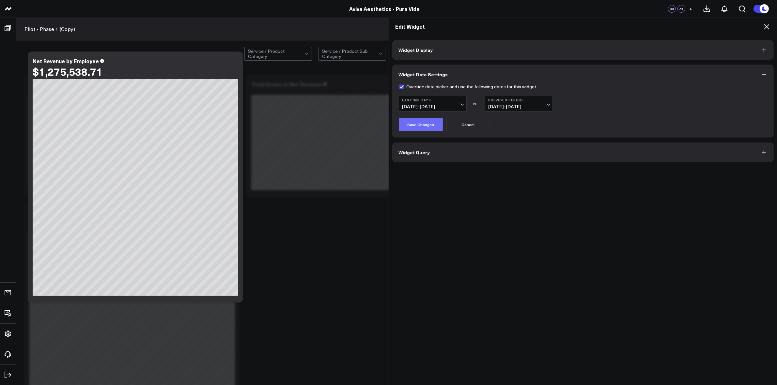
click at [418, 124] on button "Save Changes" at bounding box center [421, 124] width 44 height 13
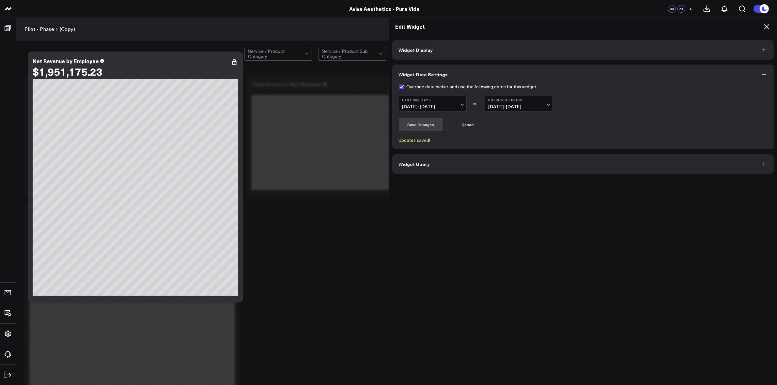
click at [766, 27] on icon at bounding box center [765, 26] width 5 height 5
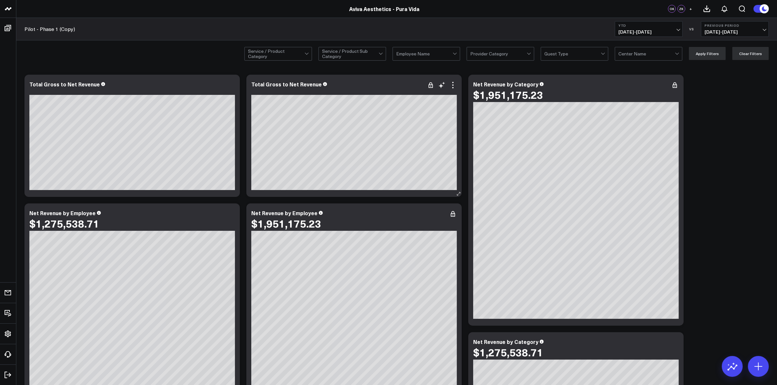
scroll to position [76, 0]
click at [232, 86] on icon at bounding box center [231, 85] width 8 height 8
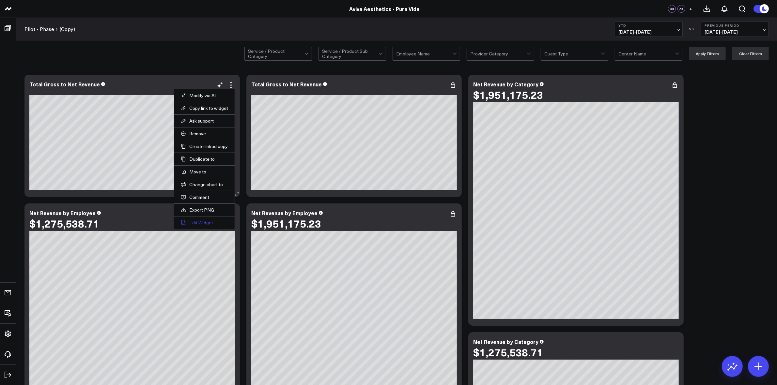
click at [206, 221] on button "Edit Widget" at bounding box center [204, 223] width 47 height 6
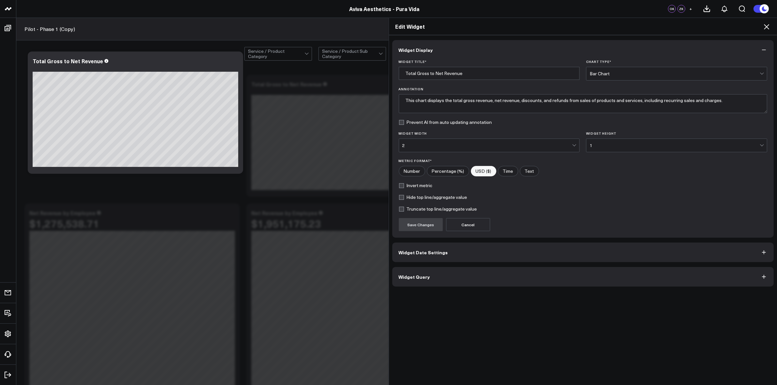
click at [574, 144] on div at bounding box center [575, 145] width 6 height 13
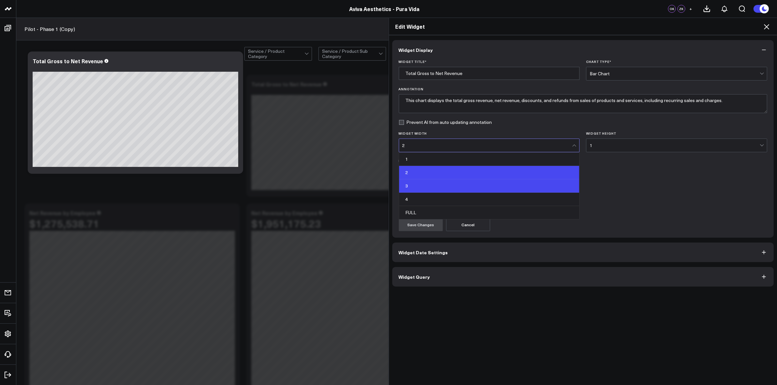
scroll to position [334, 0]
click at [494, 192] on div "3" at bounding box center [489, 185] width 180 height 13
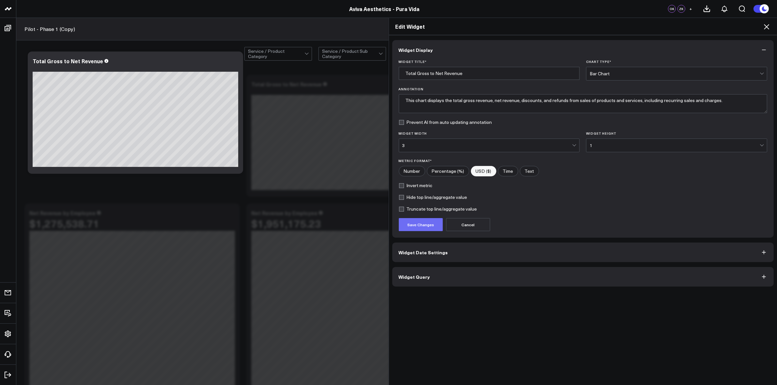
click at [431, 222] on button "Save Changes" at bounding box center [421, 224] width 44 height 13
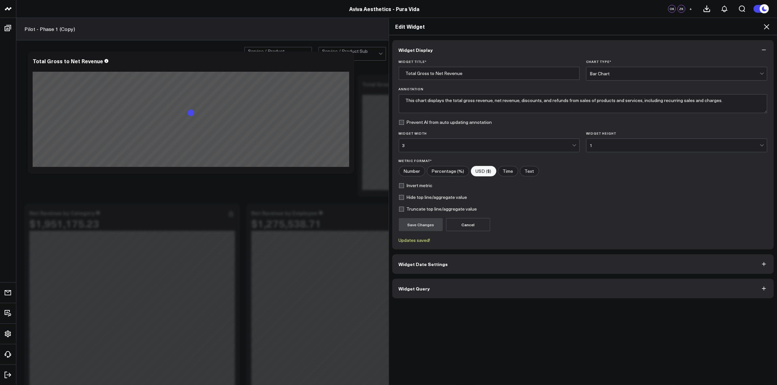
scroll to position [372, 0]
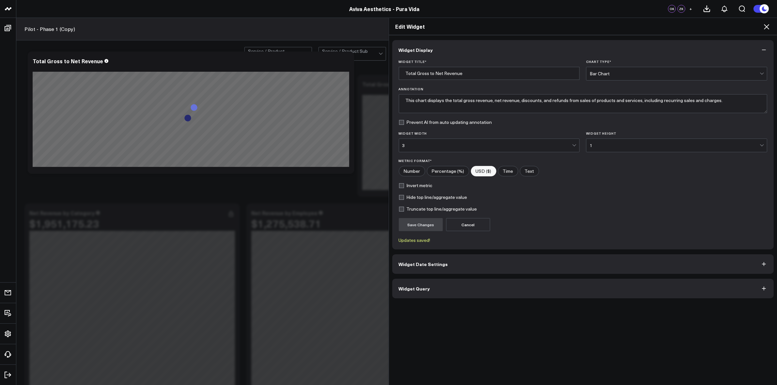
click at [765, 27] on icon at bounding box center [766, 27] width 8 height 8
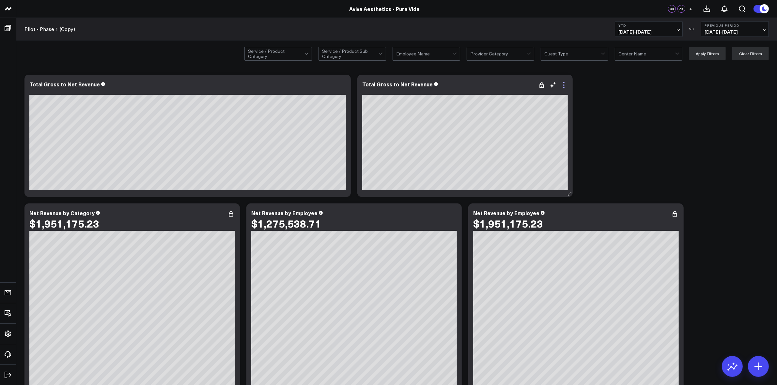
click at [564, 87] on icon at bounding box center [564, 85] width 8 height 8
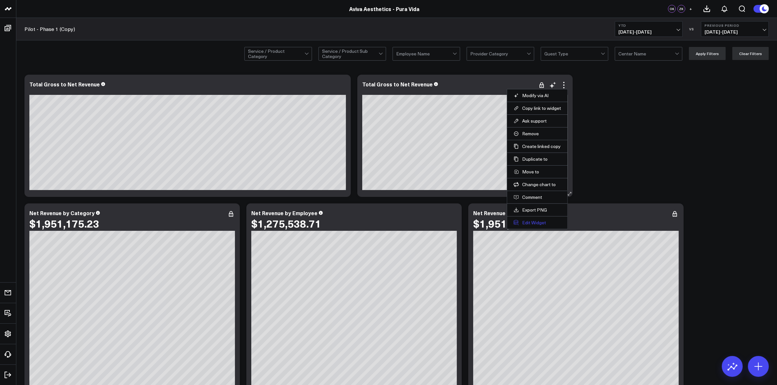
click at [540, 226] on button "Edit Widget" at bounding box center [536, 223] width 47 height 6
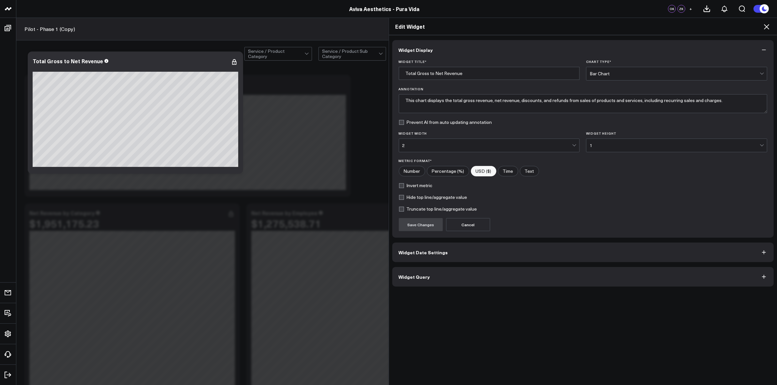
click at [573, 142] on div at bounding box center [575, 145] width 6 height 13
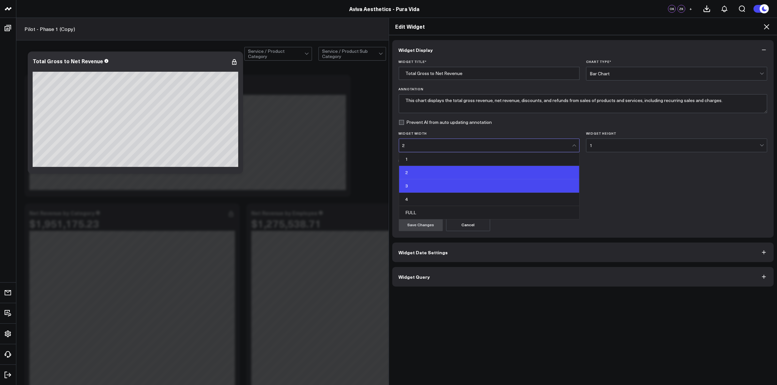
click at [495, 184] on div "3" at bounding box center [489, 185] width 180 height 13
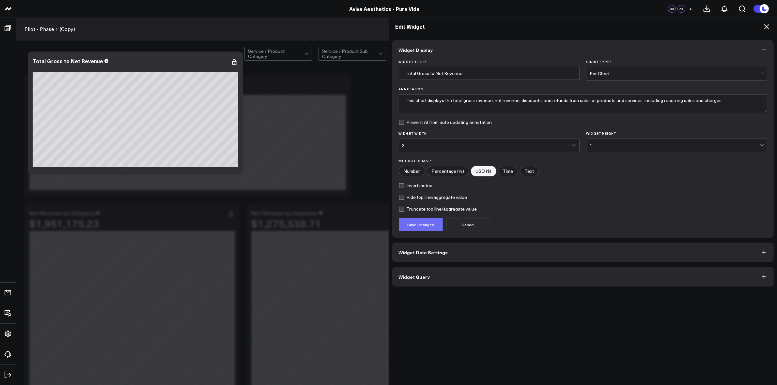
click at [423, 226] on button "Save Changes" at bounding box center [421, 224] width 44 height 13
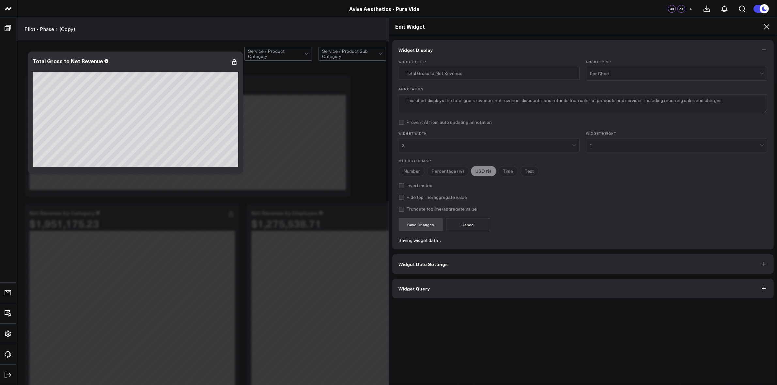
click at [766, 28] on icon at bounding box center [766, 27] width 8 height 8
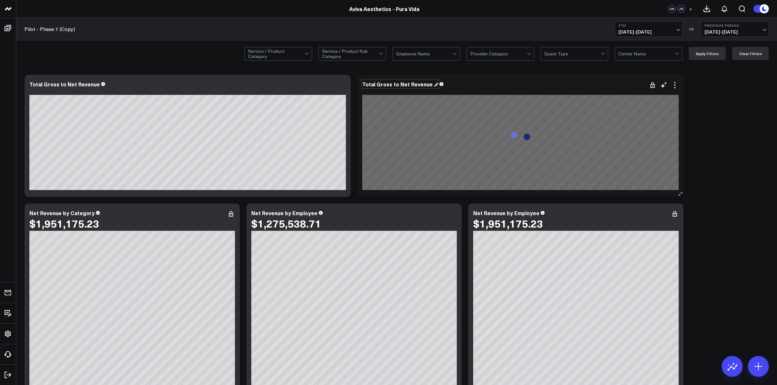
click at [427, 87] on div "Total Gross to Net Revenue" at bounding box center [400, 84] width 76 height 7
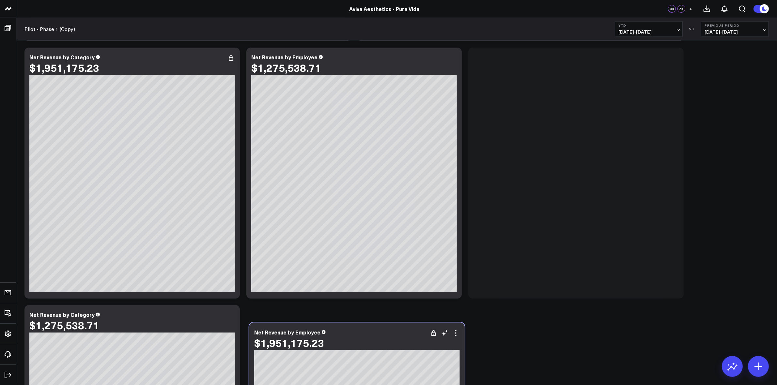
scroll to position [162, 0]
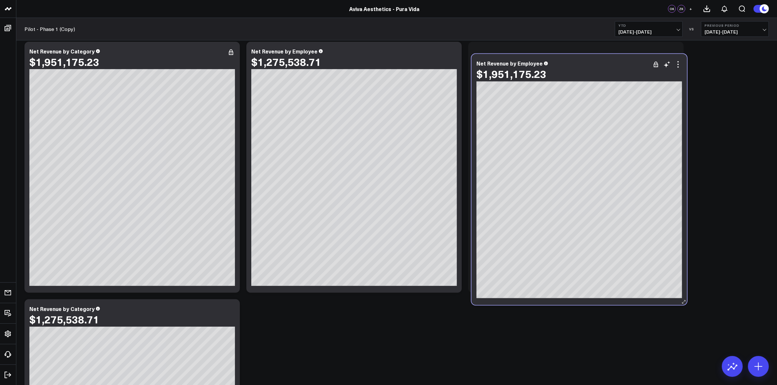
drag, startPoint x: 507, startPoint y: 103, endPoint x: 515, endPoint y: 72, distance: 31.6
click at [515, 72] on div "$1,951,175.23" at bounding box center [511, 74] width 70 height 12
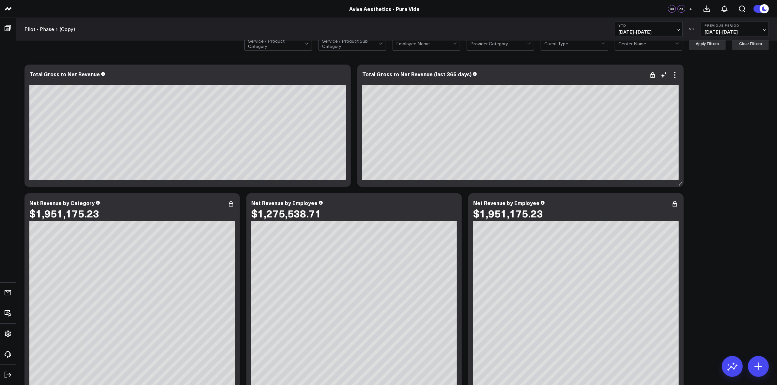
scroll to position [0, 0]
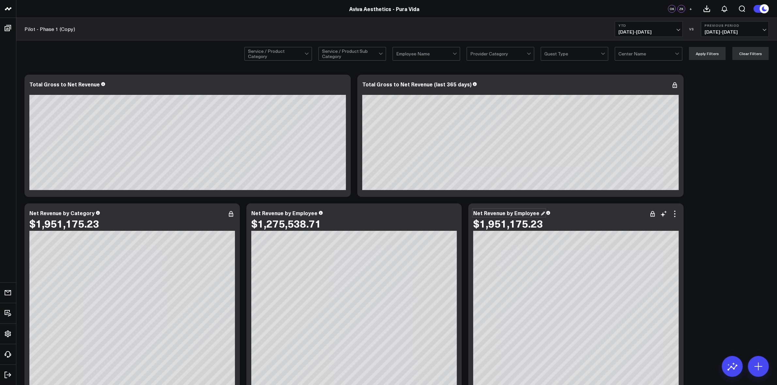
click at [536, 216] on div "Net Revenue by Employee" at bounding box center [509, 212] width 72 height 7
click at [85, 216] on div "Net Revenue by Category $1,951,175.23" at bounding box center [131, 220] width 205 height 21
click at [138, 222] on div "$1,951,175.23" at bounding box center [131, 224] width 205 height 12
click at [90, 214] on div "Net Revenue by Category" at bounding box center [64, 212] width 71 height 7
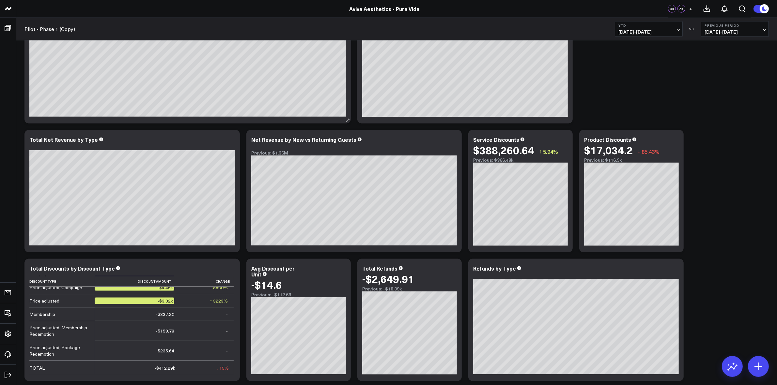
scroll to position [1141, 0]
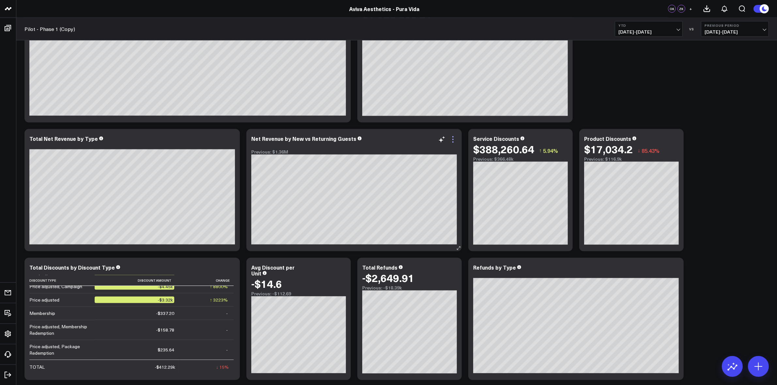
click at [453, 139] on icon at bounding box center [453, 140] width 8 height 8
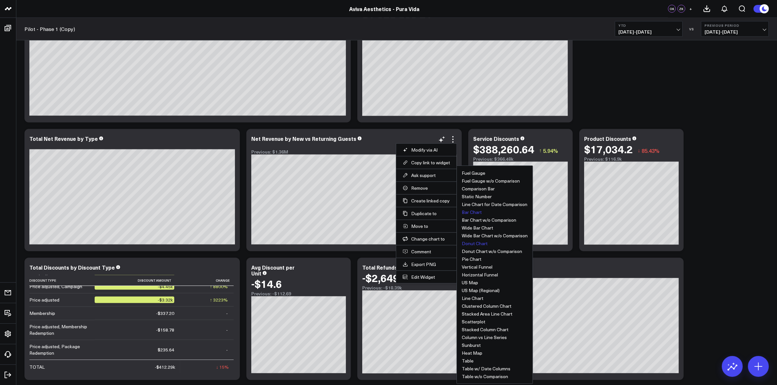
click at [478, 215] on button "Bar Chart" at bounding box center [471, 212] width 20 height 5
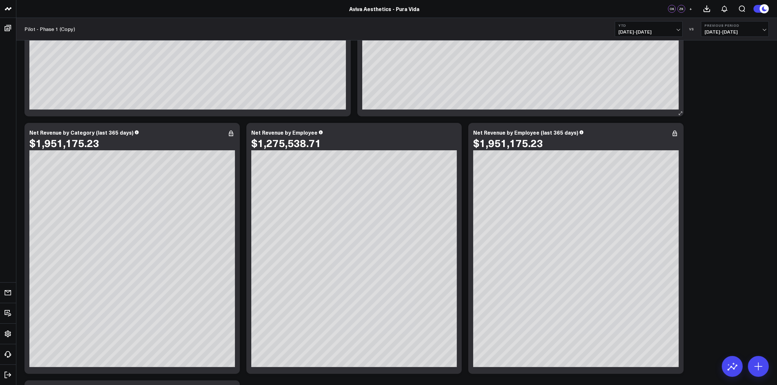
scroll to position [82, 0]
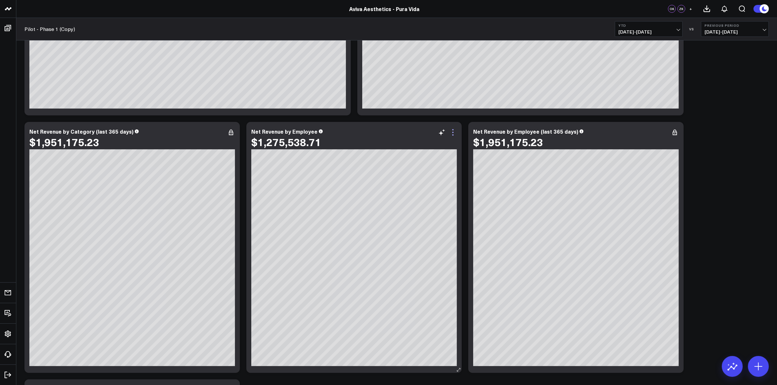
click at [454, 136] on icon at bounding box center [453, 132] width 8 height 8
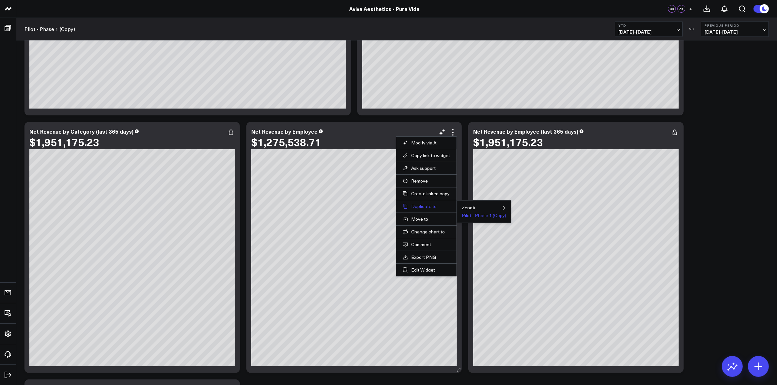
click at [424, 205] on button "Duplicate to" at bounding box center [425, 207] width 47 height 6
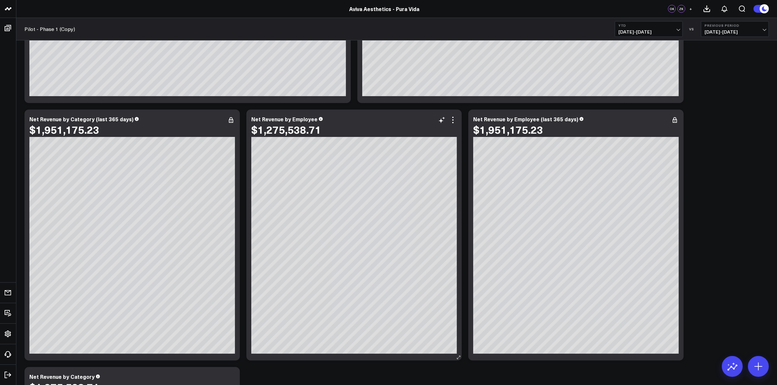
scroll to position [0, 0]
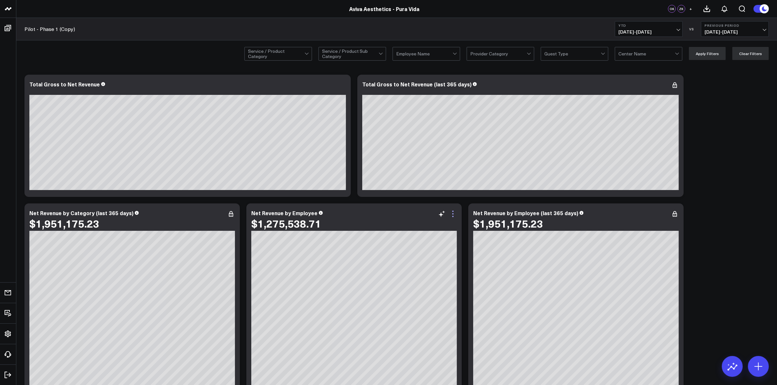
click at [452, 216] on icon at bounding box center [452, 216] width 1 height 1
click at [0, 0] on button "Pilot - Phase 1 (Copy)" at bounding box center [0, 0] width 0 height 0
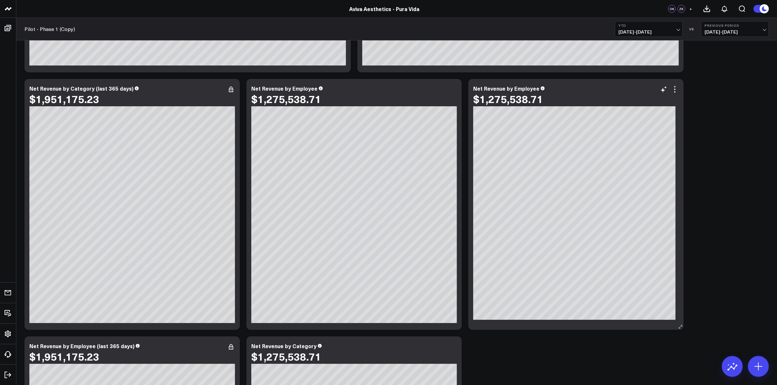
scroll to position [82, 0]
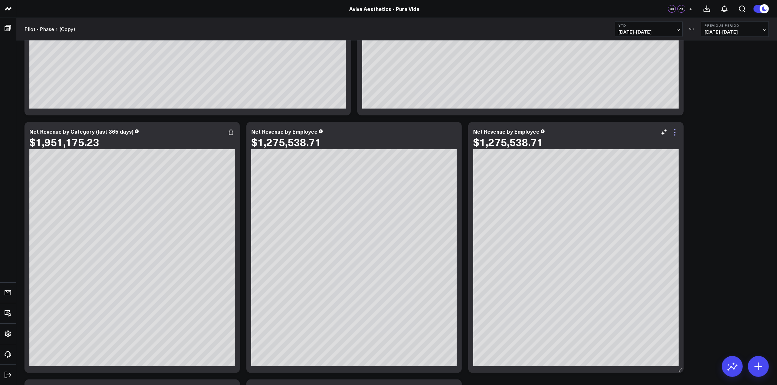
click at [675, 133] on icon at bounding box center [675, 132] width 8 height 8
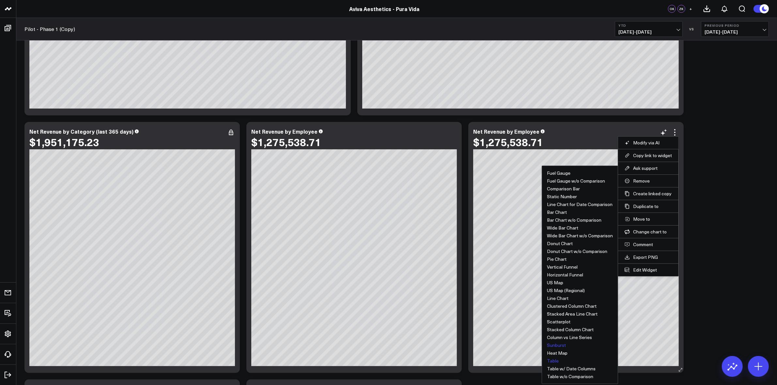
click at [553, 359] on button "Table" at bounding box center [553, 361] width 12 height 5
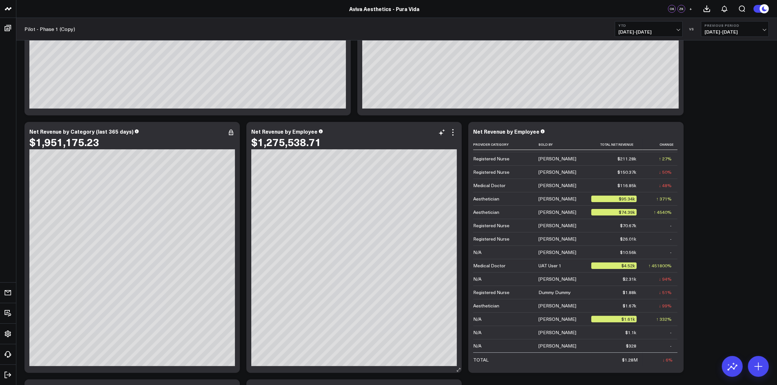
scroll to position [204, 0]
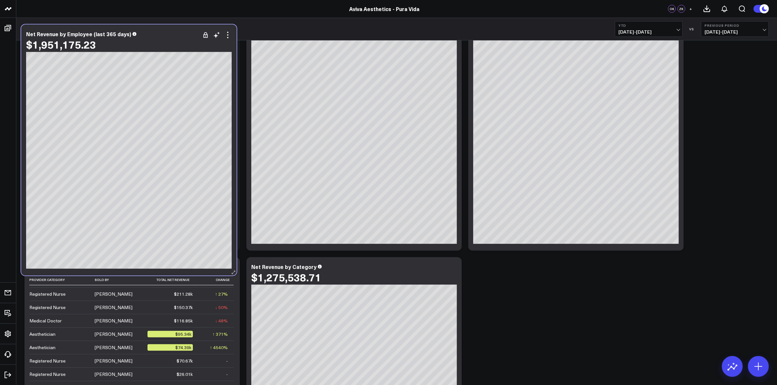
drag, startPoint x: 188, startPoint y: 277, endPoint x: 185, endPoint y: 44, distance: 232.9
click at [185, 44] on div "$1,951,175.23" at bounding box center [128, 44] width 205 height 12
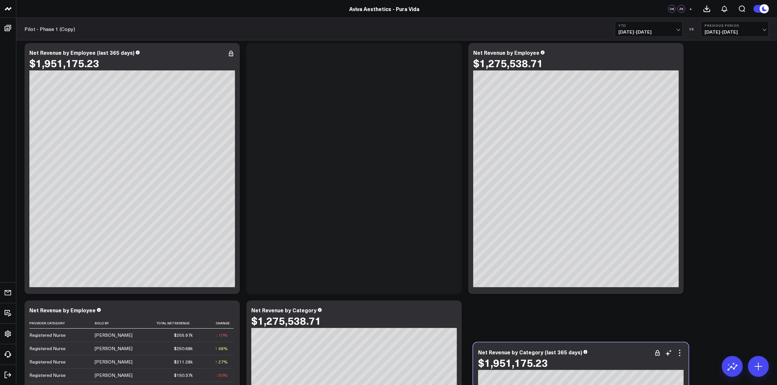
scroll to position [170, 0]
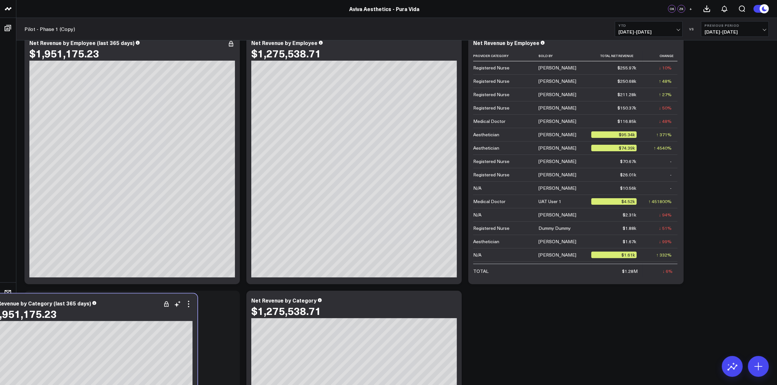
drag, startPoint x: 282, startPoint y: 142, endPoint x: 20, endPoint y: 318, distance: 316.6
click at [20, 318] on div "$1,951,175.23" at bounding box center [22, 314] width 70 height 12
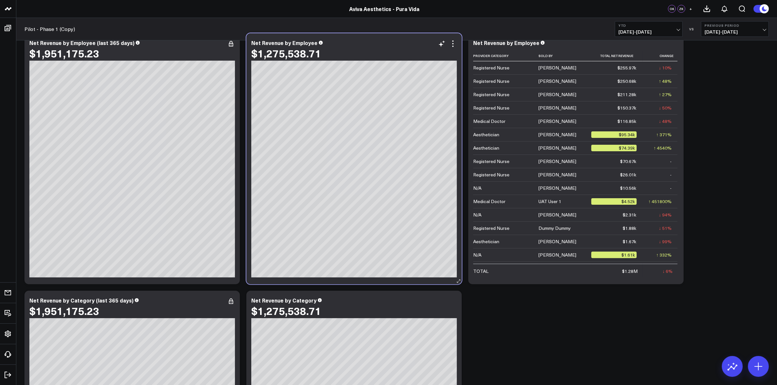
scroll to position [89, 0]
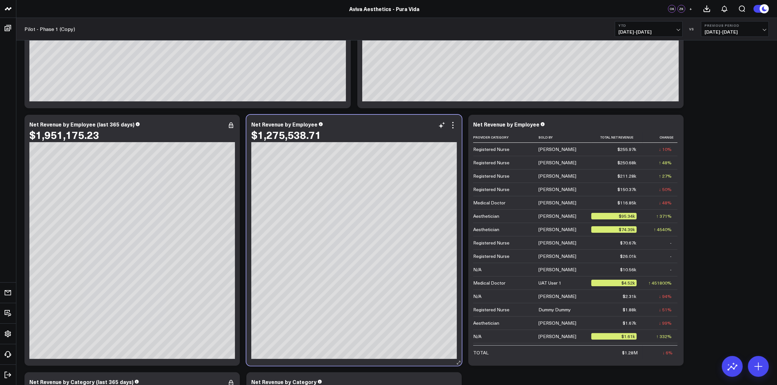
click at [246, 130] on div "Net Revenue by Employee $1,275,538.71 Leslie Apgar: $116.85k" at bounding box center [353, 240] width 215 height 251
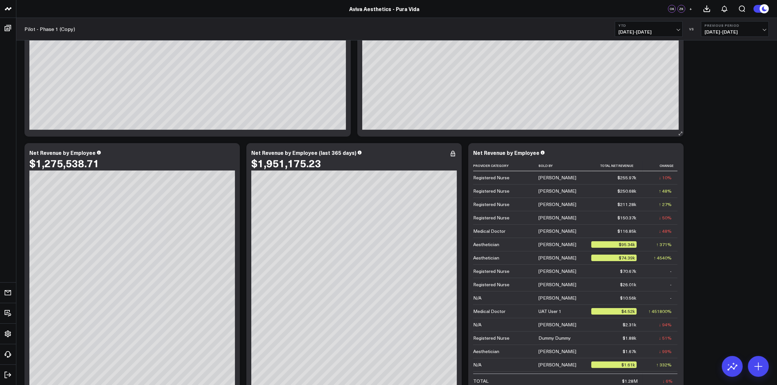
scroll to position [0, 0]
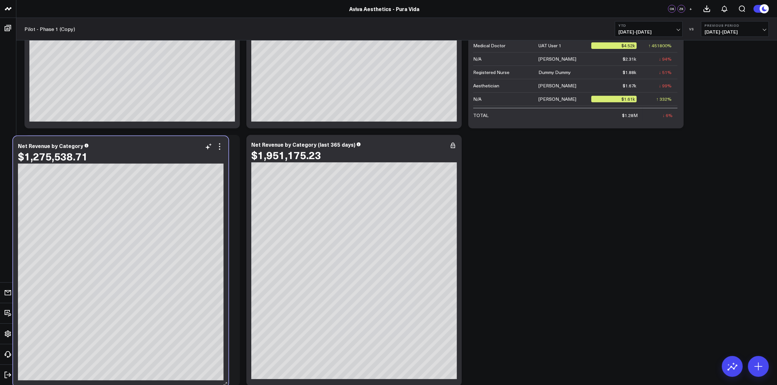
drag, startPoint x: 367, startPoint y: 157, endPoint x: 134, endPoint y: 158, distance: 233.2
click at [134, 158] on div "$1,275,538.71" at bounding box center [120, 156] width 205 height 12
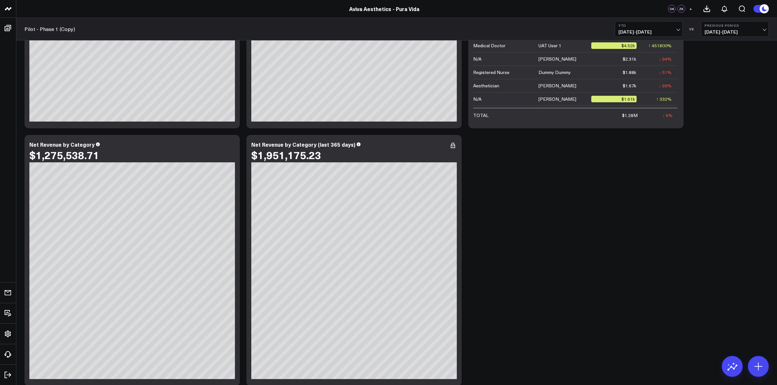
scroll to position [245, 0]
click at [452, 147] on icon at bounding box center [453, 146] width 8 height 8
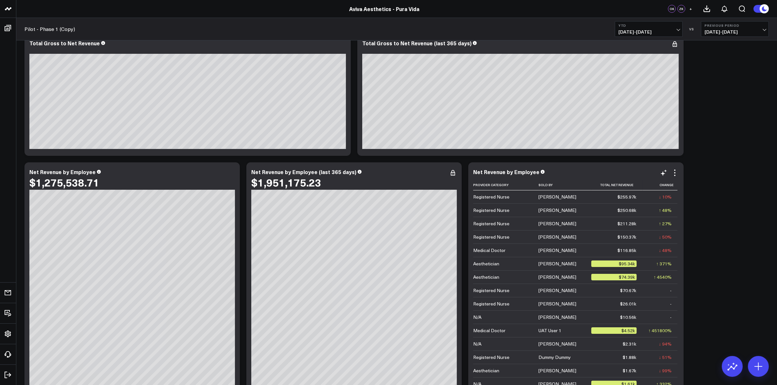
scroll to position [41, 0]
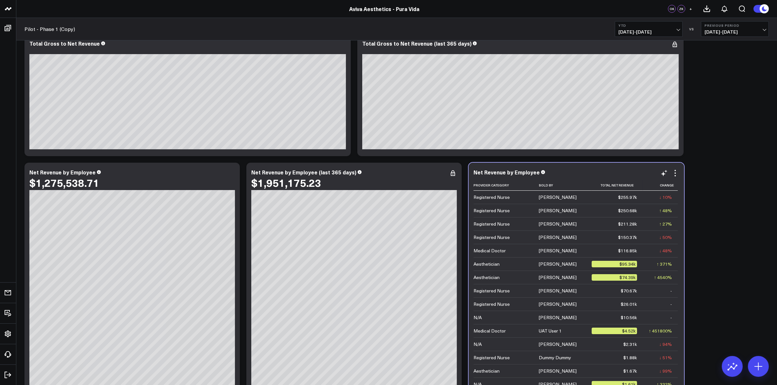
click at [562, 173] on div "Net Revenue by Employee" at bounding box center [575, 172] width 205 height 6
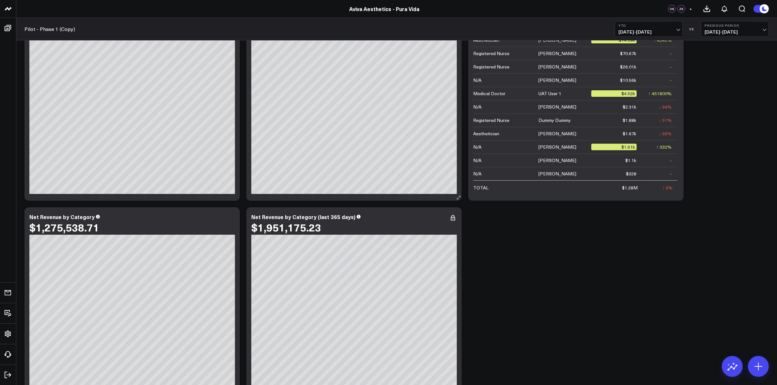
scroll to position [285, 0]
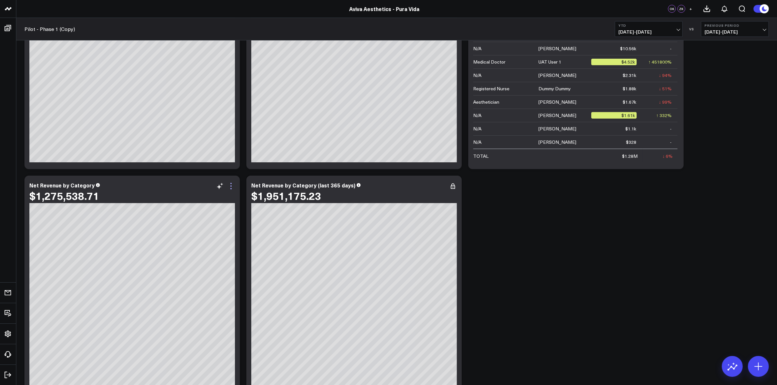
click at [232, 188] on icon at bounding box center [231, 186] width 8 height 8
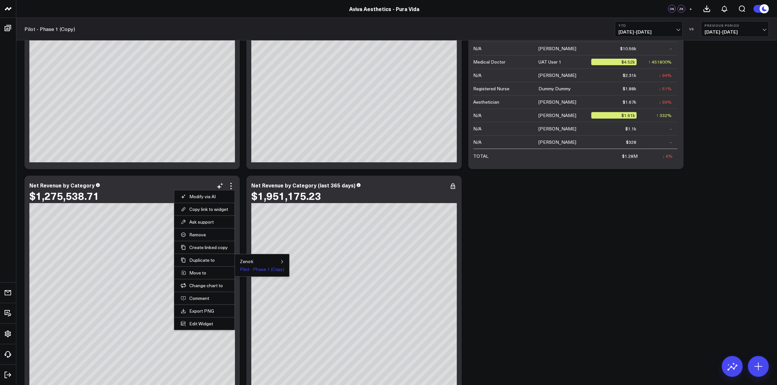
click at [250, 269] on button "Pilot - Phase 1 (Copy)" at bounding box center [262, 269] width 44 height 5
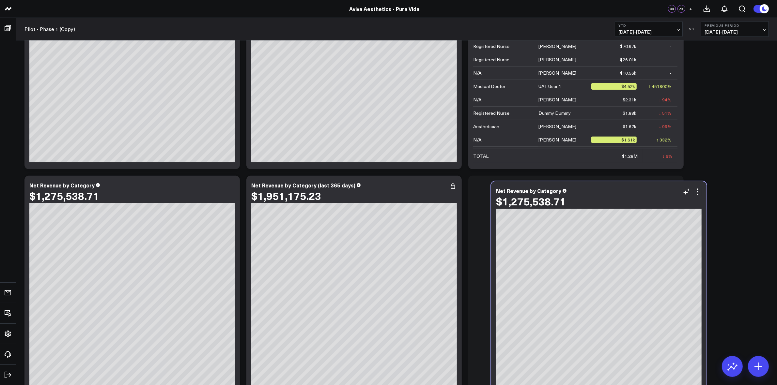
drag, startPoint x: 376, startPoint y: 190, endPoint x: 615, endPoint y: 196, distance: 238.8
click at [615, 196] on div "$1,275,538.71" at bounding box center [598, 202] width 205 height 12
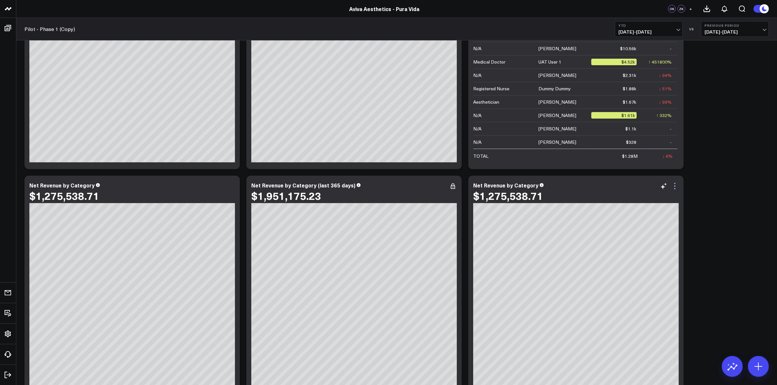
click at [674, 187] on icon at bounding box center [675, 186] width 8 height 8
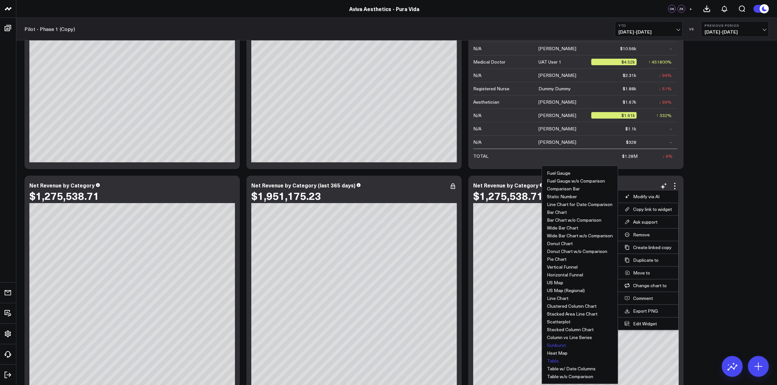
click at [554, 361] on button "Table" at bounding box center [553, 361] width 12 height 5
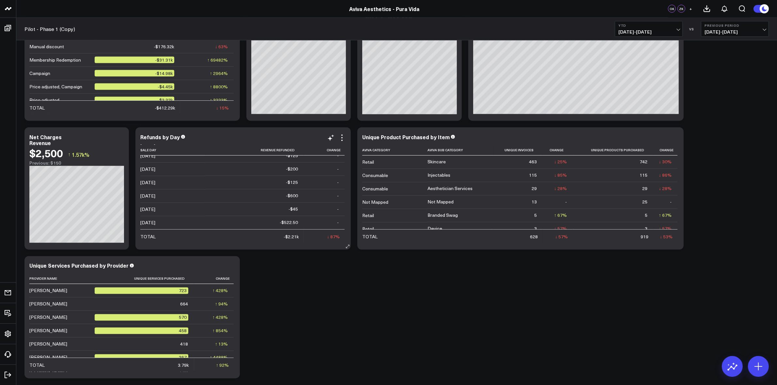
scroll to position [1402, 0]
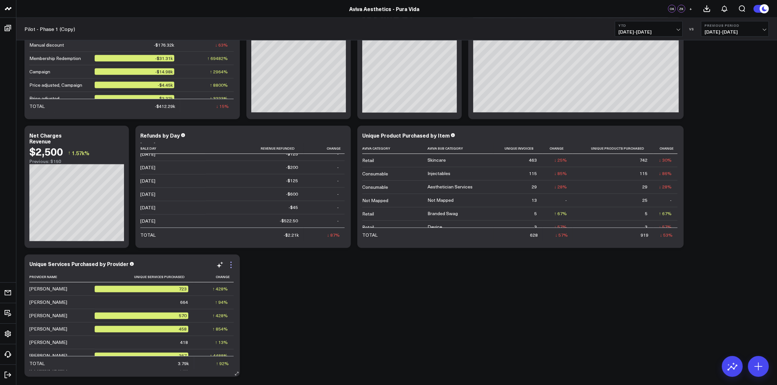
click at [232, 261] on icon at bounding box center [231, 265] width 8 height 8
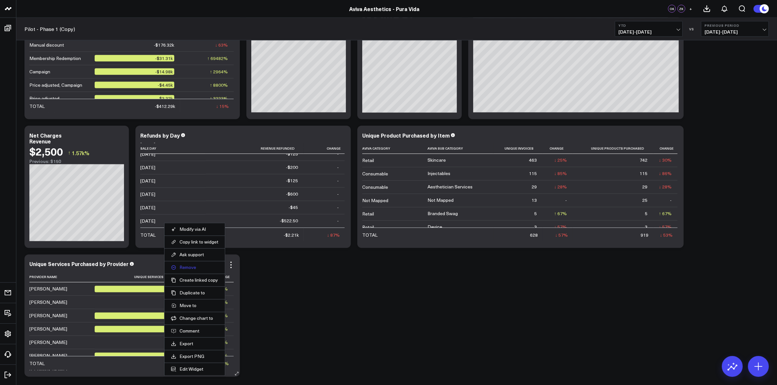
click at [198, 268] on button "Remove" at bounding box center [194, 268] width 47 height 6
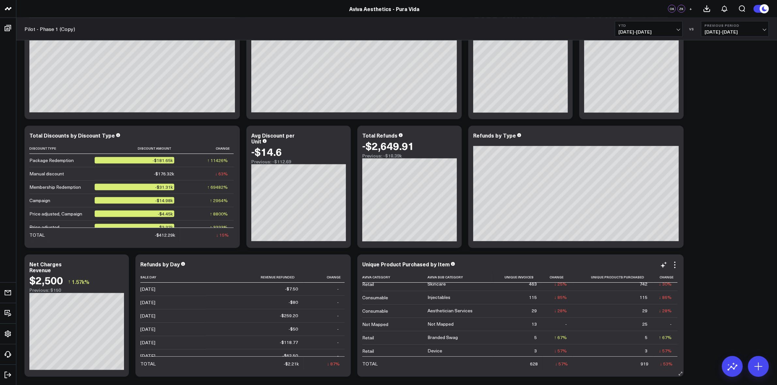
scroll to position [7, 0]
click at [674, 266] on icon at bounding box center [675, 265] width 8 height 8
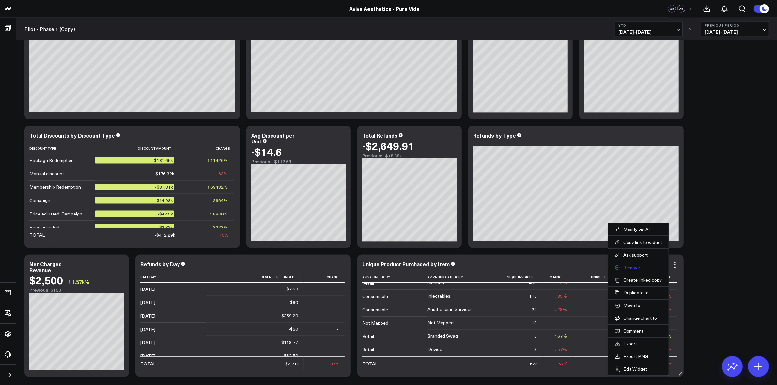
click at [634, 268] on button "Remove" at bounding box center [637, 268] width 47 height 6
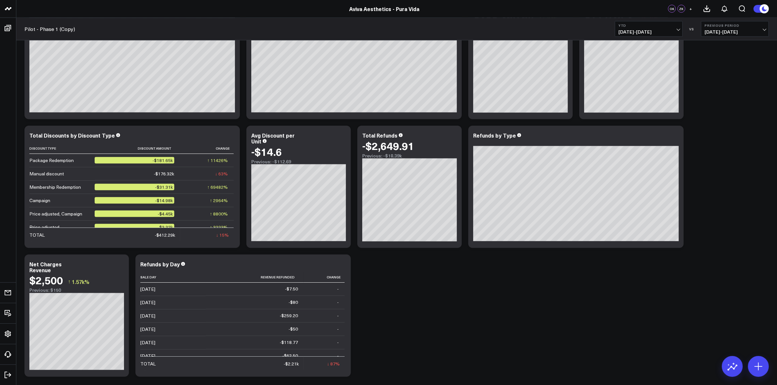
click at [0, 0] on icon at bounding box center [0, 0] width 0 height 0
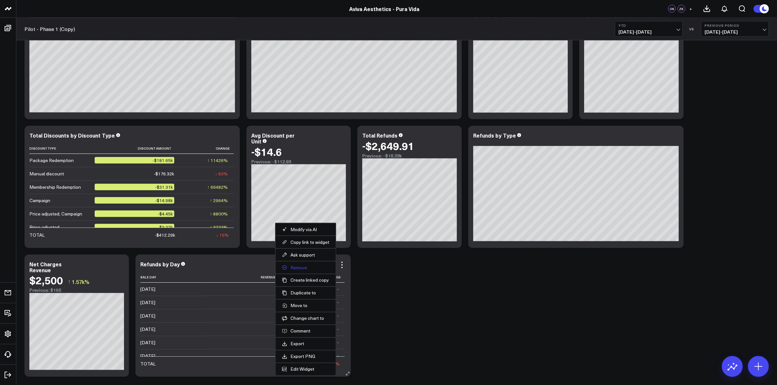
click at [304, 267] on button "Remove" at bounding box center [305, 268] width 47 height 6
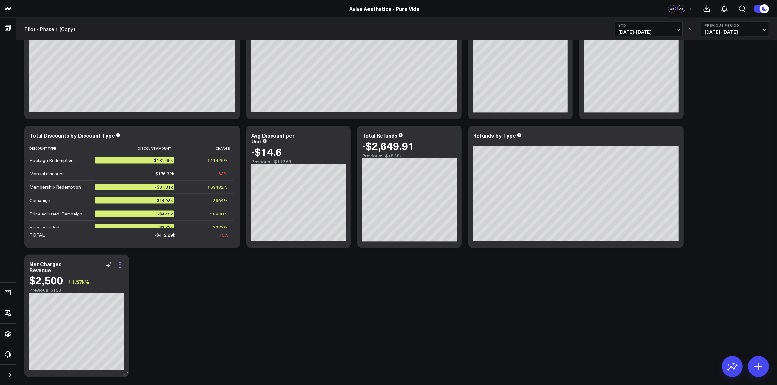
click at [120, 265] on icon at bounding box center [120, 265] width 8 height 8
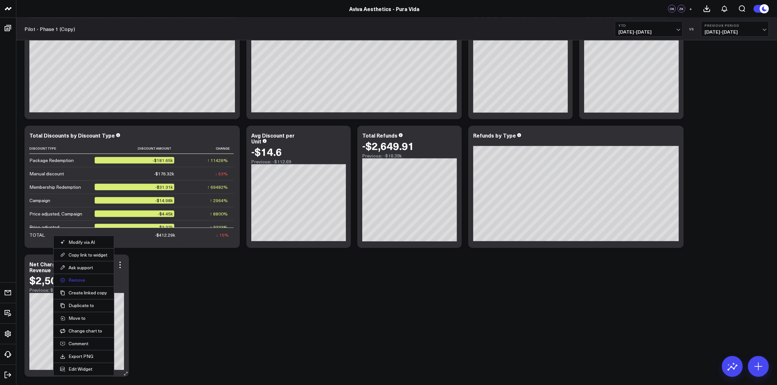
click at [84, 281] on button "Remove" at bounding box center [83, 281] width 47 height 6
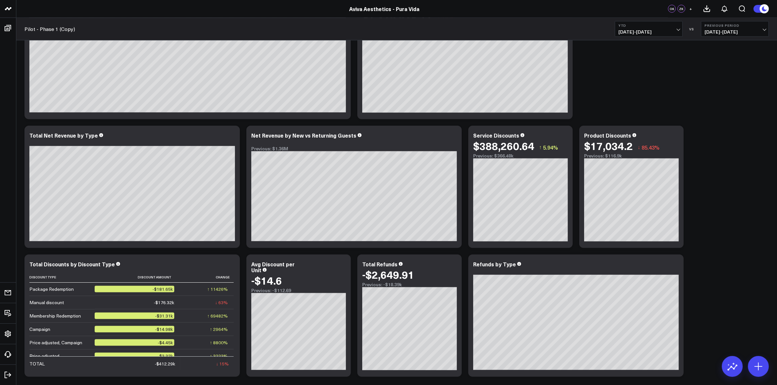
scroll to position [1145, 0]
click at [677, 264] on icon at bounding box center [675, 265] width 8 height 8
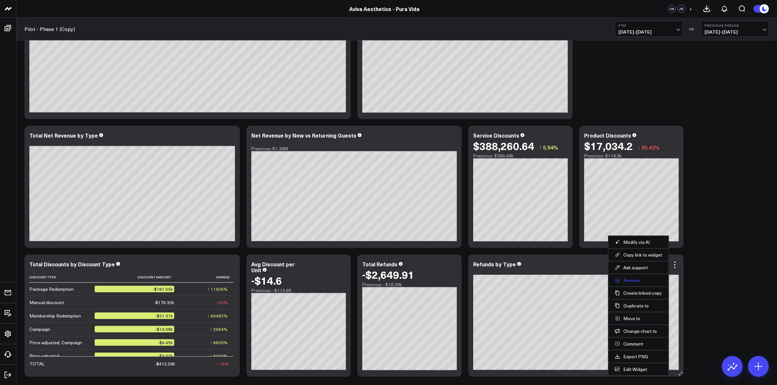
click at [639, 279] on button "Remove" at bounding box center [637, 281] width 47 height 6
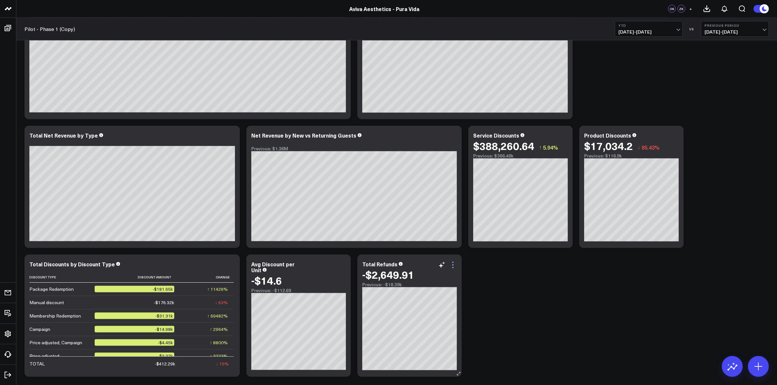
click at [455, 265] on icon at bounding box center [453, 265] width 8 height 8
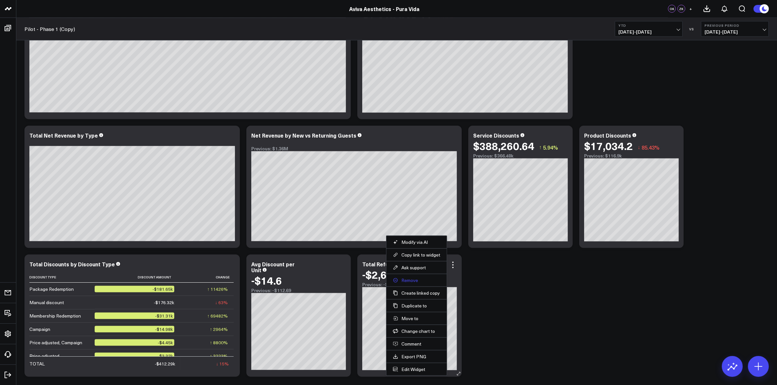
click at [419, 279] on button "Remove" at bounding box center [416, 281] width 47 height 6
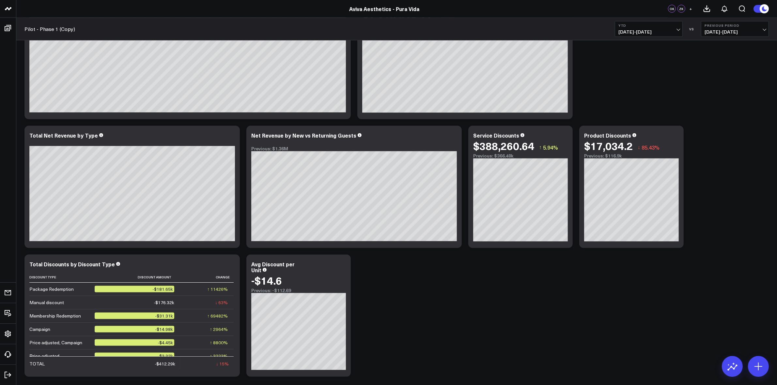
click at [0, 0] on icon at bounding box center [0, 0] width 0 height 0
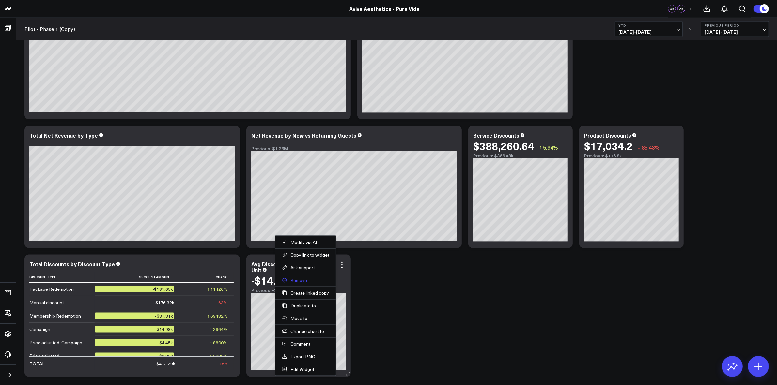
click at [317, 281] on button "Remove" at bounding box center [305, 281] width 47 height 6
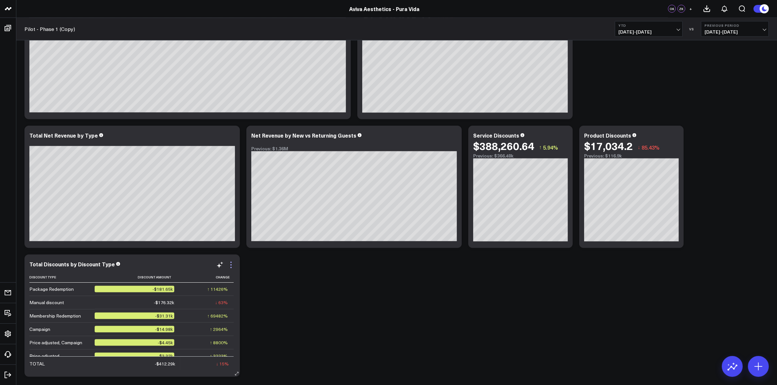
click at [232, 268] on icon at bounding box center [231, 265] width 8 height 8
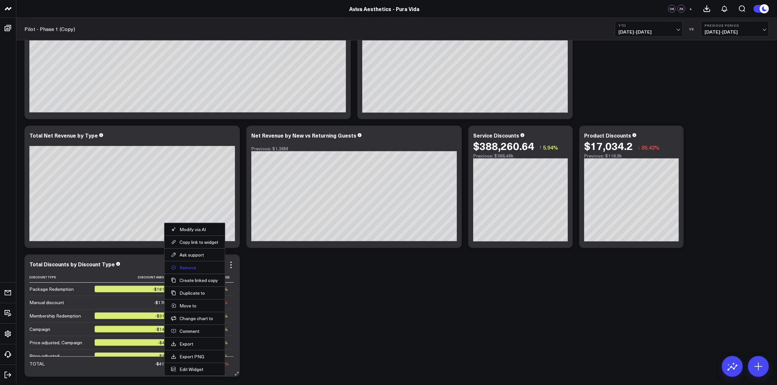
click at [193, 267] on button "Remove" at bounding box center [194, 268] width 47 height 6
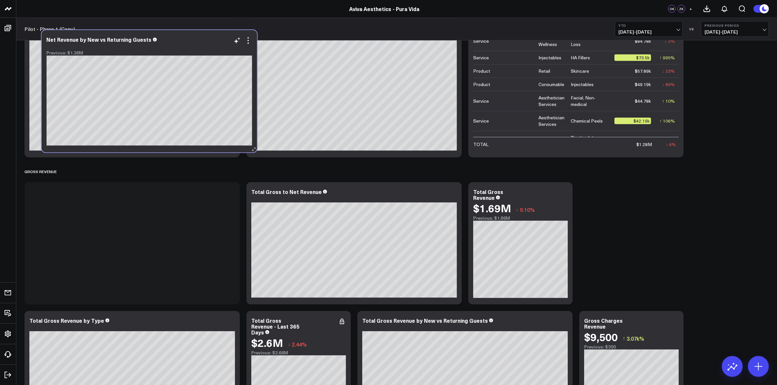
scroll to position [553, 0]
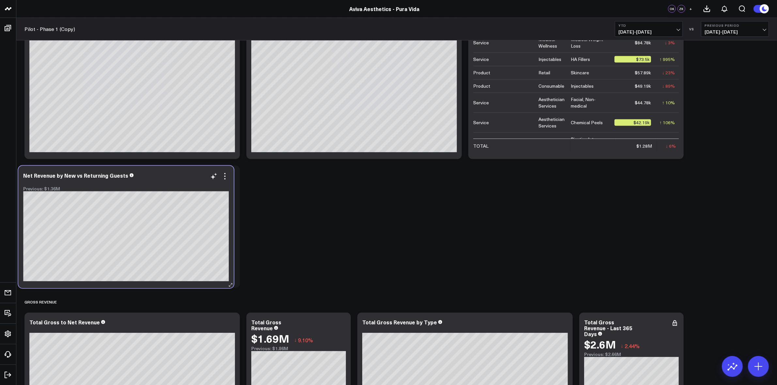
drag, startPoint x: 385, startPoint y: 314, endPoint x: 158, endPoint y: 175, distance: 266.1
click at [158, 175] on div "Net Revenue by New vs Returning Guests Previous: $1.36M" at bounding box center [125, 182] width 205 height 19
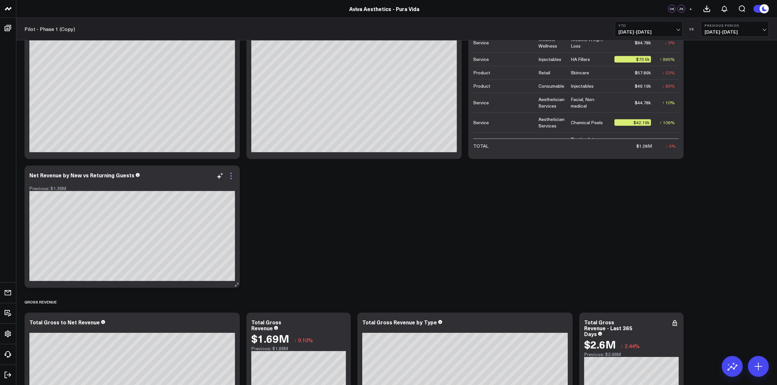
click at [231, 179] on icon at bounding box center [230, 178] width 1 height 1
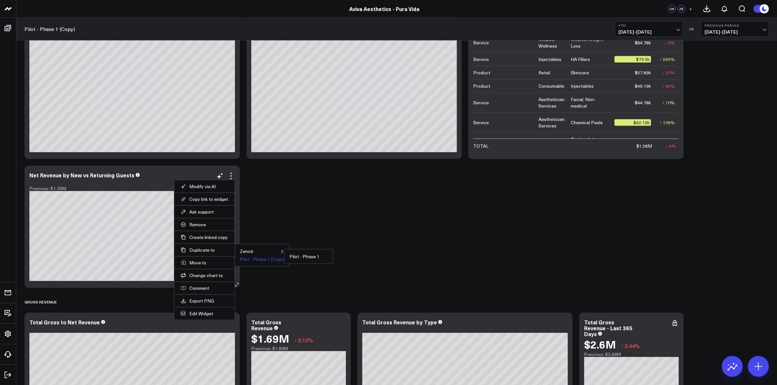
click at [284, 260] on ul "Pilot - Phase 1" at bounding box center [308, 256] width 49 height 15
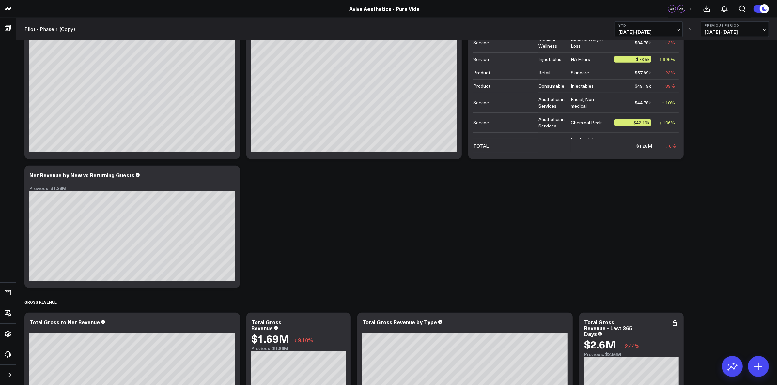
click at [302, 213] on div "Modify via AI Copy link to widget Ask support Remove Create linked copy Zenoti …" at bounding box center [396, 245] width 750 height 1454
click at [231, 176] on icon at bounding box center [231, 176] width 8 height 8
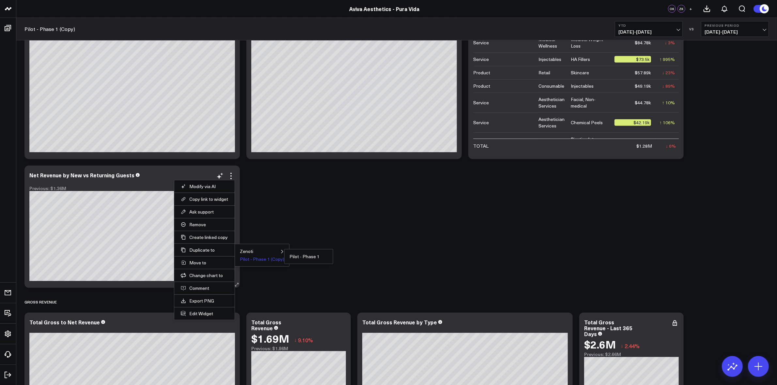
click at [284, 261] on ul "Pilot - Phase 1" at bounding box center [308, 256] width 49 height 15
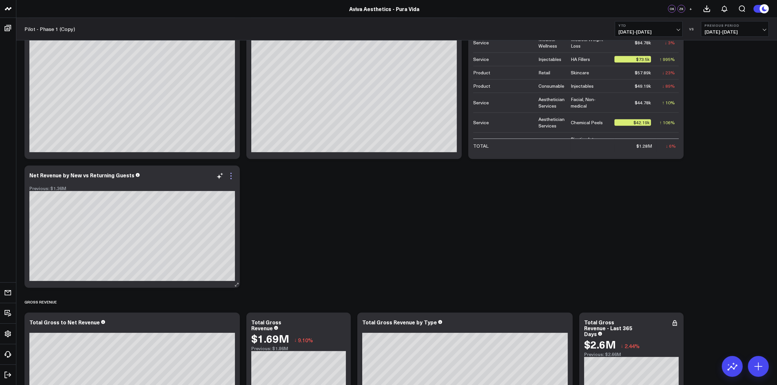
click at [232, 178] on icon at bounding box center [231, 176] width 8 height 8
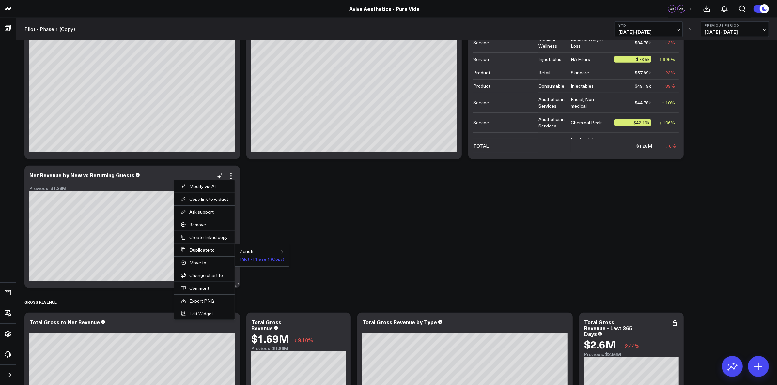
click at [247, 260] on button "Pilot - Phase 1 (Copy)" at bounding box center [262, 259] width 44 height 5
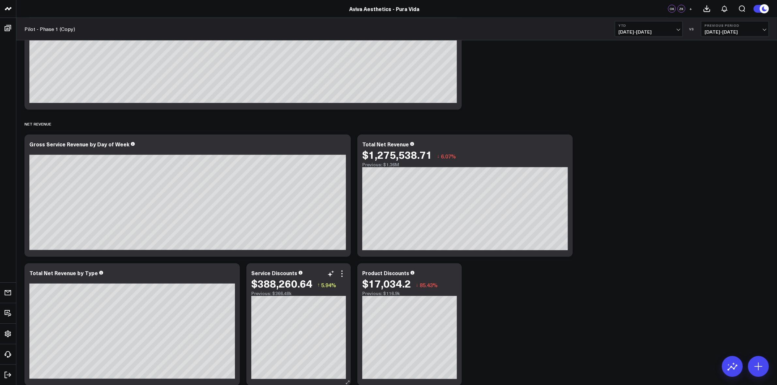
scroll to position [1145, 0]
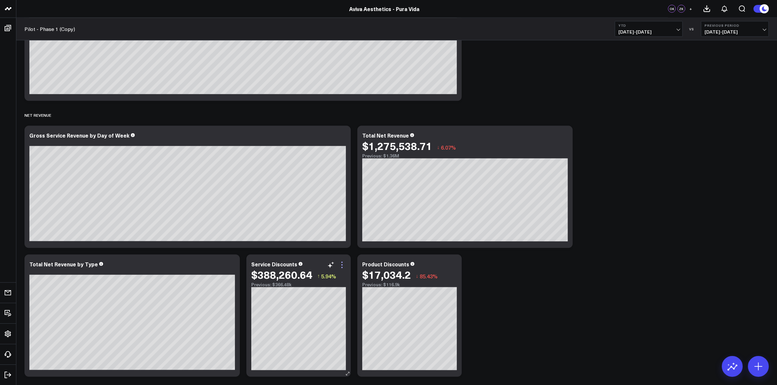
click at [342, 267] on icon at bounding box center [342, 265] width 8 height 8
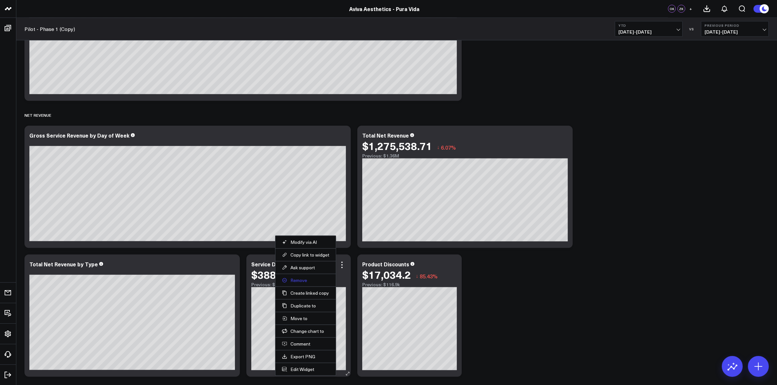
click at [302, 282] on button "Remove" at bounding box center [305, 281] width 47 height 6
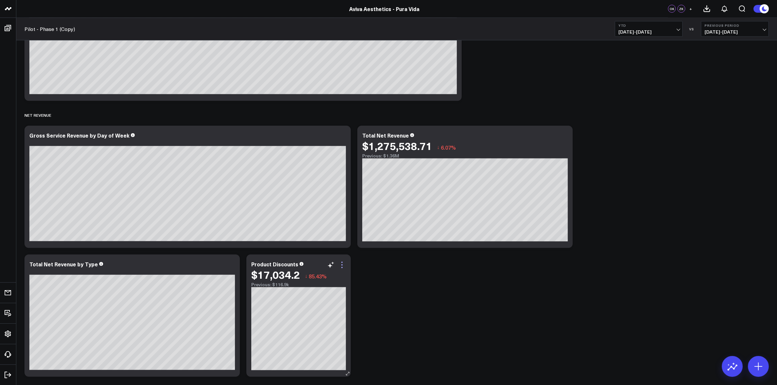
click at [341, 264] on icon at bounding box center [342, 265] width 8 height 8
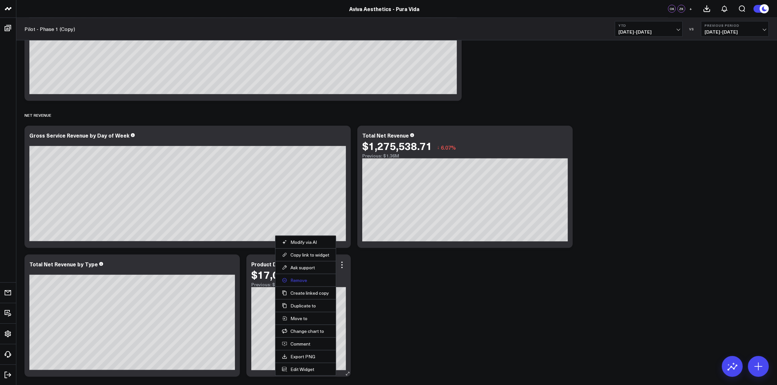
click at [302, 280] on button "Remove" at bounding box center [305, 281] width 47 height 6
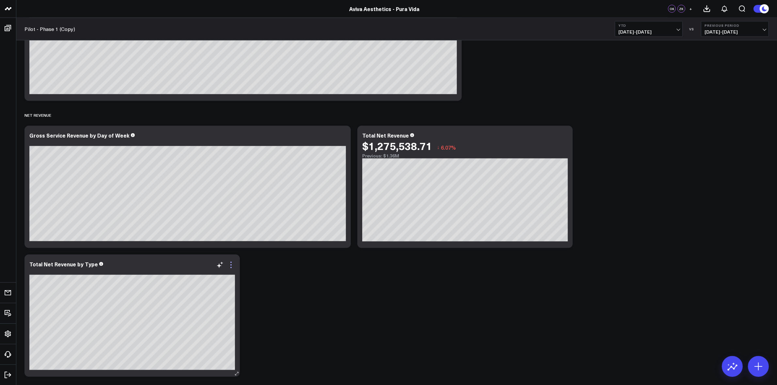
click at [231, 263] on icon at bounding box center [230, 262] width 1 height 1
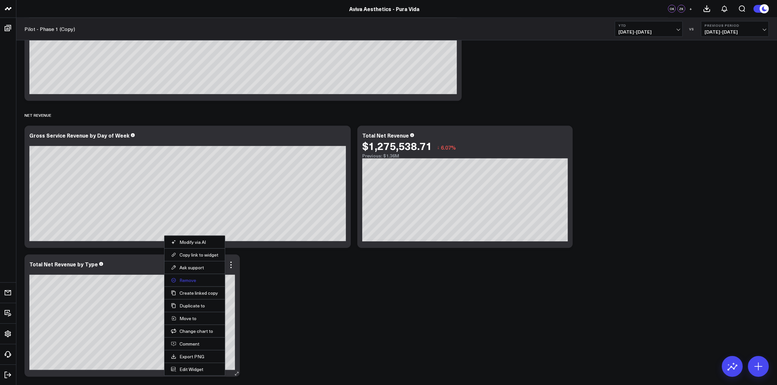
click at [190, 281] on button "Remove" at bounding box center [194, 281] width 47 height 6
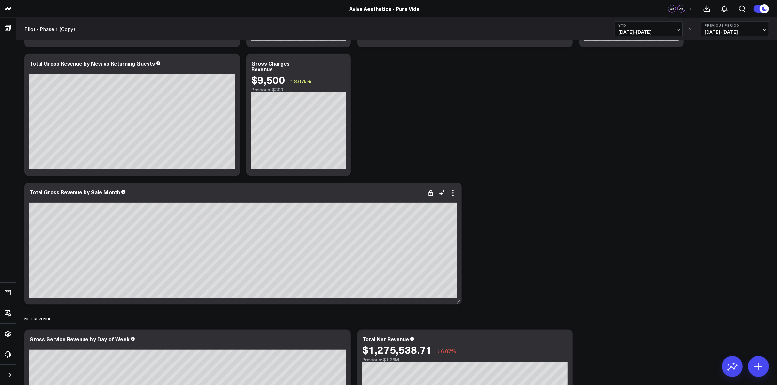
scroll to position [1016, 0]
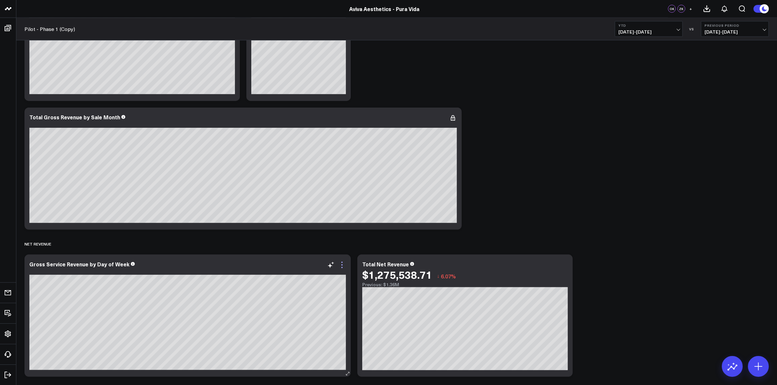
click at [342, 264] on icon at bounding box center [342, 265] width 8 height 8
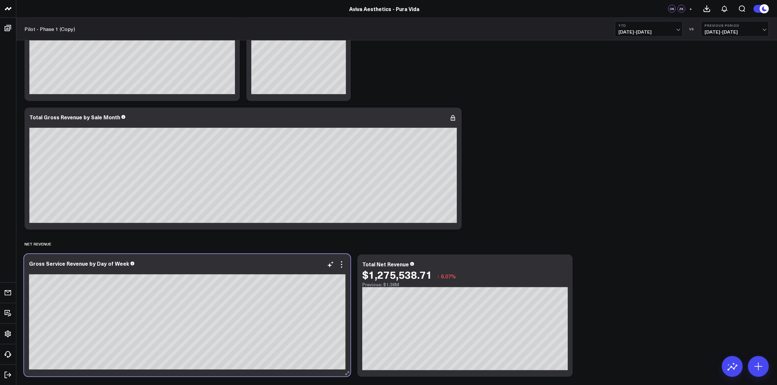
click at [199, 274] on div at bounding box center [187, 271] width 316 height 6
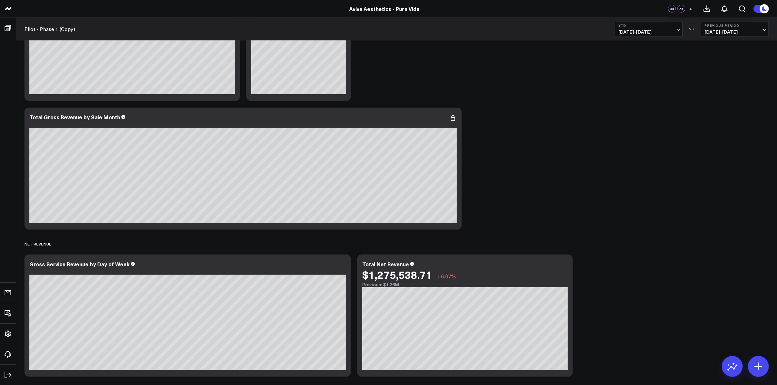
click at [673, 29] on span "01/01/25 - 09/11/25" at bounding box center [648, 31] width 61 height 5
click at [638, 65] on link "Last 30 Days" at bounding box center [648, 68] width 67 height 12
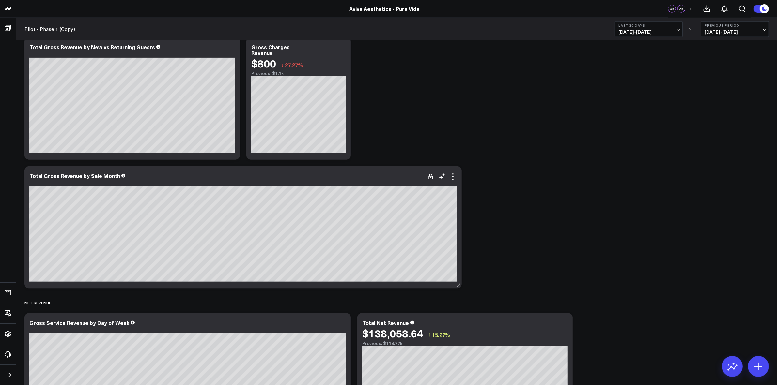
scroll to position [975, 0]
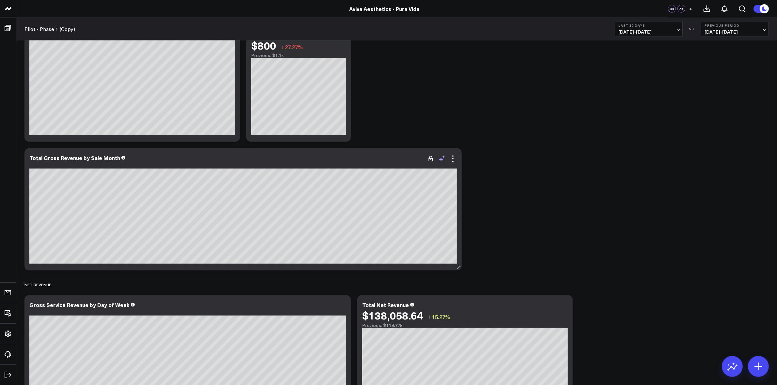
click at [444, 158] on icon at bounding box center [442, 159] width 8 height 8
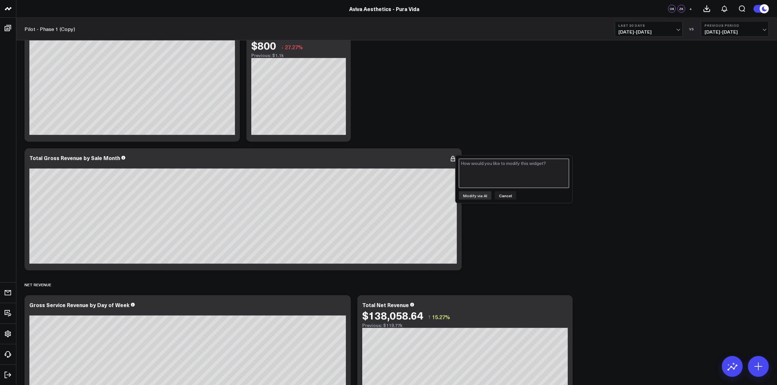
click at [473, 173] on textarea at bounding box center [514, 173] width 110 height 29
type textarea "Can you change this chart from gross revenue to net revenue"
click at [472, 194] on button "Modify via AI" at bounding box center [475, 195] width 33 height 8
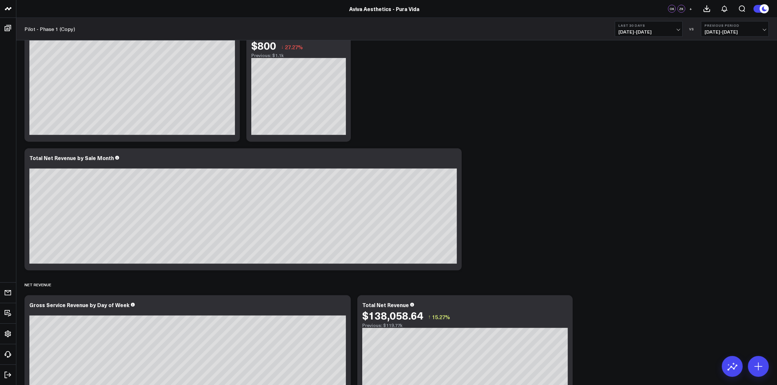
click at [681, 25] on button "Last 30 Days 08/13/25 - 09/11/25" at bounding box center [648, 29] width 68 height 16
click at [678, 28] on button "Last 30 Days 08/13/25 - 09/11/25" at bounding box center [648, 29] width 68 height 16
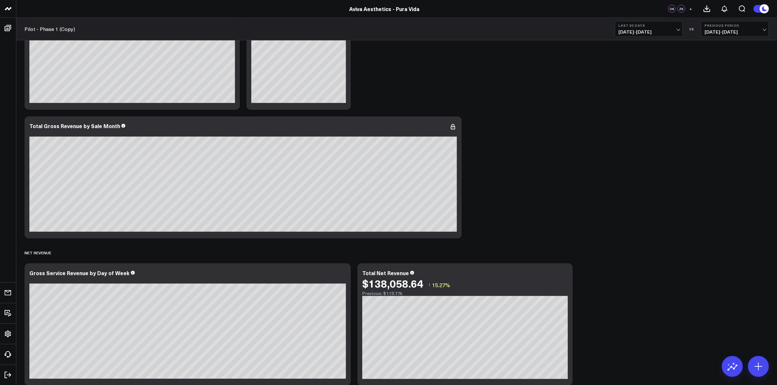
scroll to position [1016, 0]
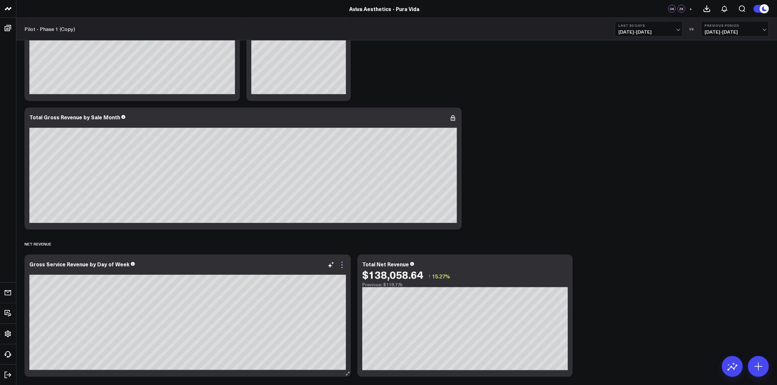
click at [342, 266] on icon at bounding box center [342, 265] width 8 height 8
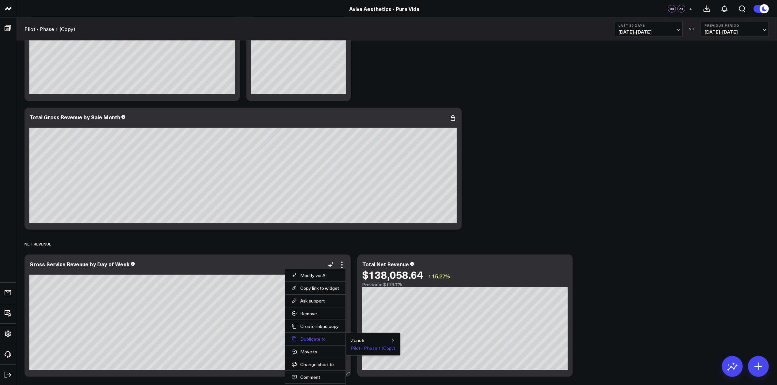
scroll to position [1041, 0]
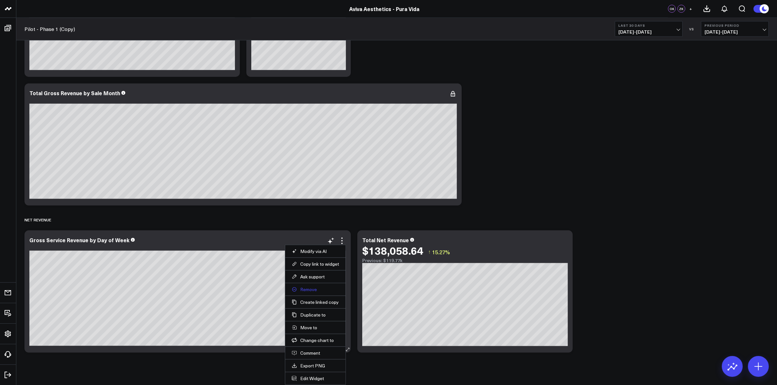
click at [311, 289] on button "Remove" at bounding box center [315, 290] width 47 height 6
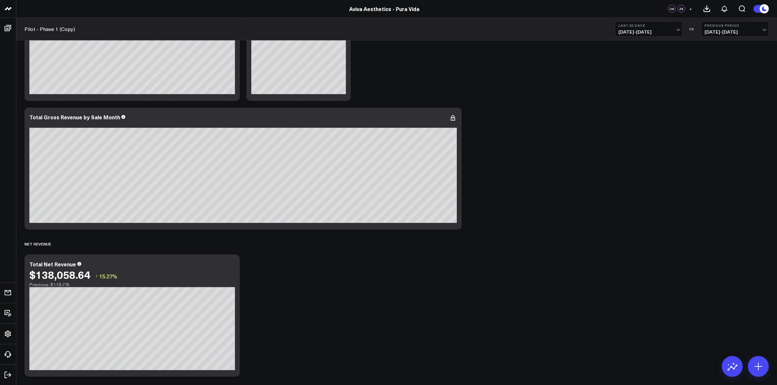
scroll to position [1016, 0]
click at [231, 268] on icon at bounding box center [230, 267] width 1 height 1
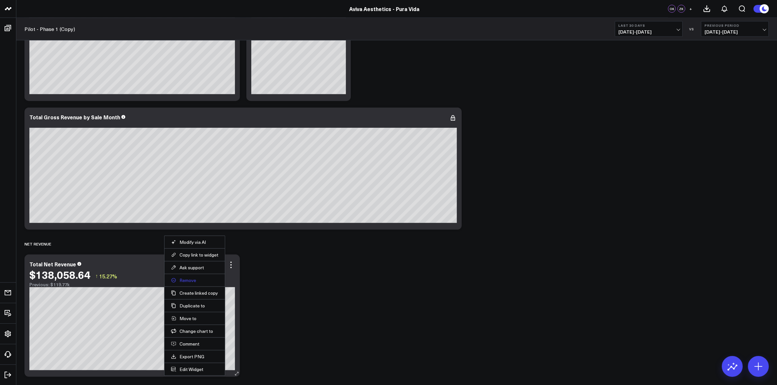
click at [200, 282] on button "Remove" at bounding box center [194, 281] width 47 height 6
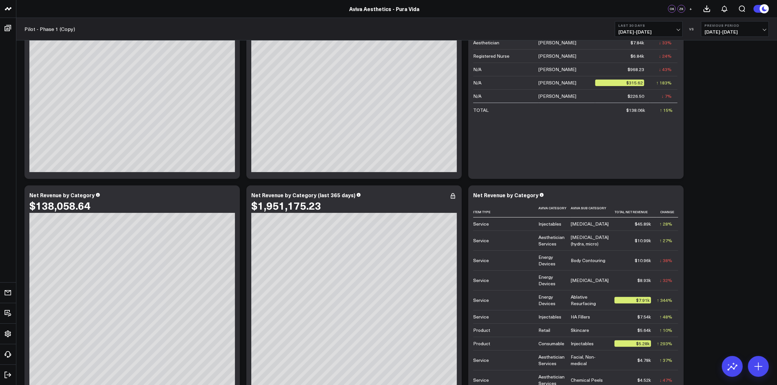
scroll to position [0, 0]
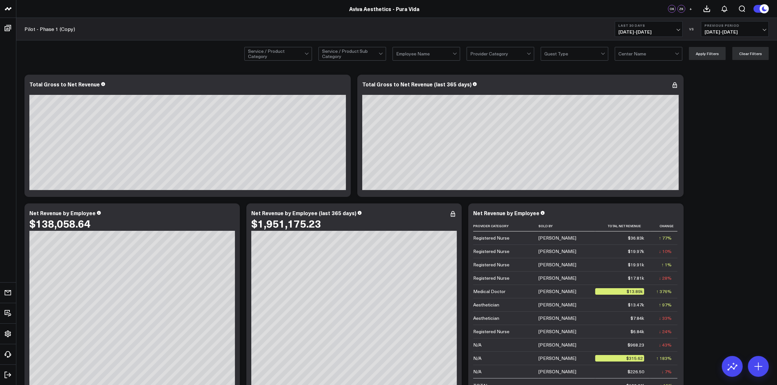
click at [677, 31] on span "08/13/25 - 09/11/25" at bounding box center [648, 31] width 61 height 5
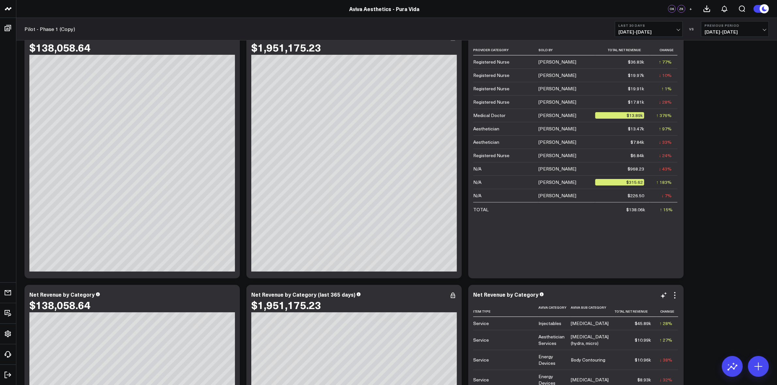
scroll to position [245, 0]
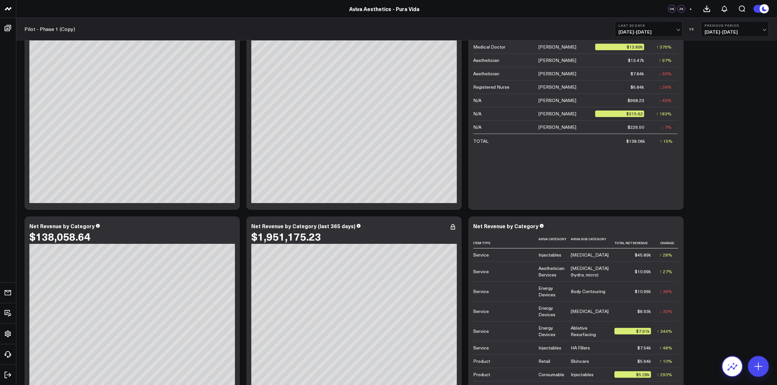
click at [734, 361] on icon at bounding box center [732, 366] width 10 height 10
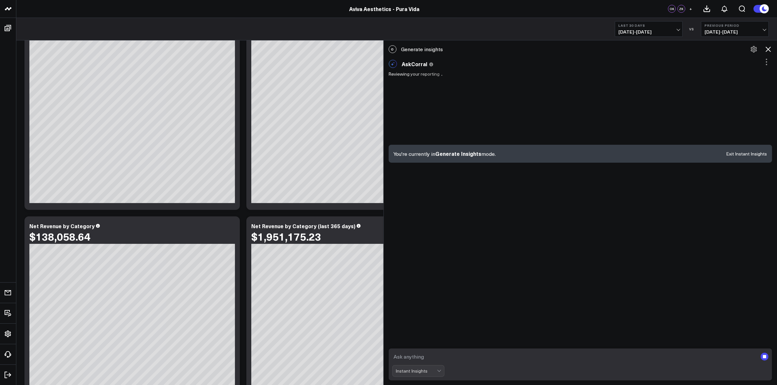
click at [768, 49] on icon at bounding box center [767, 49] width 5 height 5
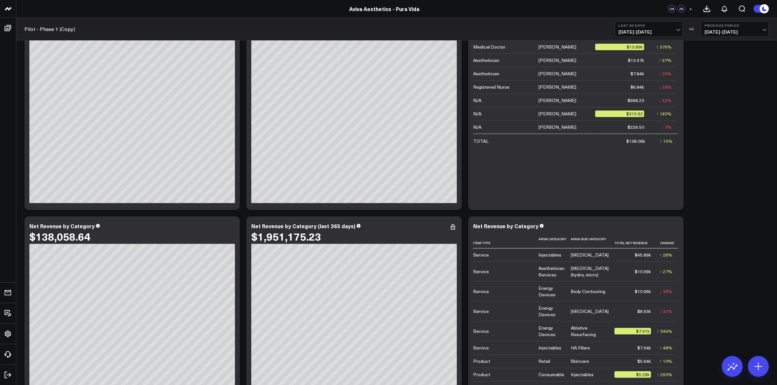
click at [676, 35] on button "Last 30 Days 08/13/25 - 09/11/25" at bounding box center [648, 29] width 68 height 16
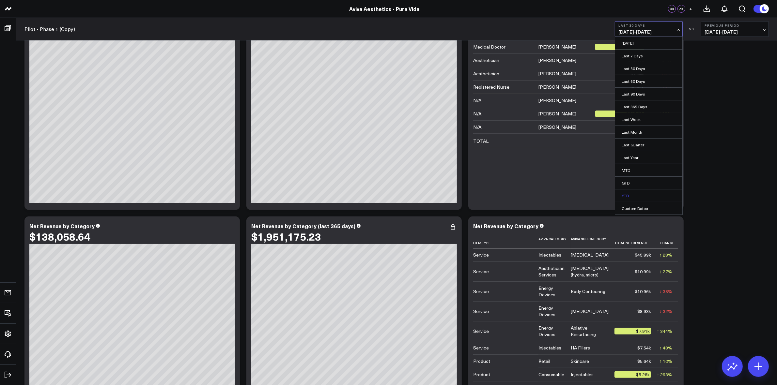
click at [630, 193] on link "YTD" at bounding box center [648, 195] width 67 height 12
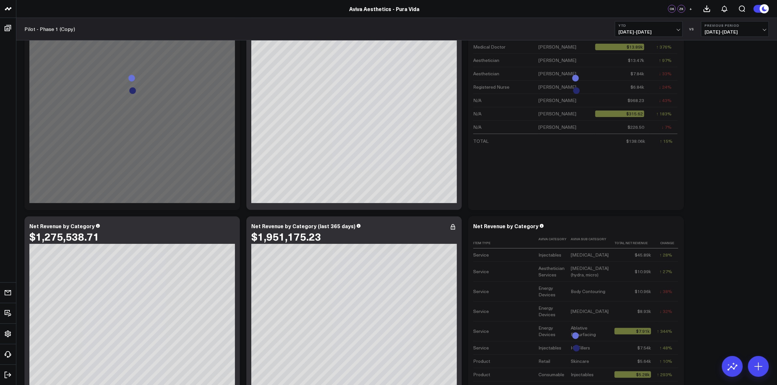
scroll to position [204, 0]
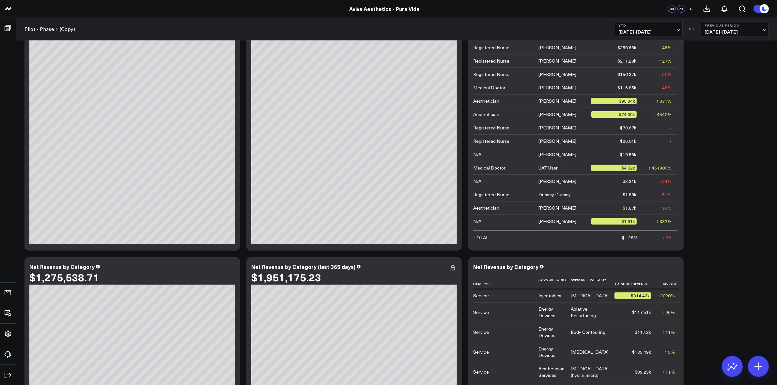
click at [674, 26] on b "YTD" at bounding box center [648, 25] width 61 height 4
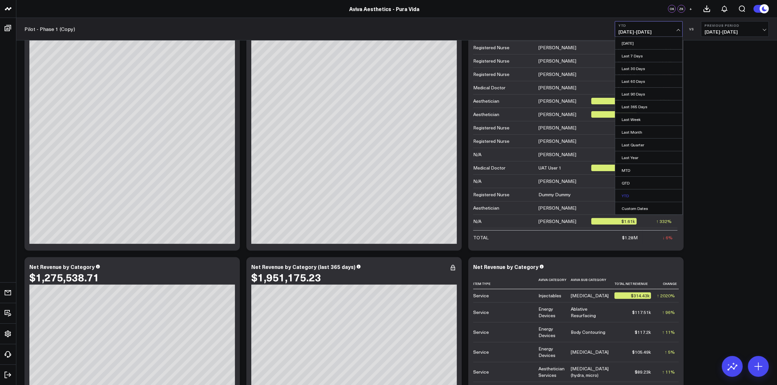
click at [633, 195] on link "YTD" at bounding box center [648, 195] width 67 height 12
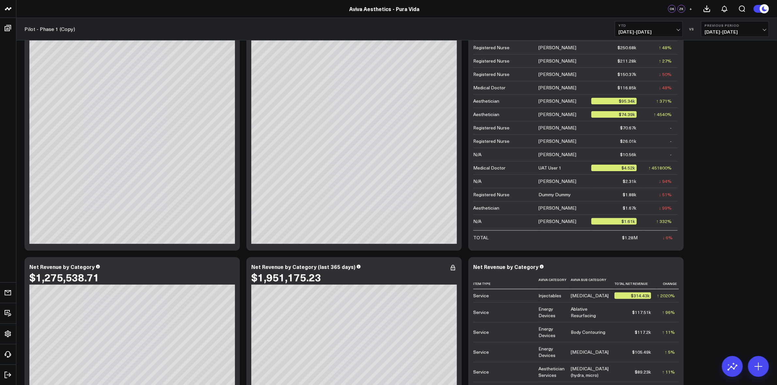
click at [753, 27] on b "Previous Period" at bounding box center [734, 25] width 61 height 4
click at [728, 44] on link "Previous Period" at bounding box center [734, 43] width 67 height 12
click at [746, 29] on span "04/22/24 - 12/31/24" at bounding box center [734, 31] width 61 height 5
click at [716, 68] on link "YoY" at bounding box center [734, 68] width 67 height 12
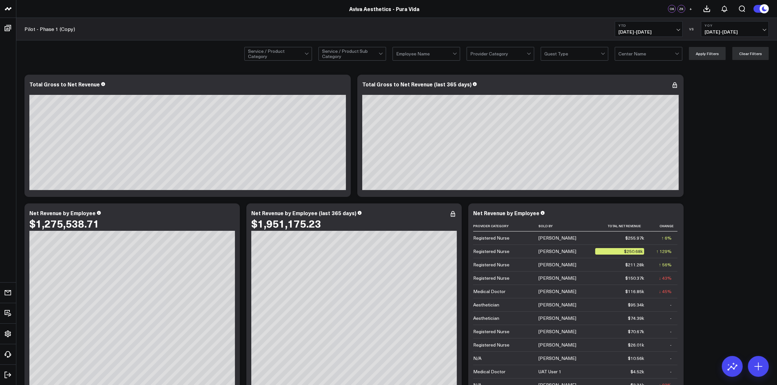
click at [760, 28] on button "YoY 01/01/24 - 09/11/24" at bounding box center [735, 29] width 68 height 16
click at [676, 29] on span "01/01/25 - 09/11/25" at bounding box center [648, 31] width 61 height 5
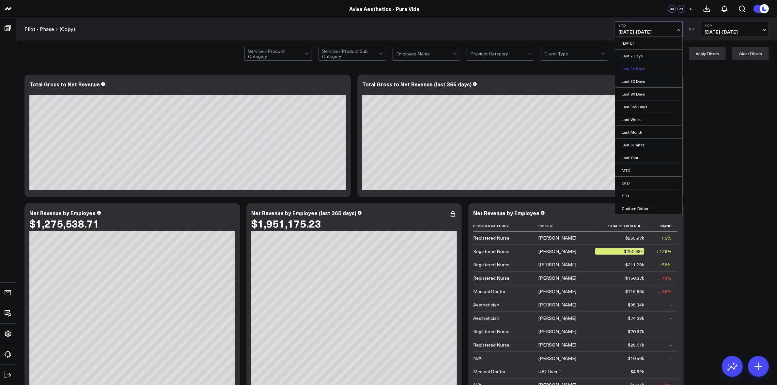
click at [640, 68] on link "Last 30 Days" at bounding box center [648, 68] width 67 height 12
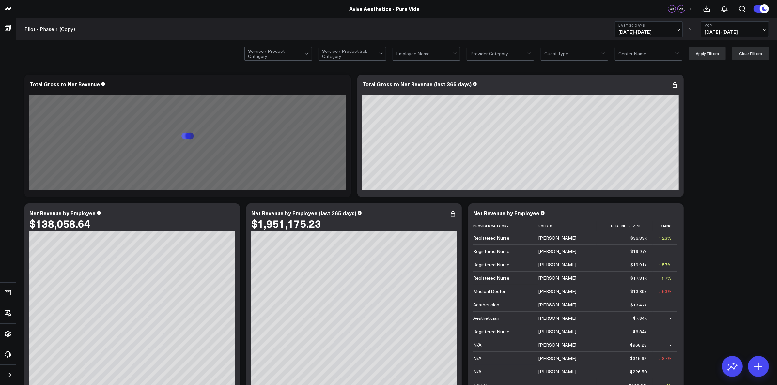
scroll to position [250, 0]
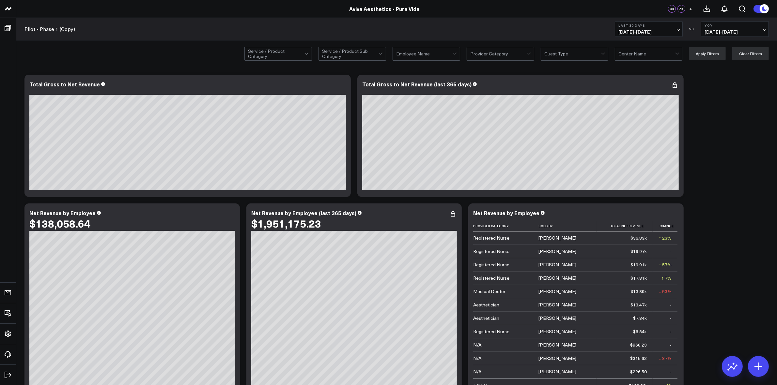
click at [674, 32] on span "08/13/25 - 09/11/25" at bounding box center [648, 31] width 61 height 5
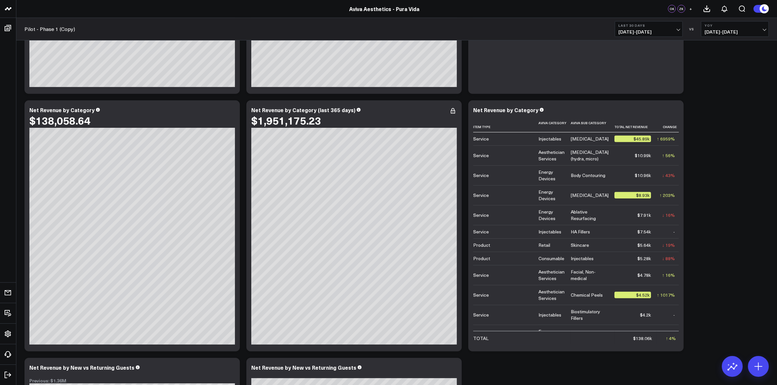
scroll to position [367, 0]
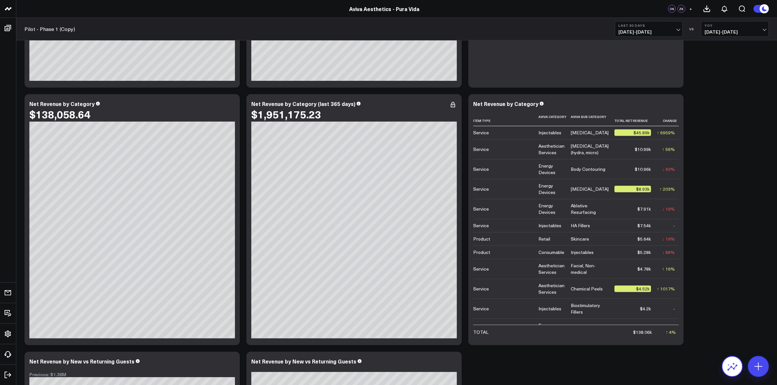
click at [727, 363] on button at bounding box center [731, 366] width 21 height 21
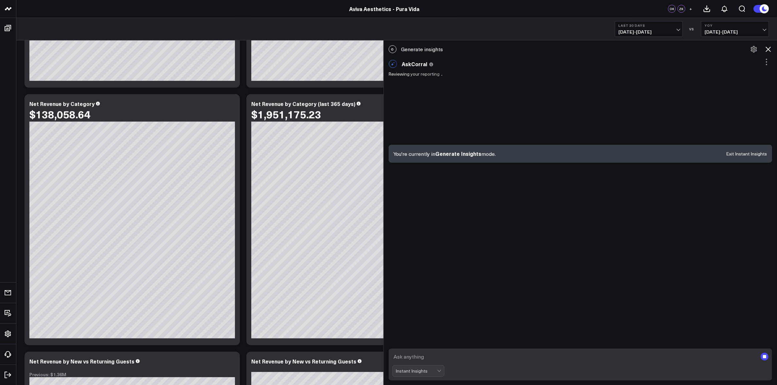
click at [450, 353] on textarea at bounding box center [574, 357] width 365 height 12
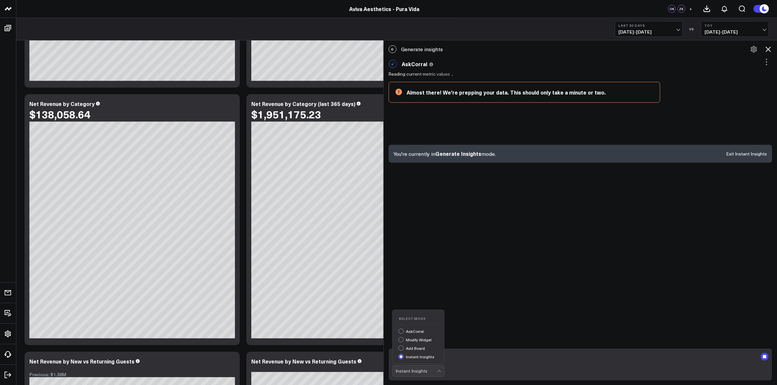
click at [429, 372] on div "Instant Insights" at bounding box center [416, 371] width 41 height 5
click at [423, 333] on div "AskCorral" at bounding box center [421, 332] width 46 height 7
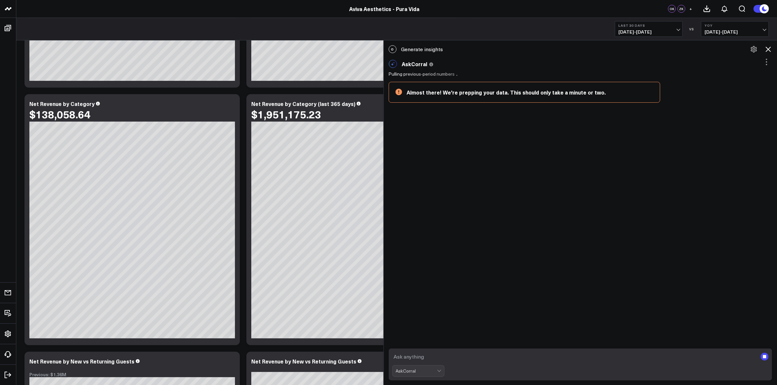
click at [423, 352] on textarea at bounding box center [574, 357] width 365 height 12
click at [766, 49] on icon at bounding box center [768, 49] width 8 height 8
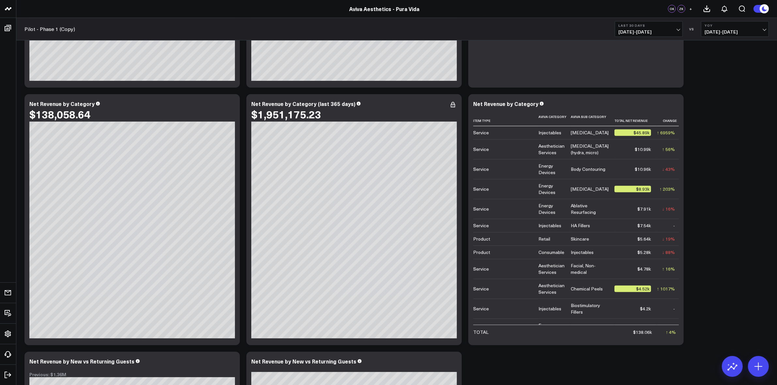
click at [676, 29] on span "08/13/25 - 09/11/25" at bounding box center [648, 31] width 61 height 5
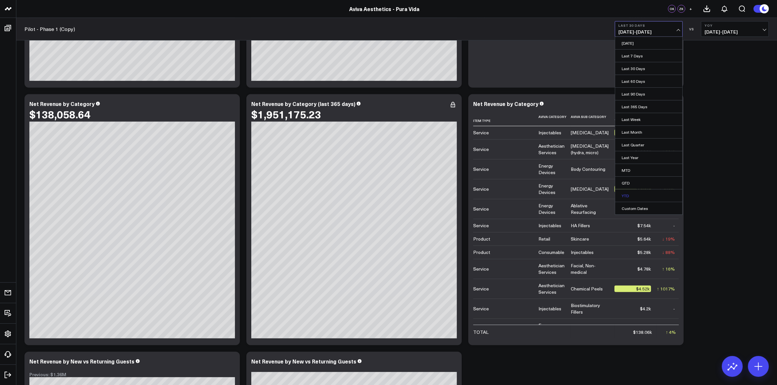
click at [635, 195] on link "YTD" at bounding box center [648, 195] width 67 height 12
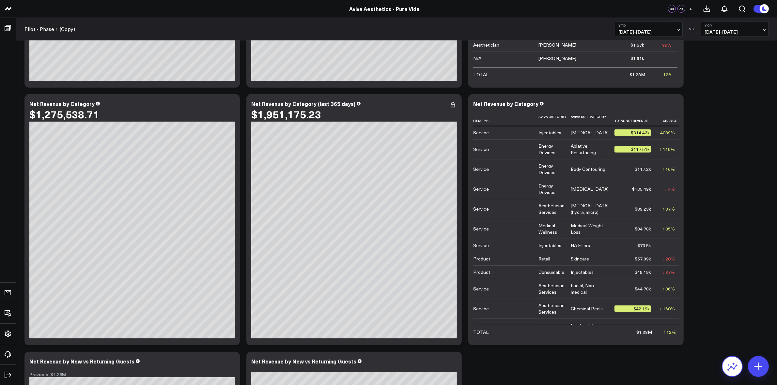
click at [732, 367] on icon at bounding box center [732, 366] width 10 height 10
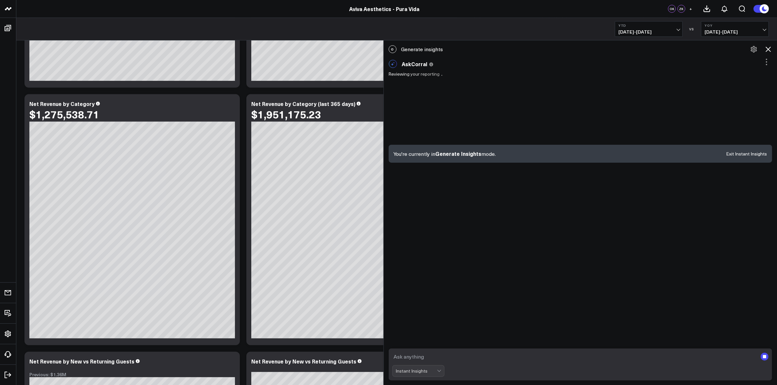
click at [483, 355] on textarea at bounding box center [574, 357] width 365 height 12
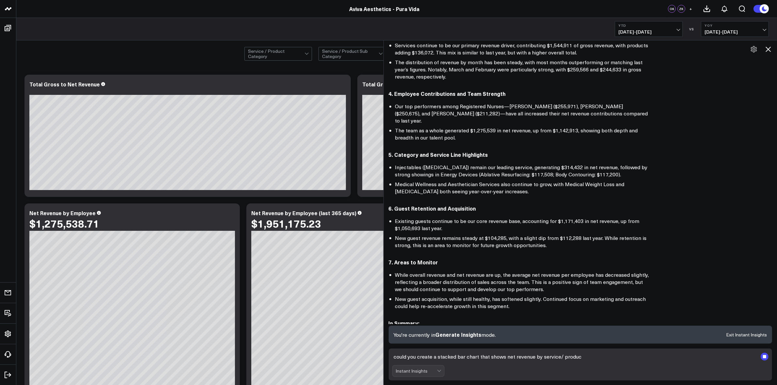
scroll to position [205, 0]
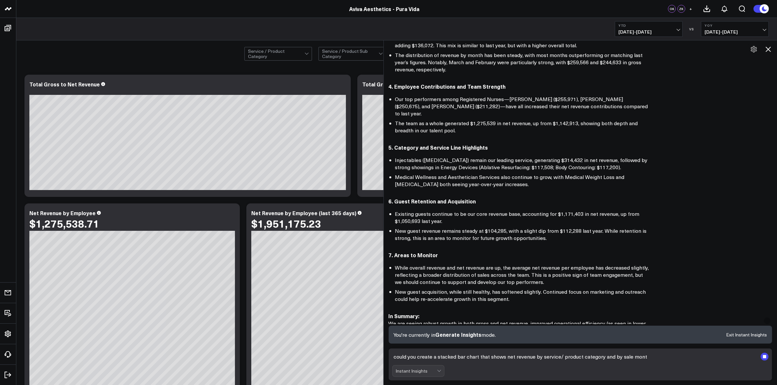
type textarea "could you create a stacked bar chart that shows net revenue by service/ product…"
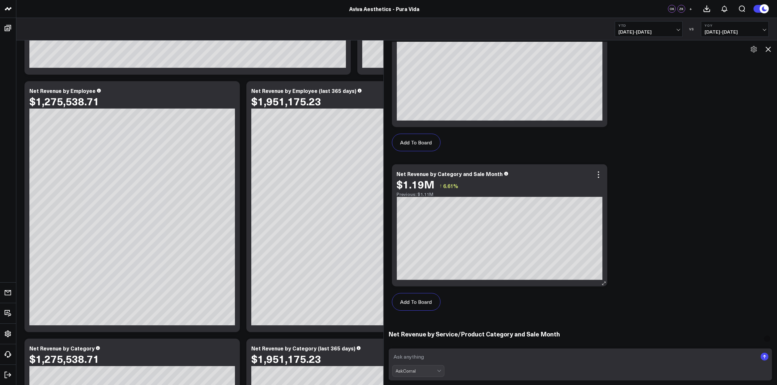
scroll to position [972, 0]
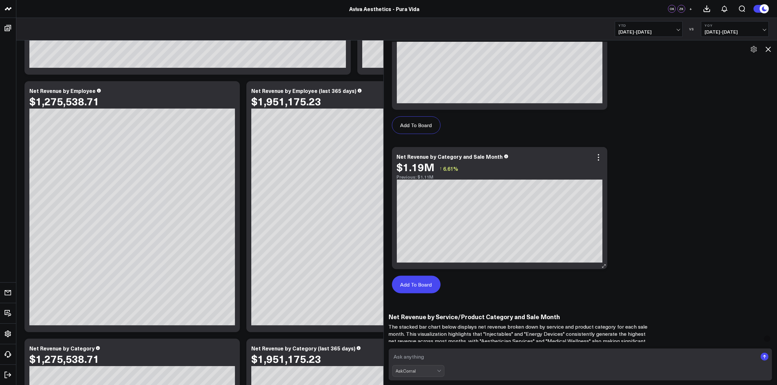
click at [422, 276] on button "Add To Board" at bounding box center [416, 285] width 49 height 18
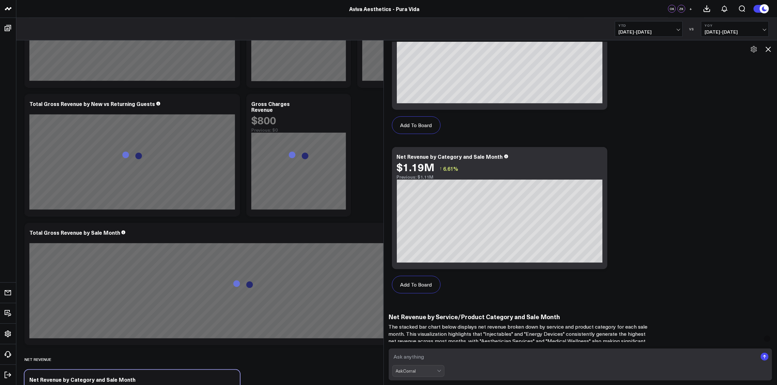
scroll to position [1016, 0]
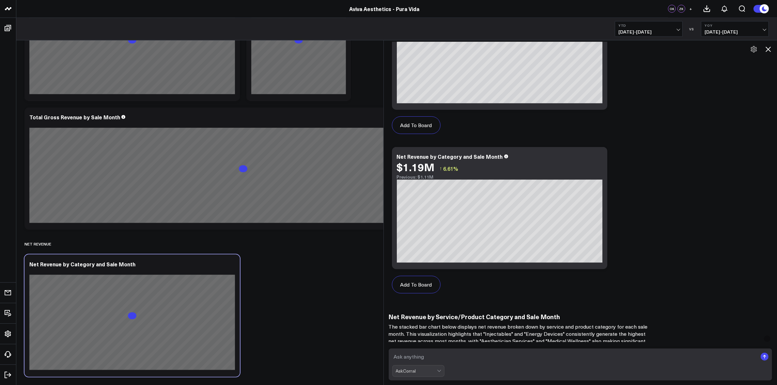
click at [768, 48] on icon at bounding box center [768, 49] width 8 height 8
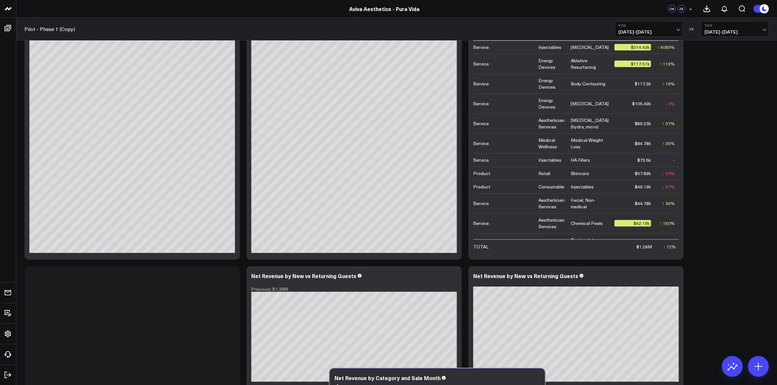
scroll to position [516, 0]
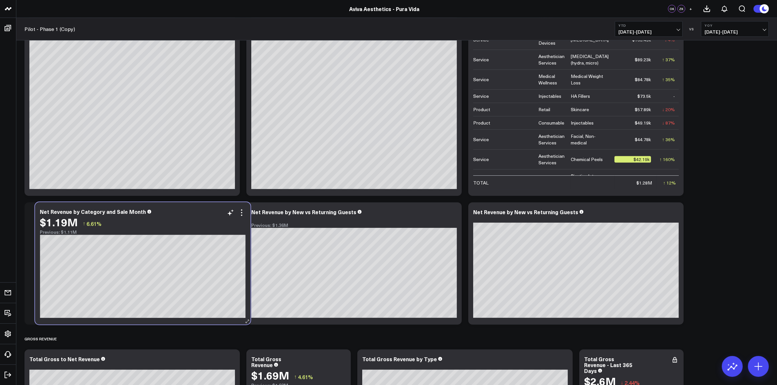
click at [165, 244] on div "Net Revenue by Category and Sale Month $1.19M ↑ 6.61% Previous: $1.11M" at bounding box center [142, 264] width 215 height 122
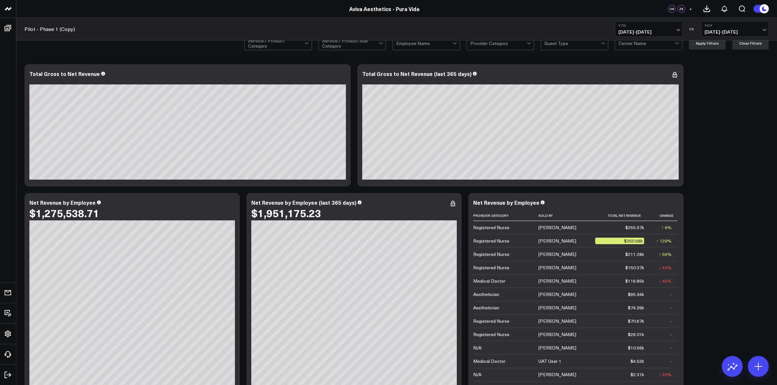
scroll to position [0, 0]
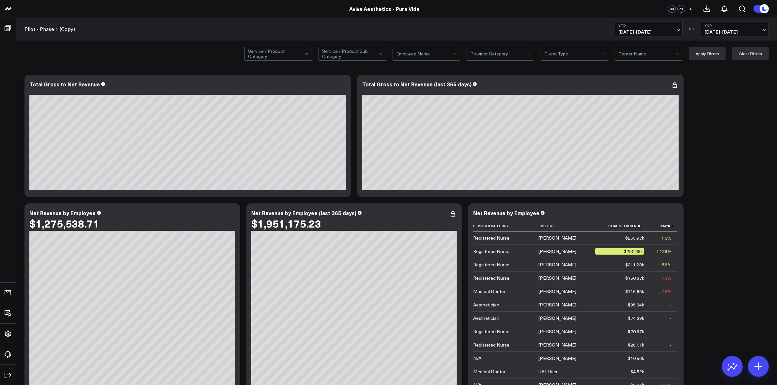
click at [308, 53] on div at bounding box center [307, 53] width 4 height 4
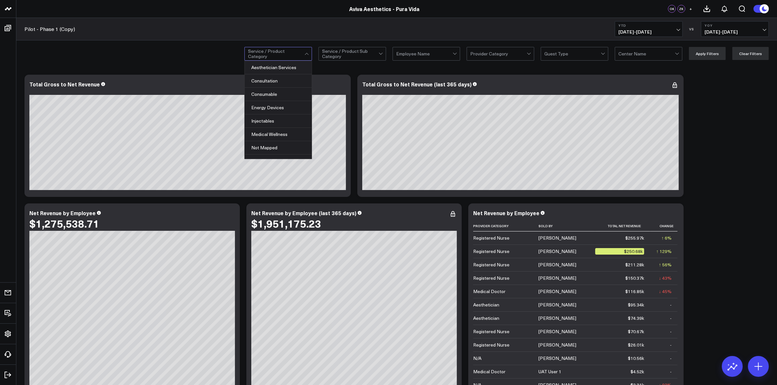
click at [205, 56] on div "9 results available. Use Up and Down to choose options, press Enter to select t…" at bounding box center [396, 53] width 760 height 26
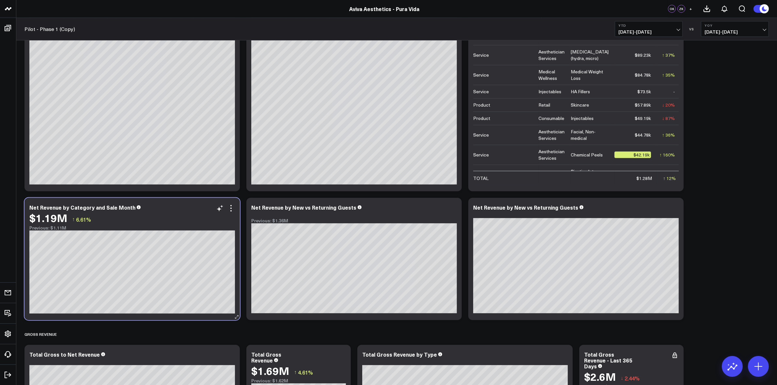
scroll to position [530, 0]
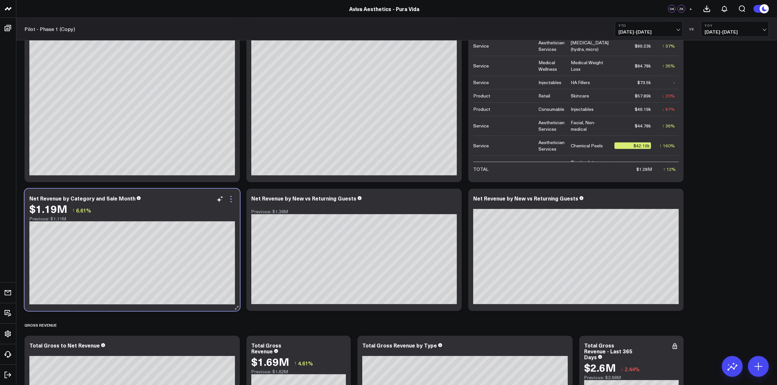
click at [232, 203] on icon at bounding box center [231, 199] width 8 height 8
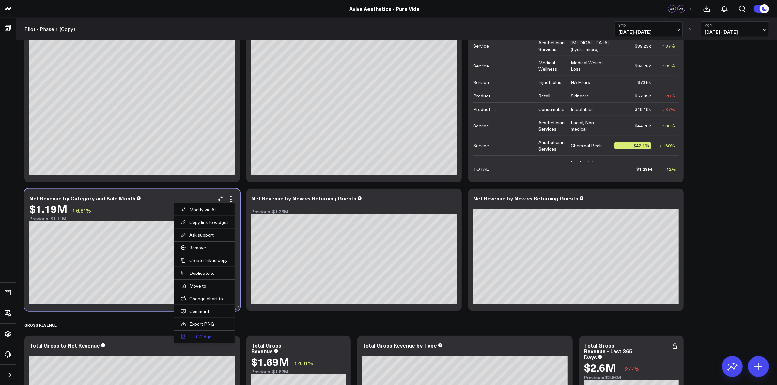
click at [203, 338] on button "Edit Widget" at bounding box center [204, 337] width 47 height 6
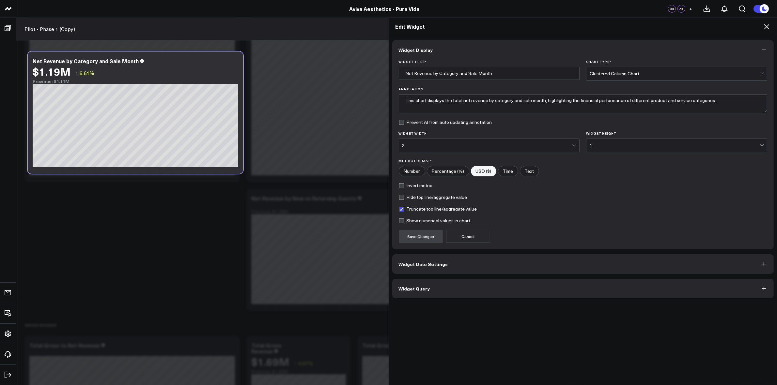
click at [426, 294] on button "Widget Query" at bounding box center [583, 289] width 382 height 20
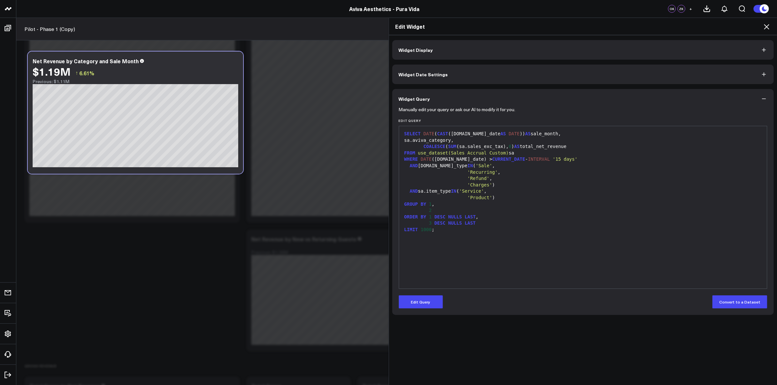
scroll to position [530, 0]
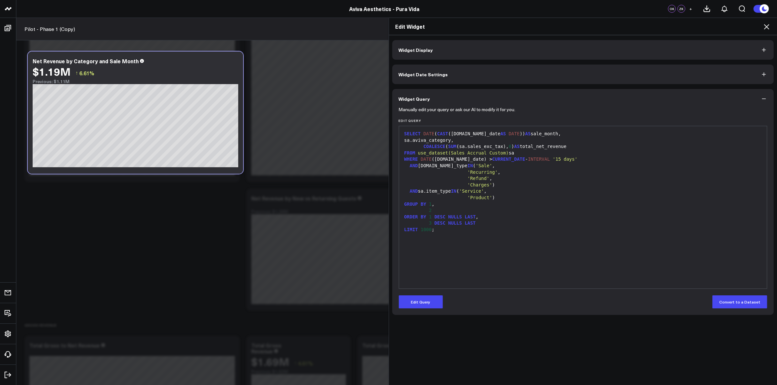
click at [439, 77] on span "Widget Date Settings" at bounding box center [423, 74] width 49 height 5
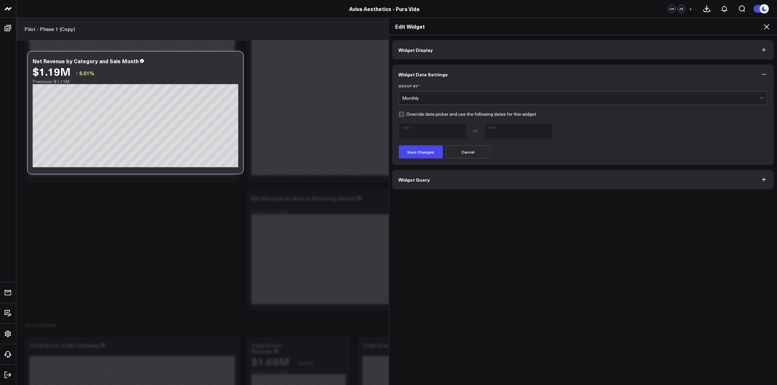
click at [400, 114] on label "Override date picker and use the following dates for this widget" at bounding box center [468, 114] width 138 height 5
click at [400, 114] on input "Override date picker and use the following dates for this widget" at bounding box center [401, 114] width 5 height 5
checkbox input "true"
click at [459, 133] on span "01/01/25 - 09/11/25" at bounding box center [432, 133] width 61 height 5
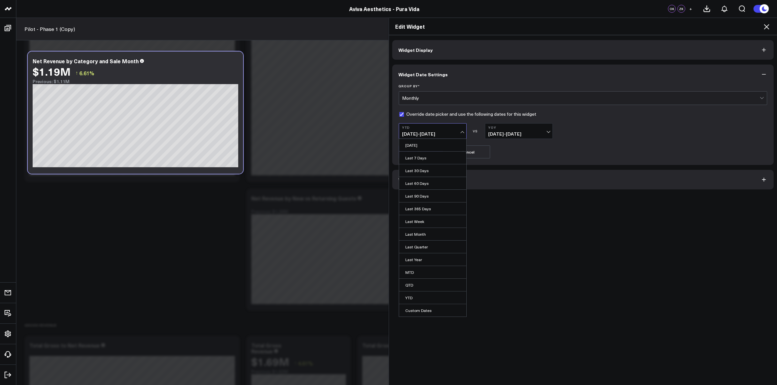
drag, startPoint x: 431, startPoint y: 314, endPoint x: 431, endPoint y: 308, distance: 6.2
click at [431, 313] on link "Custom Dates" at bounding box center [432, 310] width 67 height 12
select select "8"
select select "2025"
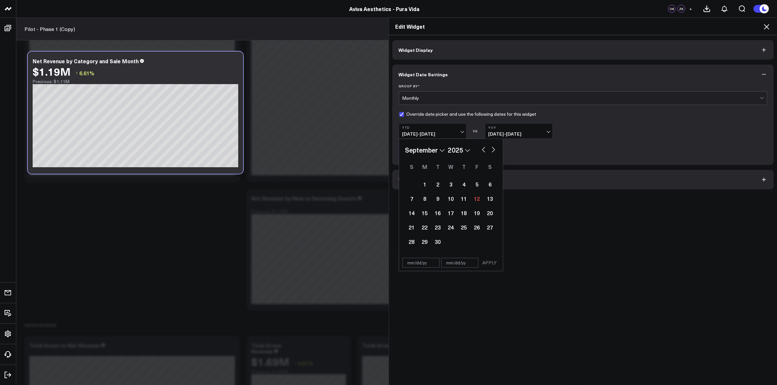
click at [463, 151] on select "2026 2025 2024 2023 2022 2021 2020 2019 2018 2017 2016 2015 2014 2013 2012 2011…" at bounding box center [459, 150] width 22 height 10
select select "8"
select select "2024"
click at [439, 152] on select "January February March April May June July August September October November De…" at bounding box center [424, 150] width 39 height 10
select select "2024"
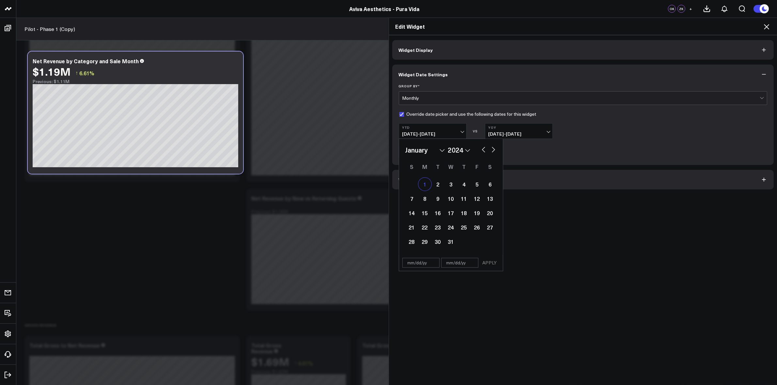
click at [420, 187] on div "1" at bounding box center [424, 184] width 13 height 13
type input "[DATE]"
select select "2024"
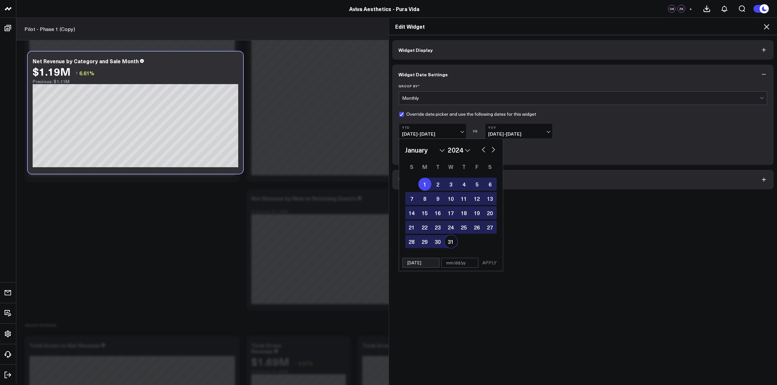
click at [468, 261] on input "text" at bounding box center [459, 263] width 37 height 10
select select "2024"
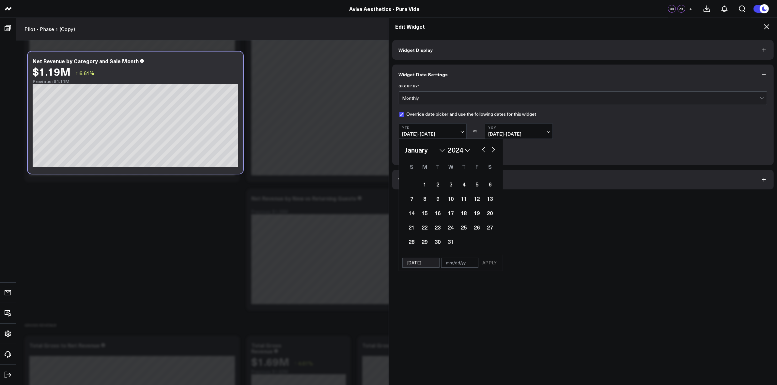
click at [490, 151] on button "button" at bounding box center [493, 149] width 7 height 8
select select "1"
select select "2024"
click at [490, 151] on button "button" at bounding box center [493, 149] width 7 height 8
select select "2"
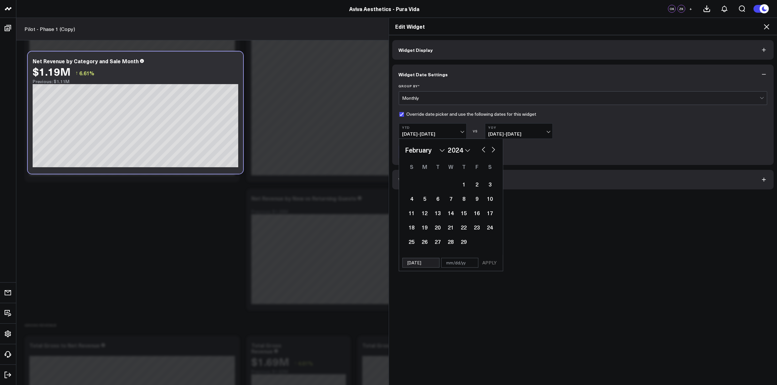
select select "2024"
click at [490, 150] on button "button" at bounding box center [493, 149] width 7 height 8
select select "3"
select select "2024"
click at [490, 151] on button "button" at bounding box center [493, 149] width 7 height 8
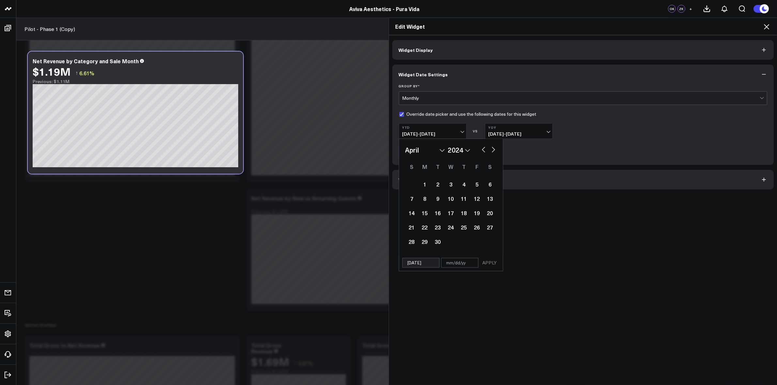
select select "4"
select select "2024"
click at [466, 150] on select "2026 2025 2024 2023 2022 2021 2020 2019 2018 2017 2016 2015 2014 2013 2012 2011…" at bounding box center [459, 150] width 22 height 10
select select "4"
select select "2025"
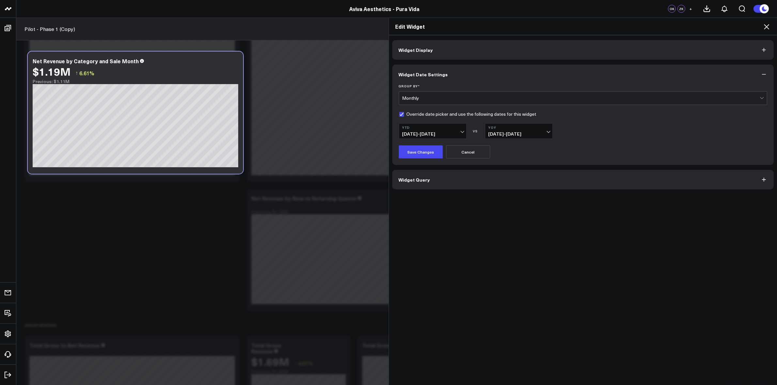
click at [458, 131] on span "01/01/25 - 09/11/25" at bounding box center [432, 133] width 61 height 5
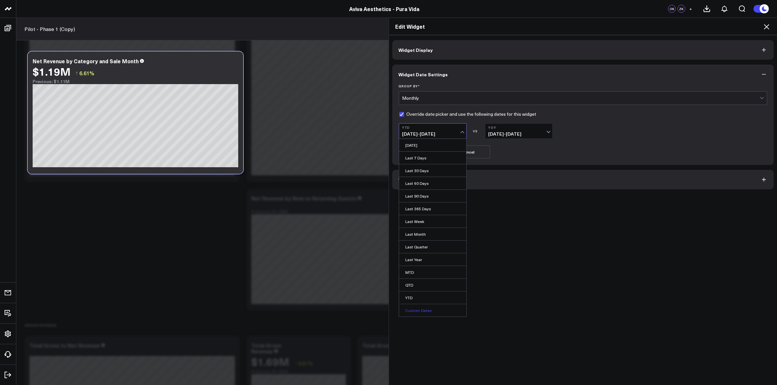
click at [420, 310] on link "Custom Dates" at bounding box center [432, 310] width 67 height 12
select select "8"
select select "2025"
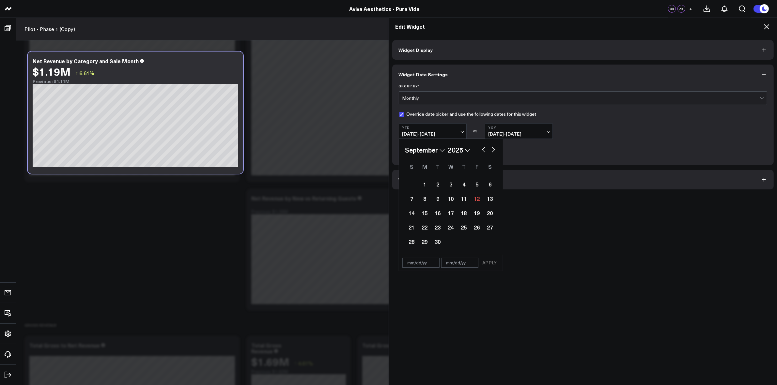
drag, startPoint x: 427, startPoint y: 262, endPoint x: 426, endPoint y: 259, distance: 3.4
click at [427, 259] on input "text" at bounding box center [420, 263] width 37 height 10
select select "8"
select select "2025"
click at [465, 150] on select "2026 2025 2024 2023 2022 2021 2020 2019 2018 2017 2016 2015 2014 2013 2012 2011…" at bounding box center [459, 150] width 22 height 10
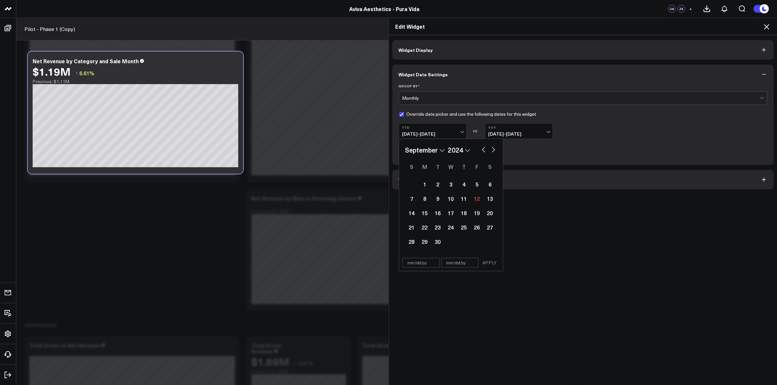
select select "8"
select select "2024"
click at [438, 152] on select "January February March April May June July August September October November De…" at bounding box center [424, 150] width 39 height 10
select select "2024"
click at [423, 184] on div "1" at bounding box center [424, 184] width 13 height 13
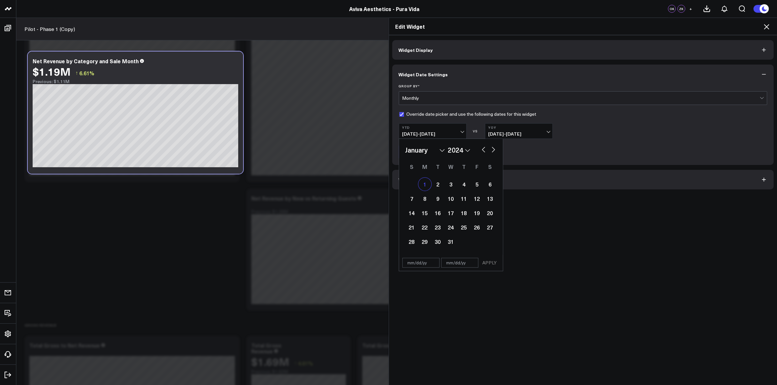
type input "[DATE]"
select select "2024"
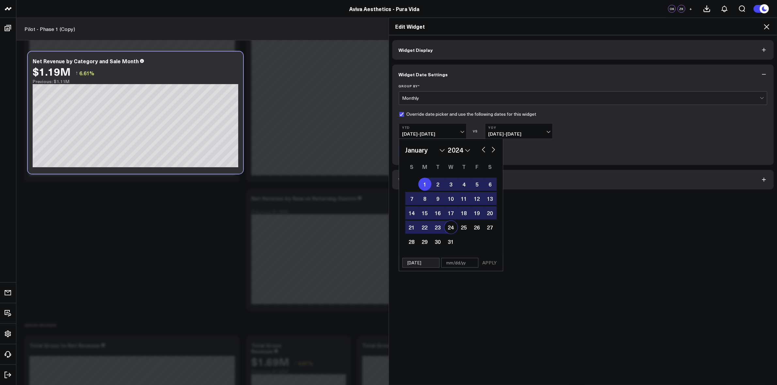
click at [458, 261] on input "text" at bounding box center [459, 263] width 37 height 10
select select "2024"
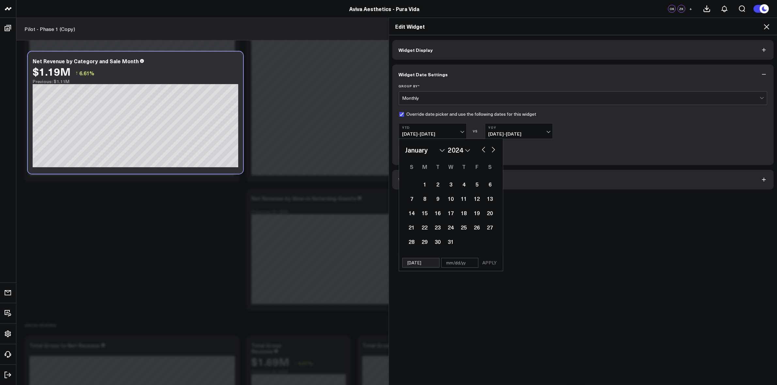
click at [463, 152] on select "2026 2025 2024 2023 2022 2021 2020 2019 2018 2017 2016 2015 2014 2013 2012 2011…" at bounding box center [459, 150] width 22 height 10
select select "2025"
click at [436, 152] on select "January February March April May June July August September October November De…" at bounding box center [424, 150] width 39 height 10
select select "11"
select select "2025"
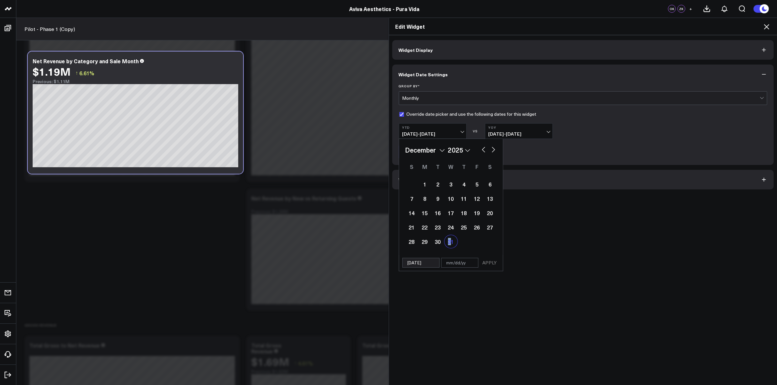
click at [445, 241] on div "31" at bounding box center [450, 241] width 13 height 13
type input "[DATE]"
select select "11"
select select "2025"
click at [450, 264] on input "text" at bounding box center [459, 263] width 37 height 10
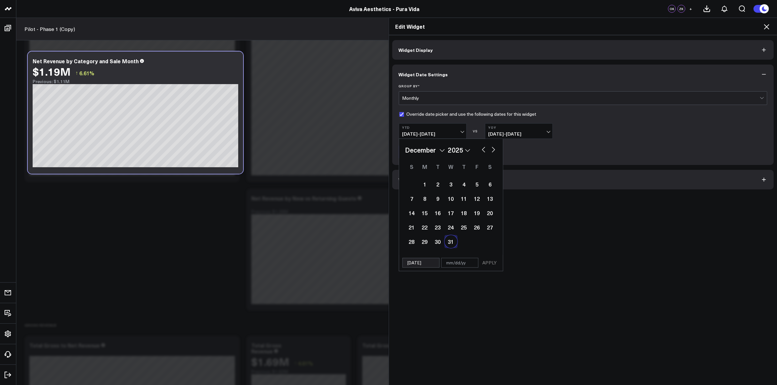
select select "11"
select select "2025"
click at [447, 241] on div "31" at bounding box center [450, 241] width 13 height 13
select select "11"
select select "2025"
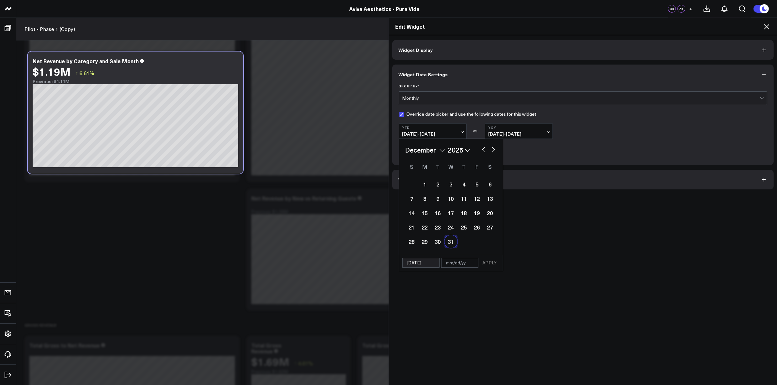
click at [424, 263] on input "[DATE]" at bounding box center [420, 263] width 37 height 10
select select "11"
select select "2025"
click at [464, 152] on select "2026 2025 2024 2023 2022 2021 2020 2019 2018 2017 2016 2015 2014 2013 2012 2011…" at bounding box center [459, 150] width 22 height 10
select select "11"
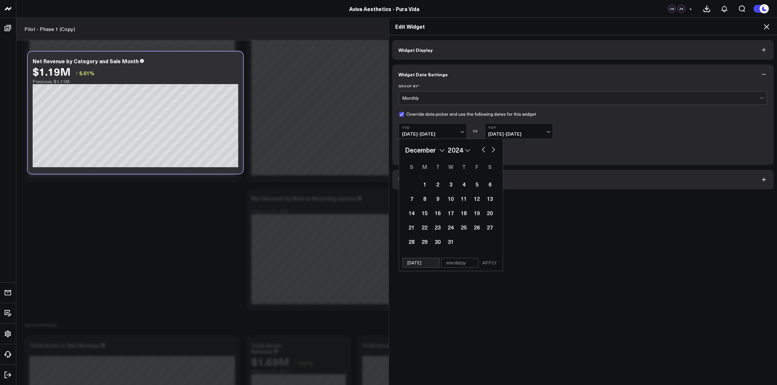
select select "2024"
click at [436, 151] on select "January February March April May June July August September October November De…" at bounding box center [424, 150] width 39 height 10
select select "2024"
click at [418, 188] on div "1" at bounding box center [424, 184] width 13 height 13
type input "[DATE]"
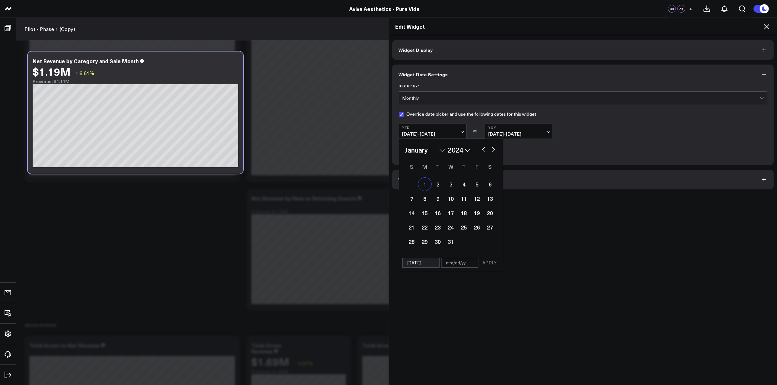
select select "2024"
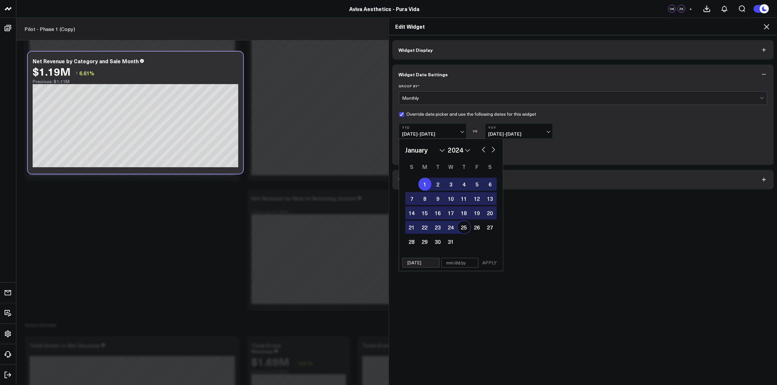
click at [460, 263] on input "text" at bounding box center [459, 263] width 37 height 10
select select "2024"
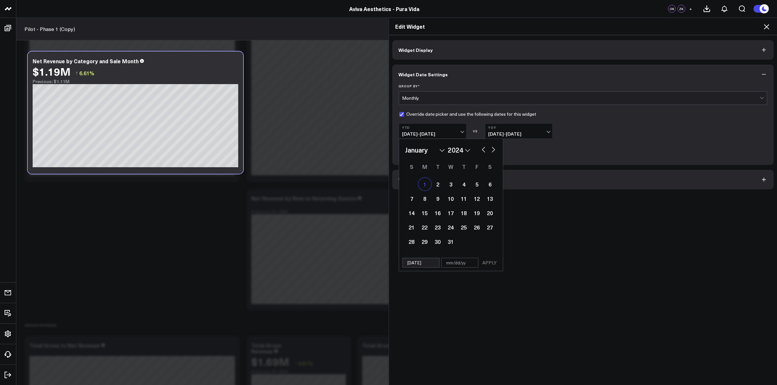
click at [423, 186] on div "1" at bounding box center [424, 184] width 13 height 13
select select "2024"
click at [465, 150] on select "2026 2025 2024 2023 2022 2021 2020 2019 2018 2017 2016 2015 2014 2013 2012 2011…" at bounding box center [459, 150] width 22 height 10
select select "2025"
click at [439, 153] on select "January February March April May June July August September October November De…" at bounding box center [424, 150] width 39 height 10
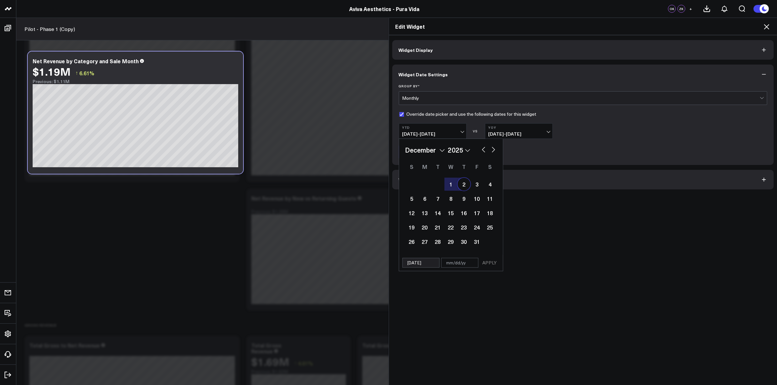
select select "11"
select select "2025"
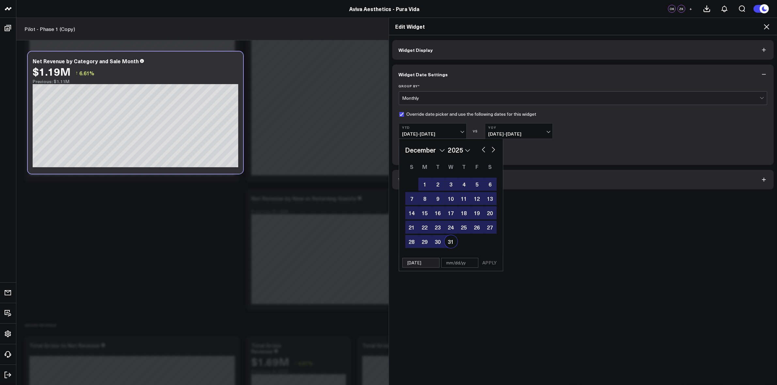
click at [447, 238] on div "31" at bounding box center [450, 241] width 13 height 13
type input "[DATE]"
select select "11"
select select "2025"
click at [489, 263] on button "APPLY" at bounding box center [490, 263] width 20 height 10
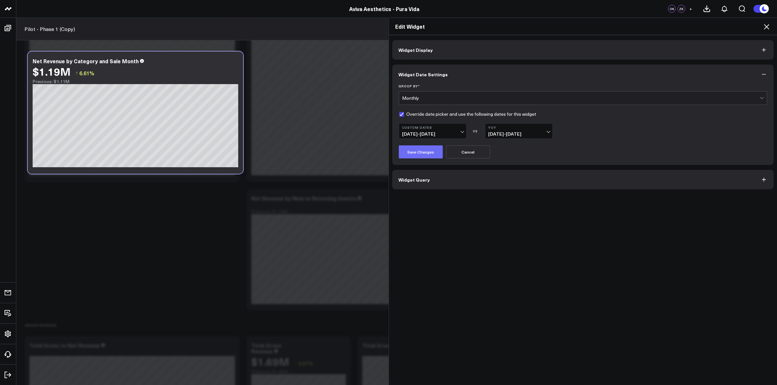
click at [425, 154] on button "Save Changes" at bounding box center [421, 151] width 44 height 13
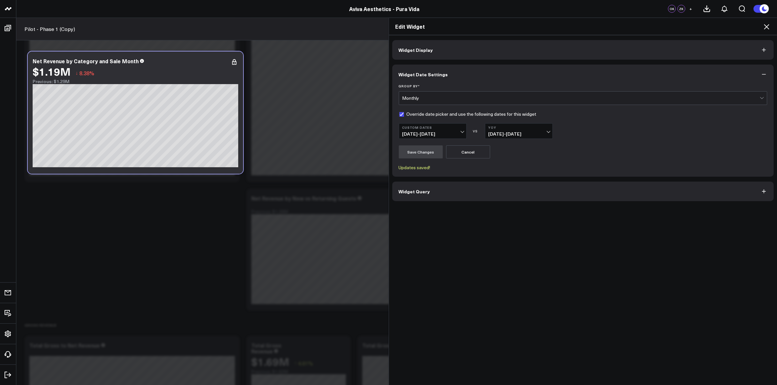
click at [460, 129] on button "Custom Dates [DATE] - [DATE]" at bounding box center [433, 131] width 68 height 16
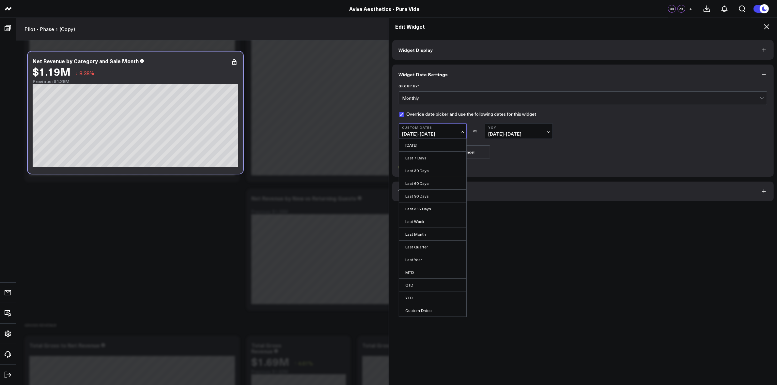
click at [415, 294] on link "YTD" at bounding box center [432, 298] width 67 height 12
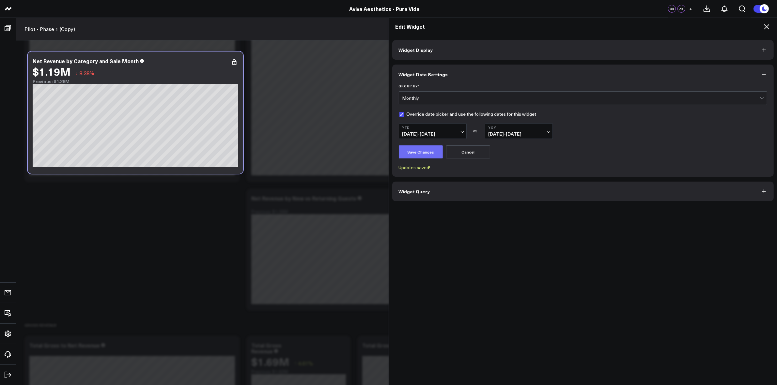
click at [430, 152] on button "Save Changes" at bounding box center [421, 151] width 44 height 13
click at [454, 131] on button "YTD [DATE] - [DATE]" at bounding box center [433, 131] width 68 height 16
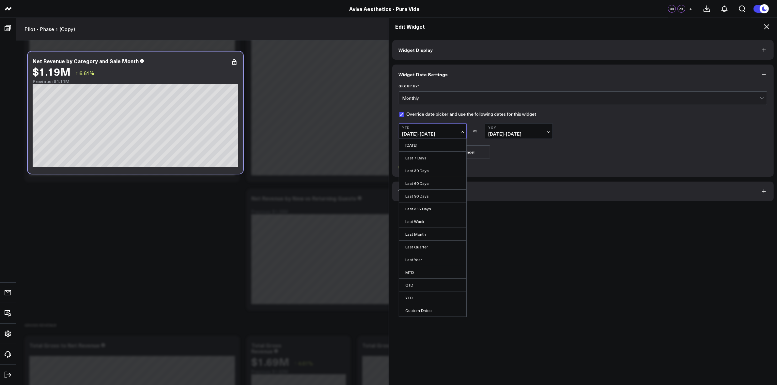
click at [416, 256] on link "Last Year" at bounding box center [432, 259] width 67 height 12
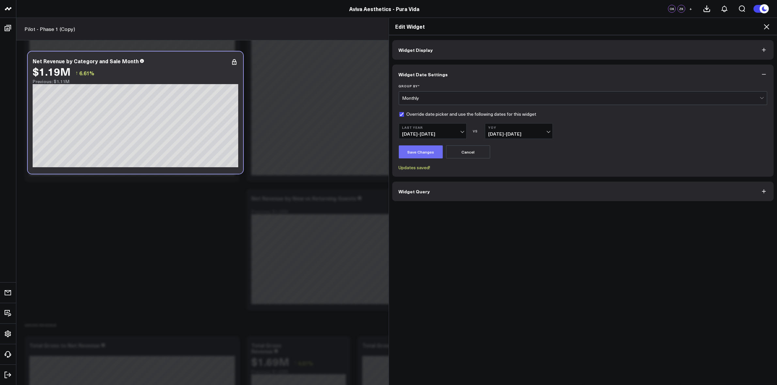
click at [421, 151] on button "Save Changes" at bounding box center [421, 151] width 44 height 13
click at [545, 134] on span "01/01/23 - 12/31/23" at bounding box center [518, 133] width 61 height 5
click at [457, 130] on button "Last Year 01/01/24 - 12/31/24" at bounding box center [433, 131] width 68 height 16
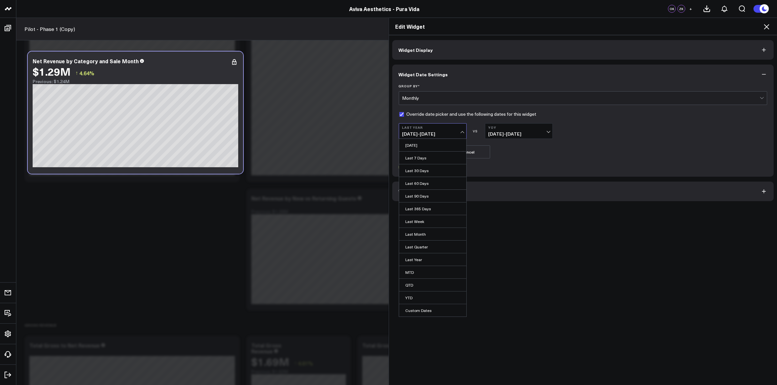
click at [423, 206] on link "Last 365 Days" at bounding box center [432, 209] width 67 height 12
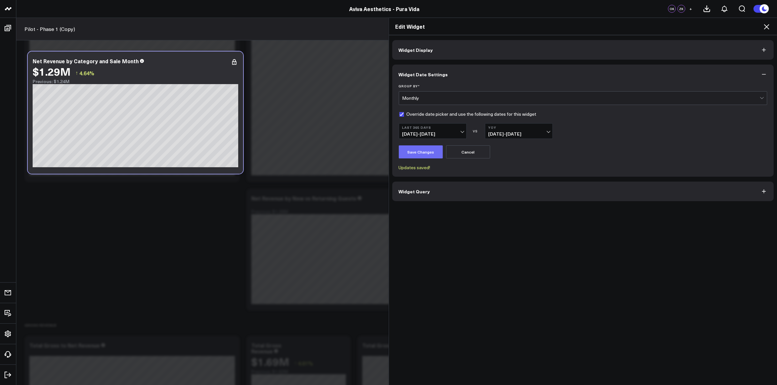
click at [429, 151] on button "Save Changes" at bounding box center [421, 151] width 44 height 13
click at [443, 96] on div "Monthly" at bounding box center [580, 98] width 357 height 5
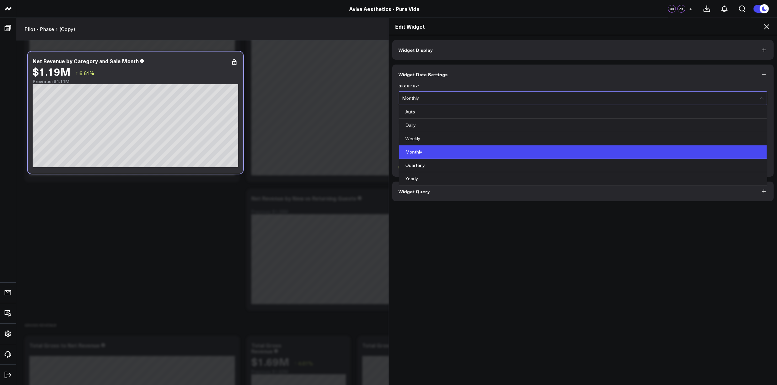
click at [426, 154] on div "Monthly" at bounding box center [583, 151] width 368 height 13
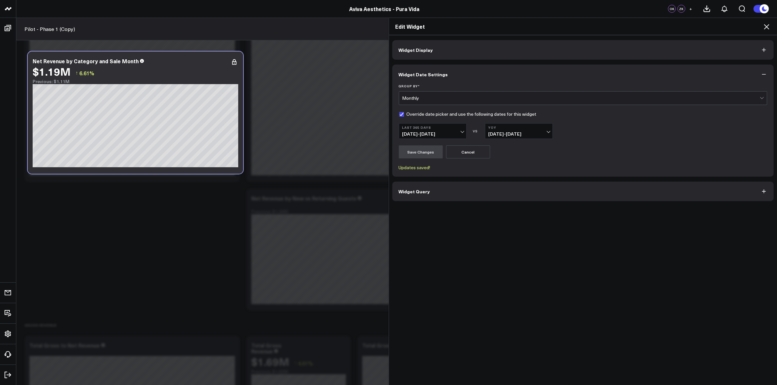
click at [439, 97] on div "Monthly" at bounding box center [580, 98] width 357 height 5
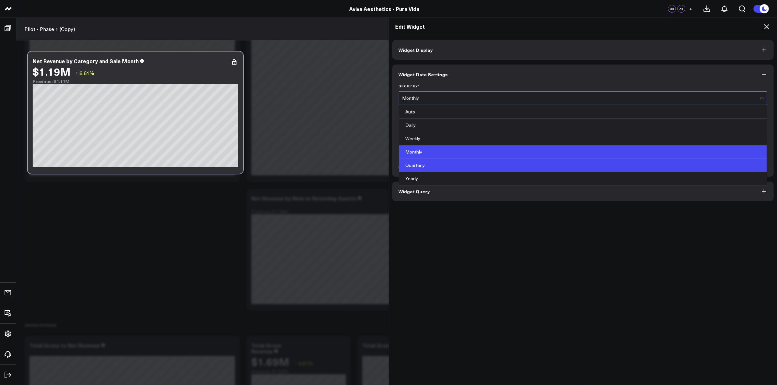
click at [428, 164] on div "Quarterly" at bounding box center [583, 165] width 368 height 13
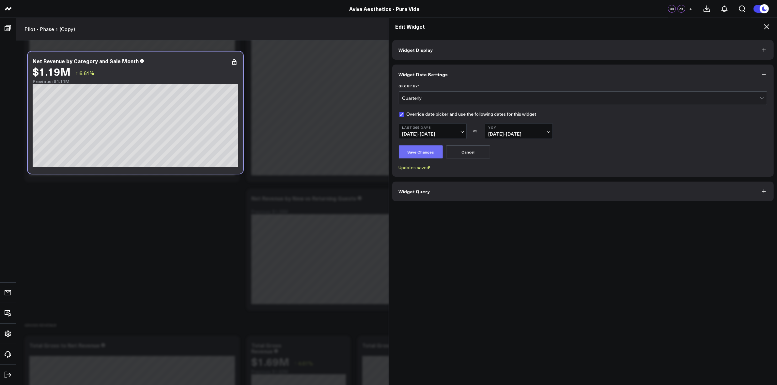
click at [429, 147] on button "Save Changes" at bounding box center [421, 151] width 44 height 13
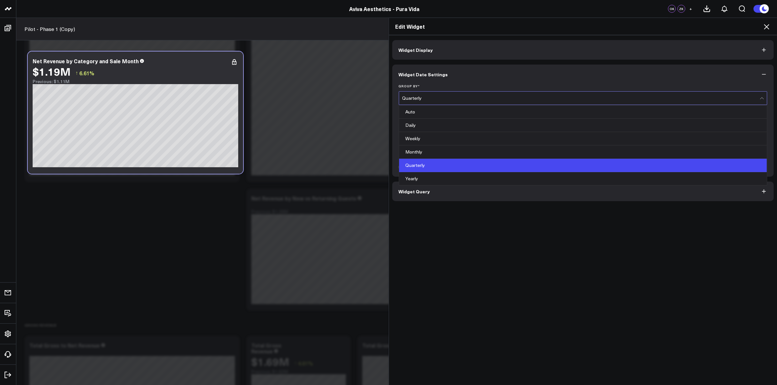
click at [427, 98] on div "Quarterly" at bounding box center [580, 98] width 357 height 5
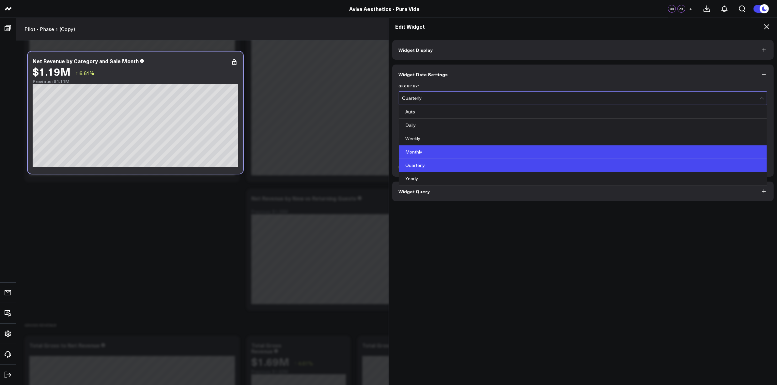
click at [420, 150] on div "Monthly" at bounding box center [583, 151] width 368 height 13
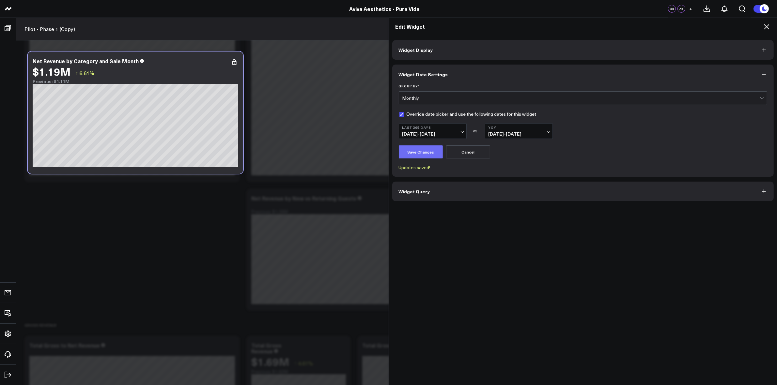
click at [423, 154] on button "Save Changes" at bounding box center [421, 151] width 44 height 13
click at [766, 24] on icon at bounding box center [766, 27] width 8 height 8
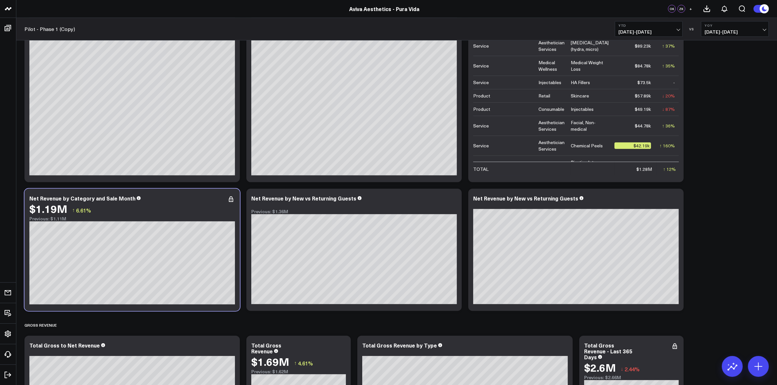
click at [674, 26] on b "YTD" at bounding box center [648, 25] width 61 height 4
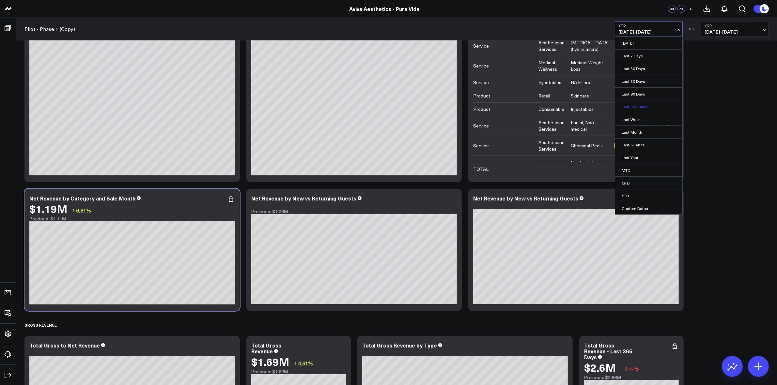
click at [648, 109] on link "Last 365 Days" at bounding box center [648, 106] width 67 height 12
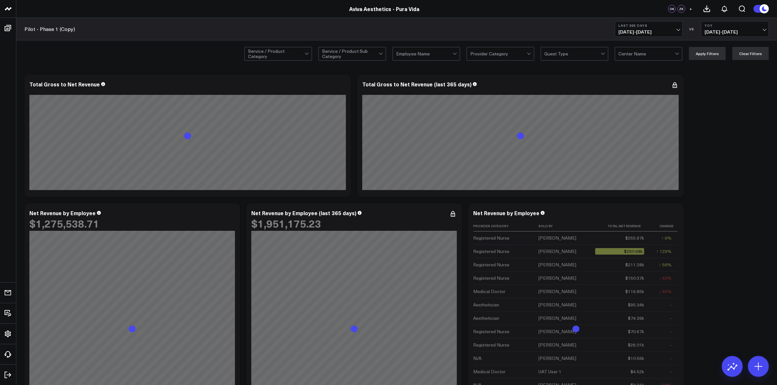
click at [674, 28] on button "Last 365 Days 09/12/24 - 09/11/25" at bounding box center [648, 29] width 68 height 16
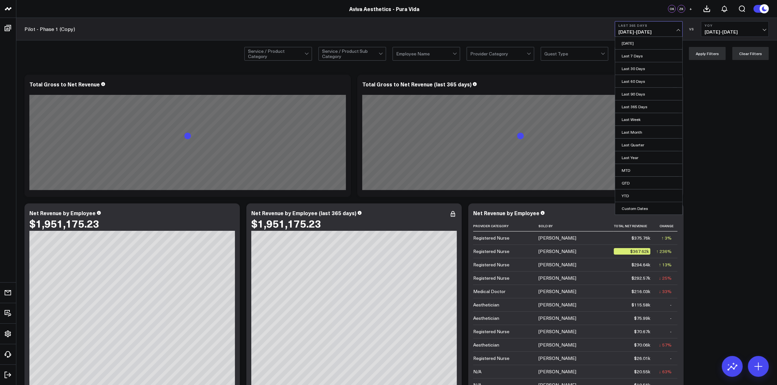
click at [632, 197] on link "YTD" at bounding box center [648, 195] width 67 height 12
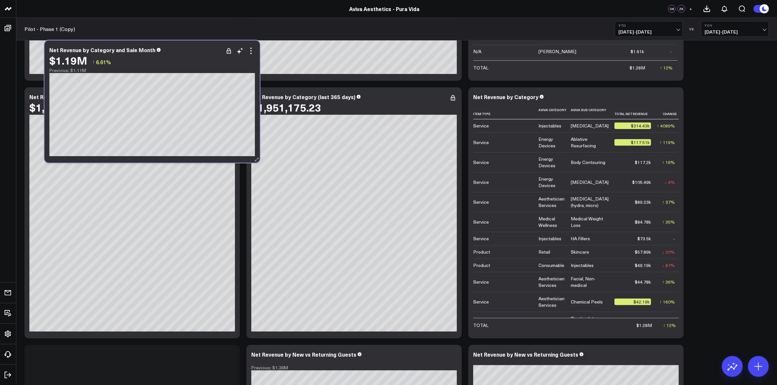
scroll to position [364, 0]
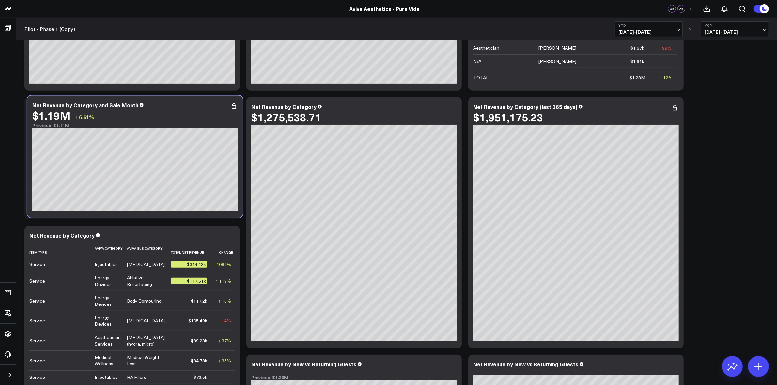
drag, startPoint x: 173, startPoint y: 203, endPoint x: 171, endPoint y: 94, distance: 109.6
click at [171, 94] on div "Modify via AI Copy link to widget Ask support Remove Create linked copy Zenoti …" at bounding box center [396, 305] width 750 height 1196
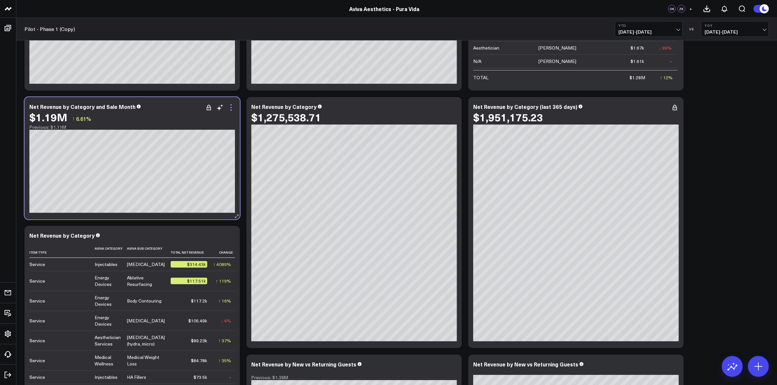
click at [230, 111] on icon at bounding box center [231, 108] width 8 height 8
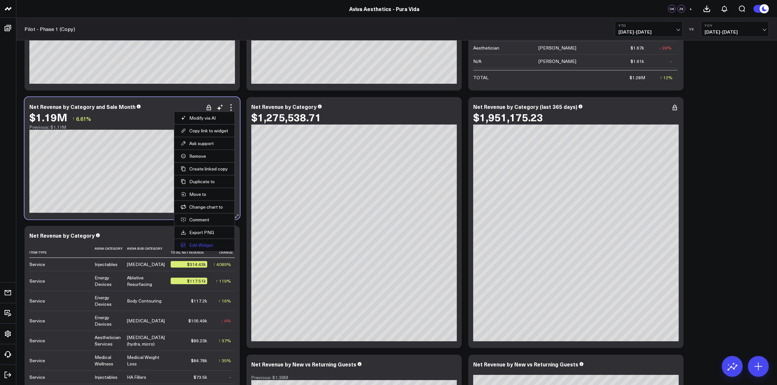
click at [207, 247] on button "Edit Widget" at bounding box center [204, 245] width 47 height 6
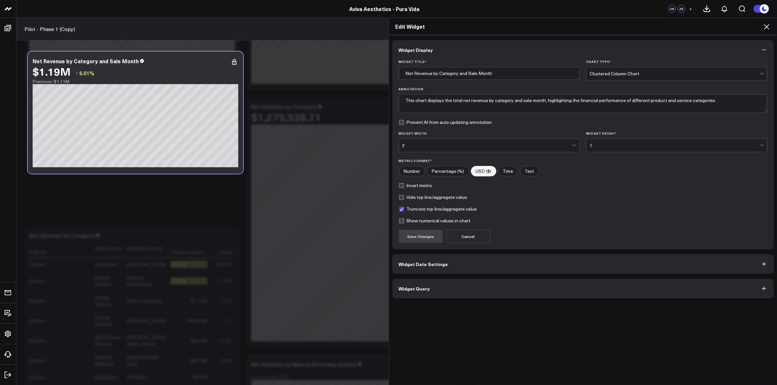
click at [576, 146] on div at bounding box center [575, 145] width 6 height 13
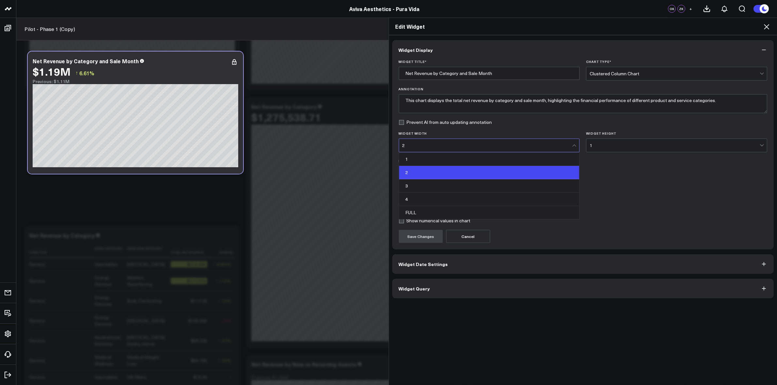
click at [473, 210] on div "FULL" at bounding box center [489, 212] width 180 height 13
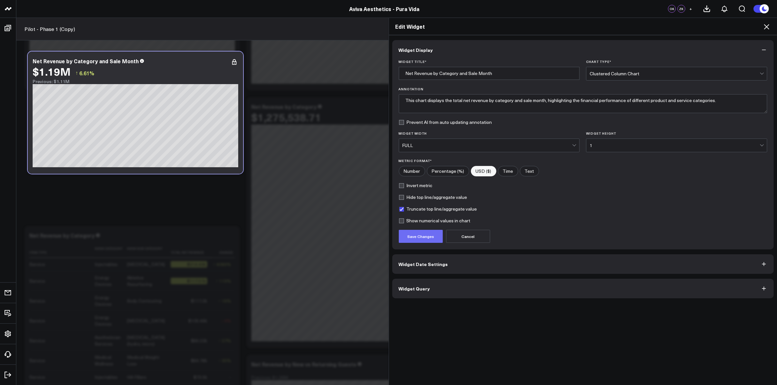
click at [415, 237] on button "Save Changes" at bounding box center [421, 236] width 44 height 13
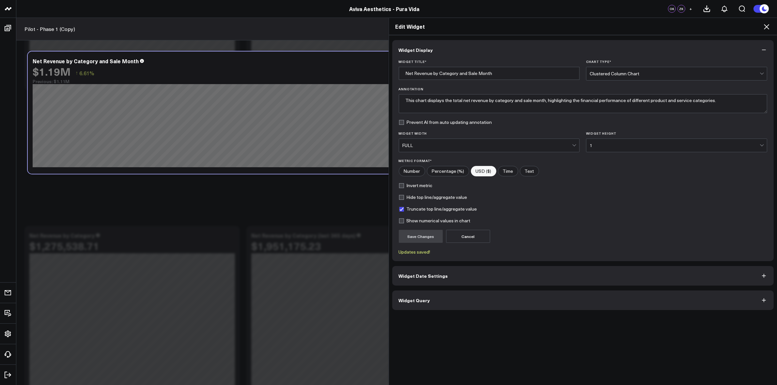
click at [766, 28] on icon at bounding box center [766, 27] width 8 height 8
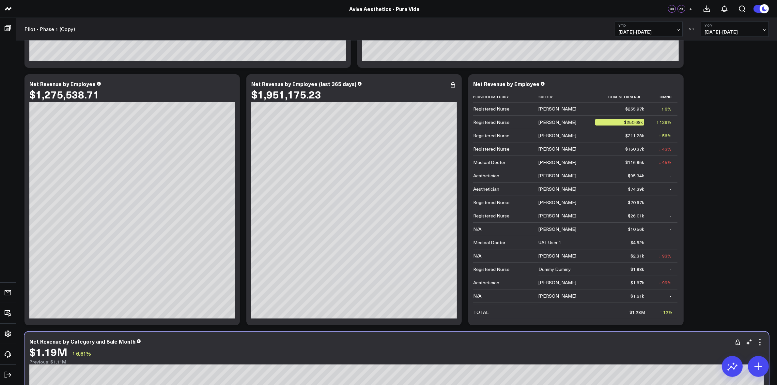
scroll to position [323, 0]
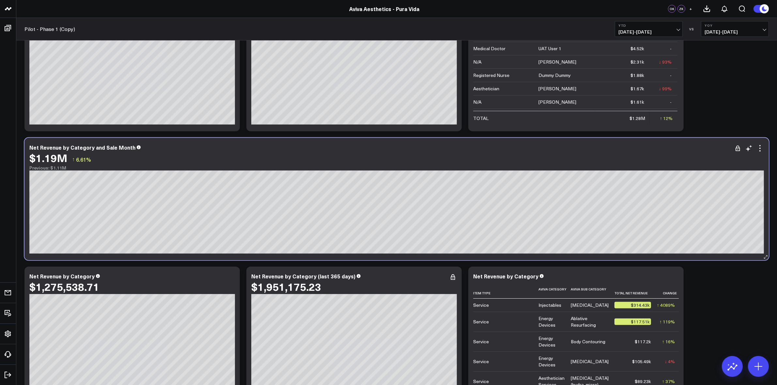
click at [759, 156] on div "$1.19M ↑ 6.61%" at bounding box center [396, 158] width 734 height 12
click at [759, 152] on icon at bounding box center [760, 148] width 8 height 8
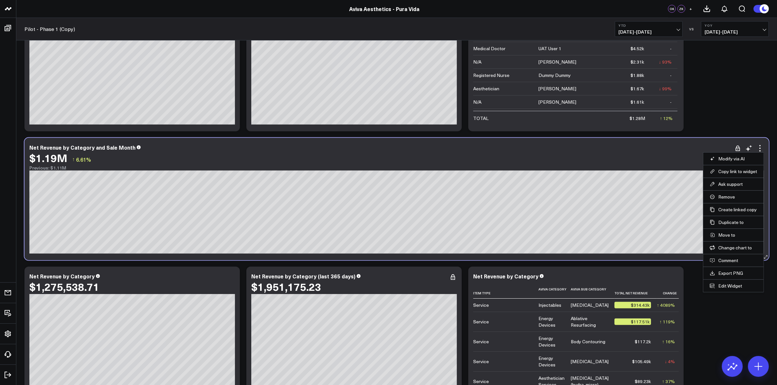
click at [398, 161] on div "$1.19M ↑ 6.61%" at bounding box center [396, 158] width 734 height 12
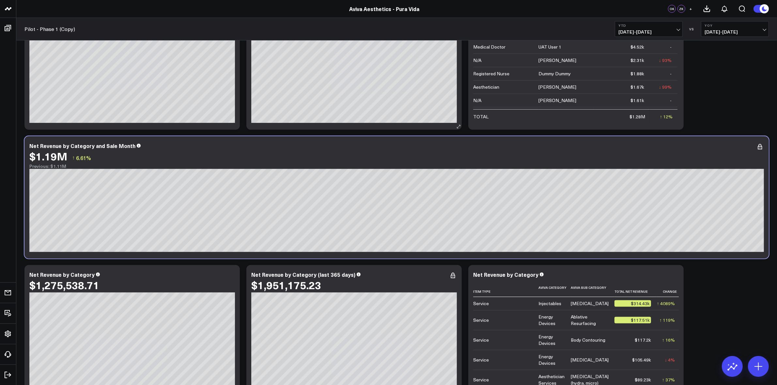
scroll to position [364, 0]
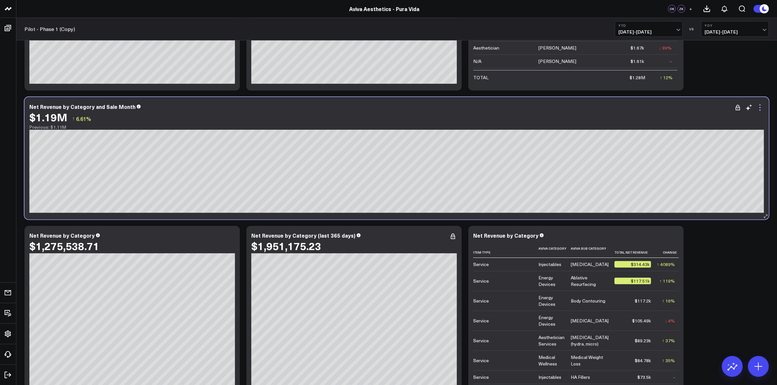
click at [759, 108] on icon at bounding box center [759, 107] width 1 height 1
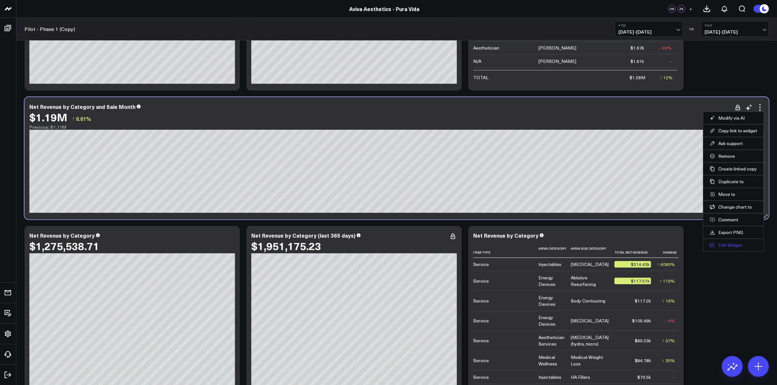
click at [729, 245] on button "Edit Widget" at bounding box center [732, 245] width 47 height 6
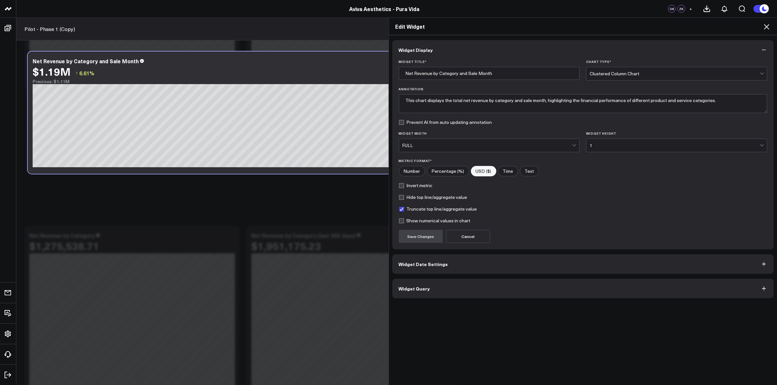
click at [425, 288] on button "Widget Query" at bounding box center [583, 289] width 382 height 20
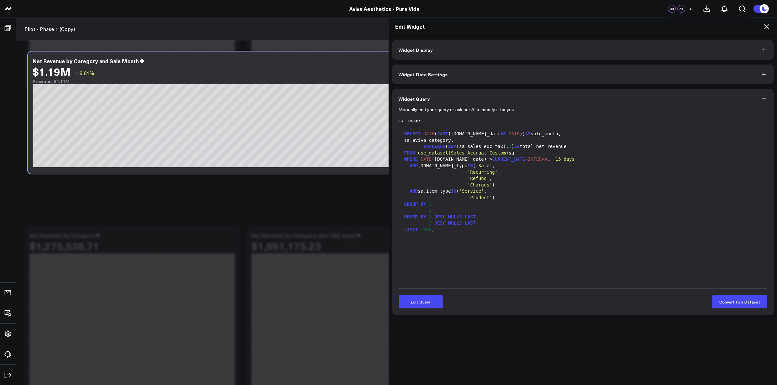
click at [429, 72] on span "Widget Date Settings" at bounding box center [423, 74] width 49 height 5
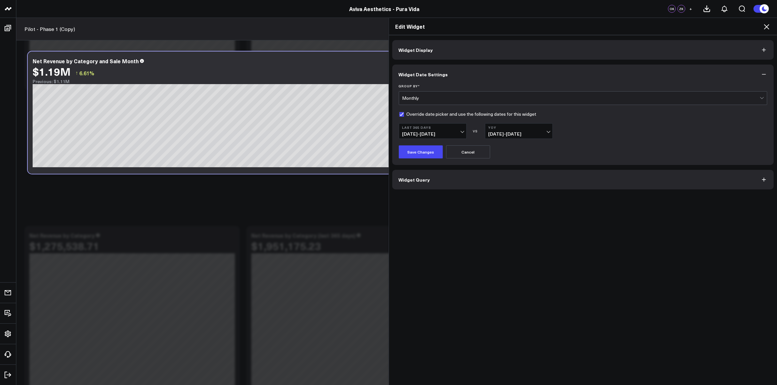
click at [456, 130] on button "Last 365 Days 09/12/24 - 09/11/25" at bounding box center [433, 131] width 68 height 16
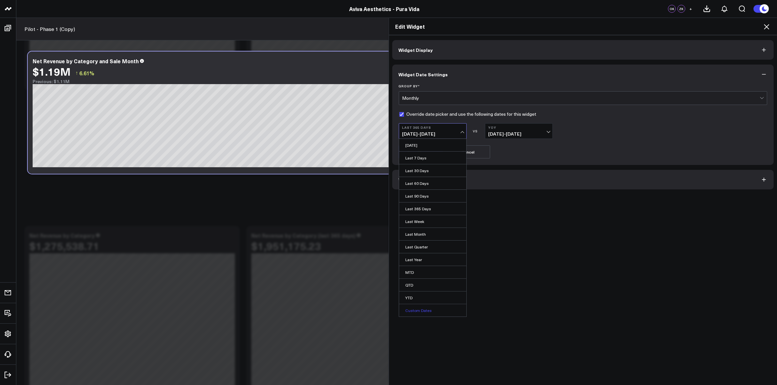
click at [429, 308] on link "Custom Dates" at bounding box center [432, 310] width 67 height 12
select select "8"
select select "2025"
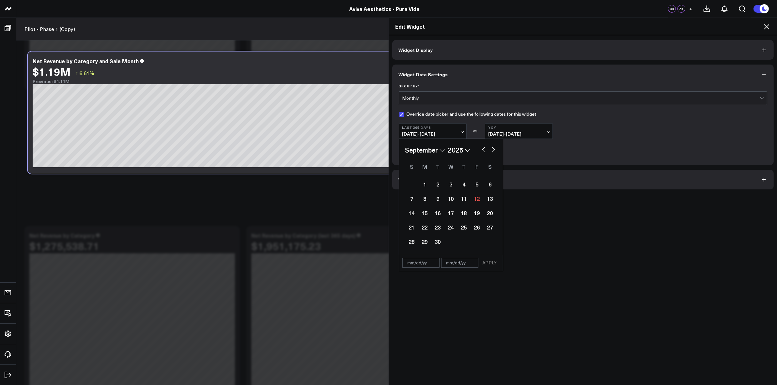
click at [439, 149] on select "January February March April May June July August September October November De…" at bounding box center [424, 150] width 39 height 10
select select "2025"
click at [461, 149] on select "2026 2025 2024 2023 2022 2021 2020 2019 2018 2017 2016 2015 2014 2013 2012 2011…" at bounding box center [459, 150] width 22 height 10
select select "2024"
click at [422, 185] on div "1" at bounding box center [424, 184] width 13 height 13
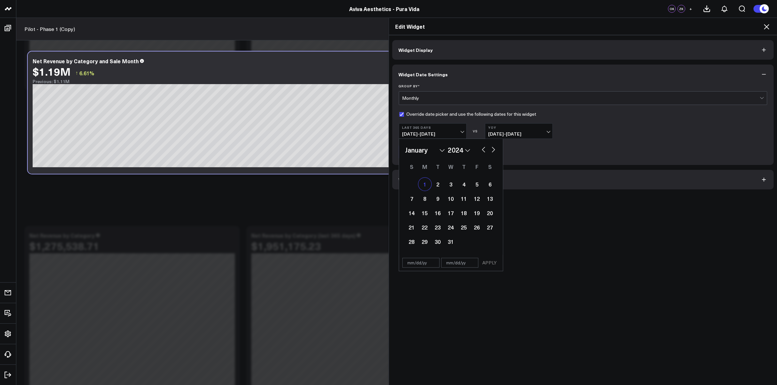
type input "[DATE]"
select select "2024"
click at [463, 151] on select "2026 2025 2024 2023 2022 2021 2020 2019 2018 2017 2016 2015 2014 2013 2012 2011…" at bounding box center [459, 150] width 22 height 10
select select "2025"
click at [435, 151] on select "January February March April May June July August September October November De…" at bounding box center [424, 150] width 39 height 10
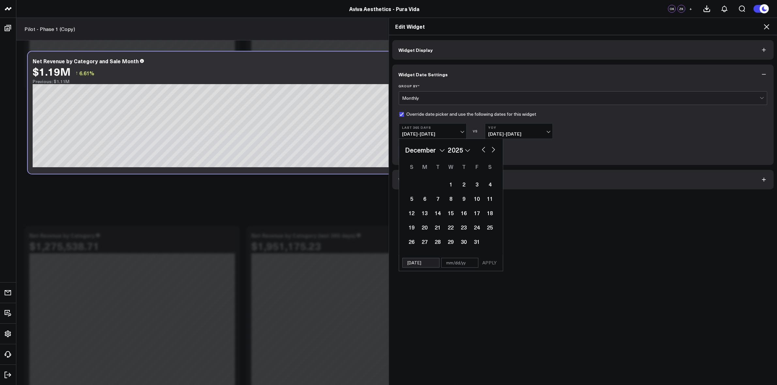
select select "11"
select select "2025"
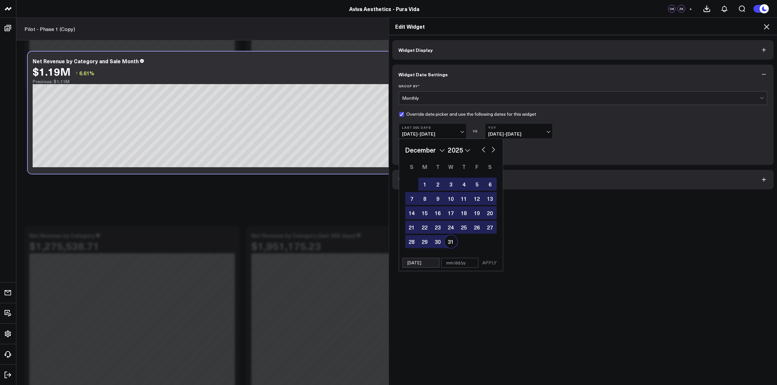
click at [447, 243] on div "31" at bounding box center [450, 241] width 13 height 13
type input "[DATE]"
select select "11"
select select "2025"
click at [487, 266] on button "APPLY" at bounding box center [490, 263] width 20 height 10
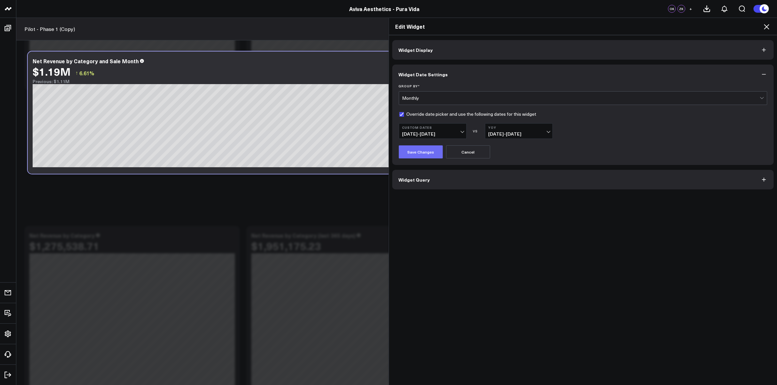
click at [426, 154] on button "Save Changes" at bounding box center [421, 151] width 44 height 13
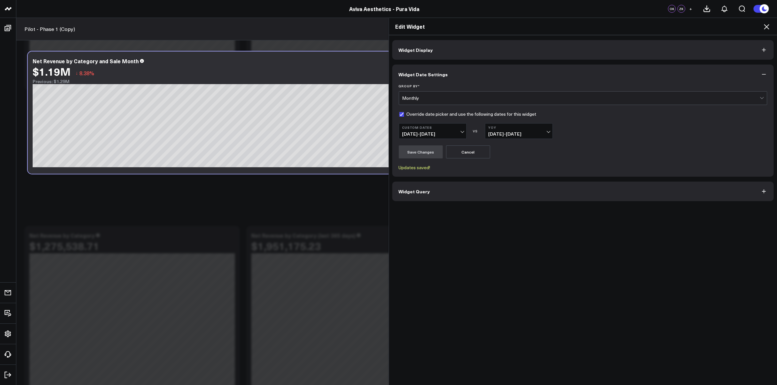
click at [767, 25] on icon at bounding box center [766, 27] width 8 height 8
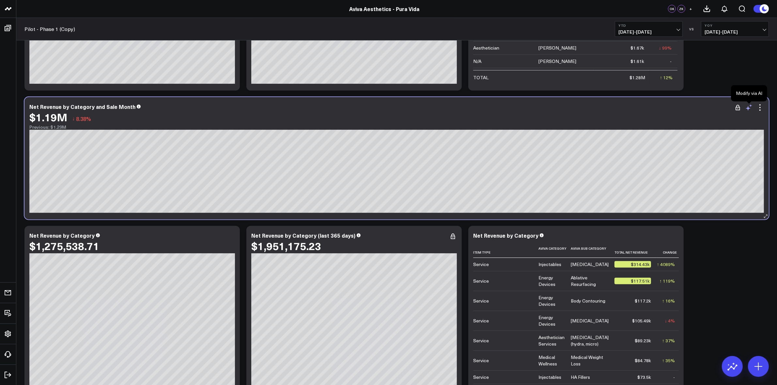
click at [747, 111] on icon at bounding box center [749, 108] width 8 height 8
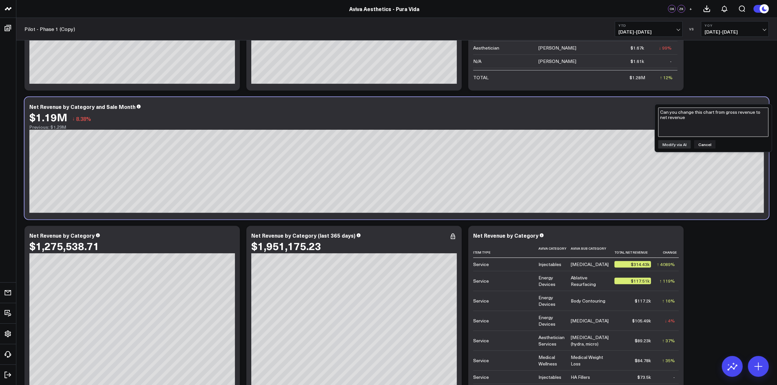
click at [667, 128] on textarea "Can you change this chart from gross revenue to net revenue" at bounding box center [713, 122] width 110 height 29
type textarea "can you also include months from prior years in the chart"
click at [678, 147] on button "Modify via AI" at bounding box center [674, 144] width 33 height 8
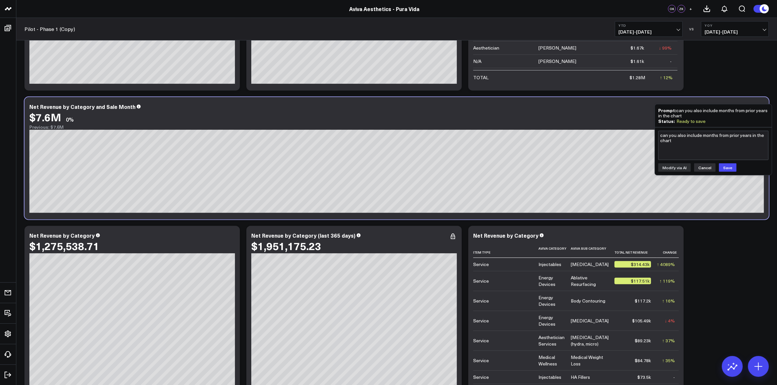
click at [705, 165] on button "Cancel" at bounding box center [705, 167] width 22 height 8
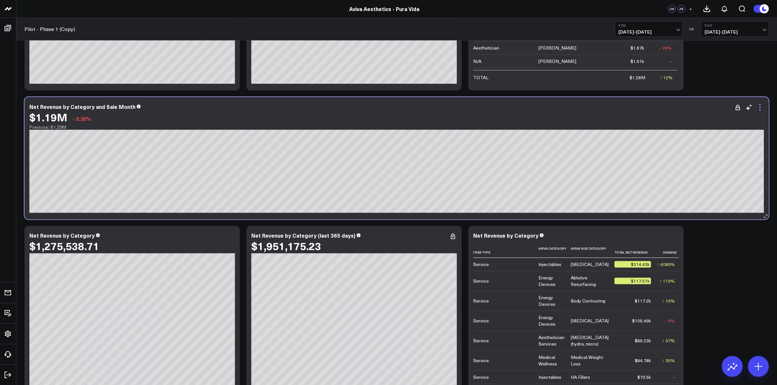
click at [761, 111] on icon at bounding box center [760, 108] width 8 height 8
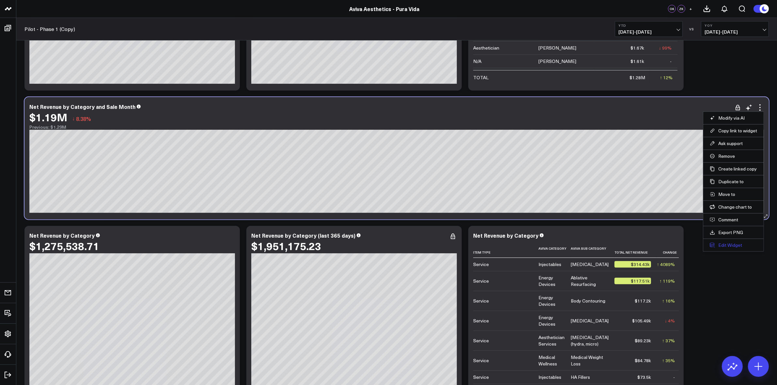
click at [732, 246] on button "Edit Widget" at bounding box center [732, 245] width 47 height 6
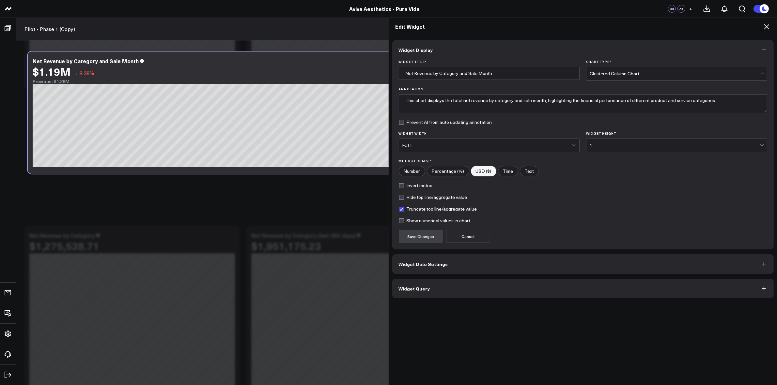
click at [441, 294] on button "Widget Query" at bounding box center [583, 289] width 382 height 20
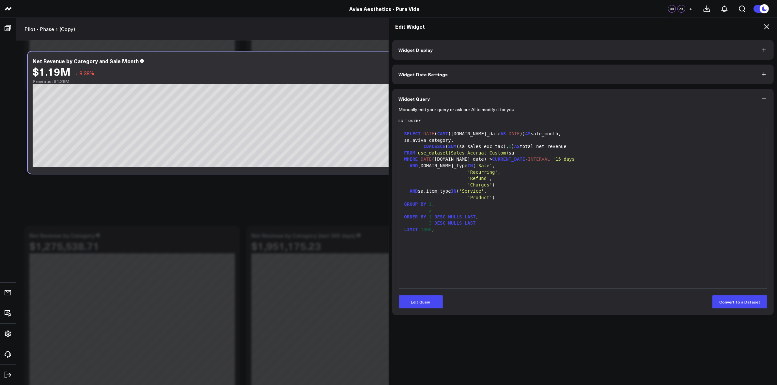
click at [436, 207] on div "GROUP BY 1 ," at bounding box center [582, 204] width 361 height 7
click at [758, 298] on button "Convert to a Dataset" at bounding box center [739, 301] width 55 height 13
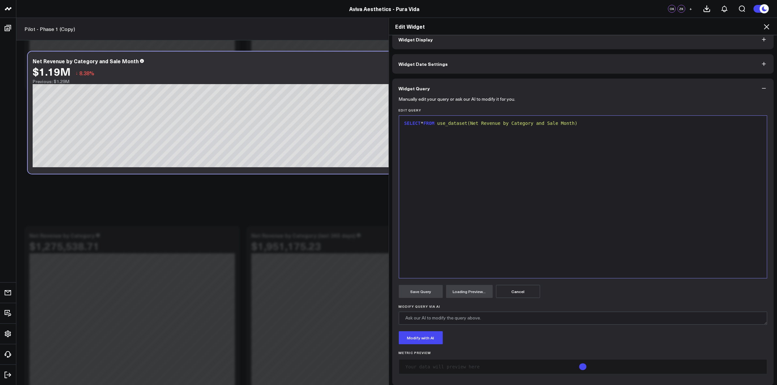
scroll to position [16, 0]
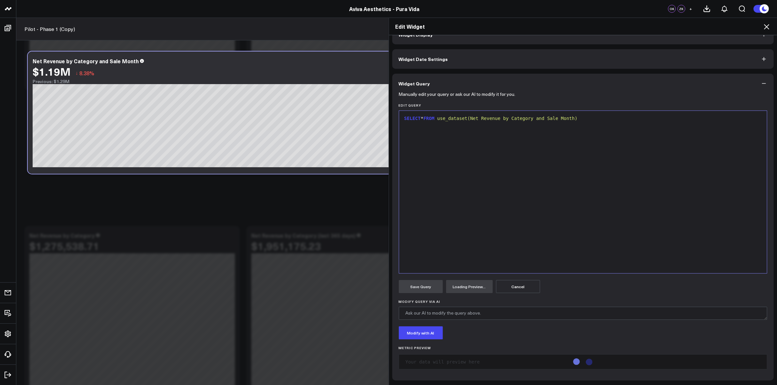
click at [504, 288] on button "Cancel" at bounding box center [518, 286] width 44 height 13
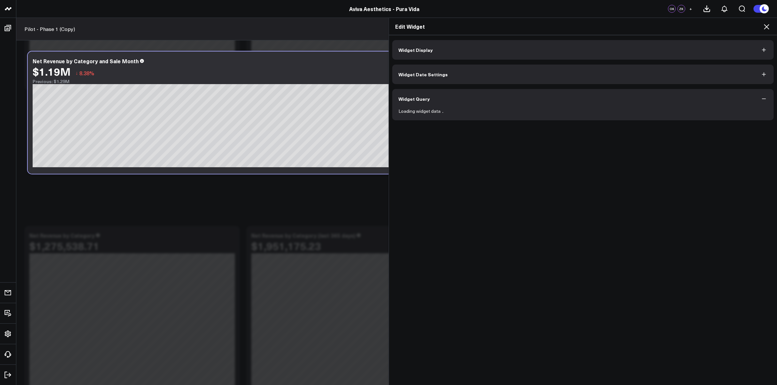
scroll to position [0, 0]
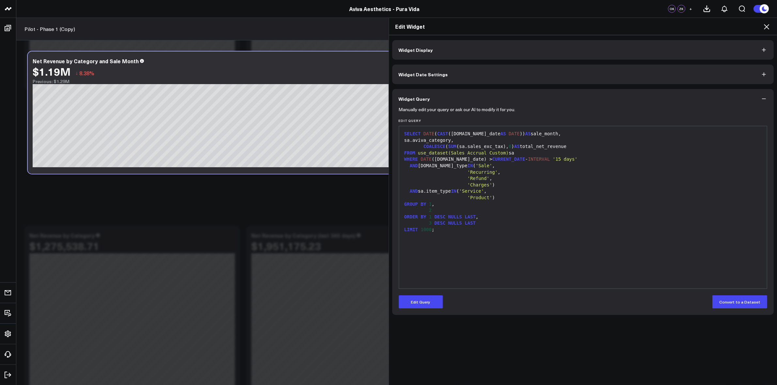
click at [767, 95] on button "Widget Query" at bounding box center [583, 99] width 382 height 20
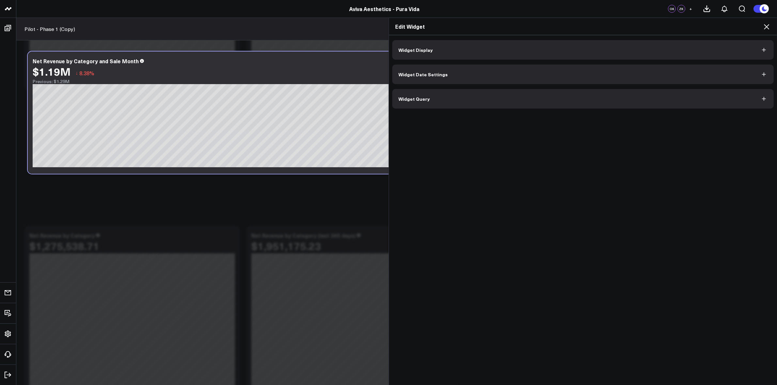
click at [764, 98] on icon "button" at bounding box center [763, 99] width 7 height 7
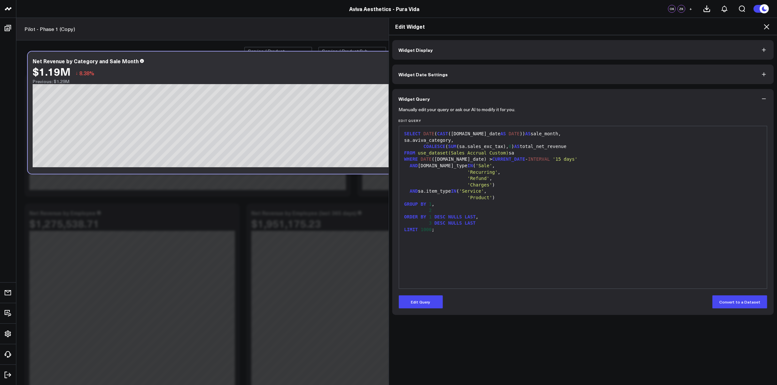
scroll to position [41, 0]
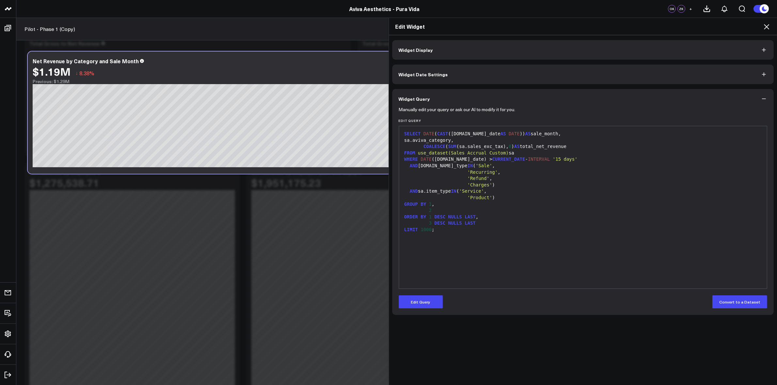
click at [762, 98] on icon "button" at bounding box center [763, 99] width 7 height 7
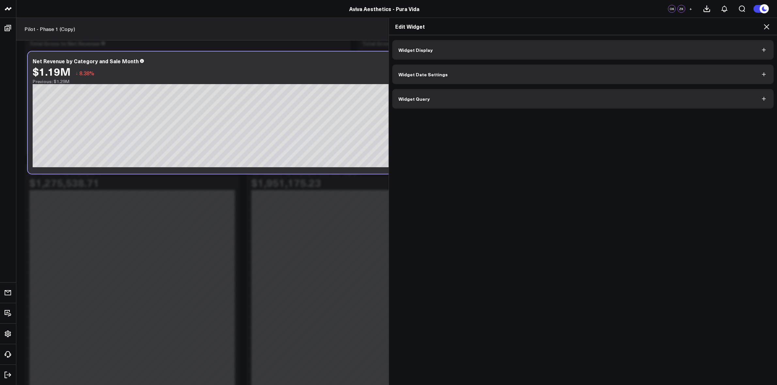
click at [769, 25] on icon at bounding box center [766, 27] width 8 height 8
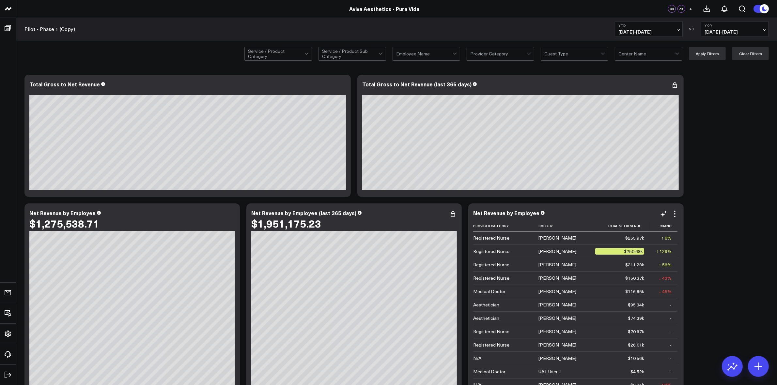
scroll to position [285, 0]
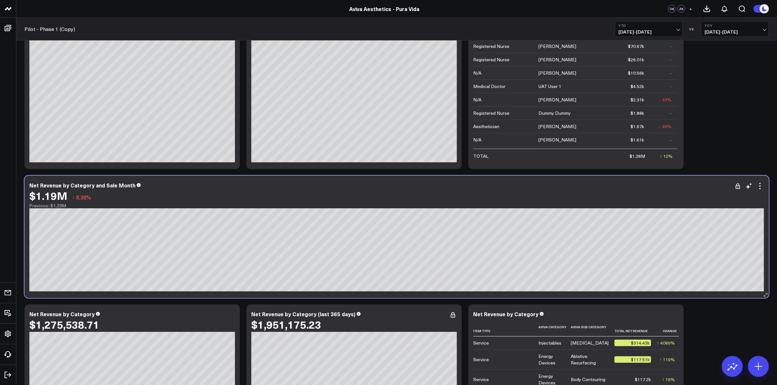
click at [747, 191] on div "$1.19M ↓ 8.38%" at bounding box center [396, 196] width 734 height 12
click at [751, 194] on div "$1.19M ↓ 8.38%" at bounding box center [396, 196] width 734 height 12
click at [0, 0] on icon at bounding box center [0, 0] width 0 height 0
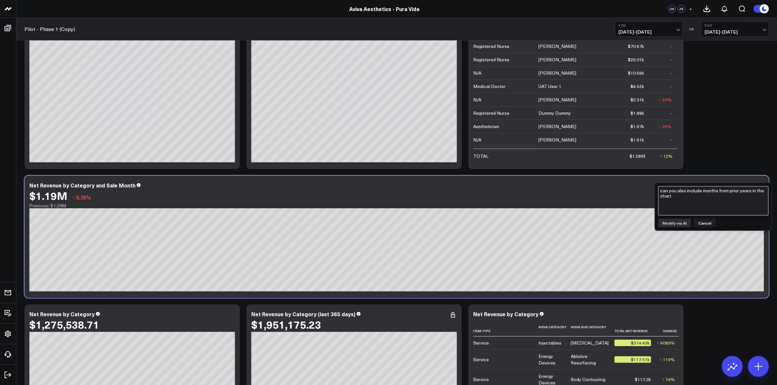
click at [695, 203] on textarea "can you also include months from prior years in the chart" at bounding box center [713, 200] width 110 height 29
type textarea "a"
type textarea "include all months of the custom range in the chart"
click at [682, 221] on button "Modify via AI" at bounding box center [674, 223] width 33 height 8
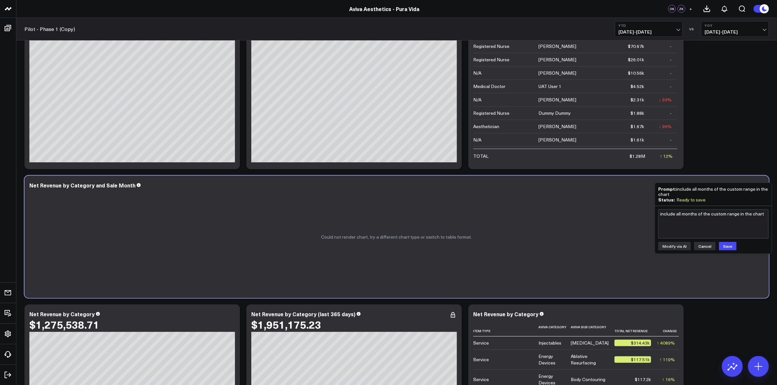
click at [709, 245] on button "Cancel" at bounding box center [705, 246] width 22 height 8
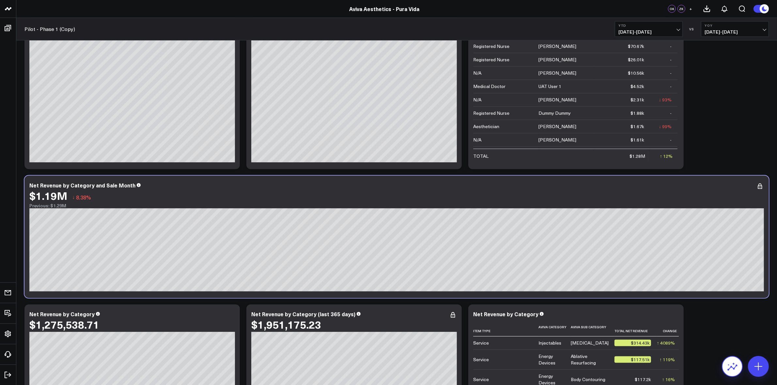
click at [729, 367] on icon at bounding box center [732, 366] width 10 height 10
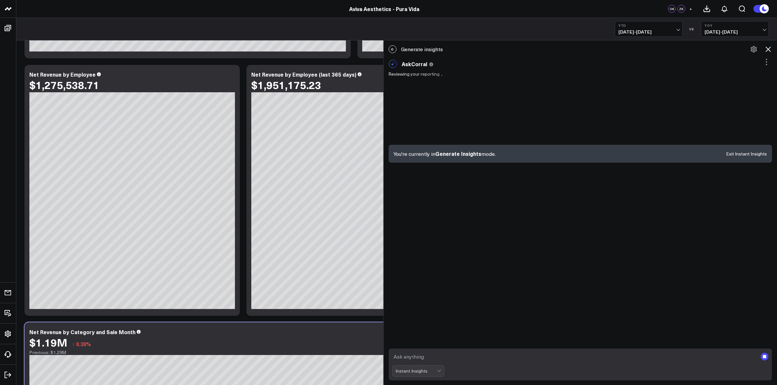
scroll to position [122, 0]
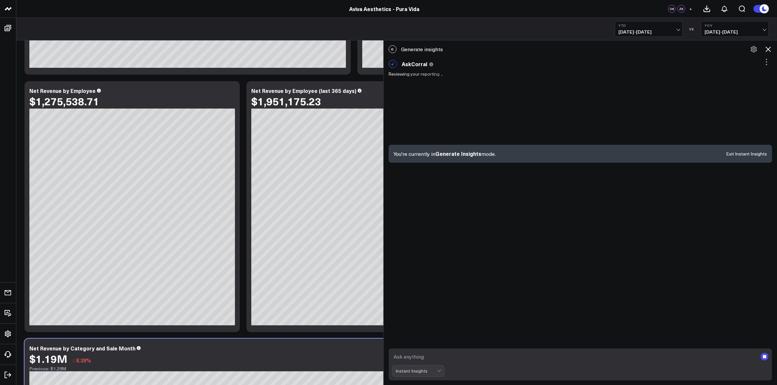
click at [434, 372] on div "Instant Insights" at bounding box center [416, 371] width 41 height 5
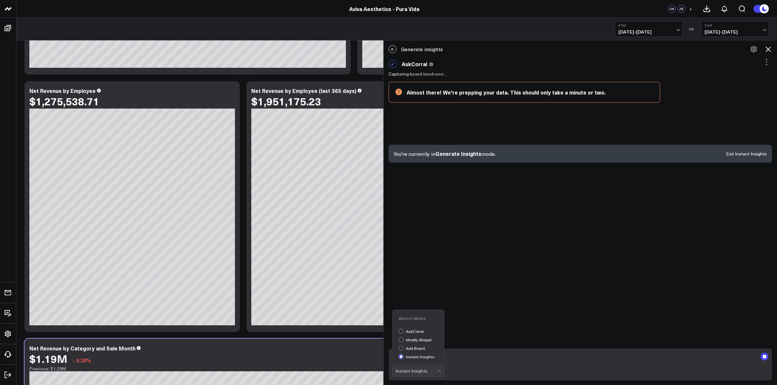
click at [419, 330] on div "AskCorral" at bounding box center [421, 332] width 46 height 7
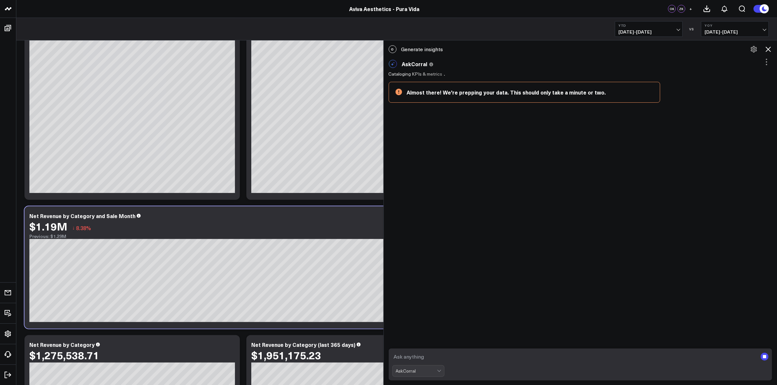
scroll to position [285, 0]
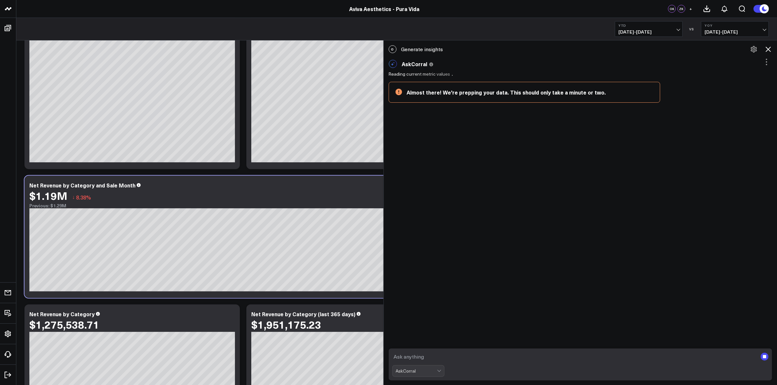
click at [463, 355] on textarea at bounding box center [574, 357] width 365 height 12
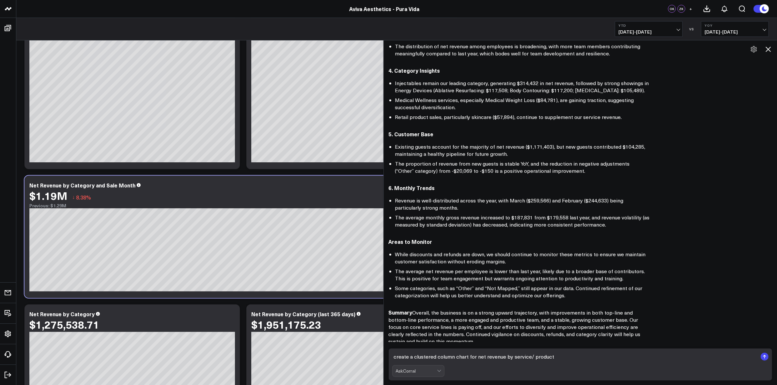
scroll to position [262, 0]
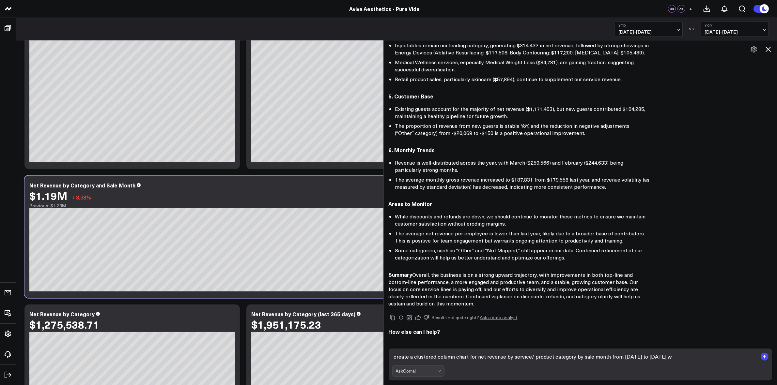
type textarea "create a clustered column chart for net revenue by service/ product category by…"
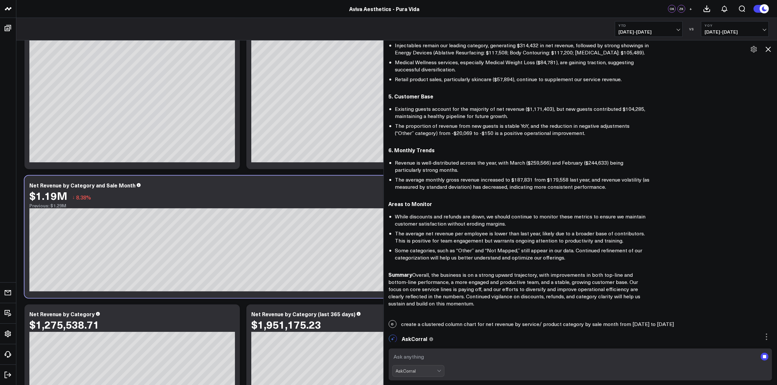
scroll to position [271, 0]
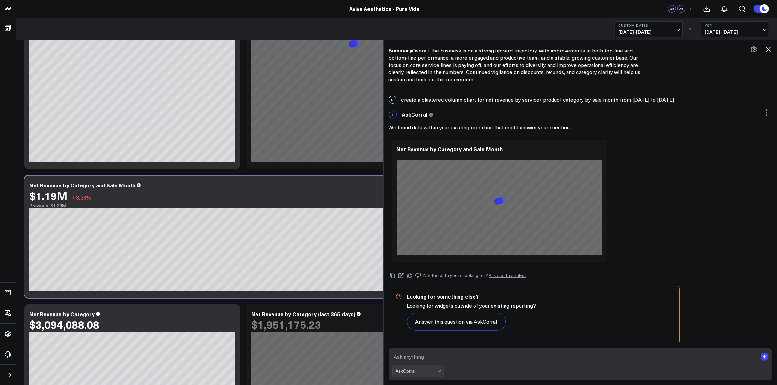
scroll to position [486, 0]
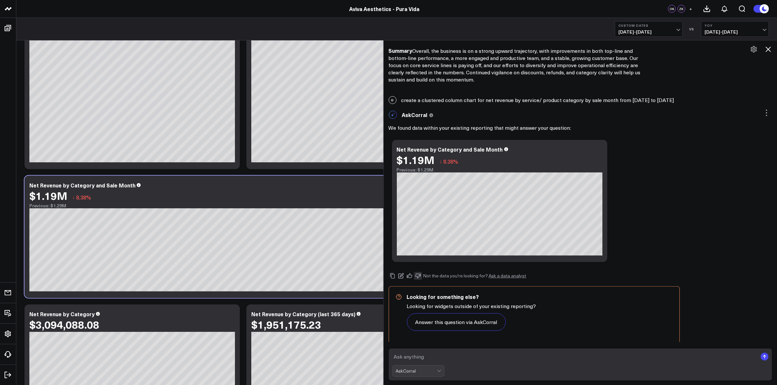
click at [421, 273] on icon at bounding box center [418, 276] width 6 height 6
click at [765, 48] on icon at bounding box center [768, 49] width 8 height 8
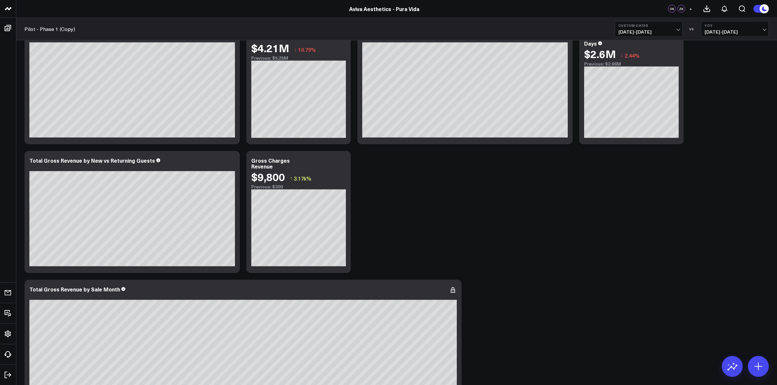
scroll to position [1016, 0]
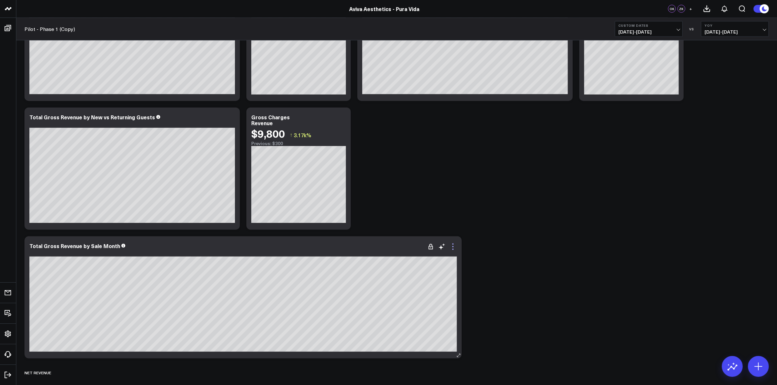
click at [452, 247] on icon at bounding box center [453, 247] width 8 height 8
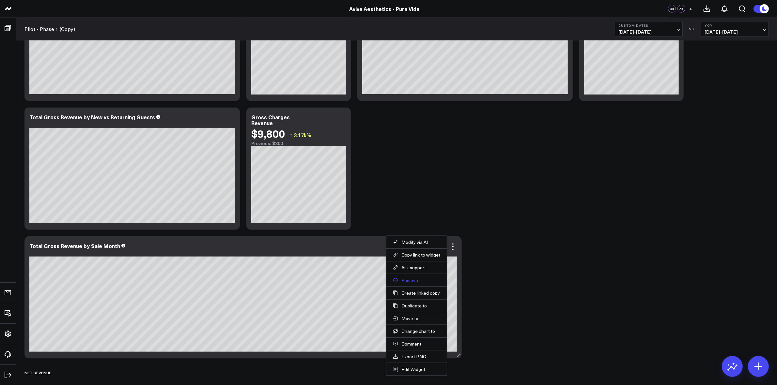
click at [415, 281] on button "Remove" at bounding box center [416, 281] width 47 height 6
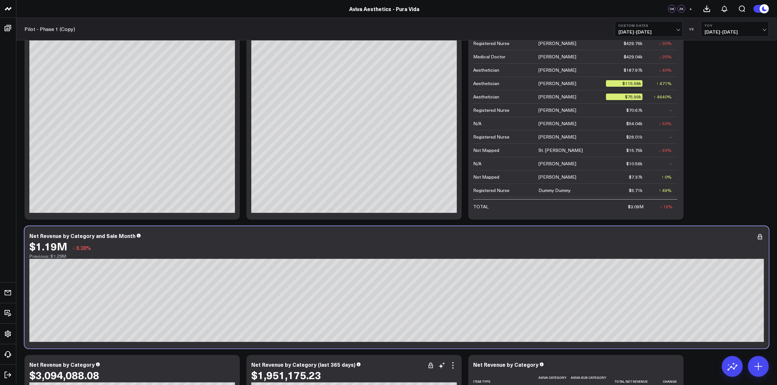
scroll to position [0, 0]
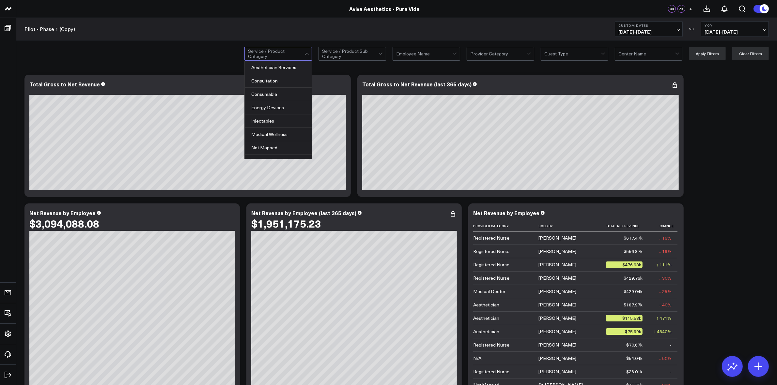
click at [304, 55] on div at bounding box center [276, 53] width 56 height 13
click at [206, 54] on div "9 results available. Use Up and Down to choose options, press Enter to select t…" at bounding box center [396, 53] width 760 height 26
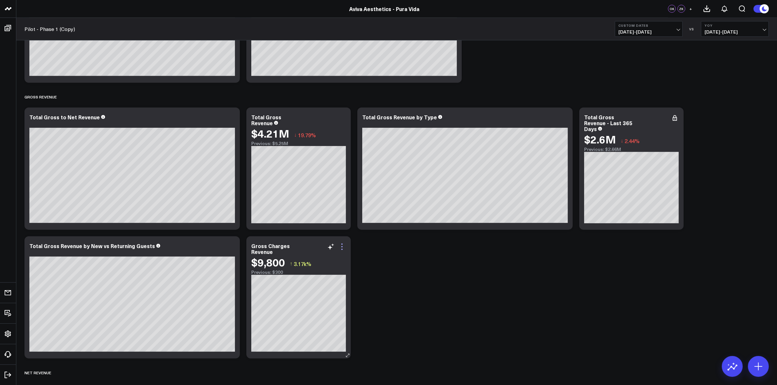
click at [342, 245] on icon at bounding box center [342, 247] width 8 height 8
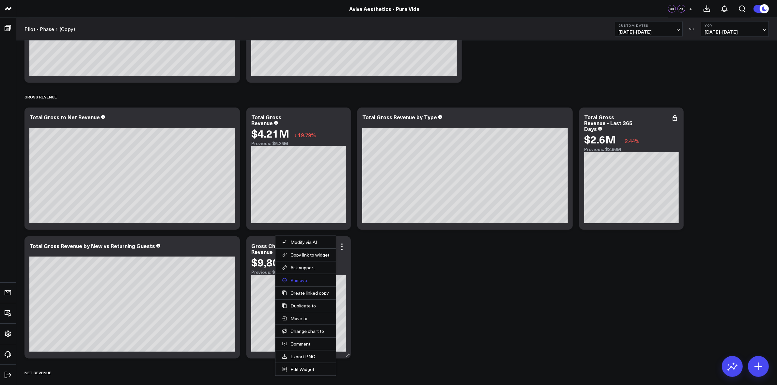
click at [305, 281] on button "Remove" at bounding box center [305, 281] width 47 height 6
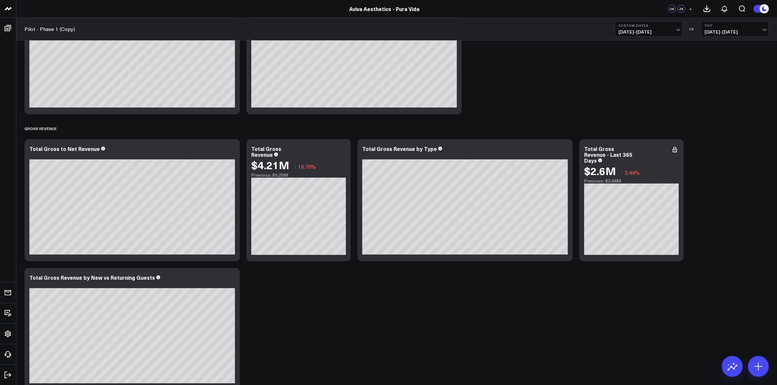
scroll to position [846, 0]
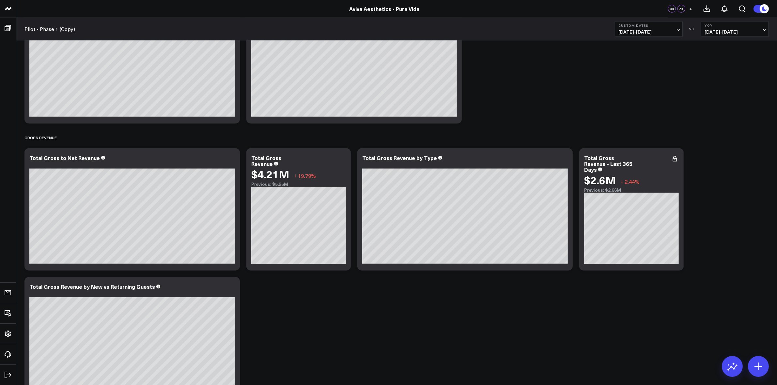
click at [674, 28] on button "Custom Dates [DATE] - [DATE]" at bounding box center [648, 29] width 68 height 16
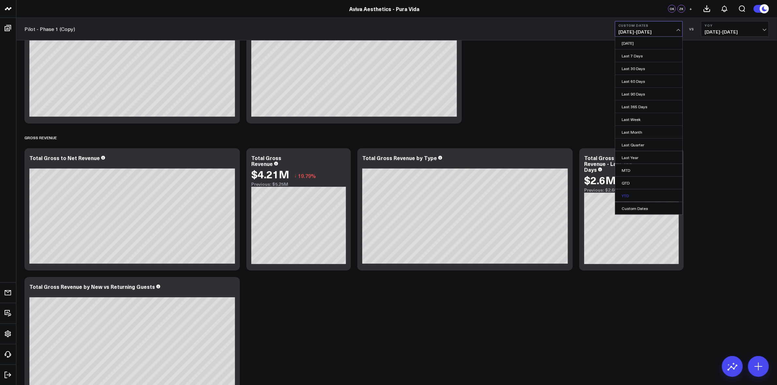
click at [632, 196] on link "YTD" at bounding box center [648, 195] width 67 height 12
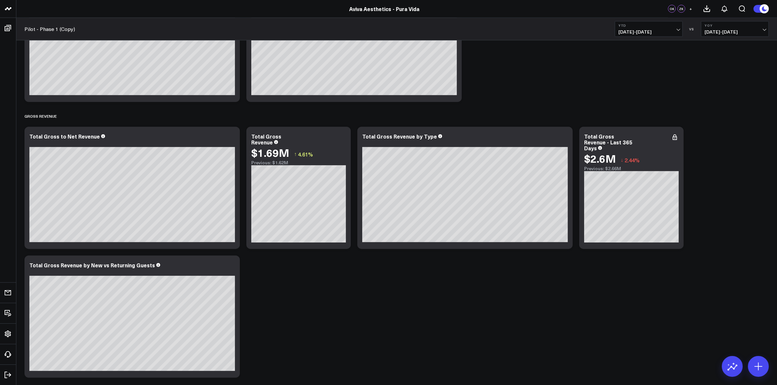
scroll to position [887, 0]
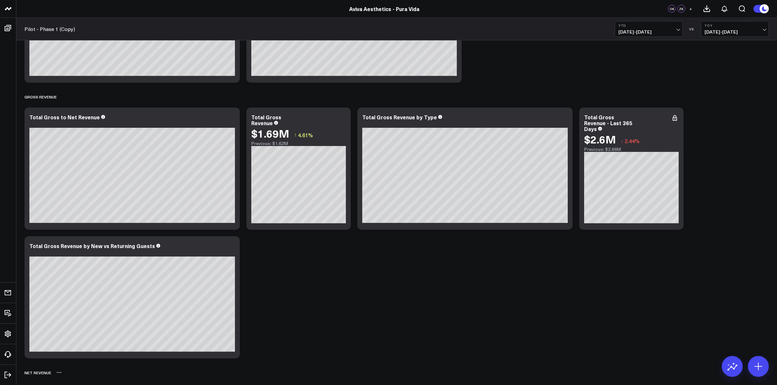
click at [59, 375] on icon at bounding box center [58, 372] width 5 height 5
drag, startPoint x: 58, startPoint y: 373, endPoint x: 63, endPoint y: 376, distance: 5.7
click at [62, 375] on div "Net Revenue Rename Delete" at bounding box center [396, 372] width 744 height 15
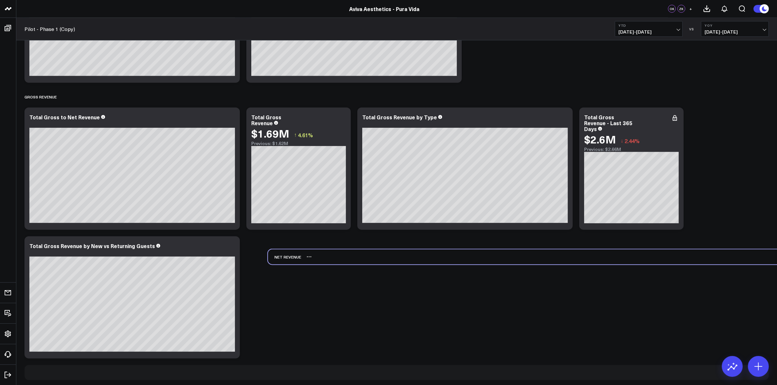
drag, startPoint x: 40, startPoint y: 376, endPoint x: 281, endPoint y: 256, distance: 269.1
click at [281, 256] on div "Net Revenue" at bounding box center [284, 256] width 33 height 15
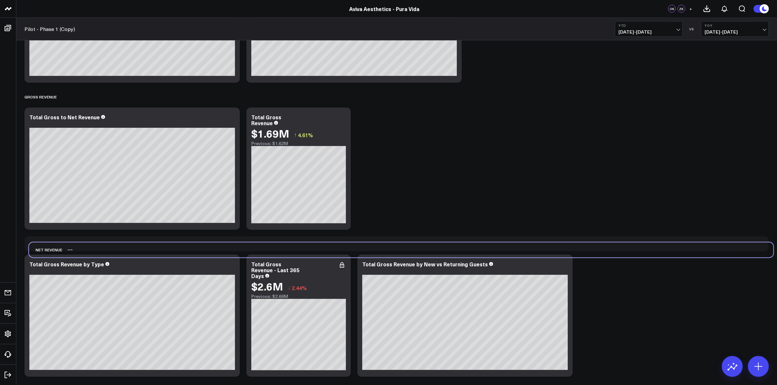
drag, startPoint x: 33, startPoint y: 379, endPoint x: 38, endPoint y: 256, distance: 122.7
click at [38, 256] on div "Net Revenue" at bounding box center [45, 250] width 33 height 15
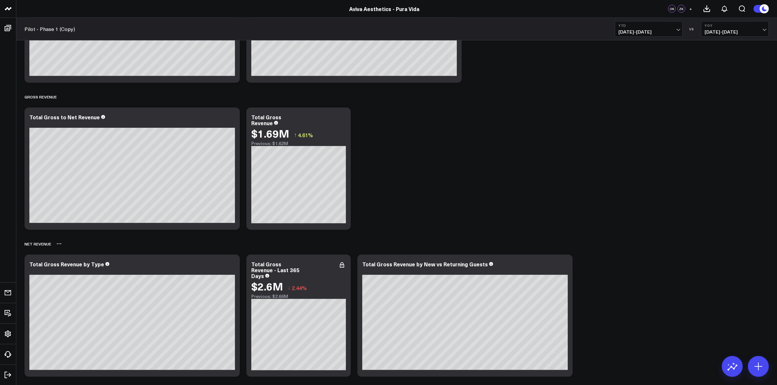
click at [61, 246] on icon at bounding box center [58, 243] width 5 height 5
click at [76, 261] on button "Delete" at bounding box center [76, 262] width 28 height 11
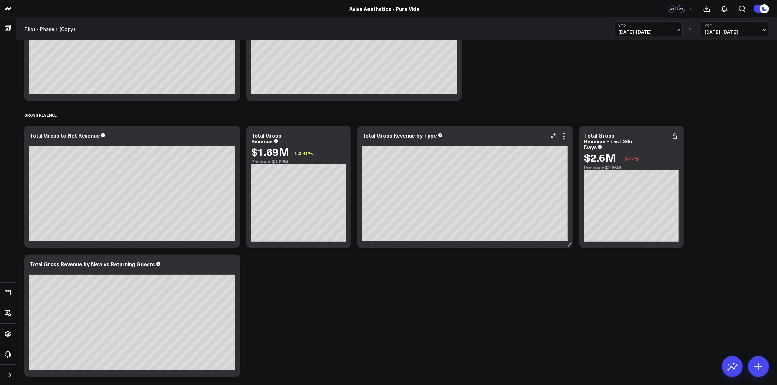
scroll to position [869, 0]
click at [675, 133] on icon at bounding box center [675, 136] width 8 height 8
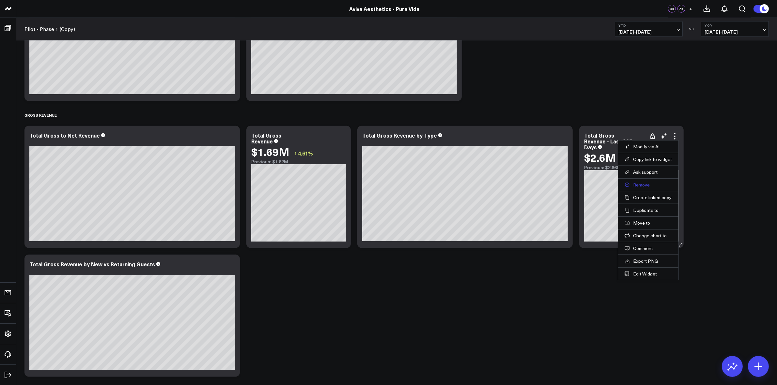
click at [644, 184] on button "Remove" at bounding box center [647, 185] width 47 height 6
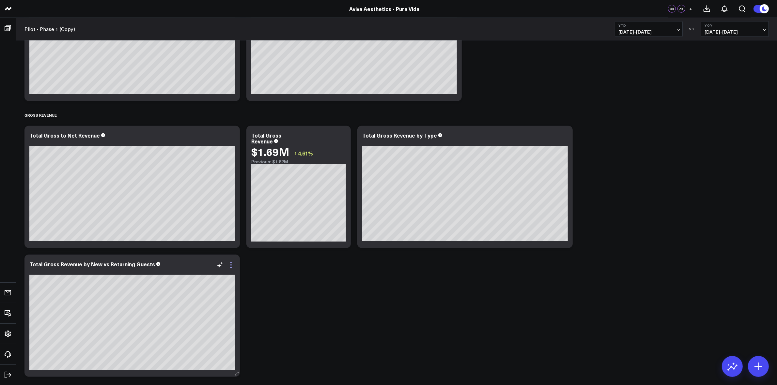
click at [232, 263] on icon at bounding box center [231, 265] width 8 height 8
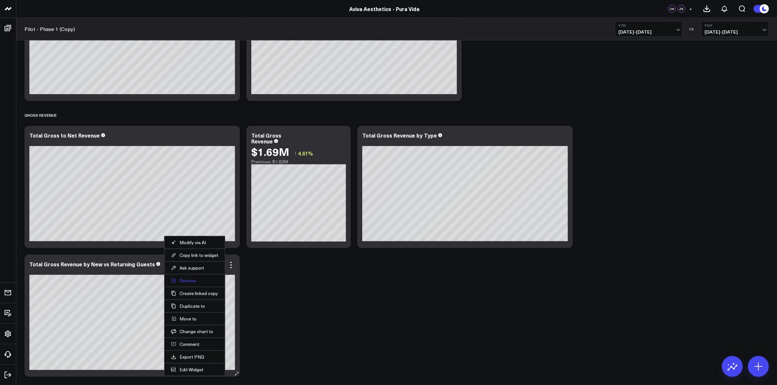
click at [195, 279] on button "Remove" at bounding box center [194, 281] width 47 height 6
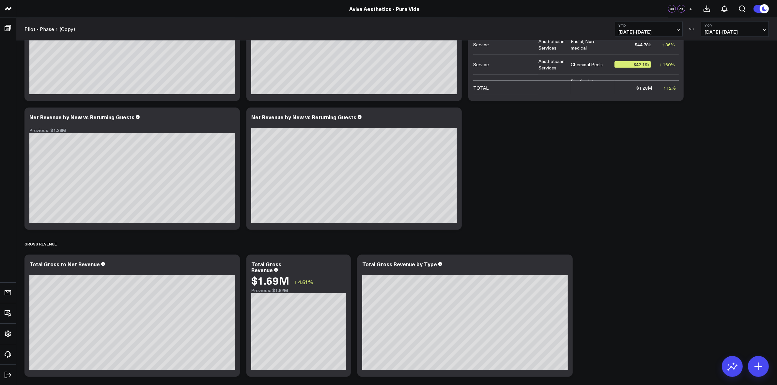
scroll to position [740, 0]
click at [232, 268] on icon at bounding box center [231, 265] width 8 height 8
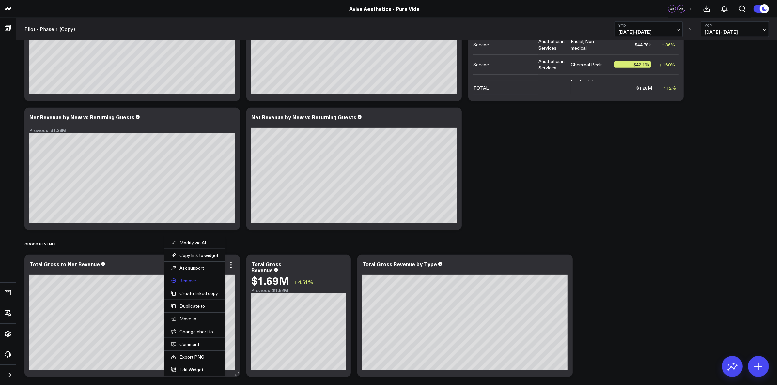
click at [186, 279] on button "Remove" at bounding box center [194, 281] width 47 height 6
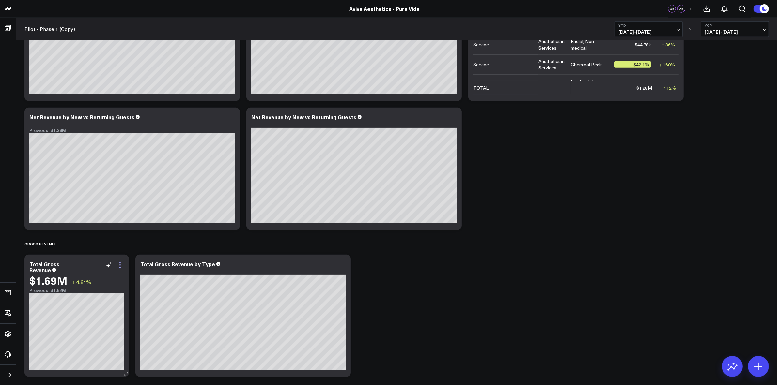
click at [121, 261] on icon at bounding box center [120, 265] width 8 height 8
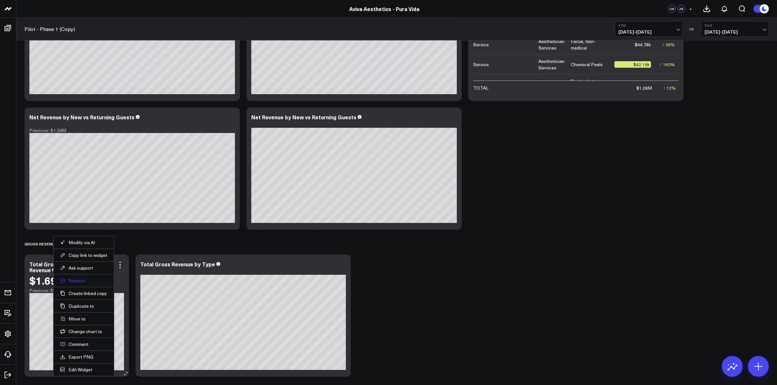
click at [81, 279] on button "Remove" at bounding box center [83, 281] width 47 height 6
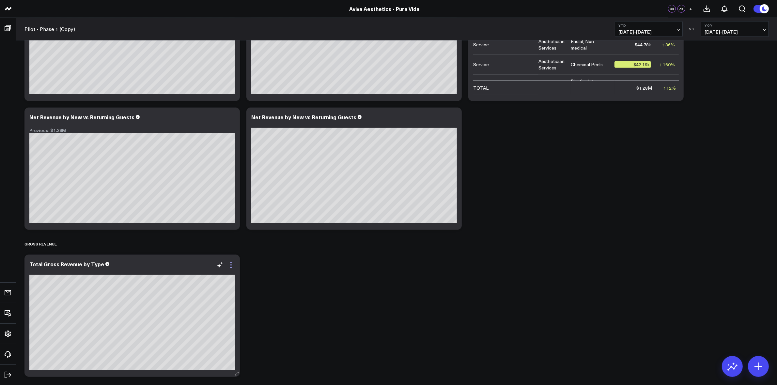
click at [232, 268] on icon at bounding box center [231, 265] width 8 height 8
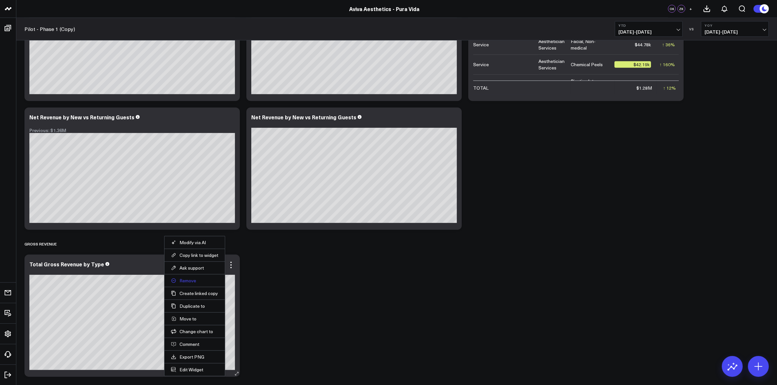
click at [186, 281] on button "Remove" at bounding box center [194, 281] width 47 height 6
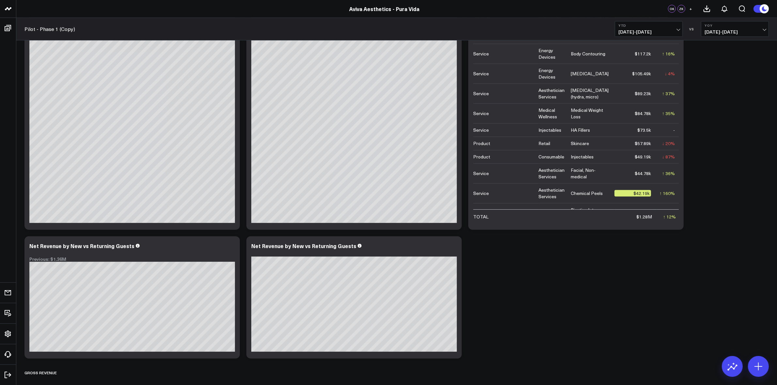
scroll to position [611, 0]
click at [65, 372] on icon at bounding box center [64, 372] width 5 height 5
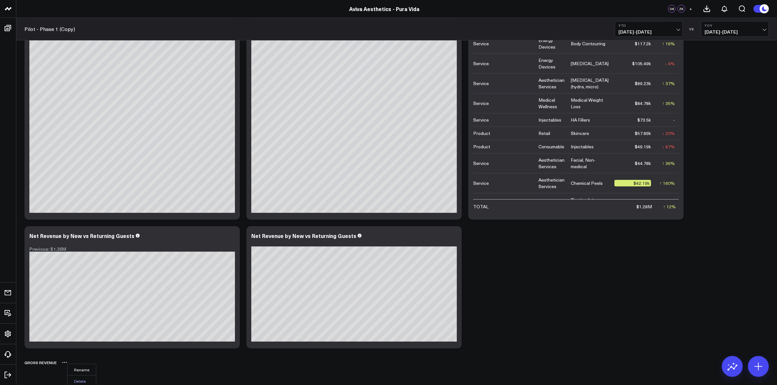
scroll to position [624, 0]
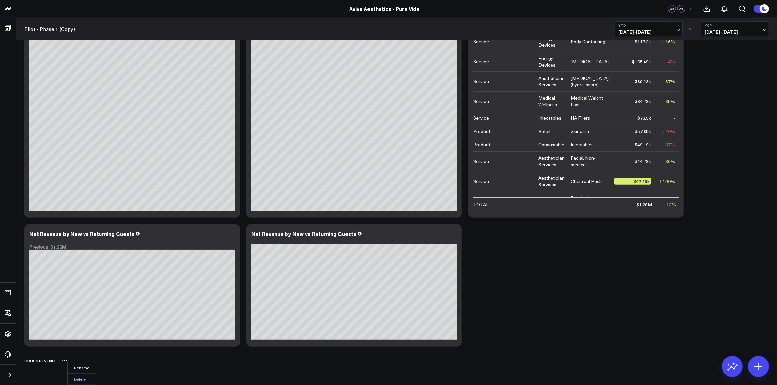
click at [79, 377] on button "Delete" at bounding box center [82, 378] width 28 height 11
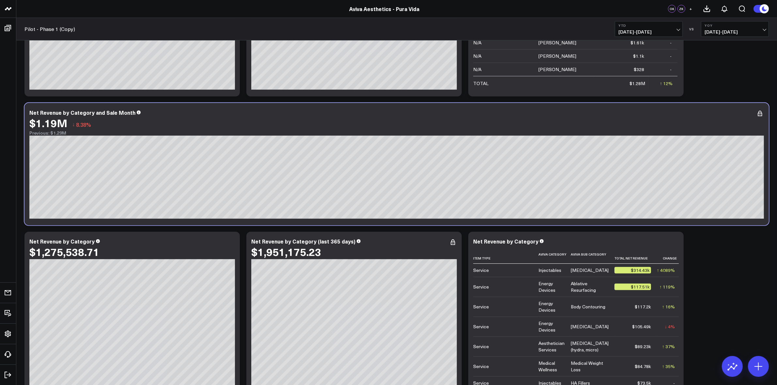
scroll to position [326, 0]
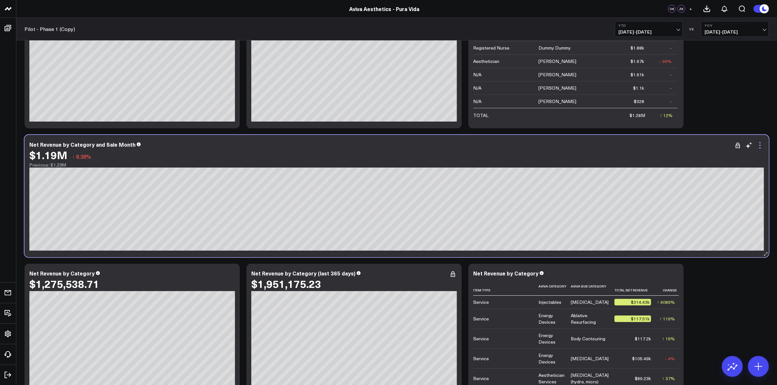
click at [762, 147] on icon at bounding box center [760, 146] width 8 height 8
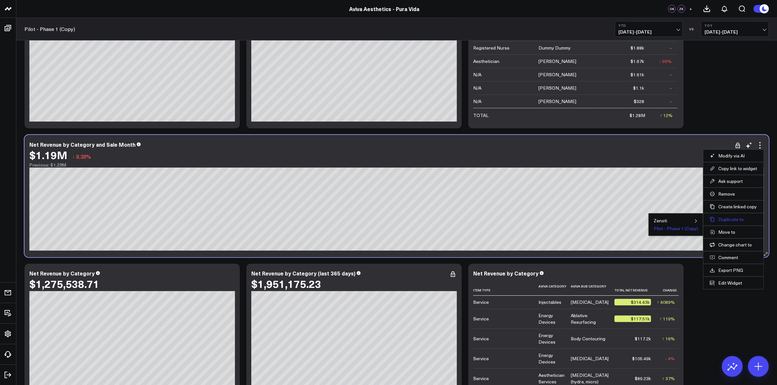
click at [731, 219] on button "Duplicate to" at bounding box center [732, 220] width 47 height 6
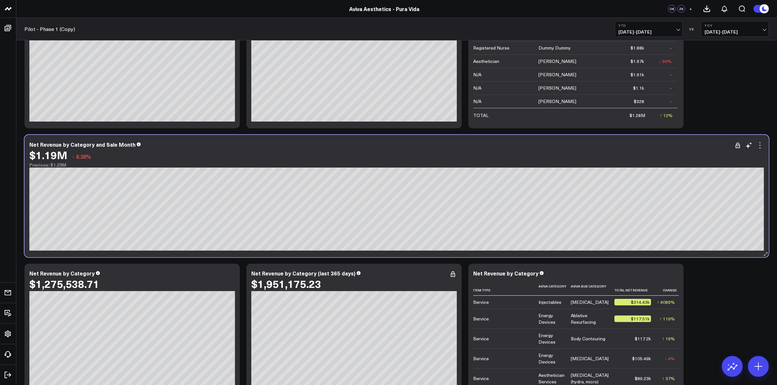
click at [762, 145] on icon at bounding box center [760, 146] width 8 height 8
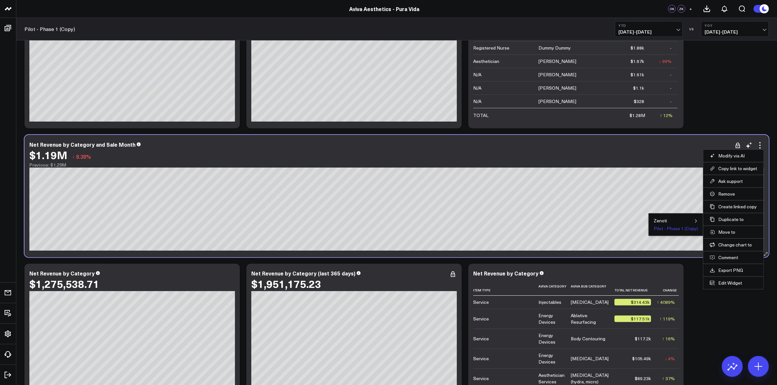
click at [688, 231] on button "Pilot - Phase 1 (Copy)" at bounding box center [675, 228] width 44 height 5
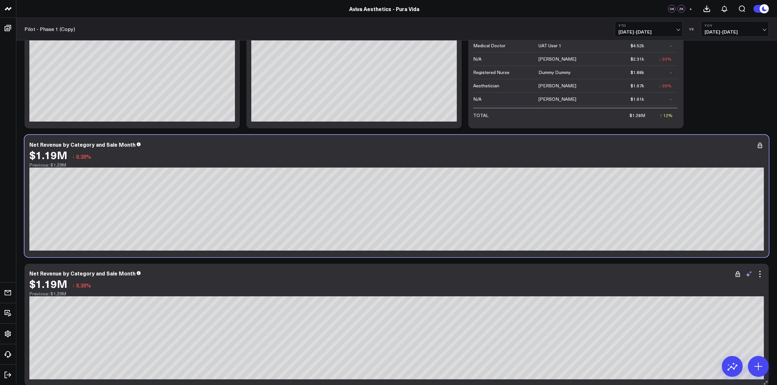
click at [750, 276] on icon at bounding box center [749, 274] width 8 height 8
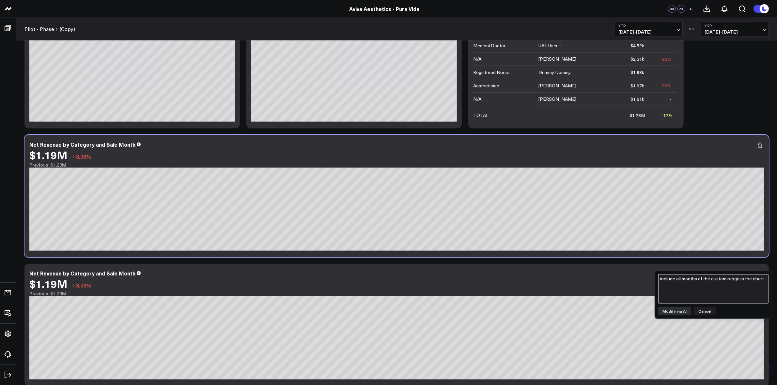
click at [708, 288] on textarea "include all months of the custom range in the chart" at bounding box center [713, 288] width 110 height 29
type textarea "C"
type textarea "for this chart can you show net revenue by employee by sale month instead of ne…"
click at [674, 310] on button "Modify via AI" at bounding box center [674, 311] width 33 height 8
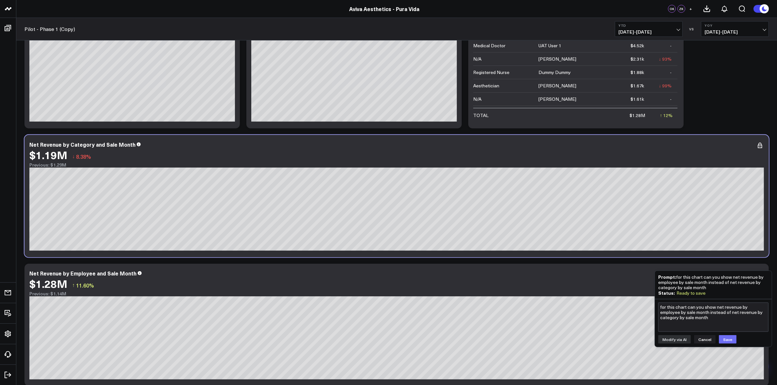
click at [729, 340] on button "Save" at bounding box center [727, 339] width 18 height 8
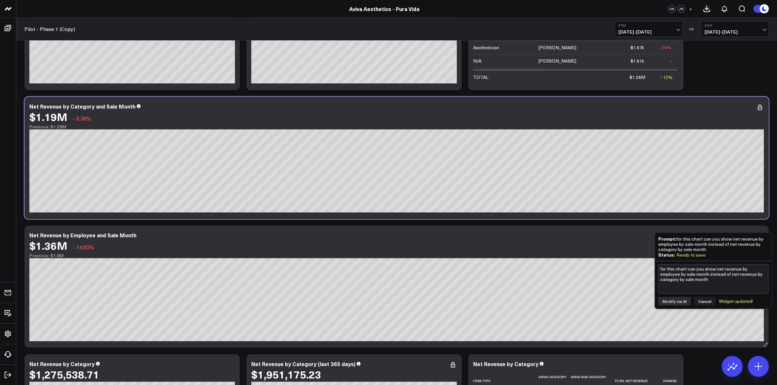
scroll to position [367, 0]
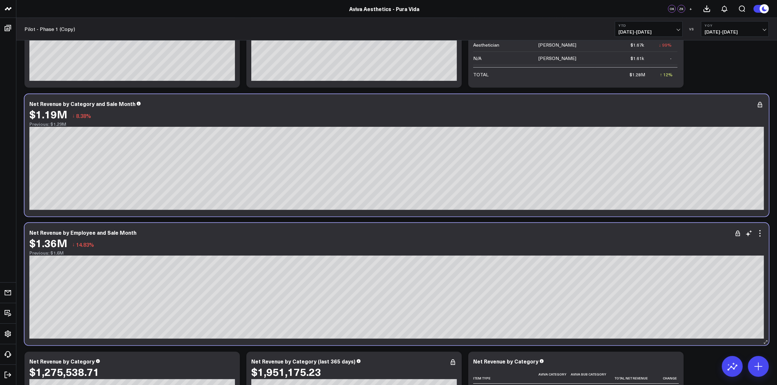
click at [538, 249] on div "$1.36M ↓ 14.83%" at bounding box center [396, 243] width 734 height 12
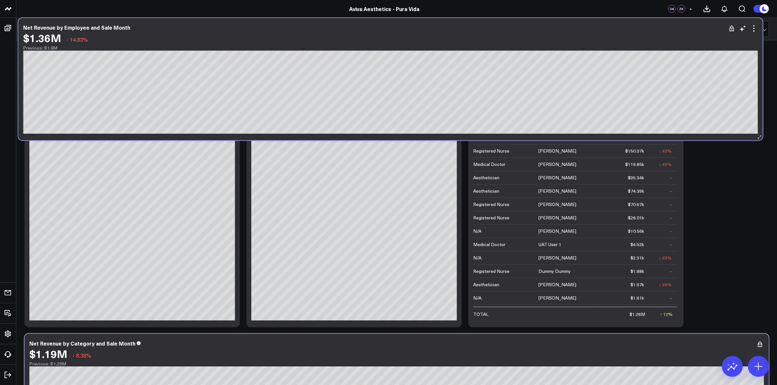
scroll to position [126, 0]
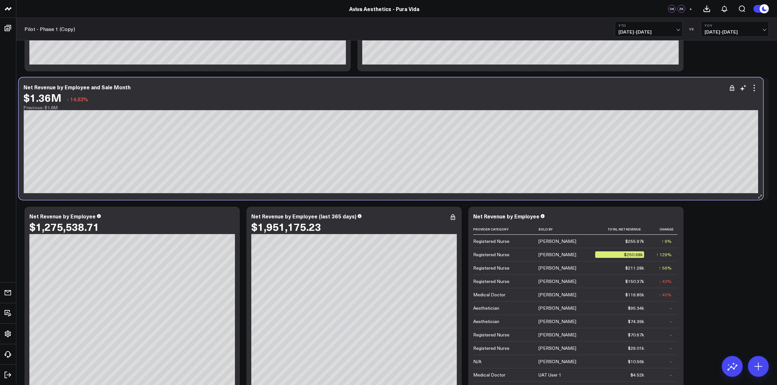
drag, startPoint x: 462, startPoint y: 243, endPoint x: 457, endPoint y: 97, distance: 146.5
click at [457, 97] on div "$1.36M ↓ 14.83%" at bounding box center [391, 98] width 734 height 12
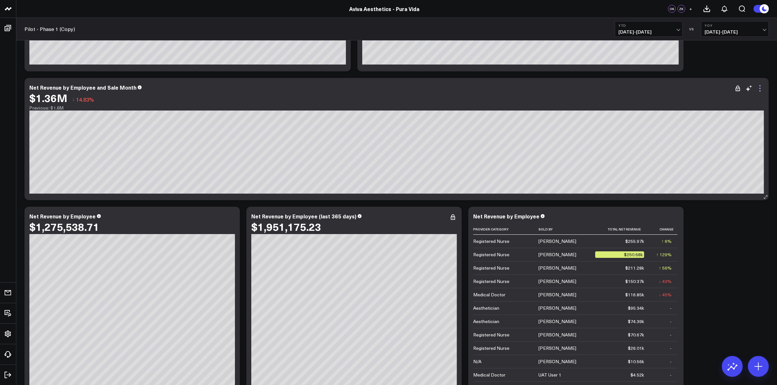
click at [759, 90] on icon at bounding box center [760, 88] width 8 height 8
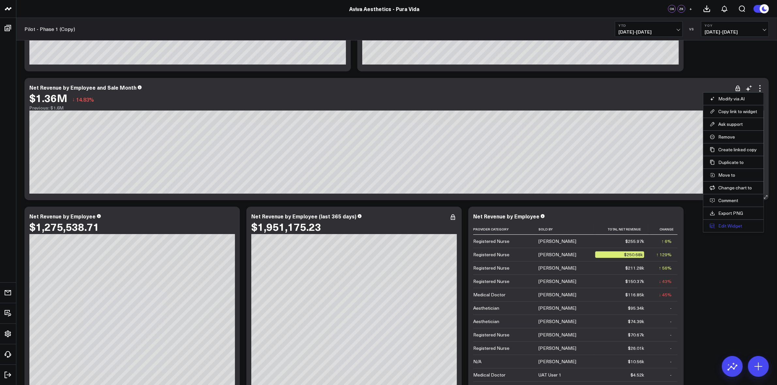
click at [725, 225] on button "Edit Widget" at bounding box center [732, 226] width 47 height 6
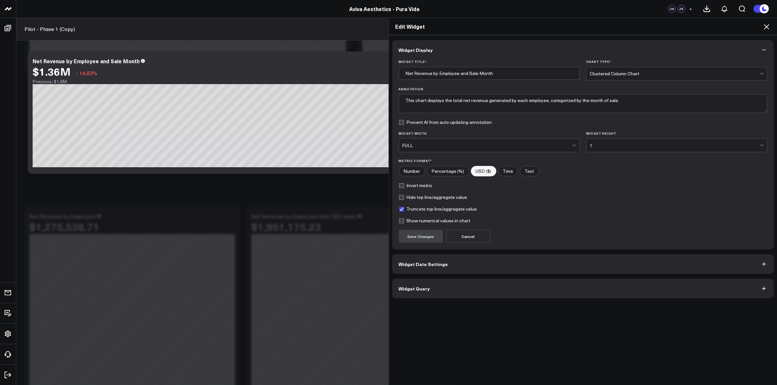
click at [420, 262] on span "Widget Date Settings" at bounding box center [423, 264] width 49 height 5
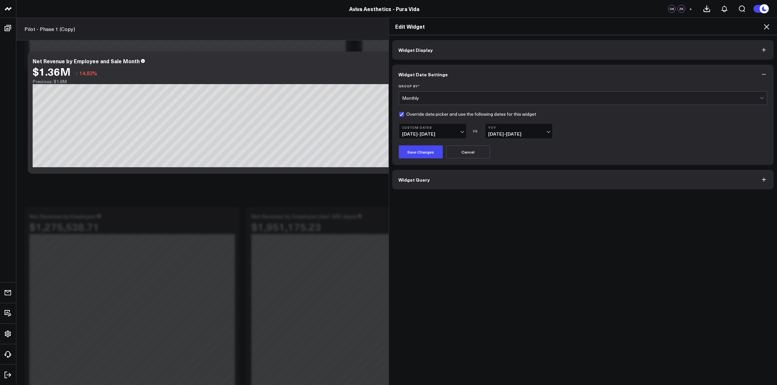
click at [457, 132] on span "[DATE] - [DATE]" at bounding box center [432, 133] width 61 height 5
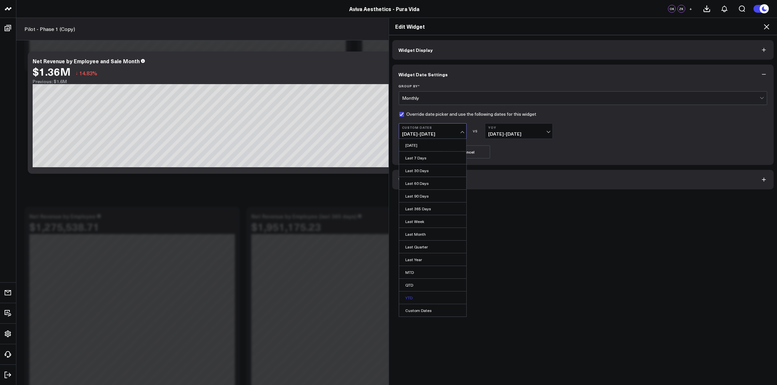
click at [411, 298] on link "YTD" at bounding box center [432, 298] width 67 height 12
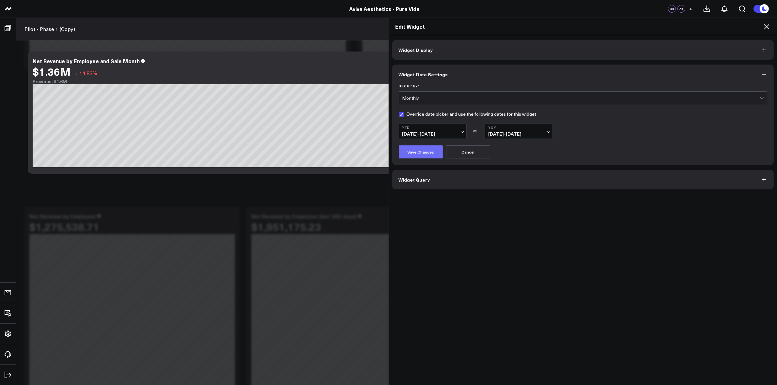
click at [422, 151] on button "Save Changes" at bounding box center [421, 151] width 44 height 13
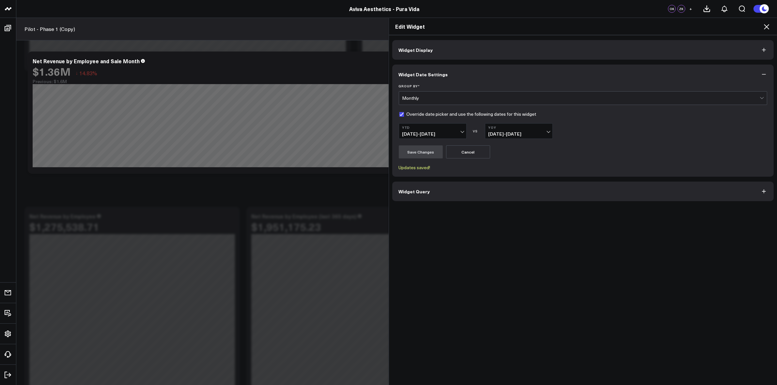
scroll to position [486, 0]
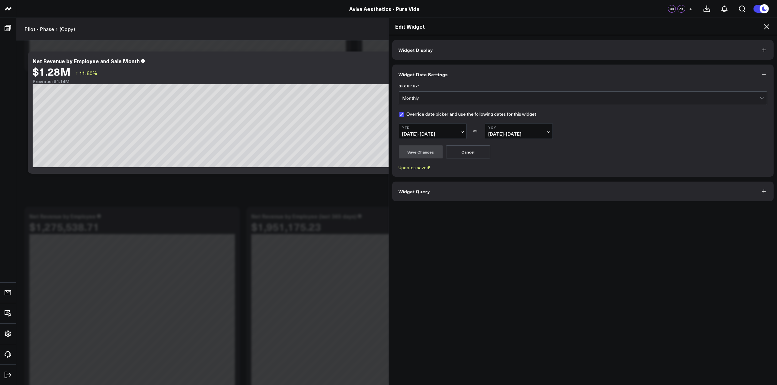
click at [765, 28] on icon at bounding box center [766, 27] width 8 height 8
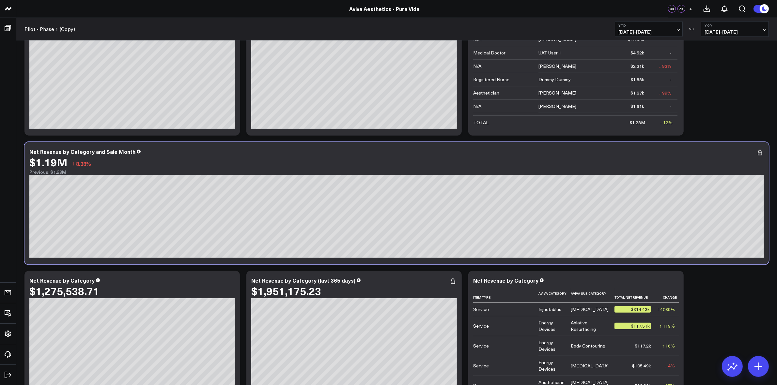
scroll to position [448, 0]
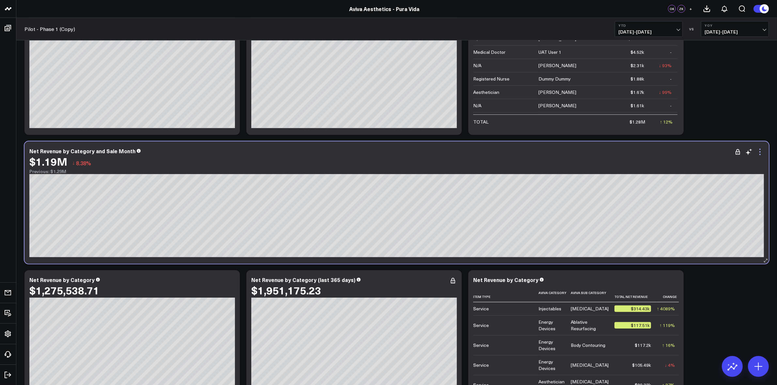
click at [759, 153] on icon at bounding box center [760, 152] width 8 height 8
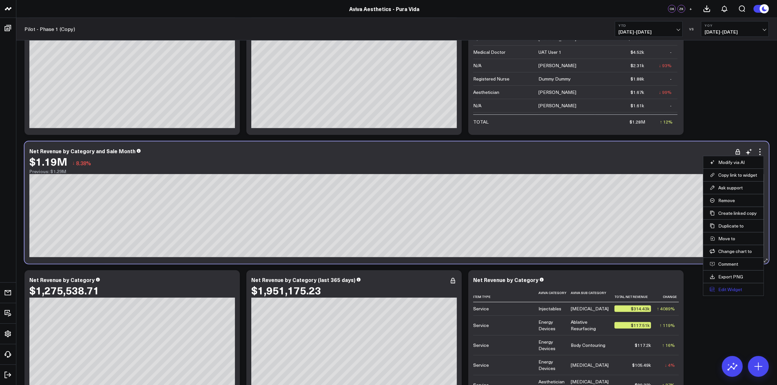
click at [730, 289] on button "Edit Widget" at bounding box center [732, 290] width 47 height 6
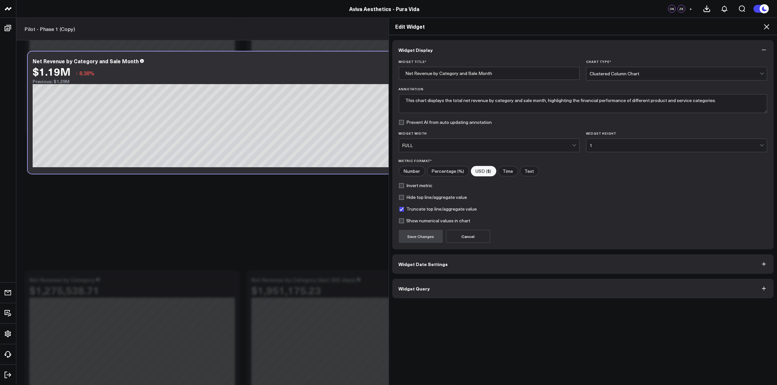
click at [443, 263] on button "Widget Date Settings" at bounding box center [583, 264] width 382 height 20
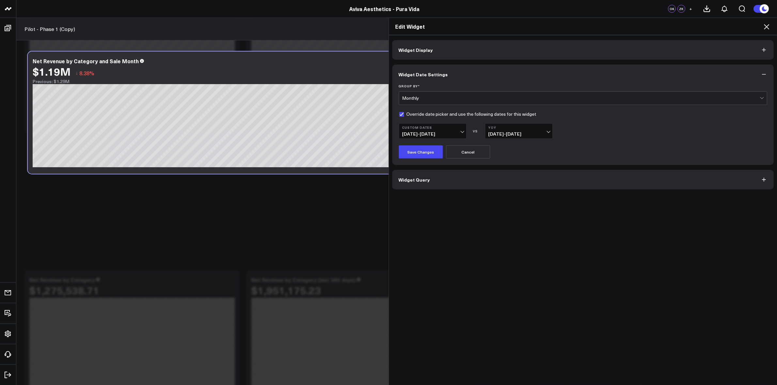
click at [455, 133] on span "[DATE] - [DATE]" at bounding box center [432, 133] width 61 height 5
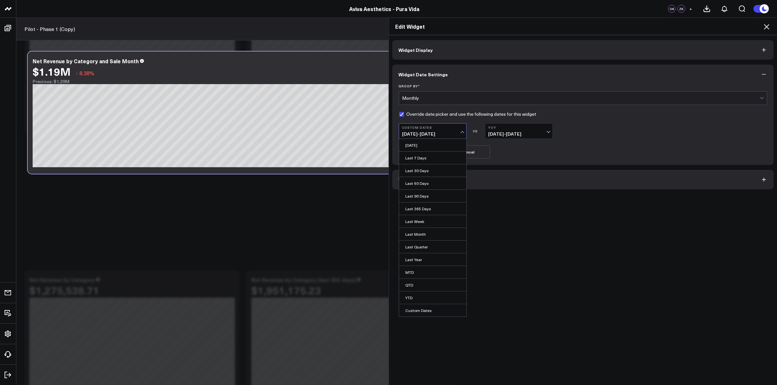
click at [411, 298] on link "YTD" at bounding box center [432, 298] width 67 height 12
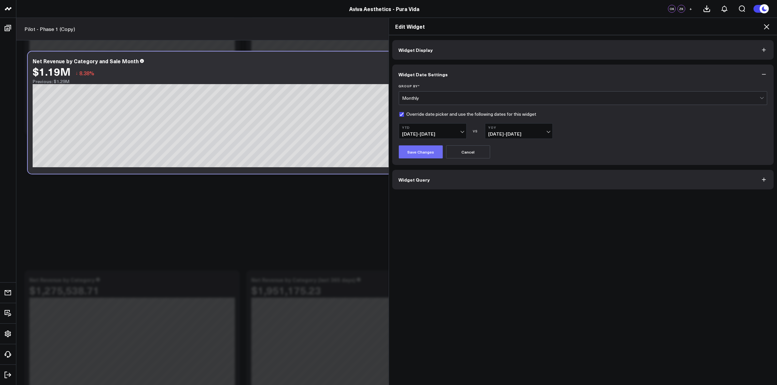
click at [423, 152] on button "Save Changes" at bounding box center [421, 151] width 44 height 13
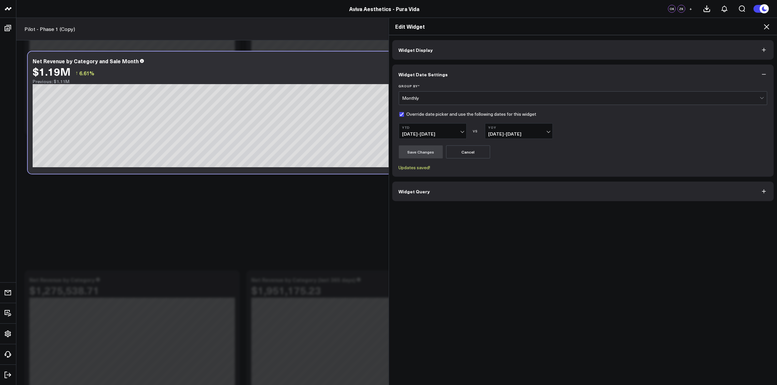
click at [763, 28] on icon at bounding box center [766, 27] width 8 height 8
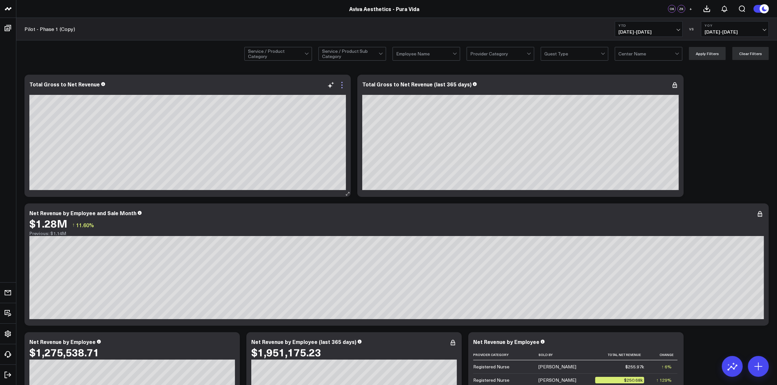
click at [342, 87] on icon at bounding box center [341, 87] width 1 height 1
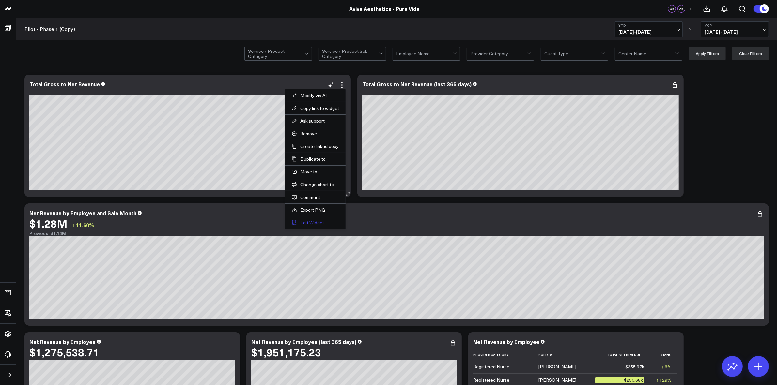
click at [315, 222] on button "Edit Widget" at bounding box center [315, 223] width 47 height 6
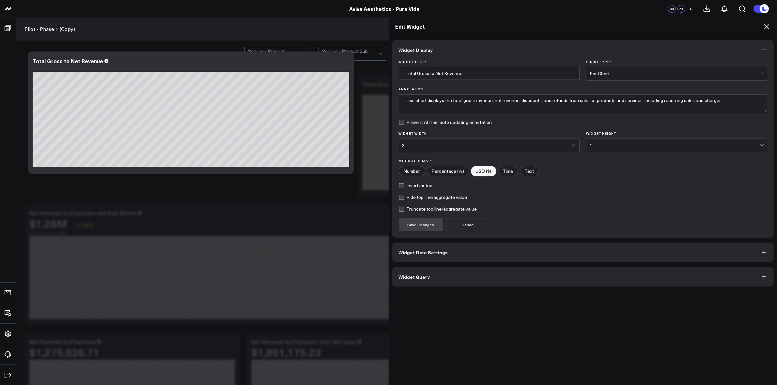
click at [767, 27] on icon at bounding box center [765, 26] width 5 height 5
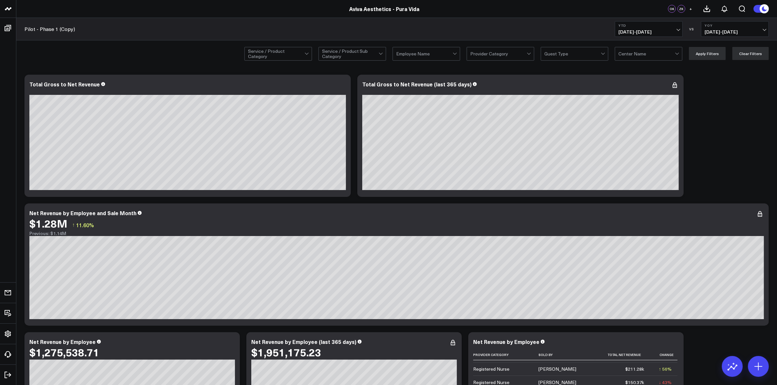
click at [679, 25] on button "YTD [DATE] - [DATE]" at bounding box center [648, 29] width 68 height 16
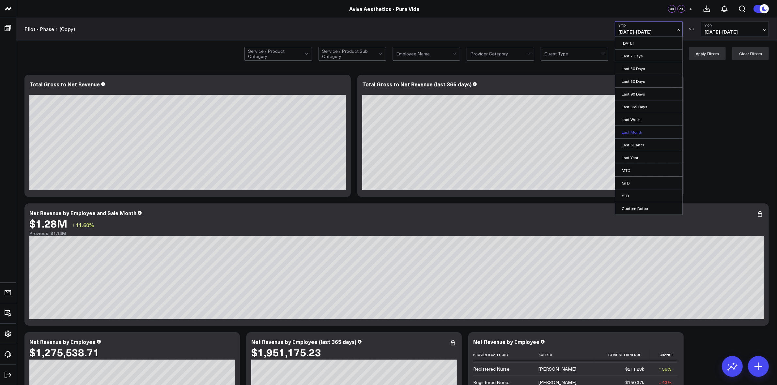
click at [640, 129] on link "Last Month" at bounding box center [648, 132] width 67 height 12
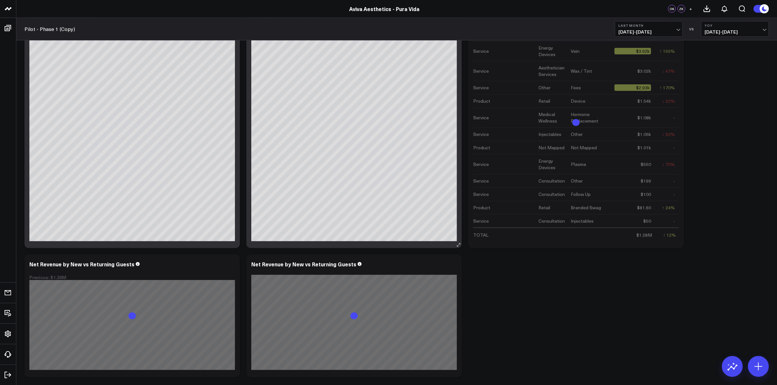
scroll to position [355, 0]
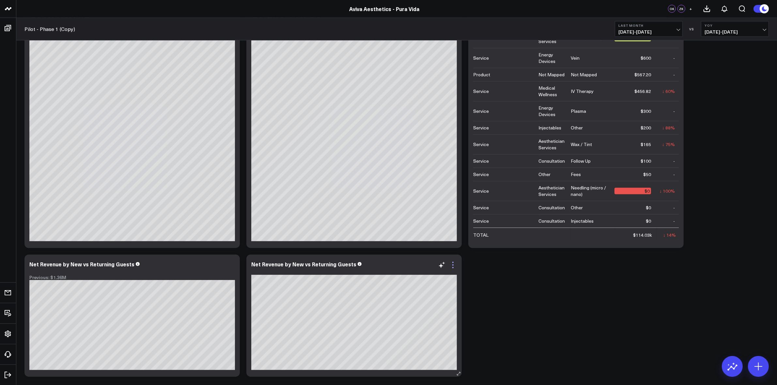
click at [451, 265] on icon at bounding box center [453, 265] width 8 height 8
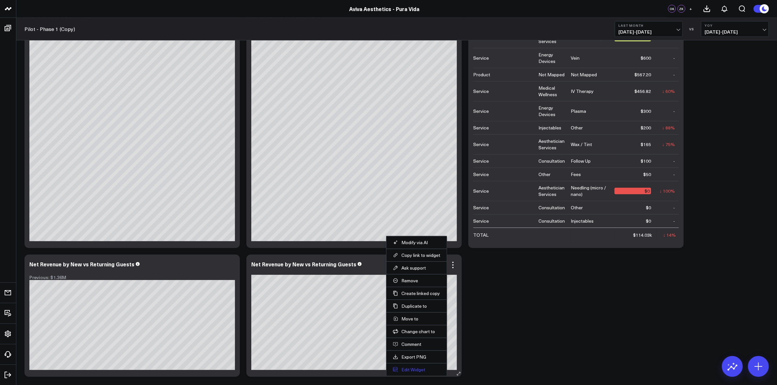
click at [411, 371] on button "Edit Widget" at bounding box center [416, 370] width 47 height 6
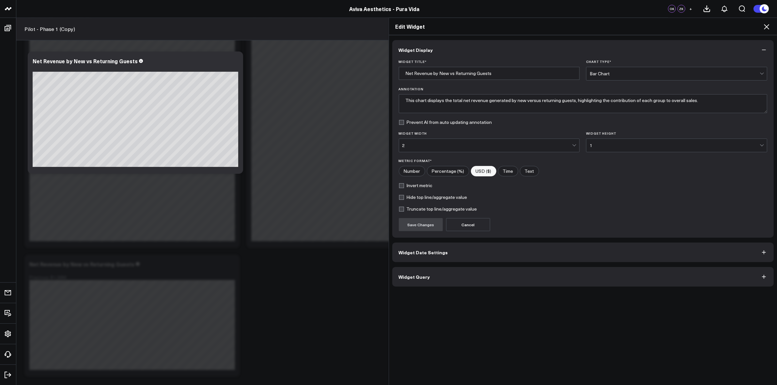
click at [436, 256] on button "Widget Date Settings" at bounding box center [583, 253] width 382 height 20
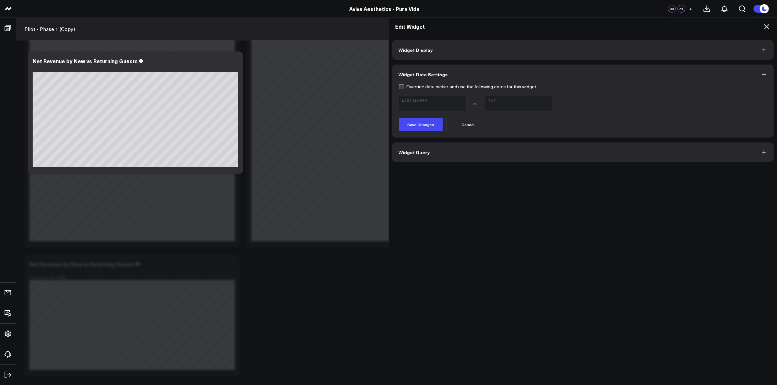
click at [399, 83] on button "Widget Date Settings" at bounding box center [583, 75] width 382 height 20
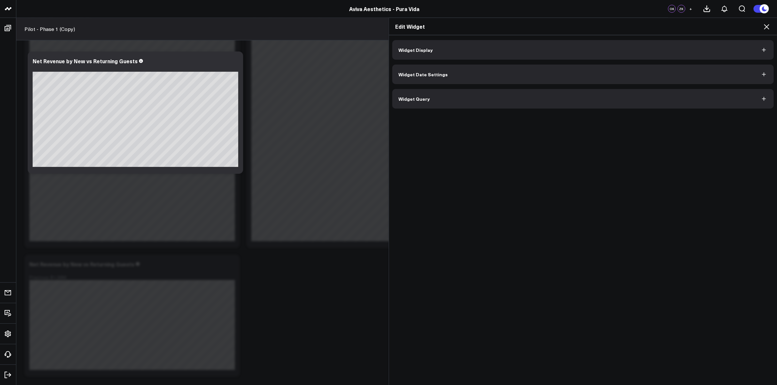
click at [402, 76] on span "Widget Date Settings" at bounding box center [423, 74] width 49 height 5
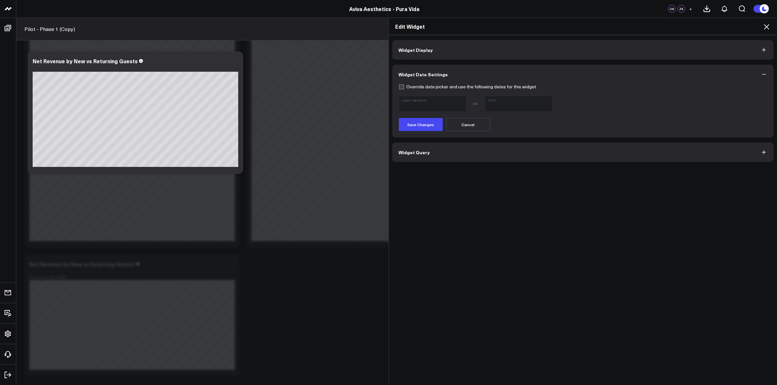
click at [399, 86] on label "Override date picker and use the following dates for this widget" at bounding box center [468, 86] width 138 height 5
click at [399, 86] on input "Override date picker and use the following dates for this widget" at bounding box center [401, 86] width 5 height 5
checkbox input "true"
click at [432, 105] on span "[DATE] - [DATE]" at bounding box center [432, 106] width 61 height 5
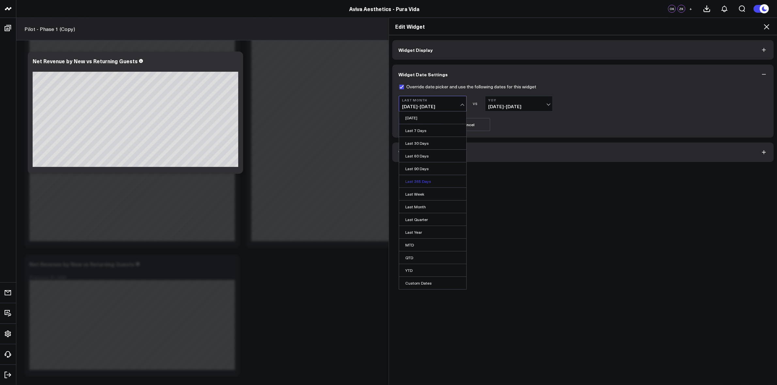
click at [426, 184] on link "Last 365 Days" at bounding box center [432, 181] width 67 height 12
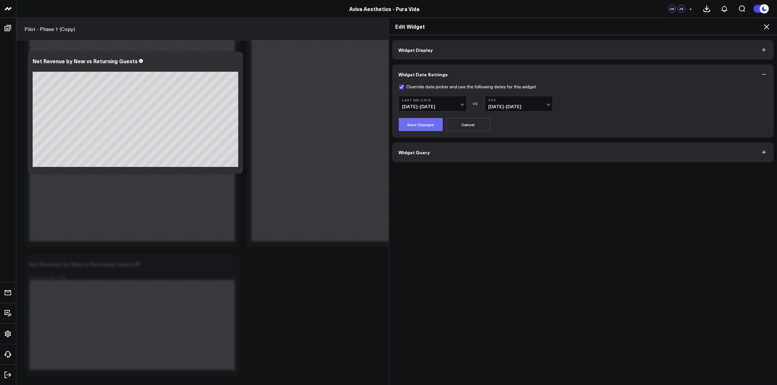
click at [414, 127] on button "Save Changes" at bounding box center [421, 124] width 44 height 13
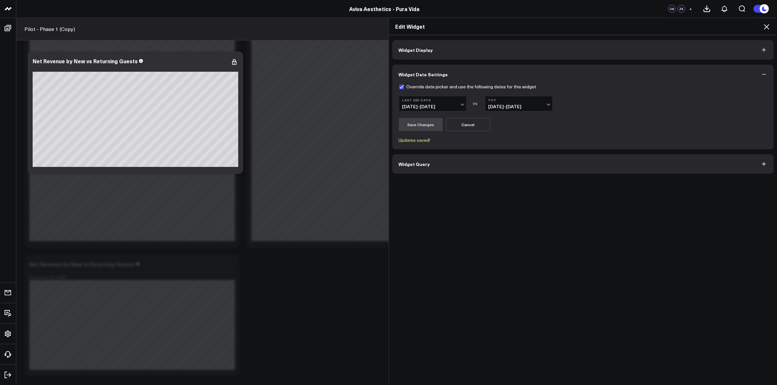
click at [768, 25] on icon at bounding box center [766, 27] width 8 height 8
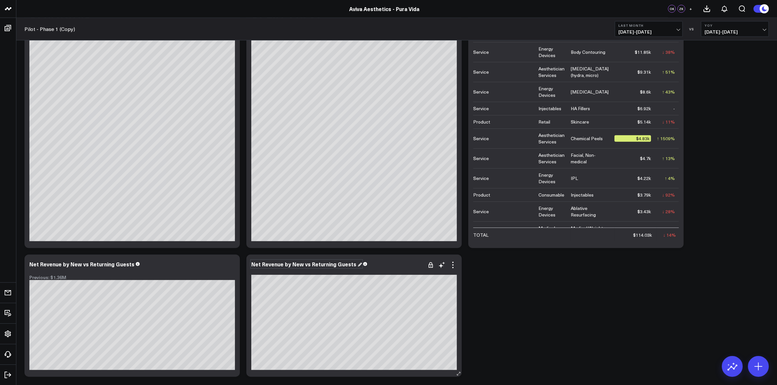
click at [352, 266] on div "Net Revenue by New vs Returning Guests" at bounding box center [306, 264] width 111 height 7
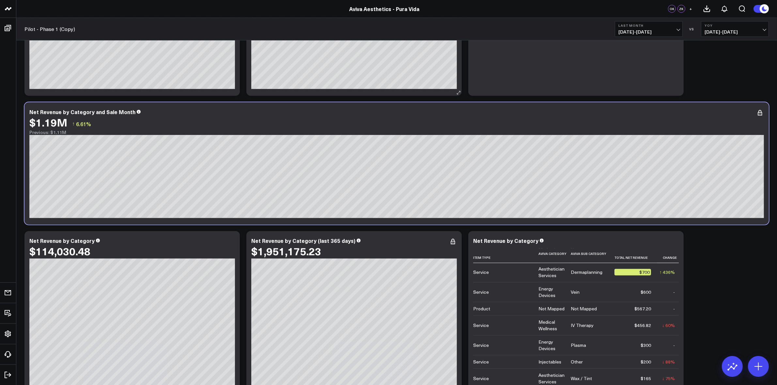
scroll to position [489, 0]
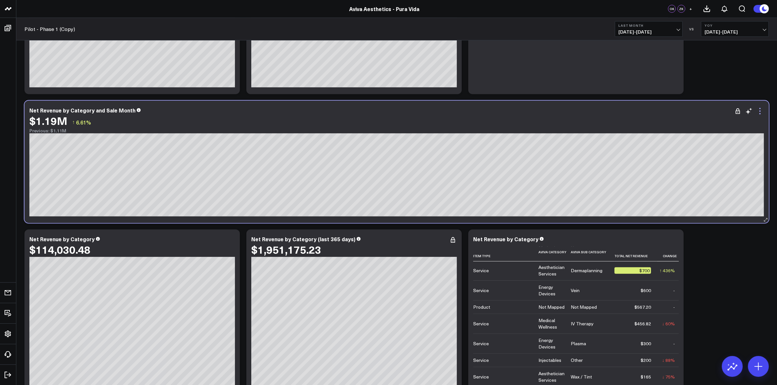
click at [760, 113] on icon at bounding box center [760, 111] width 8 height 8
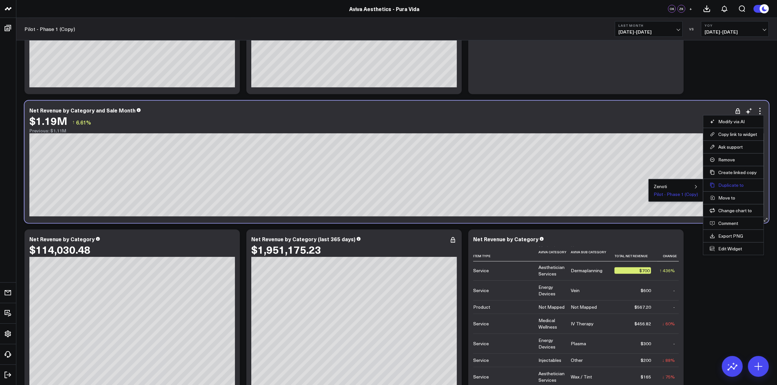
click at [730, 184] on button "Duplicate to" at bounding box center [732, 185] width 47 height 6
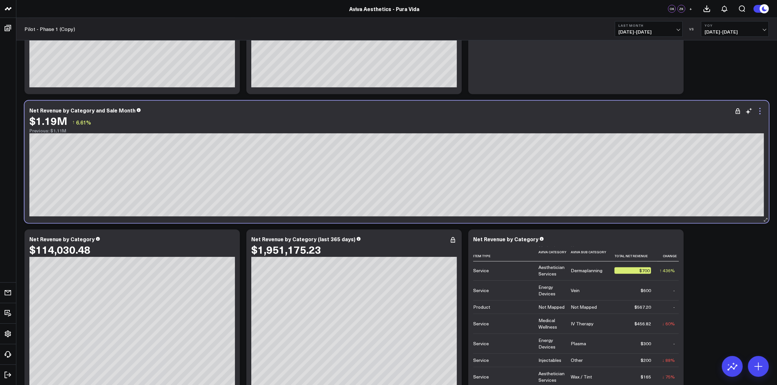
click at [759, 111] on icon at bounding box center [760, 111] width 8 height 8
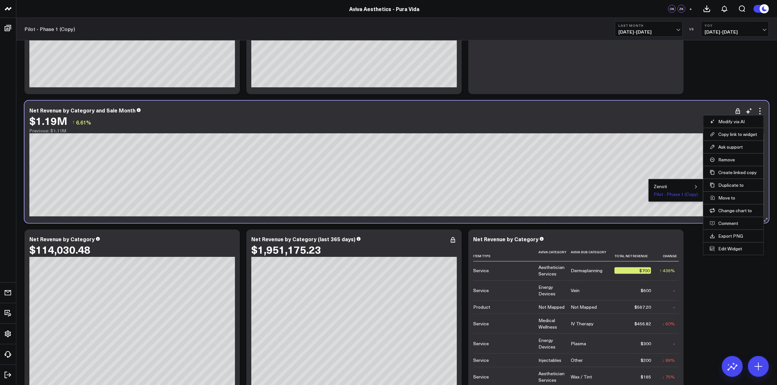
click at [690, 196] on button "Pilot - Phase 1 (Copy)" at bounding box center [675, 194] width 44 height 5
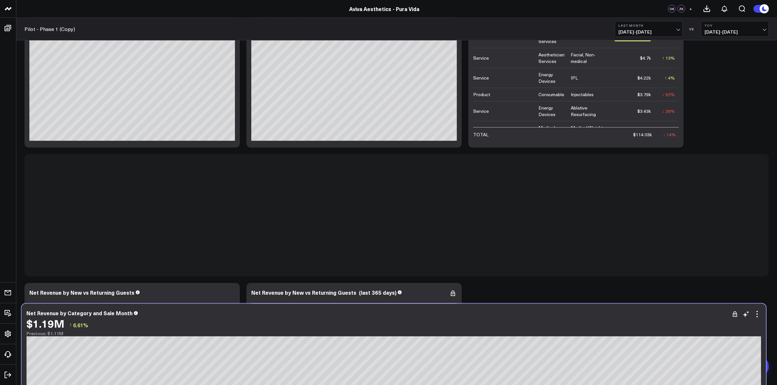
scroll to position [829, 0]
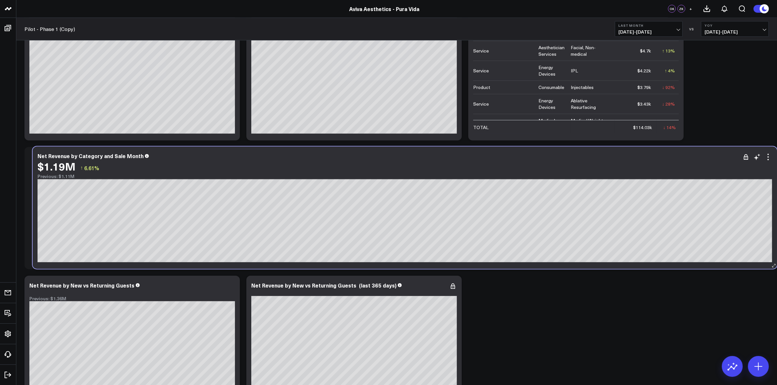
drag, startPoint x: 334, startPoint y: 157, endPoint x: 343, endPoint y: 162, distance: 10.0
click at [343, 162] on div "Net Revenue by Category and Sale Month $1.19M ↑ 6.61% Previous: $1.11M" at bounding box center [405, 166] width 734 height 26
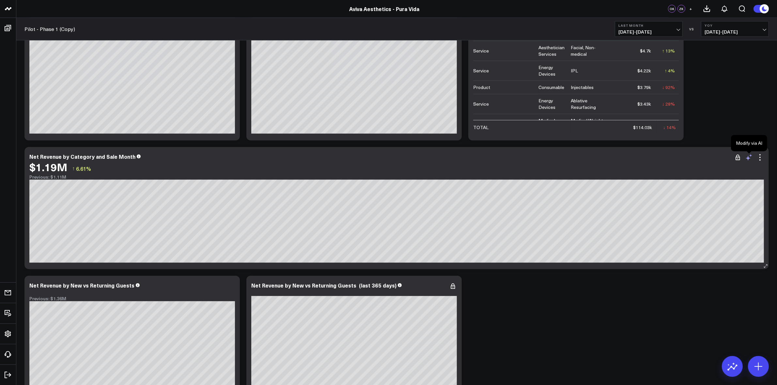
click at [748, 160] on icon at bounding box center [749, 158] width 8 height 8
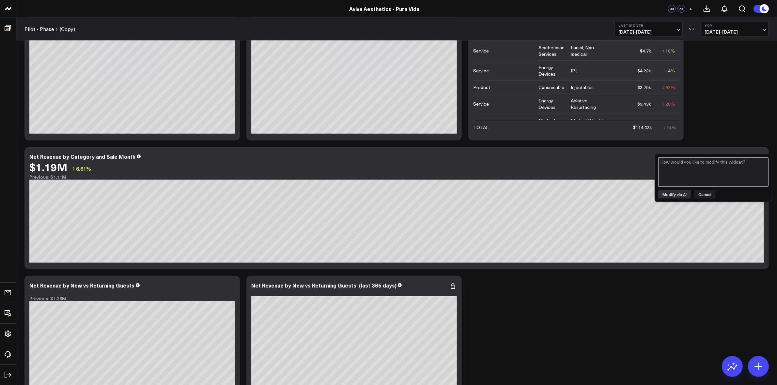
click at [695, 166] on textarea at bounding box center [713, 172] width 110 height 29
type textarea "can you adjust this to be net revenue by new vs returning guests by sale month …"
click at [673, 192] on button "Modify via AI" at bounding box center [674, 194] width 33 height 8
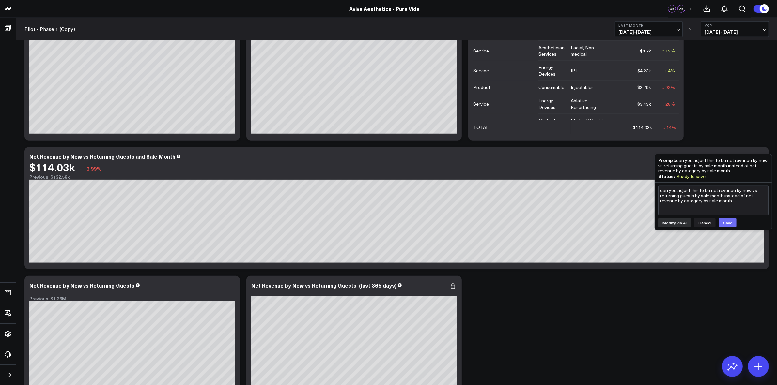
click at [718, 219] on button "Save" at bounding box center [727, 223] width 18 height 8
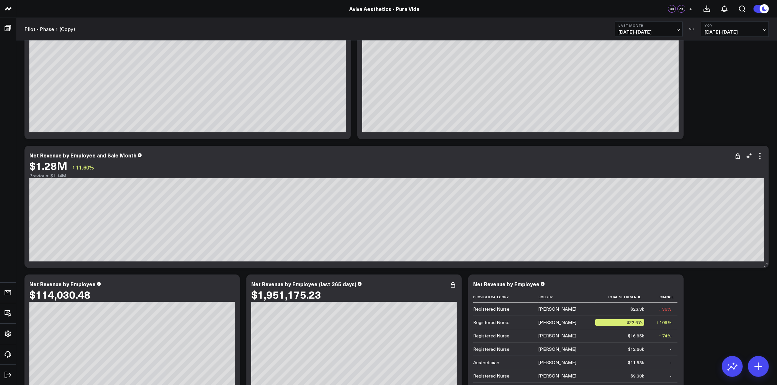
scroll to position [0, 0]
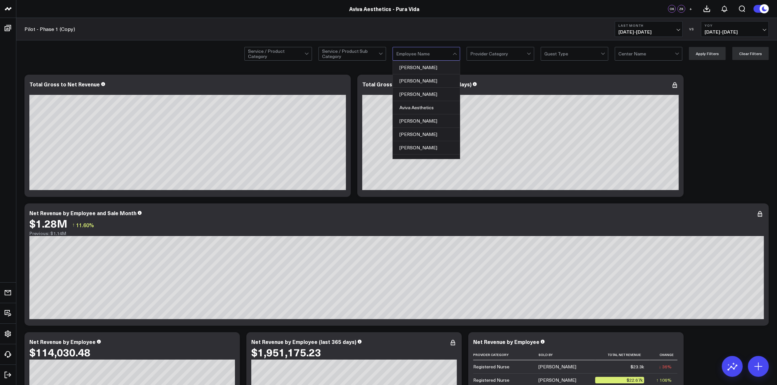
click at [449, 55] on div at bounding box center [424, 53] width 56 height 13
click at [423, 81] on div "[PERSON_NAME]" at bounding box center [426, 80] width 67 height 13
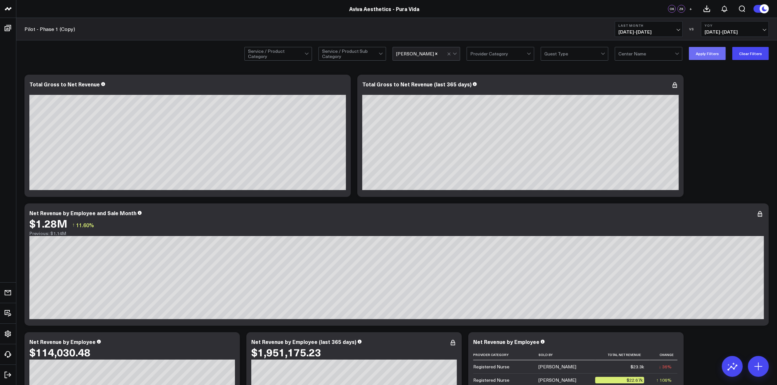
click at [703, 51] on button "Apply Filters" at bounding box center [706, 53] width 37 height 13
